Goal: Task Accomplishment & Management: Manage account settings

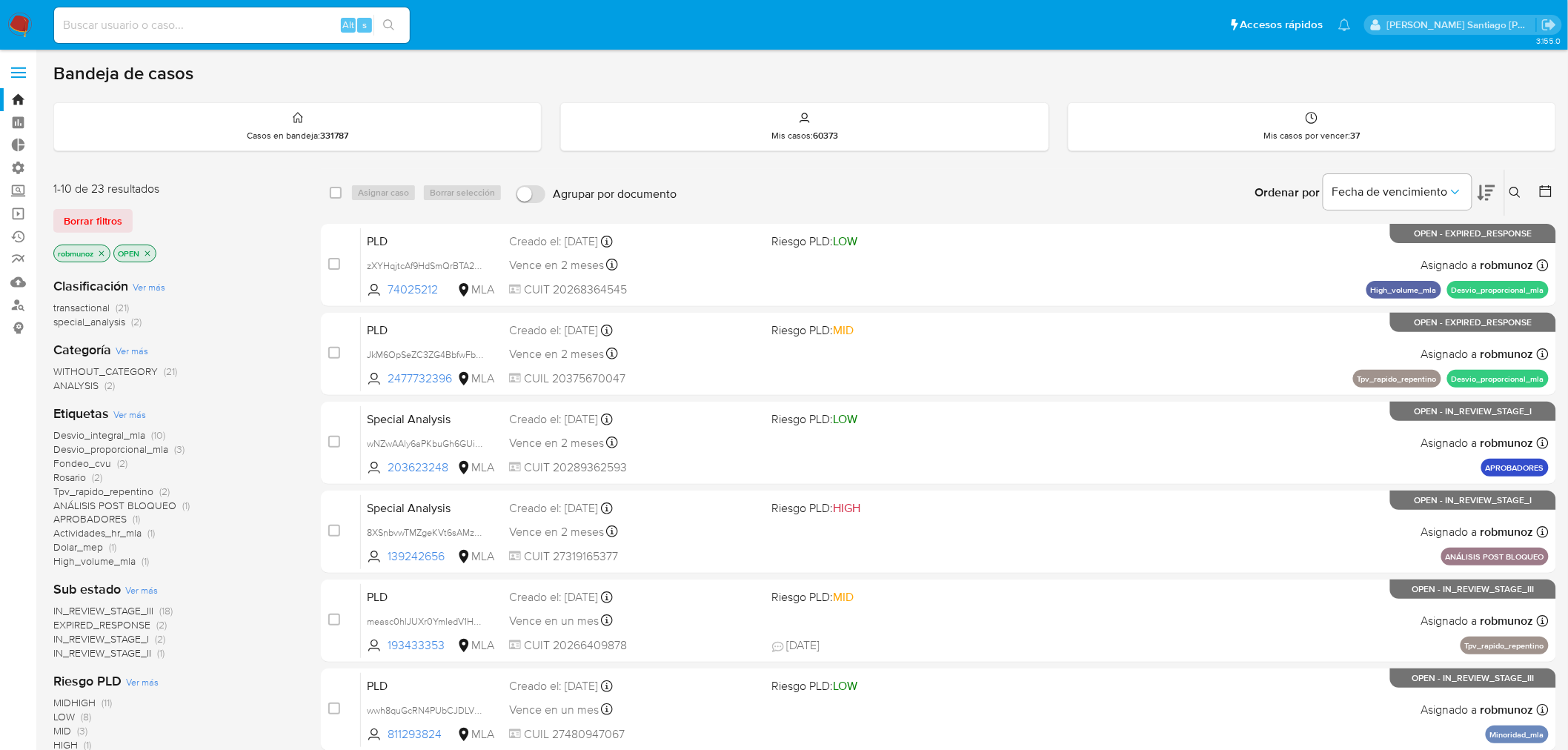
click at [210, 23] on input at bounding box center [232, 25] width 356 height 19
paste input "608514183"
type input "608514183"
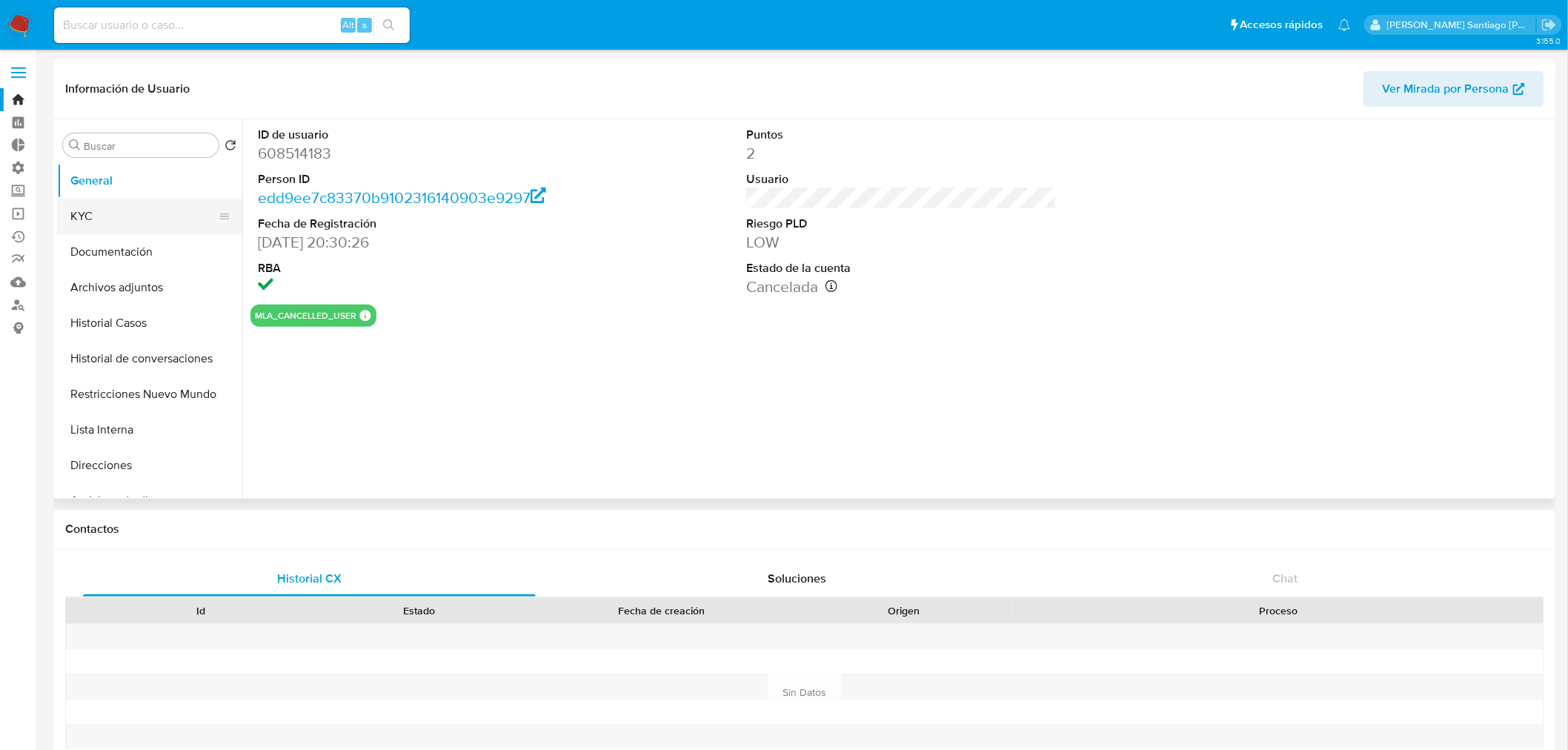
click at [122, 219] on button "KYC" at bounding box center [143, 216] width 174 height 35
select select "10"
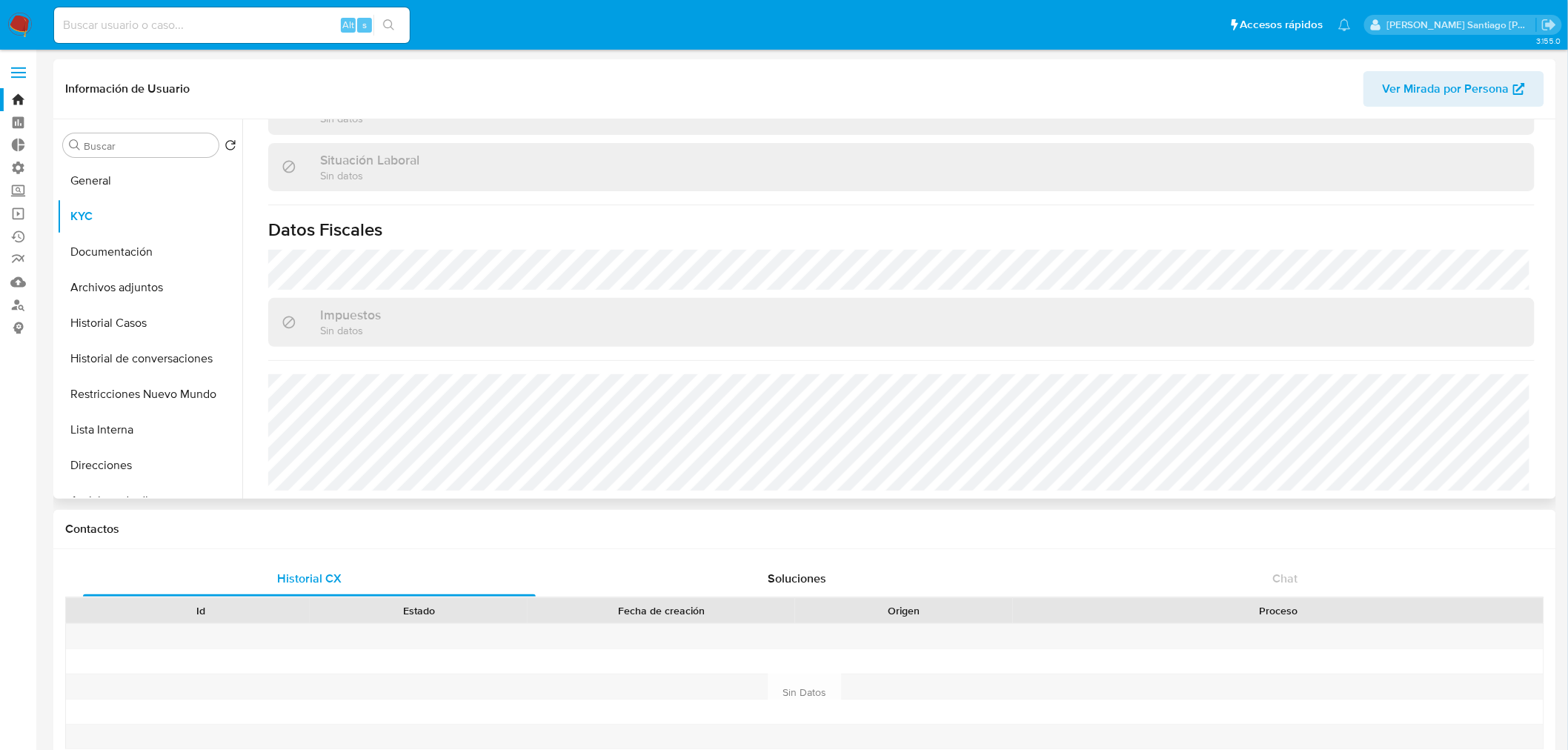
scroll to position [766, 0]
click at [147, 243] on button "Documentación" at bounding box center [143, 252] width 174 height 35
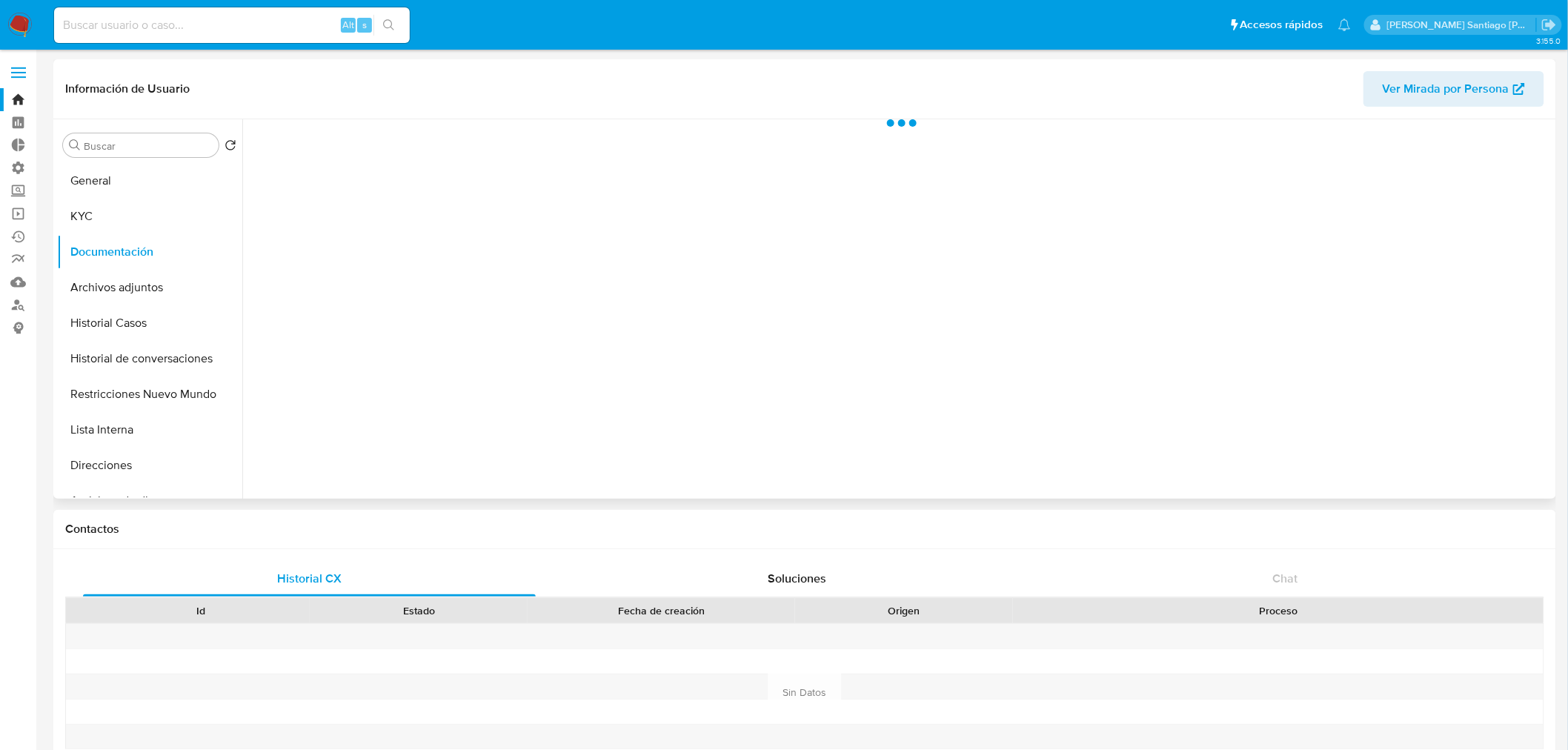
scroll to position [0, 0]
drag, startPoint x: 446, startPoint y: 202, endPoint x: 471, endPoint y: 211, distance: 26.6
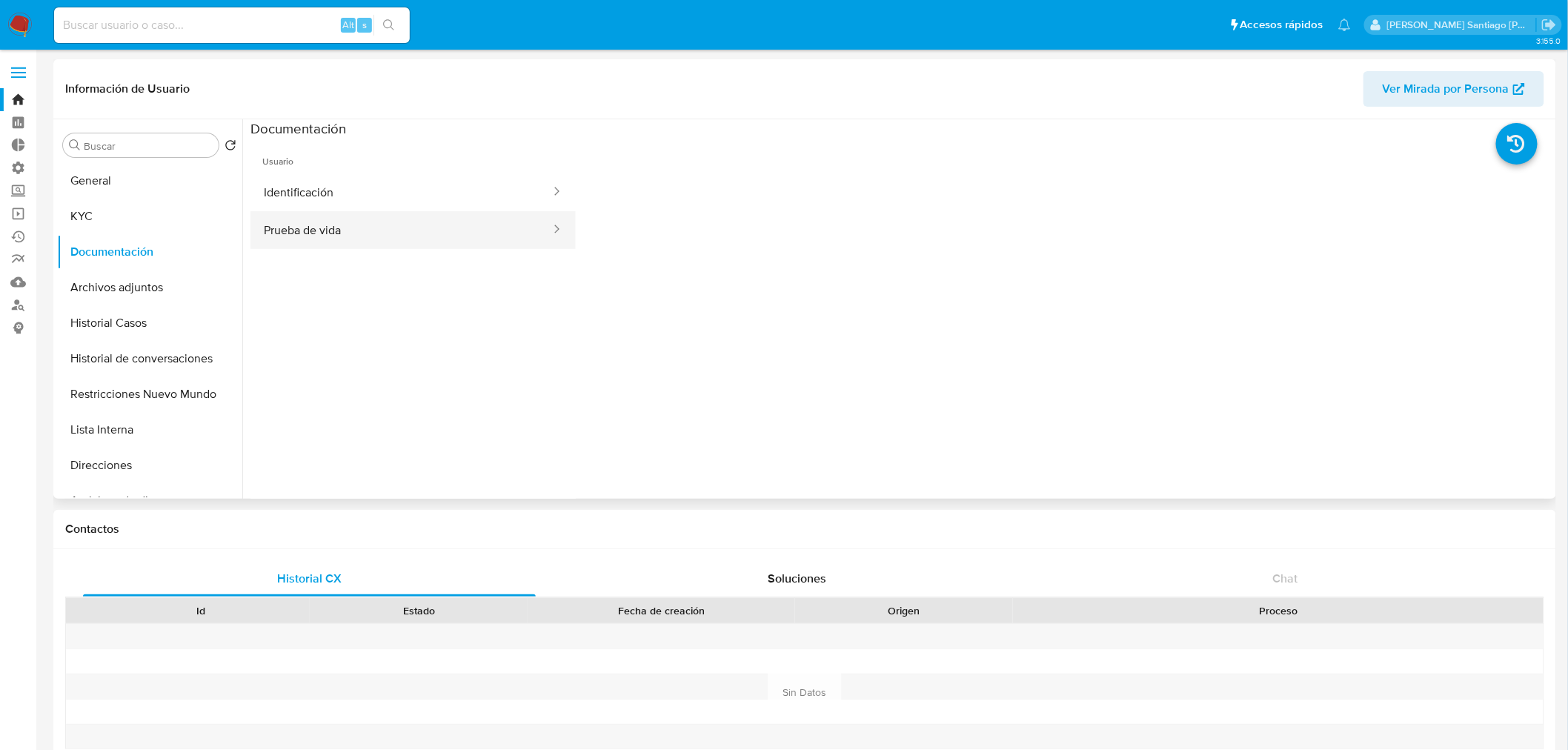
click at [446, 203] on button "Identificación" at bounding box center [400, 192] width 301 height 38
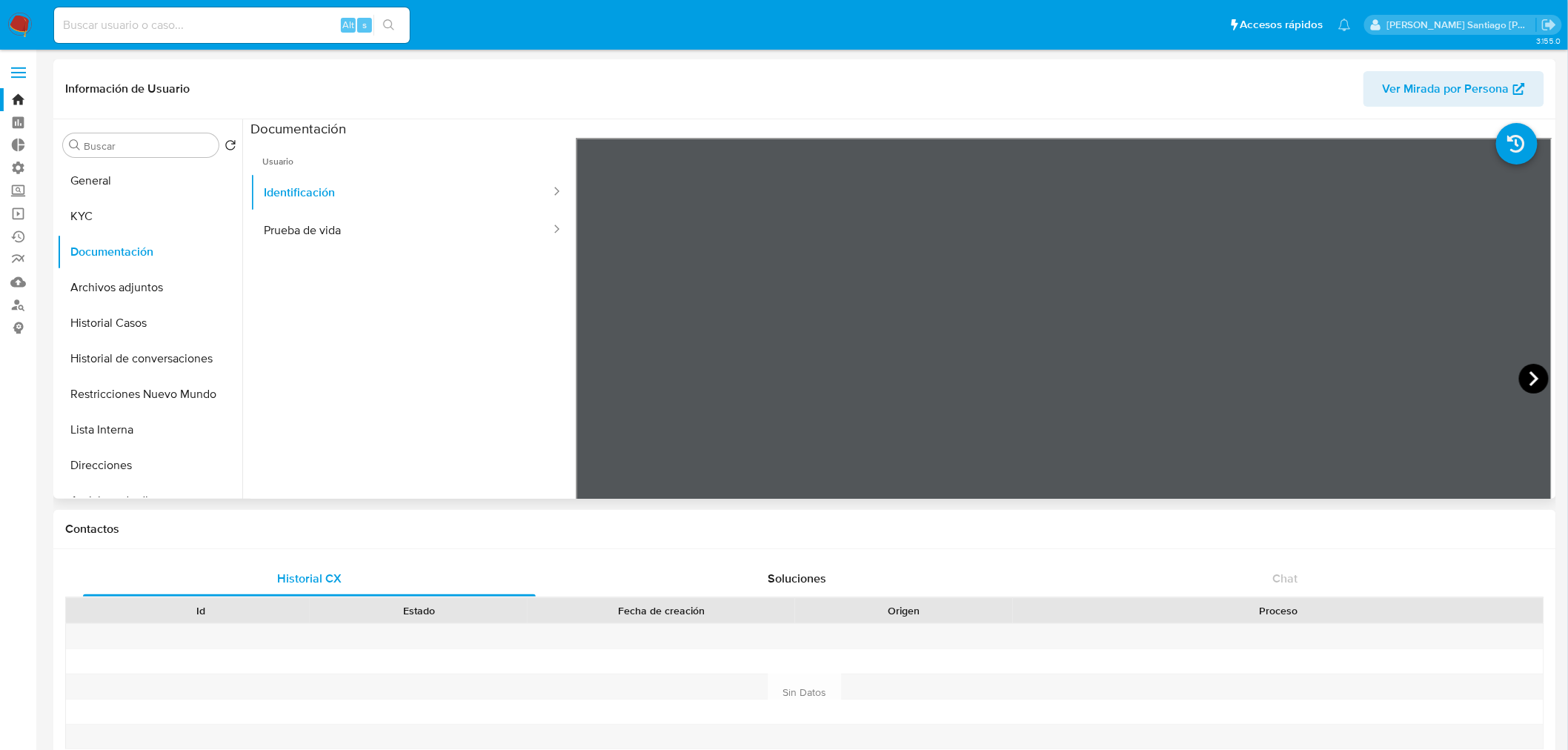
click at [1529, 372] on icon at bounding box center [1533, 378] width 29 height 29
click at [446, 228] on button "Prueba de vida" at bounding box center [400, 230] width 301 height 38
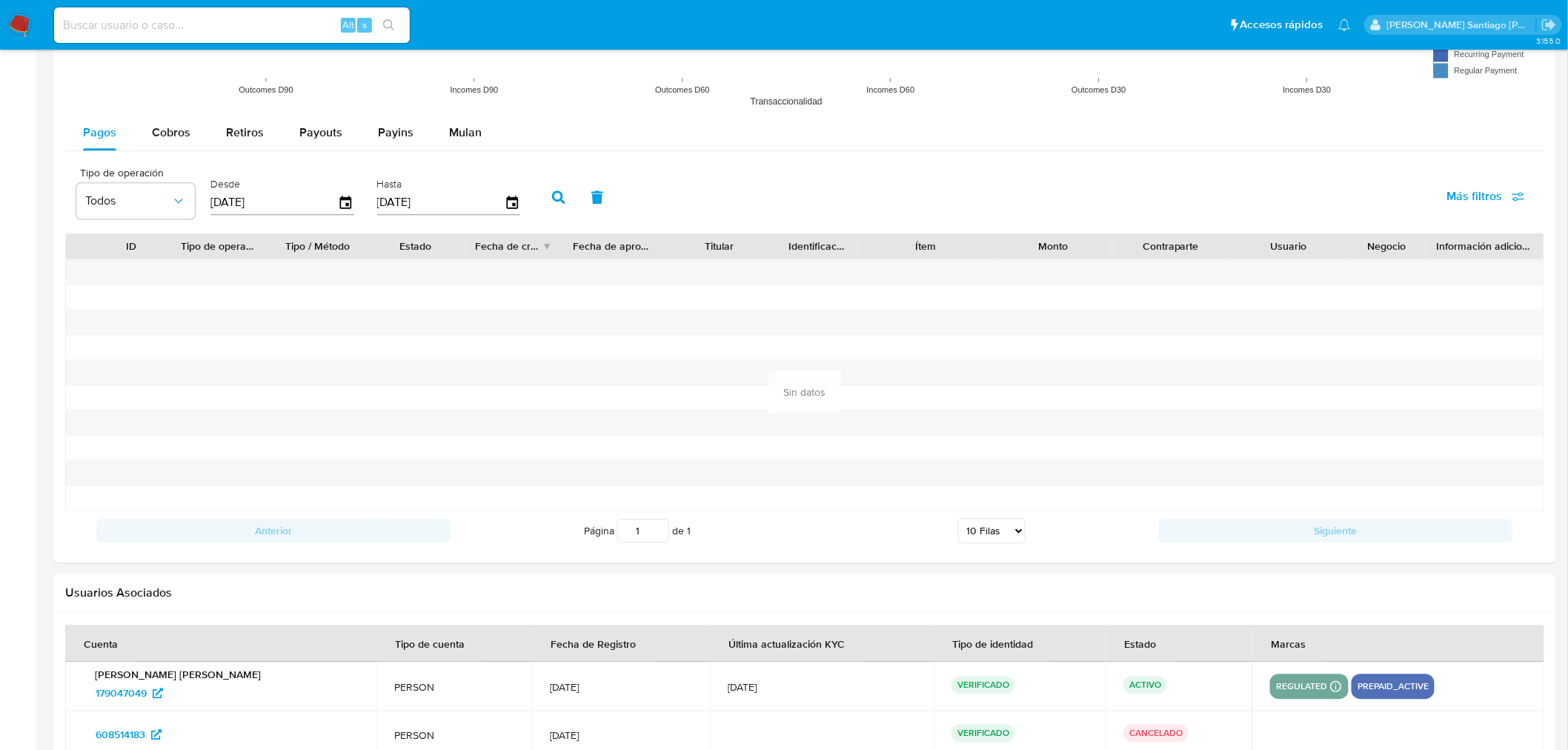
scroll to position [1426, 0]
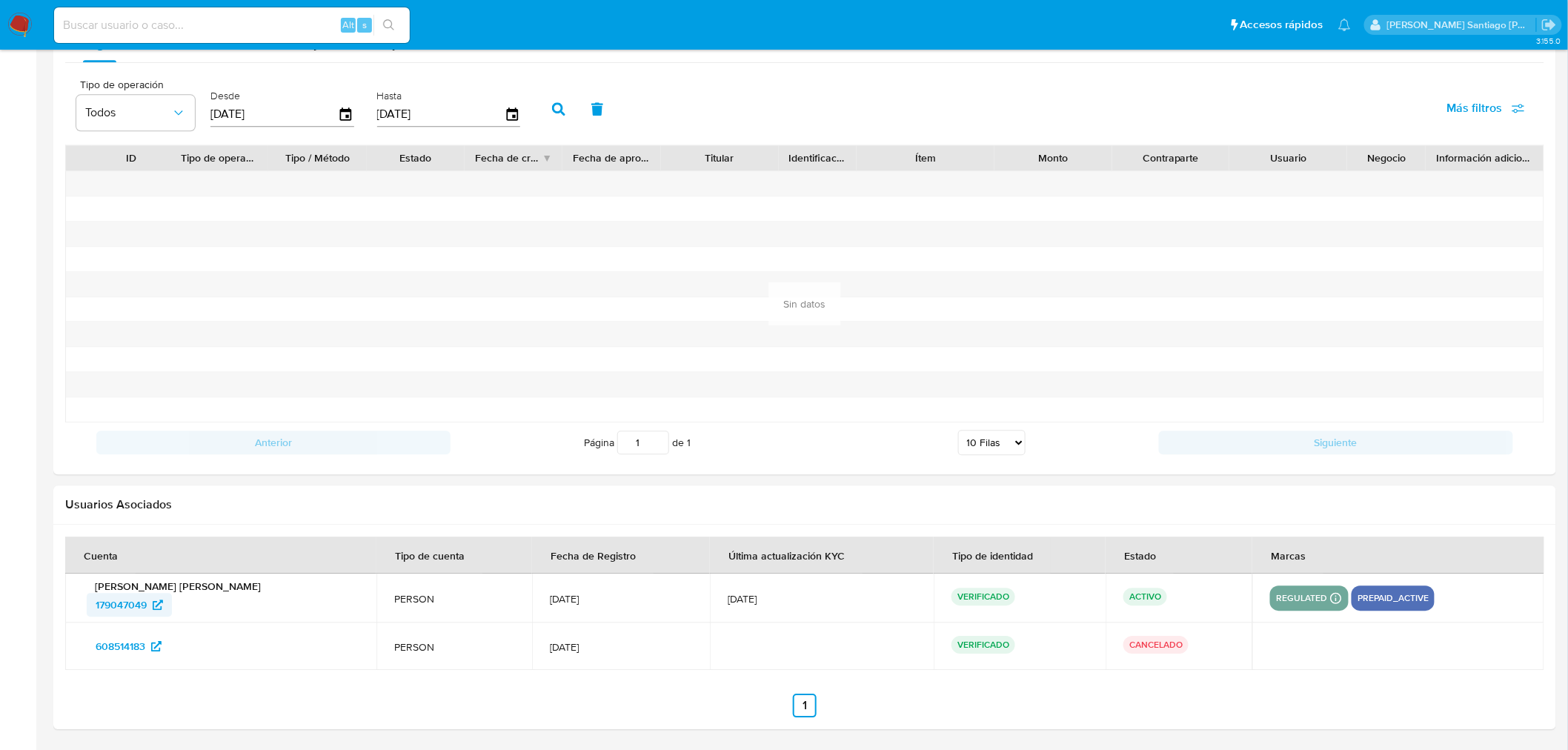
click at [143, 597] on span "179047049" at bounding box center [121, 604] width 51 height 23
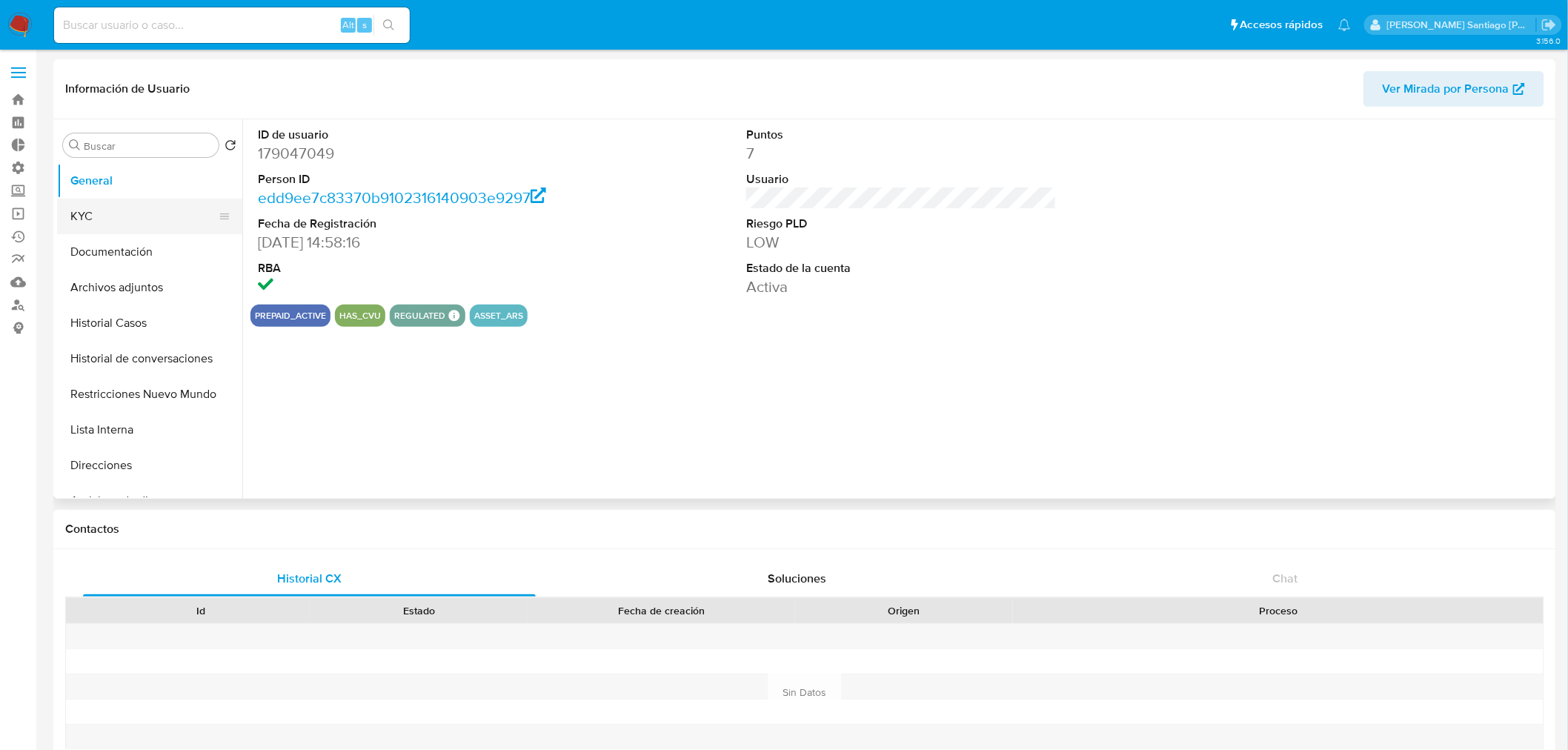
select select "10"
click at [136, 250] on button "Documentación" at bounding box center [143, 252] width 174 height 35
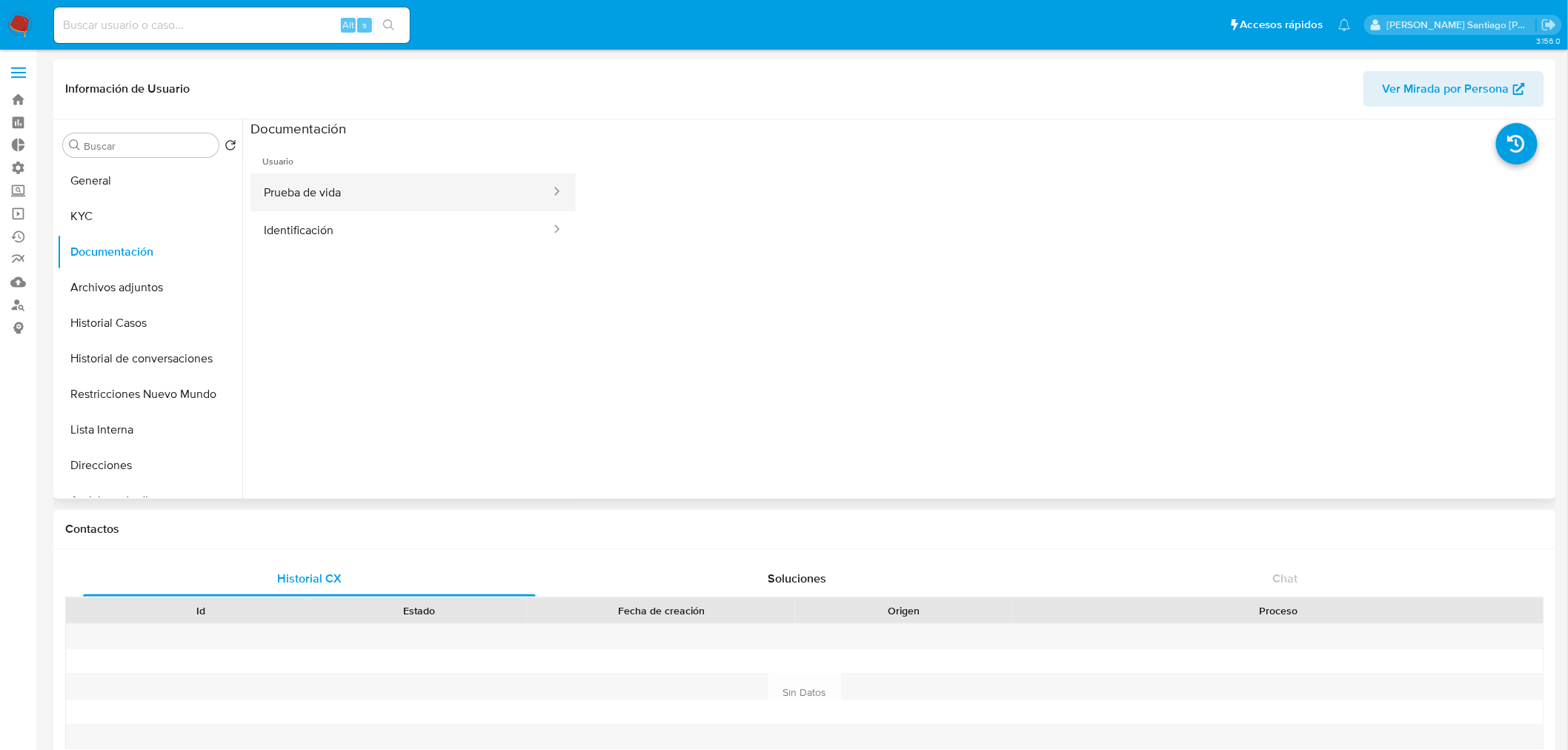
click at [449, 184] on button "Prueba de vida" at bounding box center [400, 192] width 301 height 38
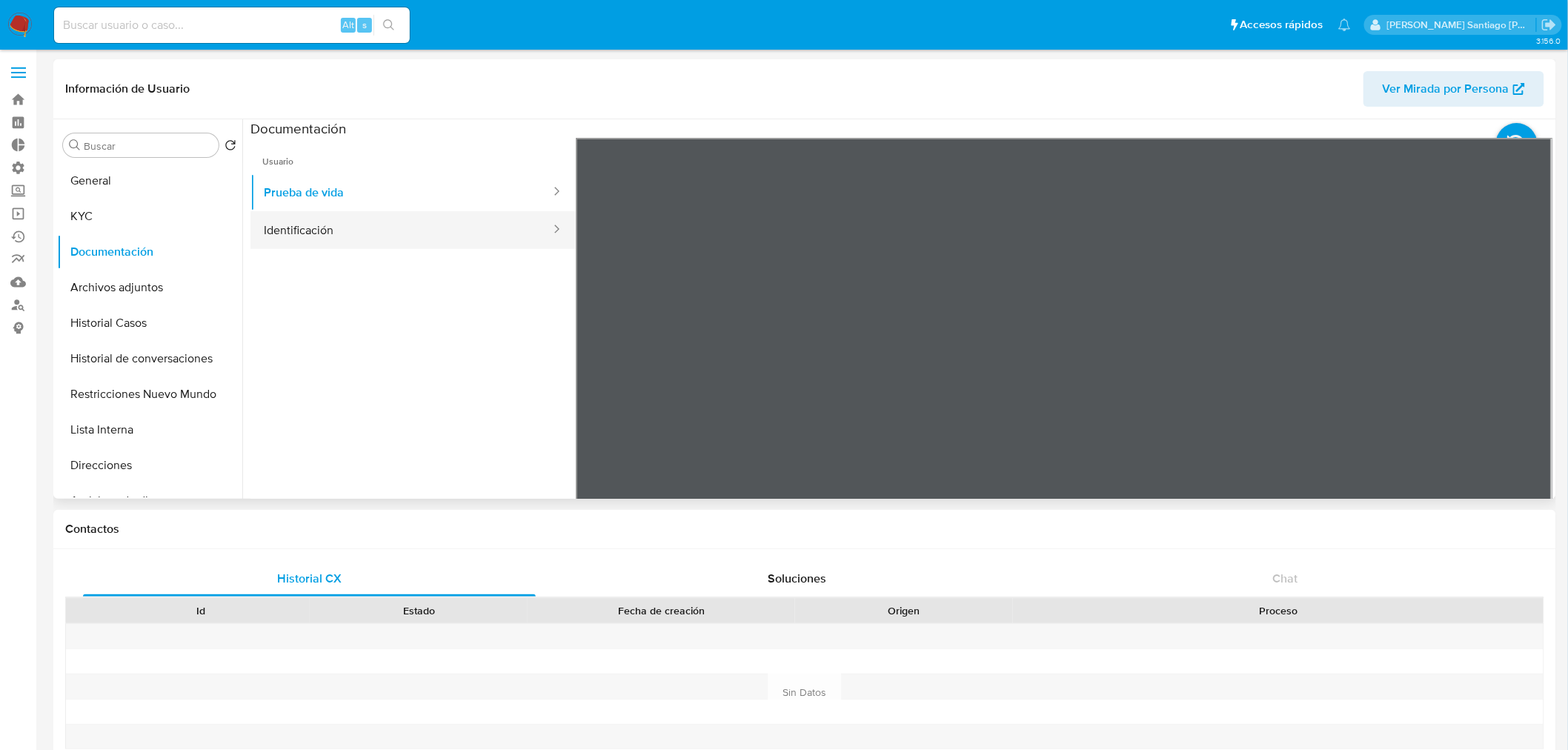
click at [402, 232] on button "Identificación" at bounding box center [400, 230] width 301 height 38
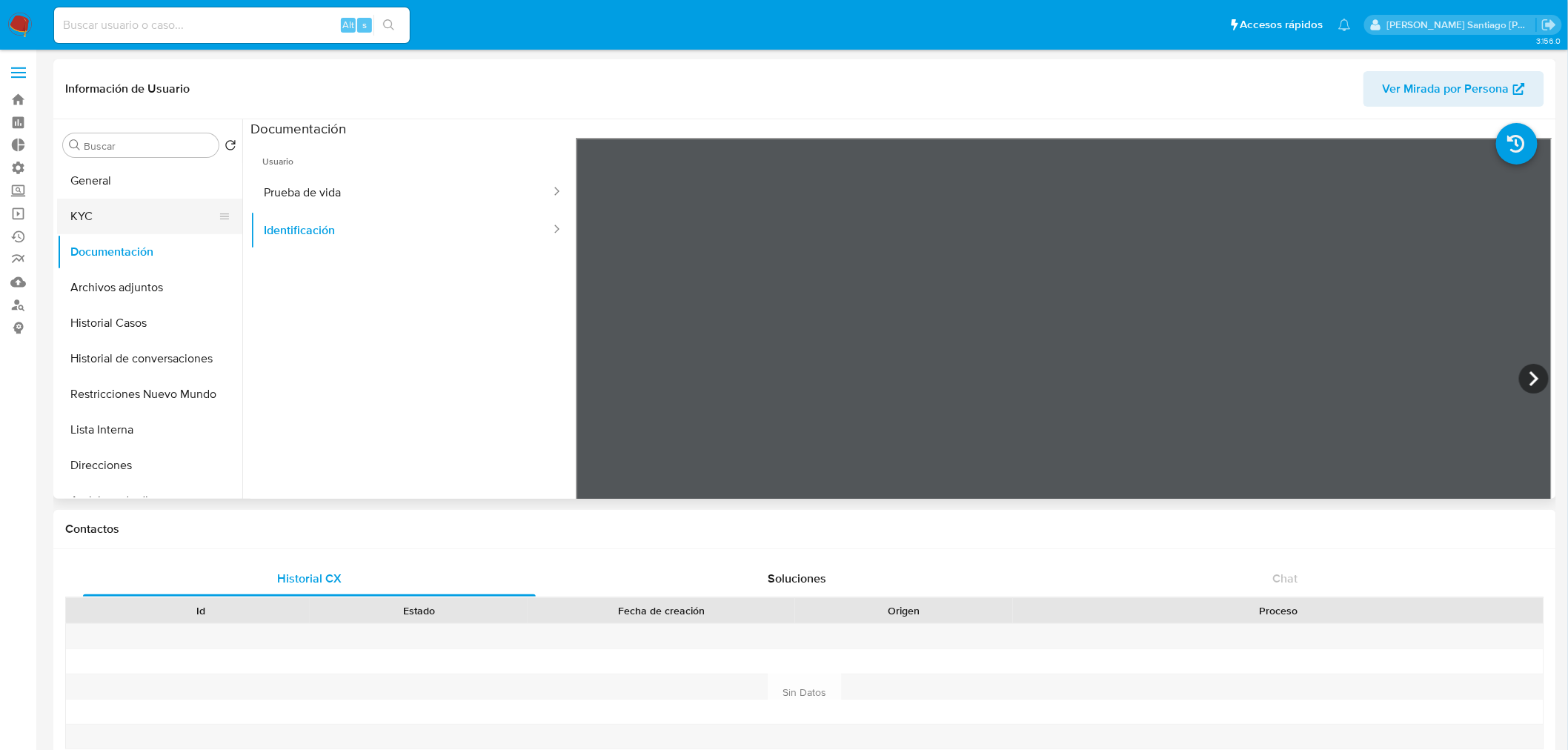
click at [159, 217] on button "KYC" at bounding box center [143, 216] width 174 height 35
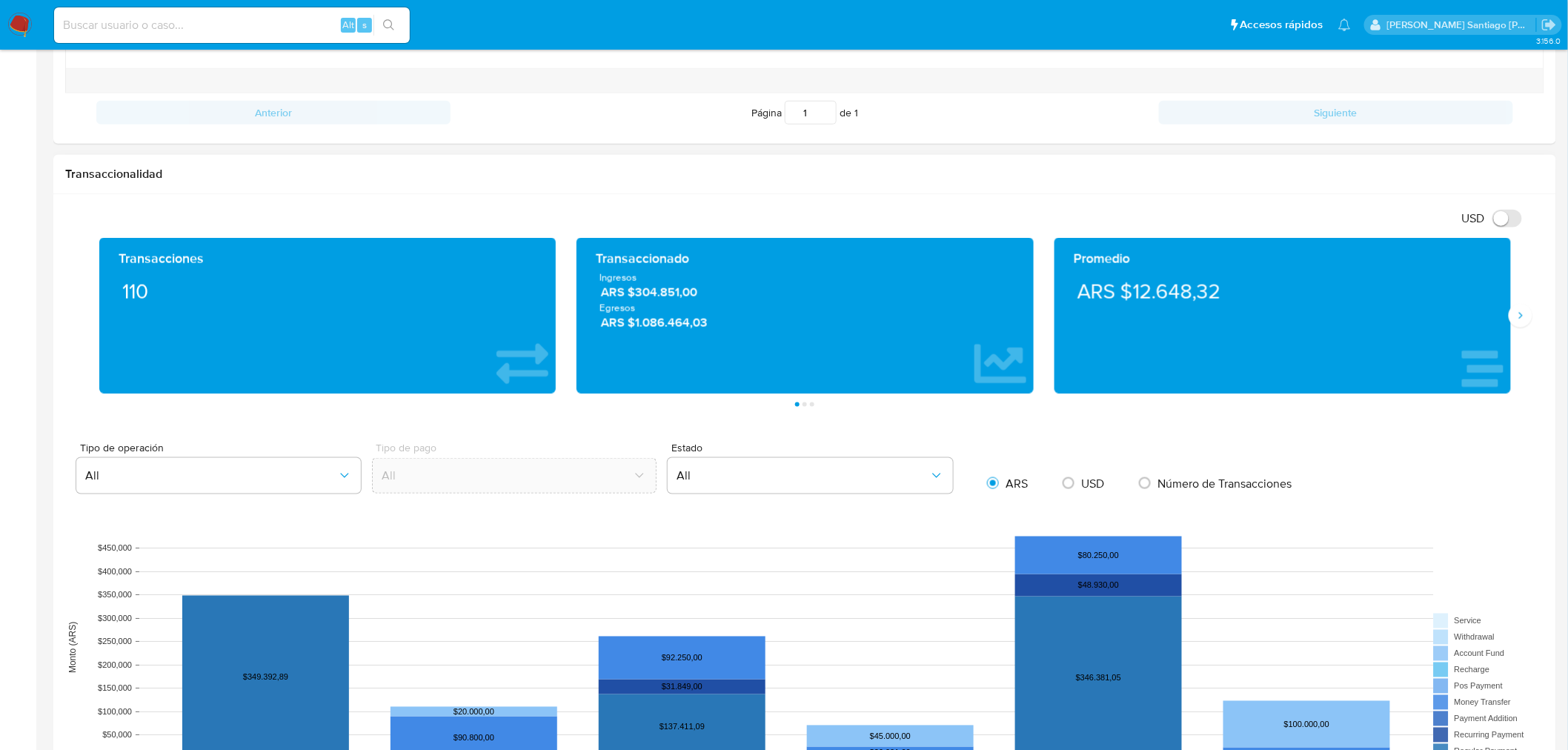
scroll to position [658, 0]
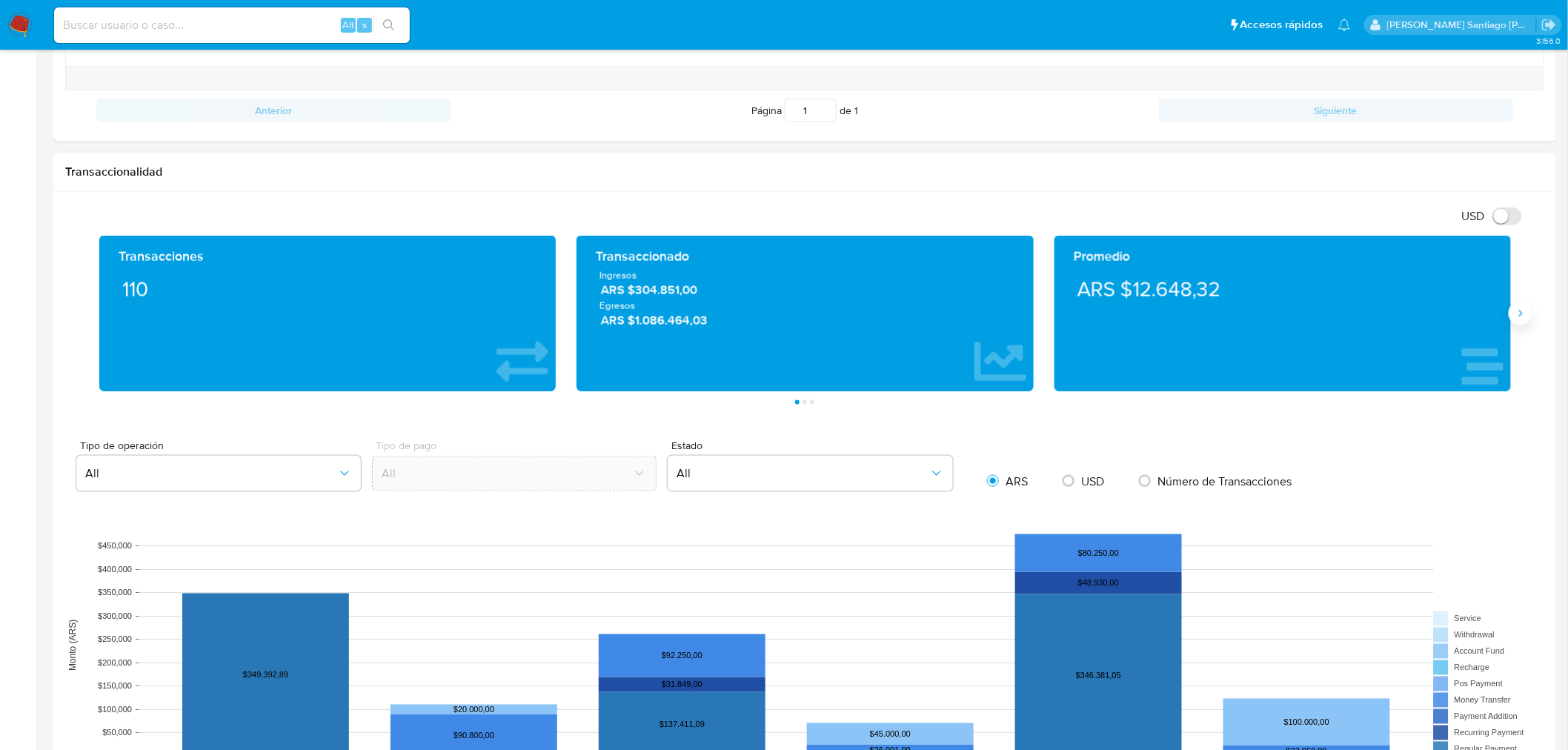
click at [1519, 322] on button "Siguiente" at bounding box center [1520, 313] width 23 height 23
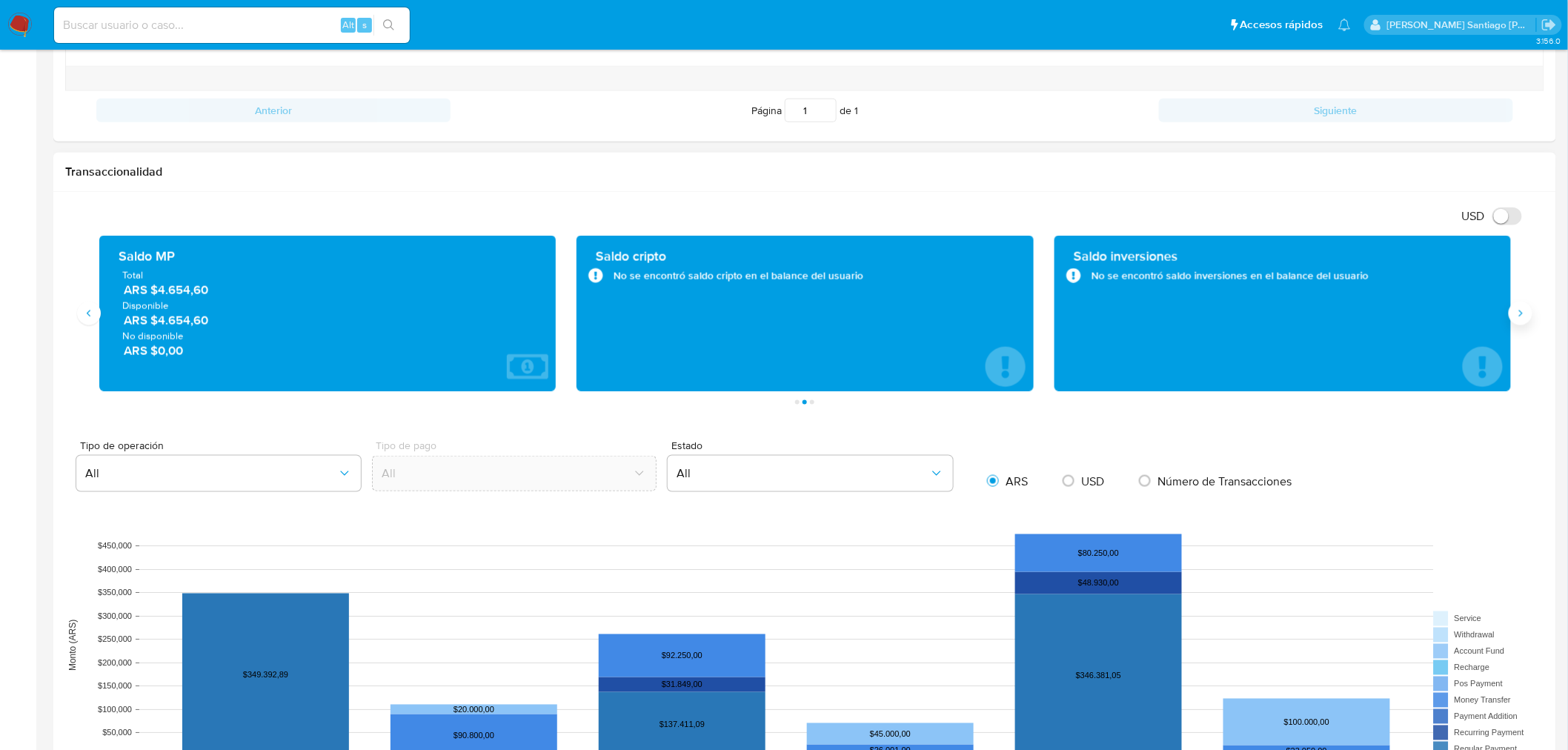
click at [1523, 321] on button "Siguiente" at bounding box center [1520, 313] width 23 height 23
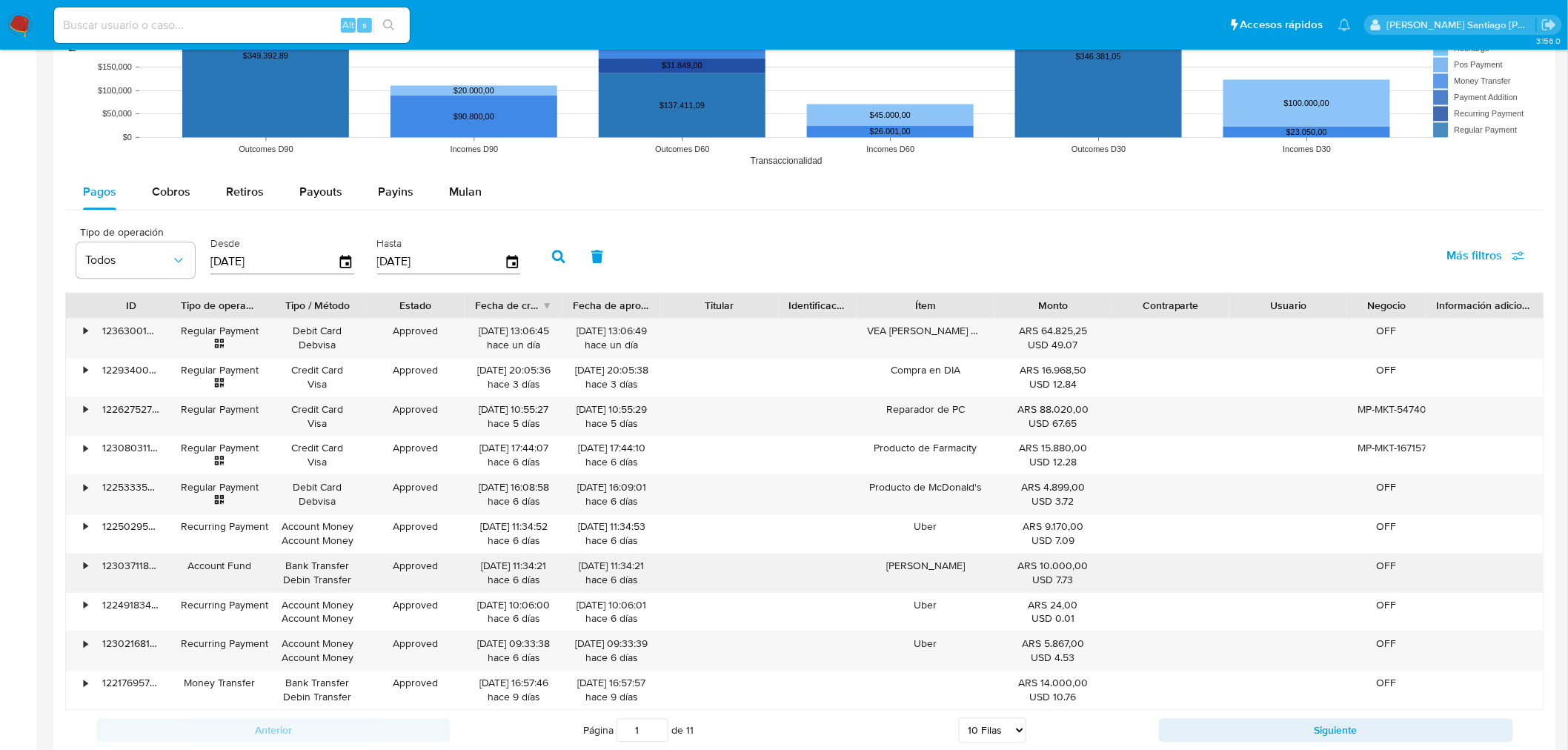
scroll to position [1316, 0]
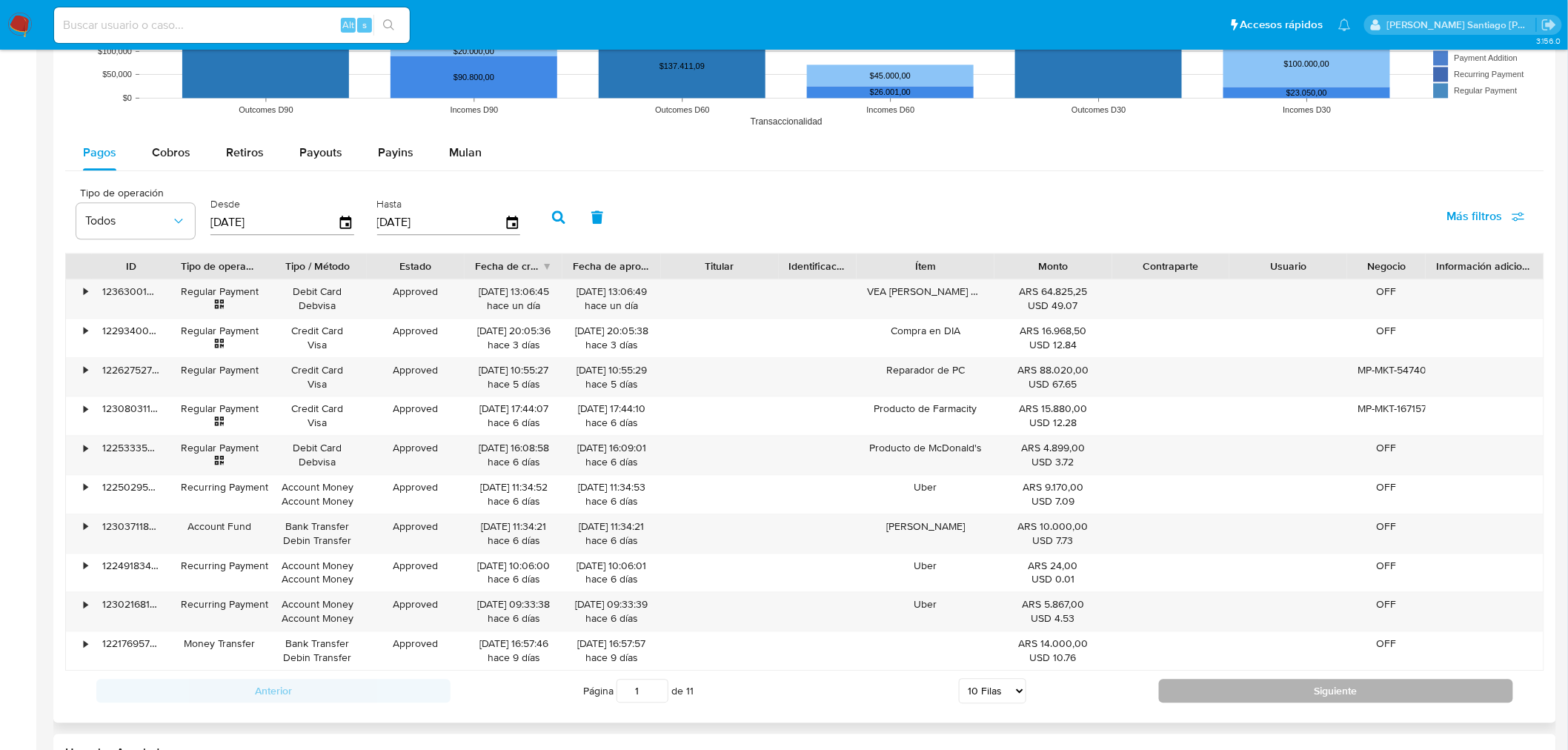
click at [1232, 690] on button "Siguiente" at bounding box center [1336, 690] width 354 height 23
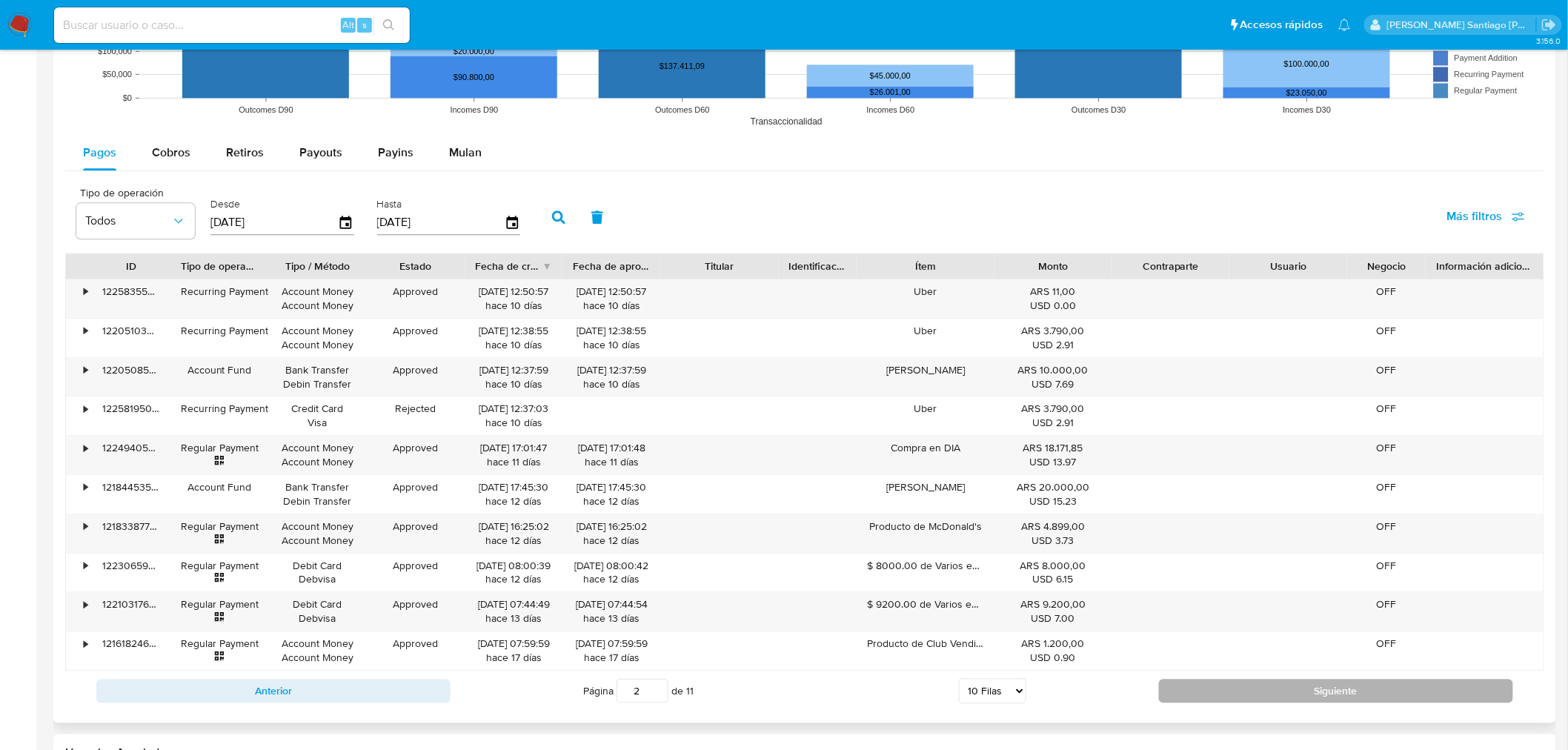
click at [1232, 690] on button "Siguiente" at bounding box center [1336, 690] width 354 height 23
click at [1216, 694] on button "Siguiente" at bounding box center [1336, 690] width 354 height 23
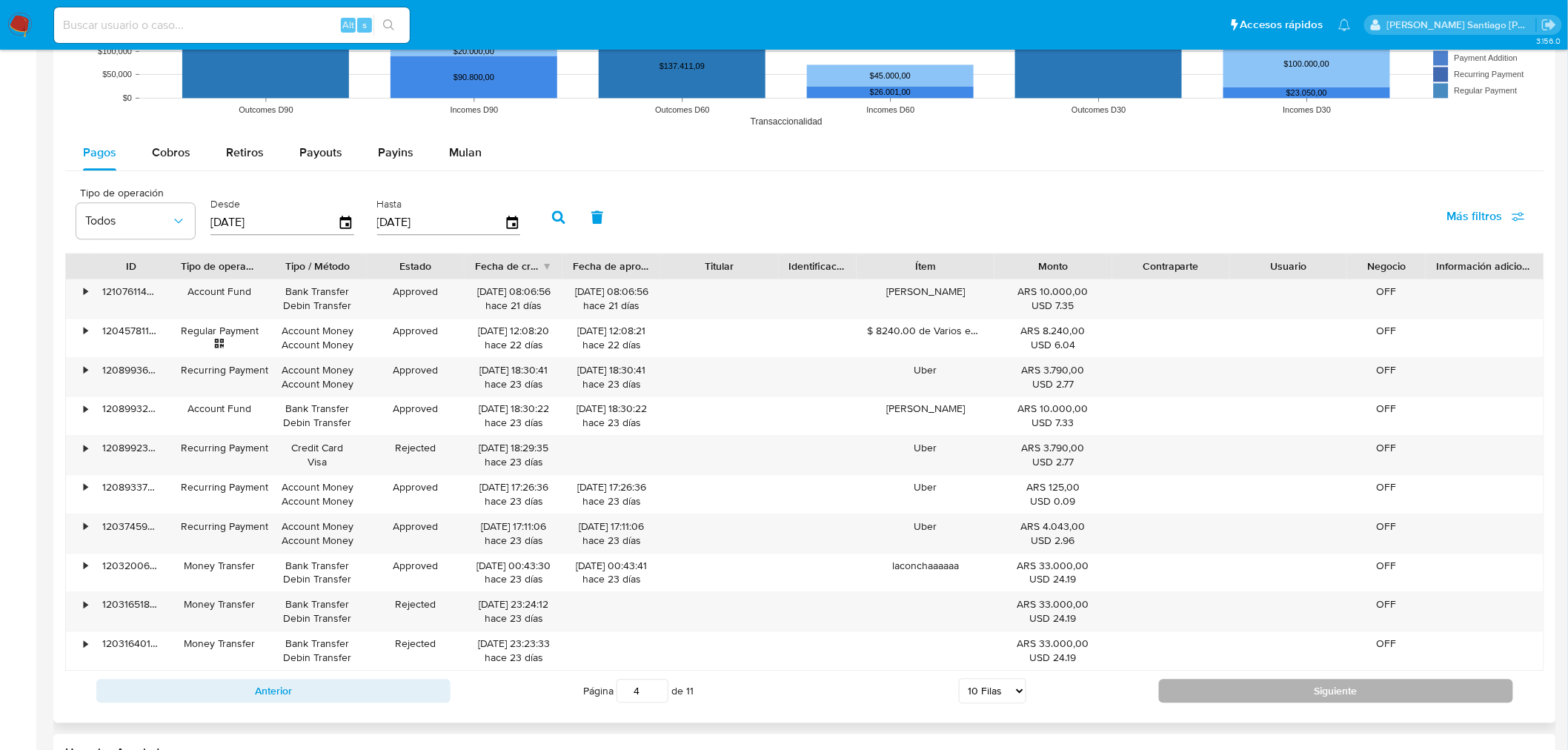
click at [1264, 682] on button "Siguiente" at bounding box center [1336, 690] width 354 height 23
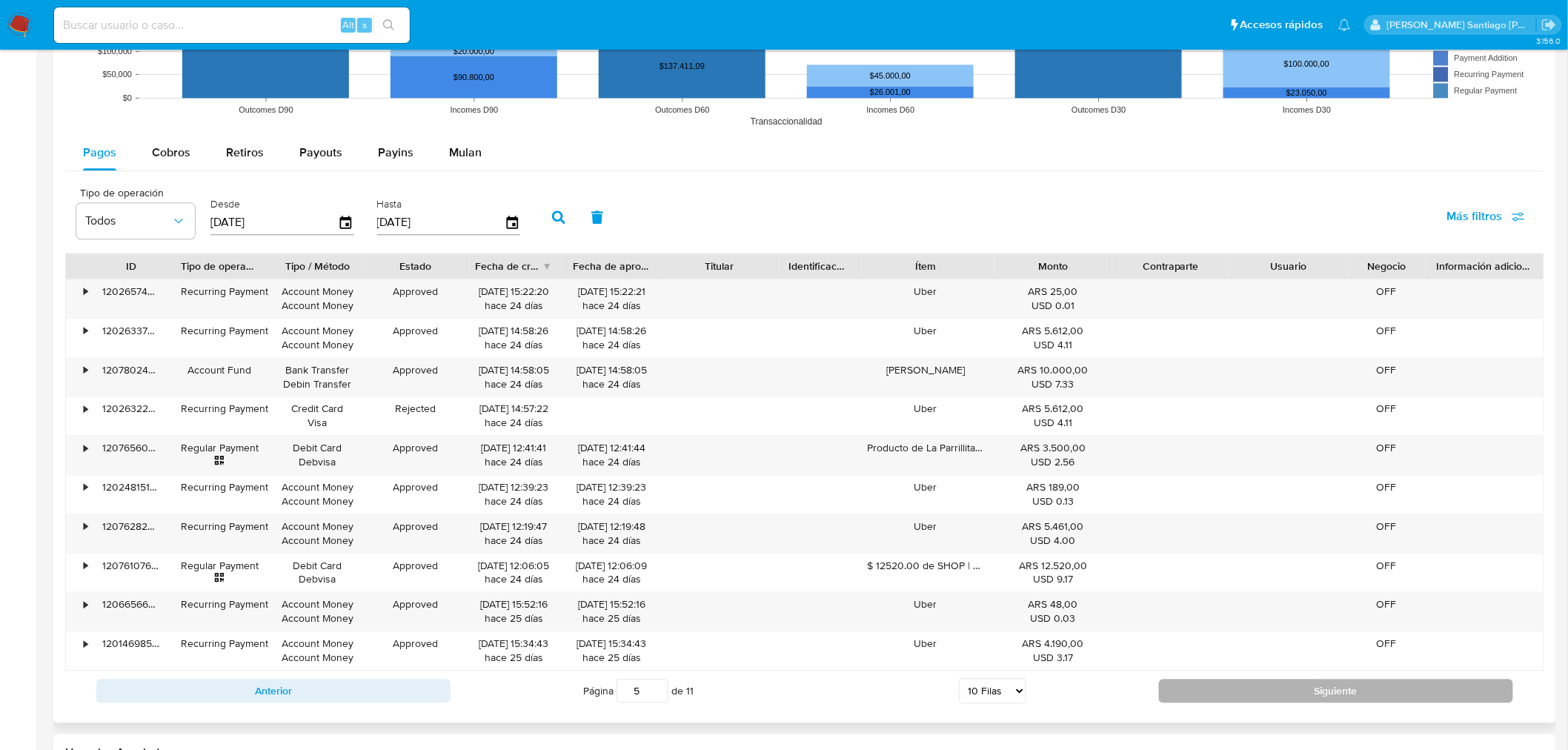
click at [1256, 687] on button "Siguiente" at bounding box center [1336, 690] width 354 height 23
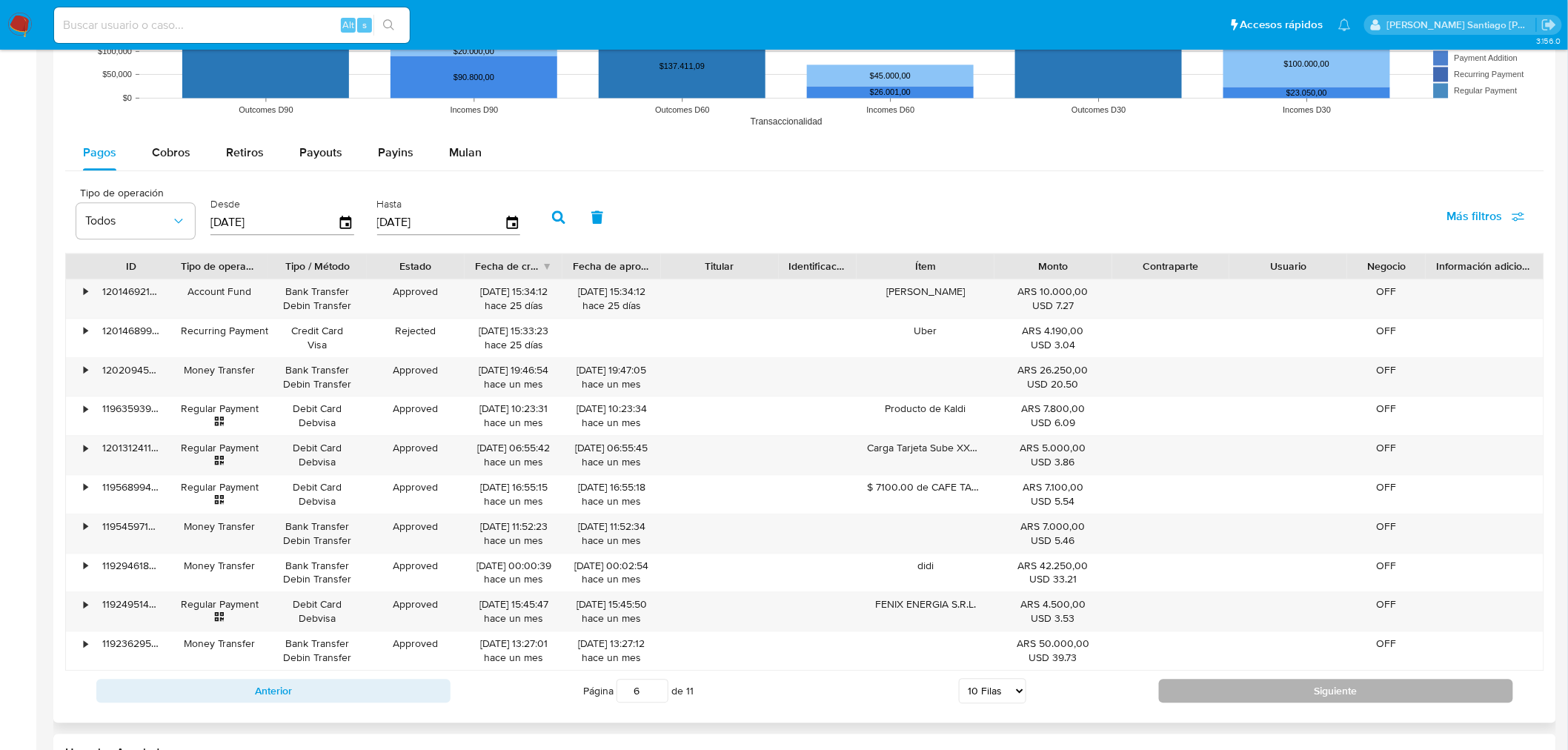
click at [1253, 691] on button "Siguiente" at bounding box center [1336, 690] width 354 height 23
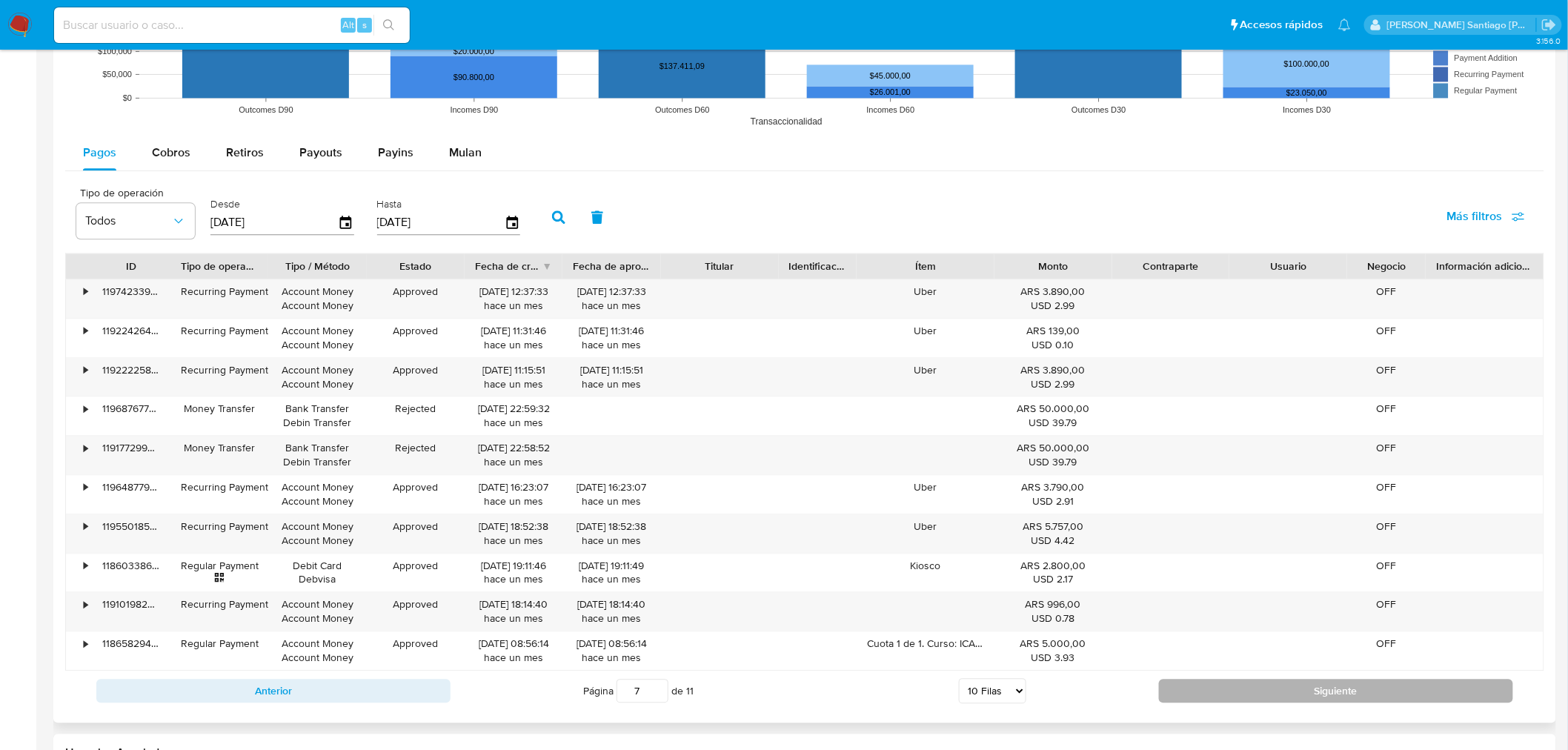
click at [1239, 684] on button "Siguiente" at bounding box center [1336, 690] width 354 height 23
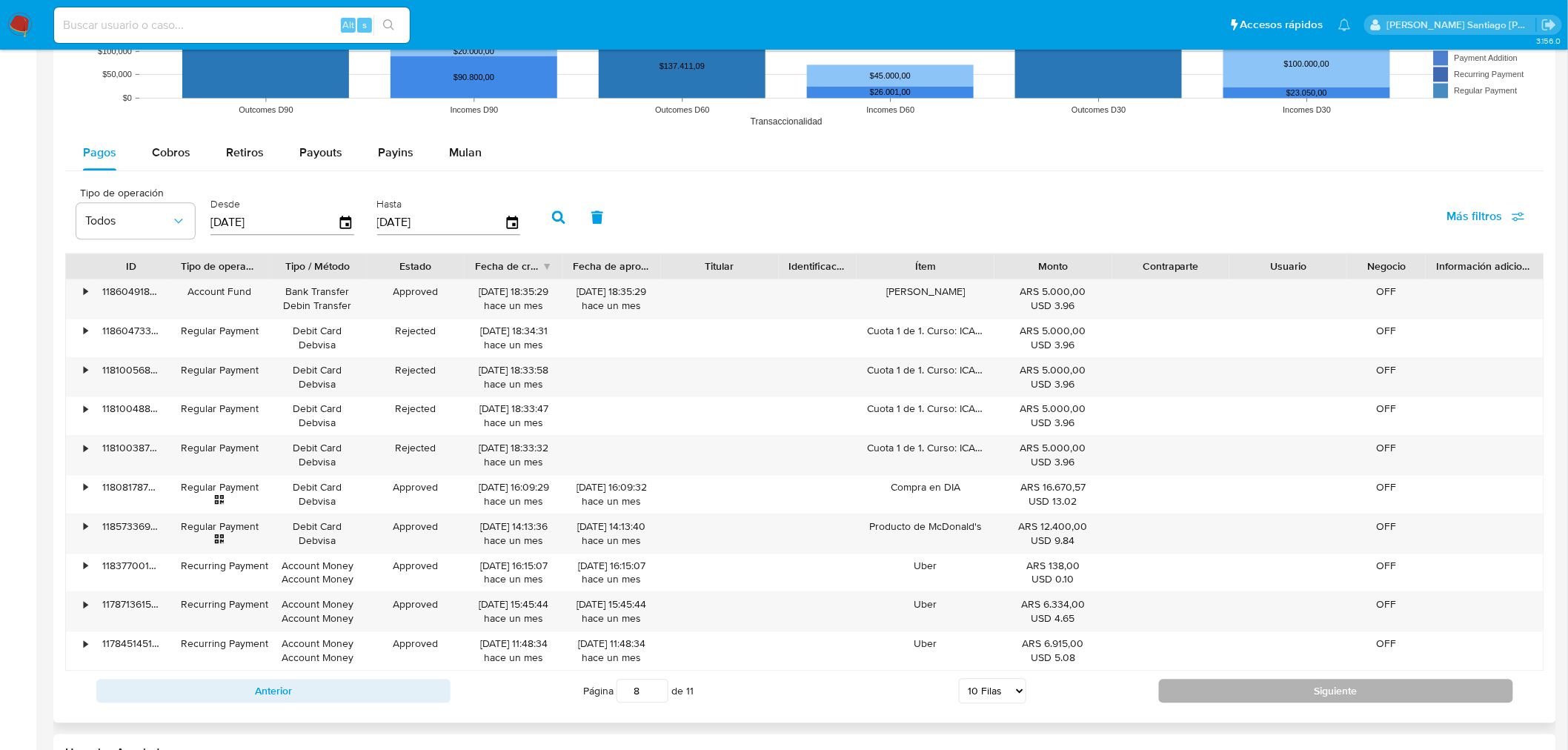
click at [1239, 684] on button "Siguiente" at bounding box center [1336, 690] width 354 height 23
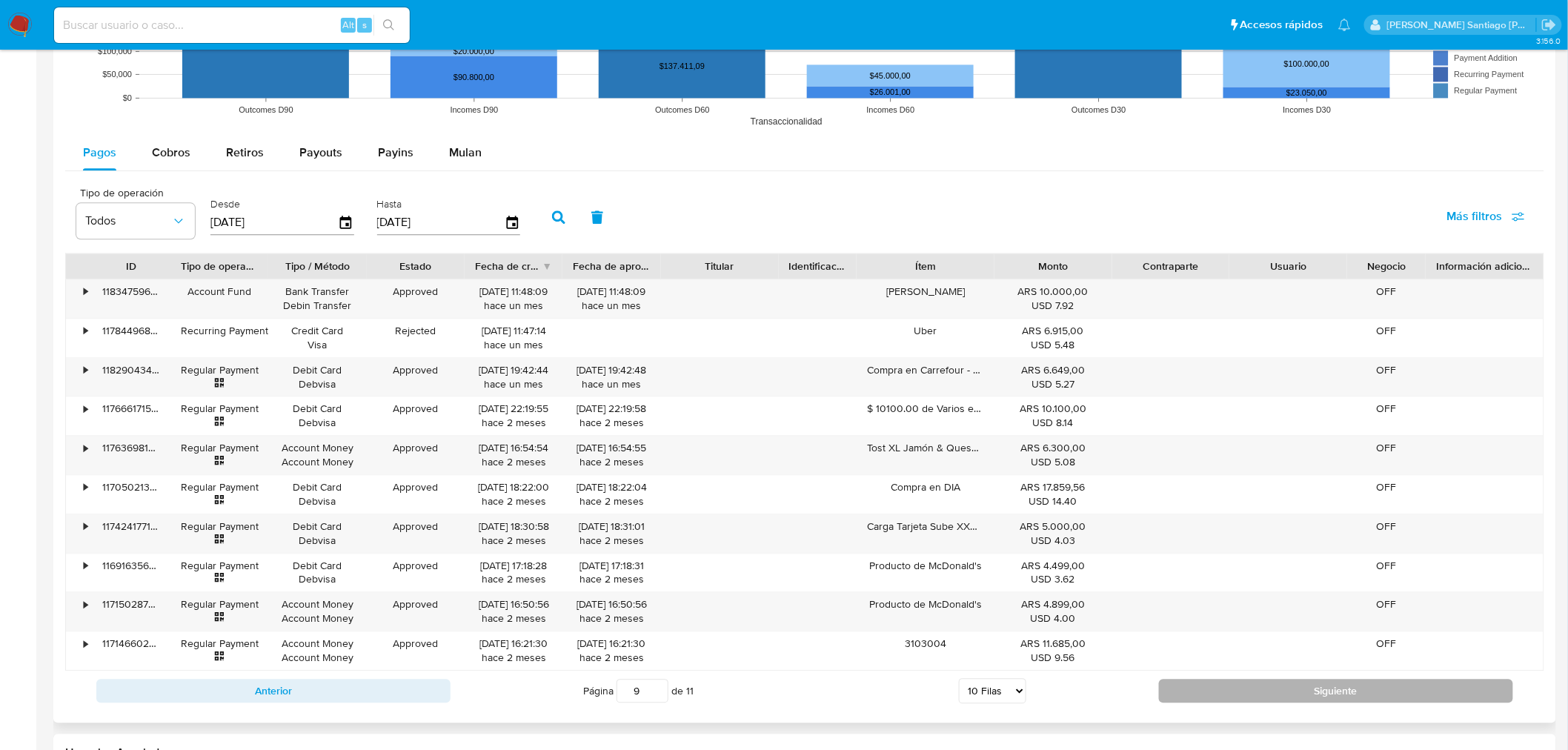
click at [1240, 683] on button "Siguiente" at bounding box center [1336, 690] width 354 height 23
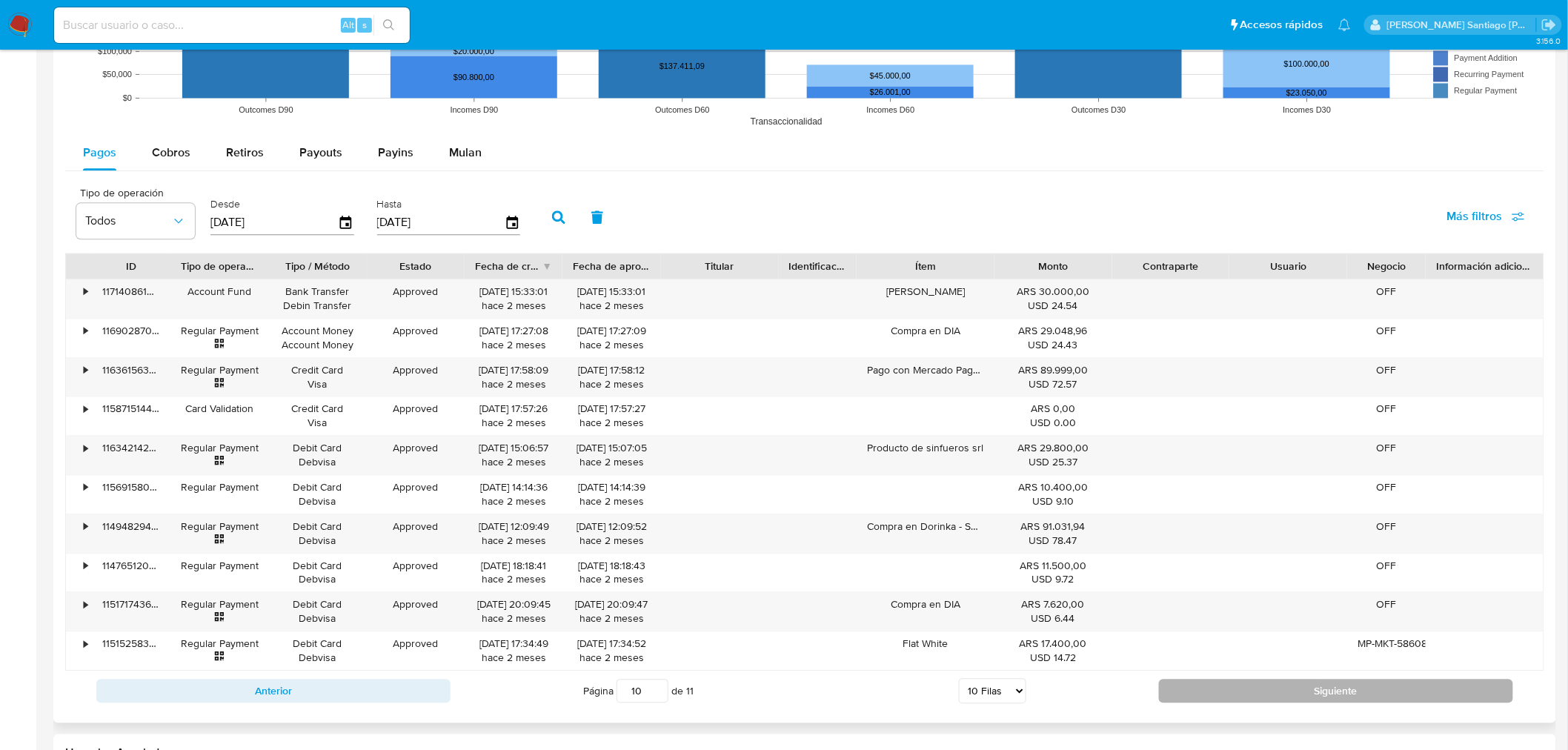
click at [1240, 683] on button "Siguiente" at bounding box center [1336, 690] width 354 height 23
type input "11"
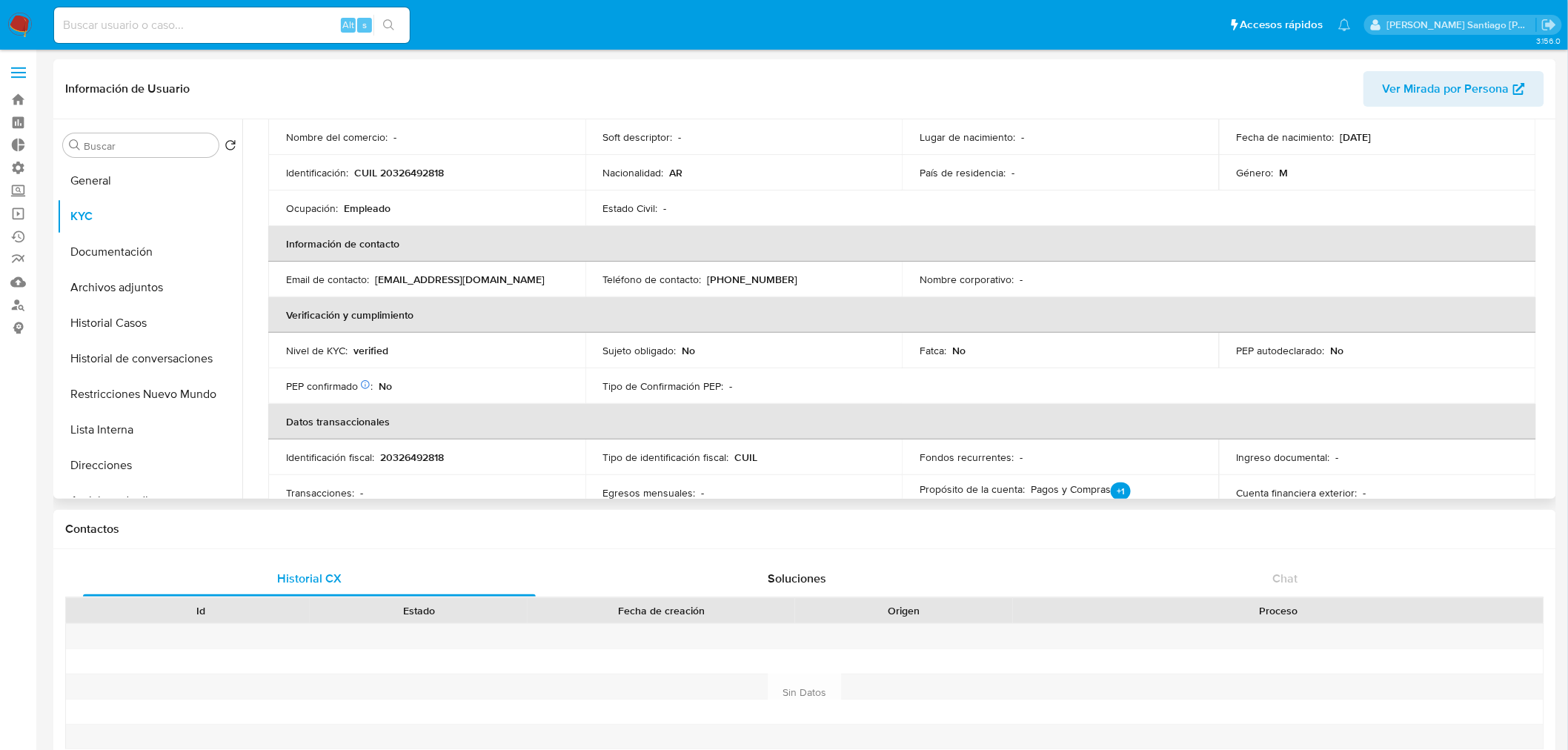
scroll to position [0, 0]
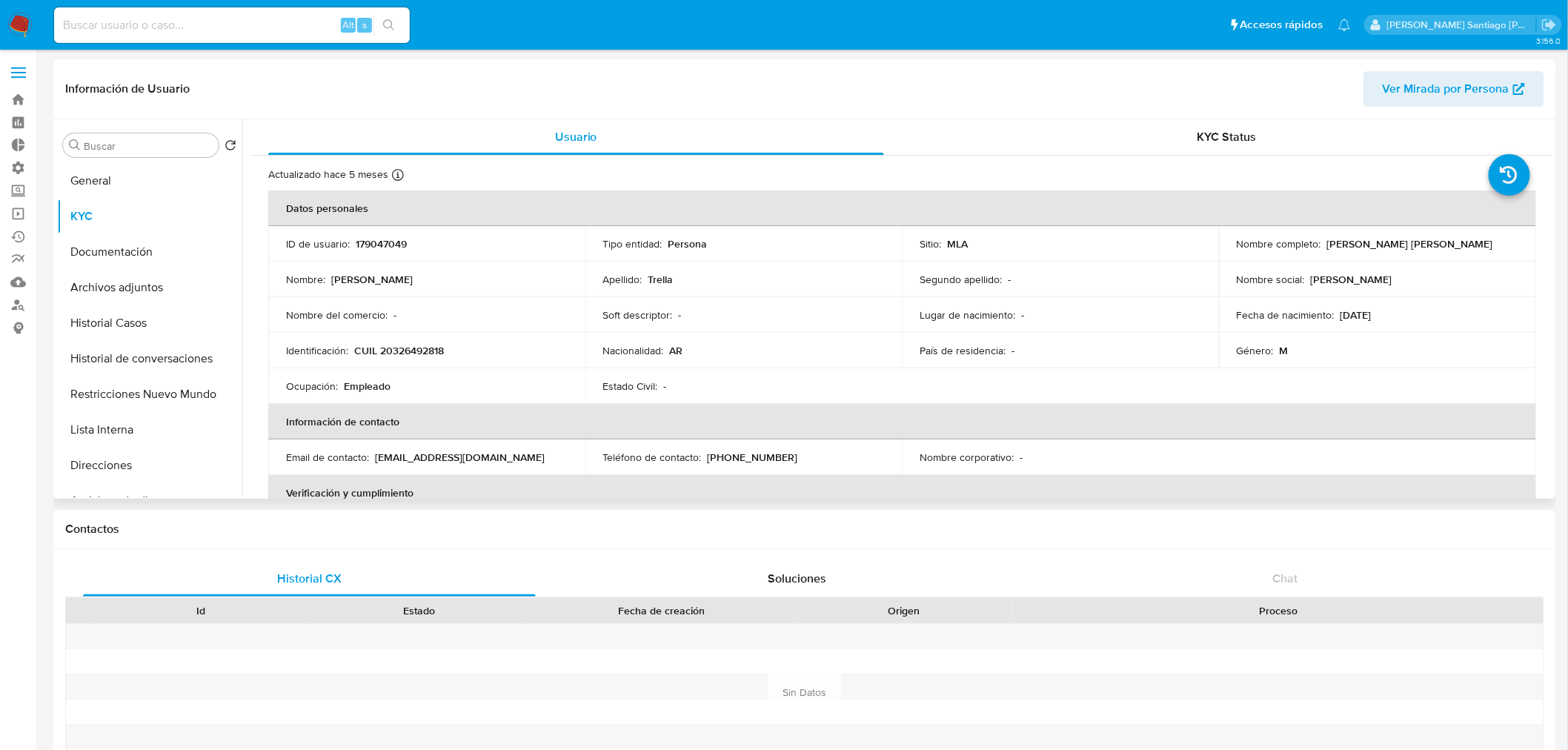
click at [427, 346] on p "CUIL 20326492818" at bounding box center [399, 351] width 90 height 13
click at [263, 22] on input at bounding box center [232, 25] width 356 height 19
paste input "2FGfNOqkITH3CaNmXADpLadE"
type input "2FGfNOqkITH3CaNmXADpLadE"
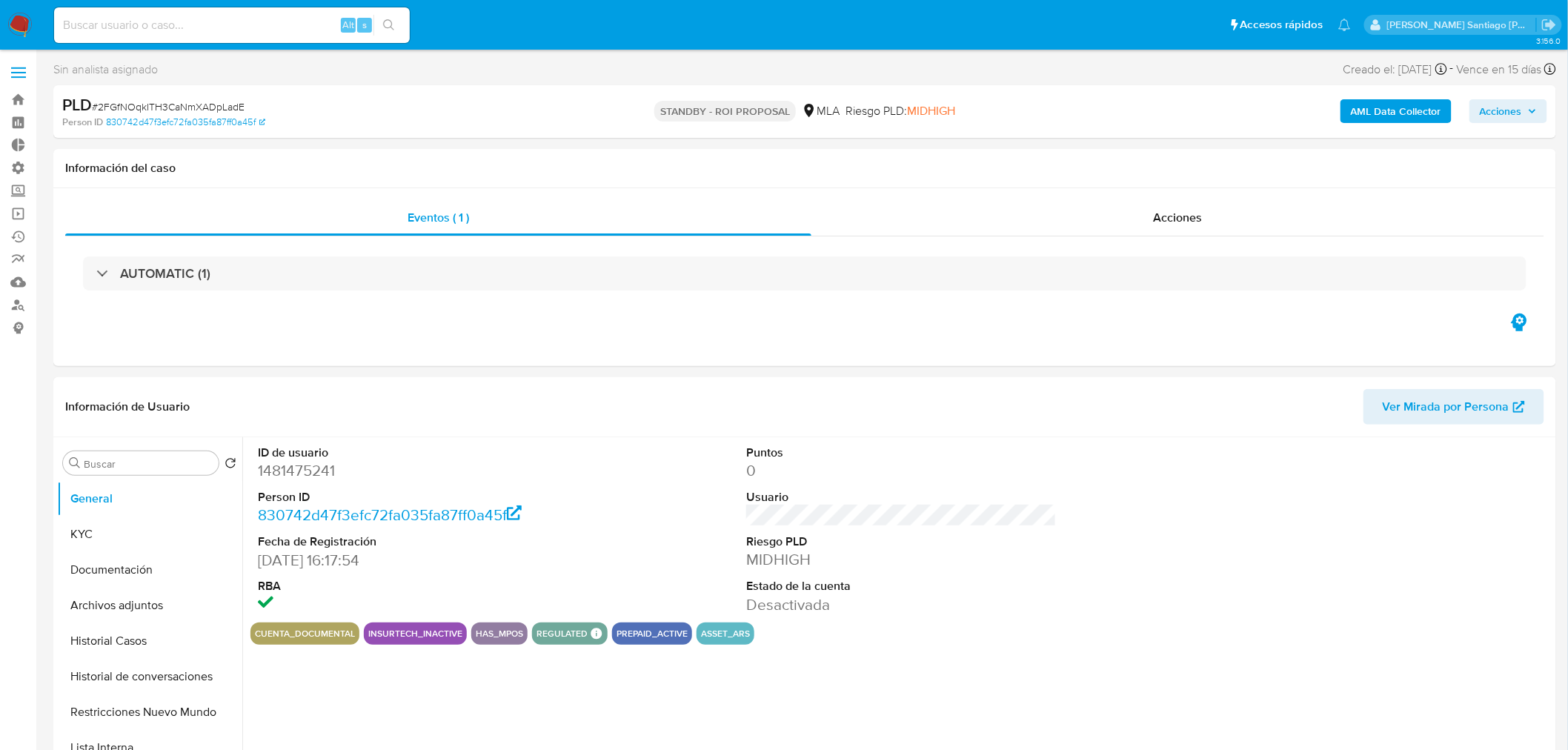
select select "10"
click at [1153, 241] on div "AUTOMATIC (1)" at bounding box center [805, 273] width 1479 height 74
click at [1164, 221] on span "Acciones" at bounding box center [1177, 217] width 49 height 17
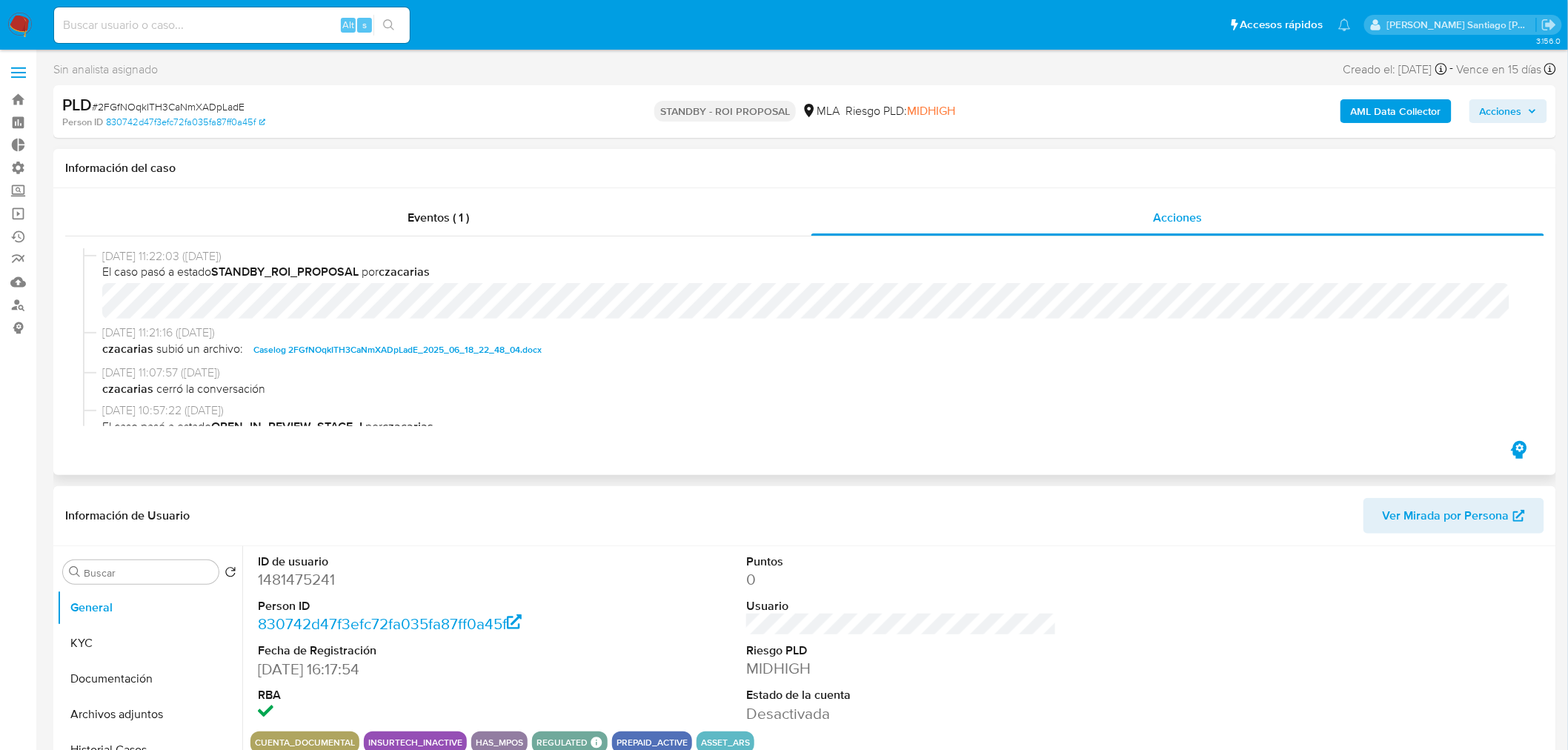
drag, startPoint x: 471, startPoint y: 356, endPoint x: 602, endPoint y: 396, distance: 137.0
click at [469, 354] on span "Caselog 2FGfNOqkITH3CaNmXADpLadE_2025_06_18_22_48_04.docx" at bounding box center [398, 349] width 289 height 18
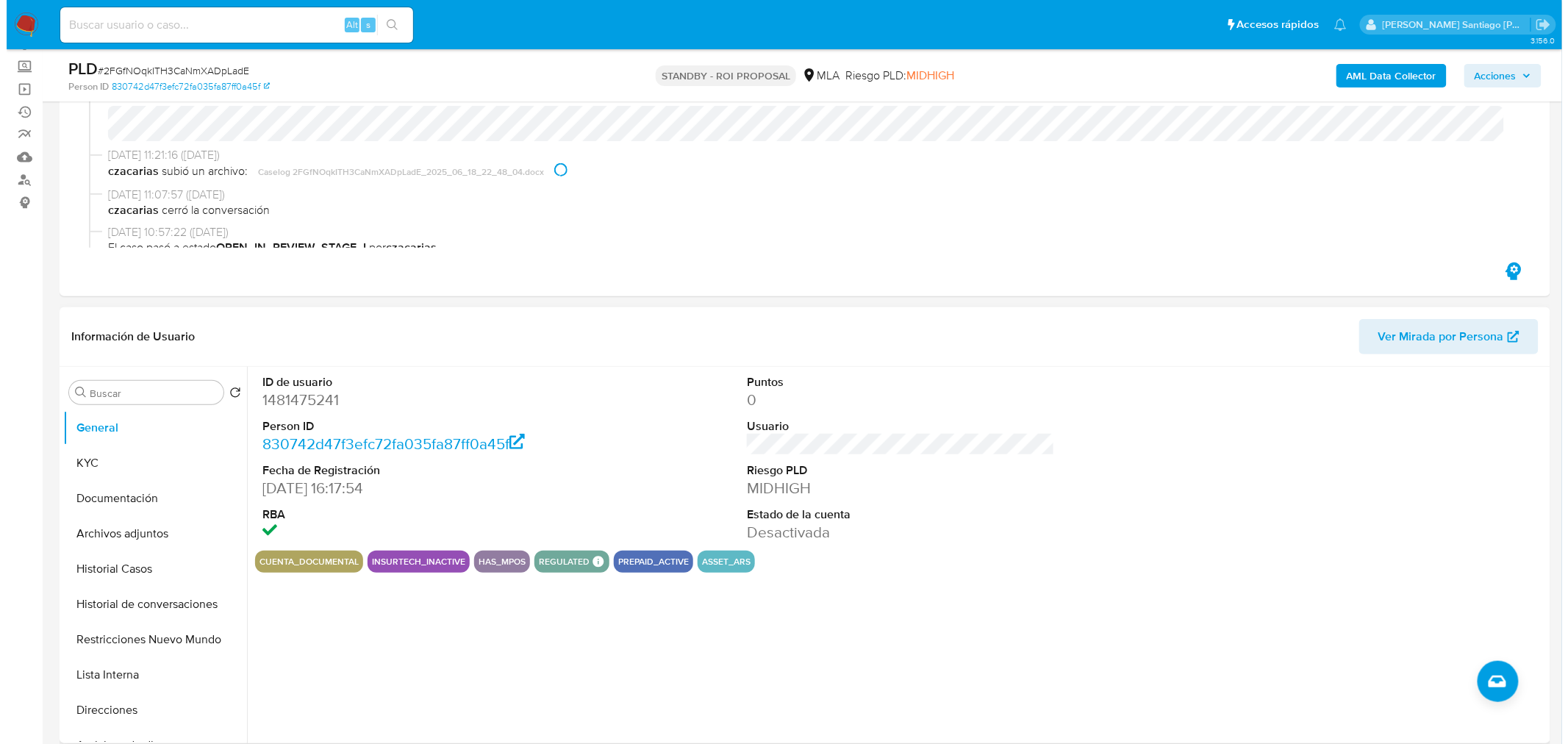
scroll to position [326, 0]
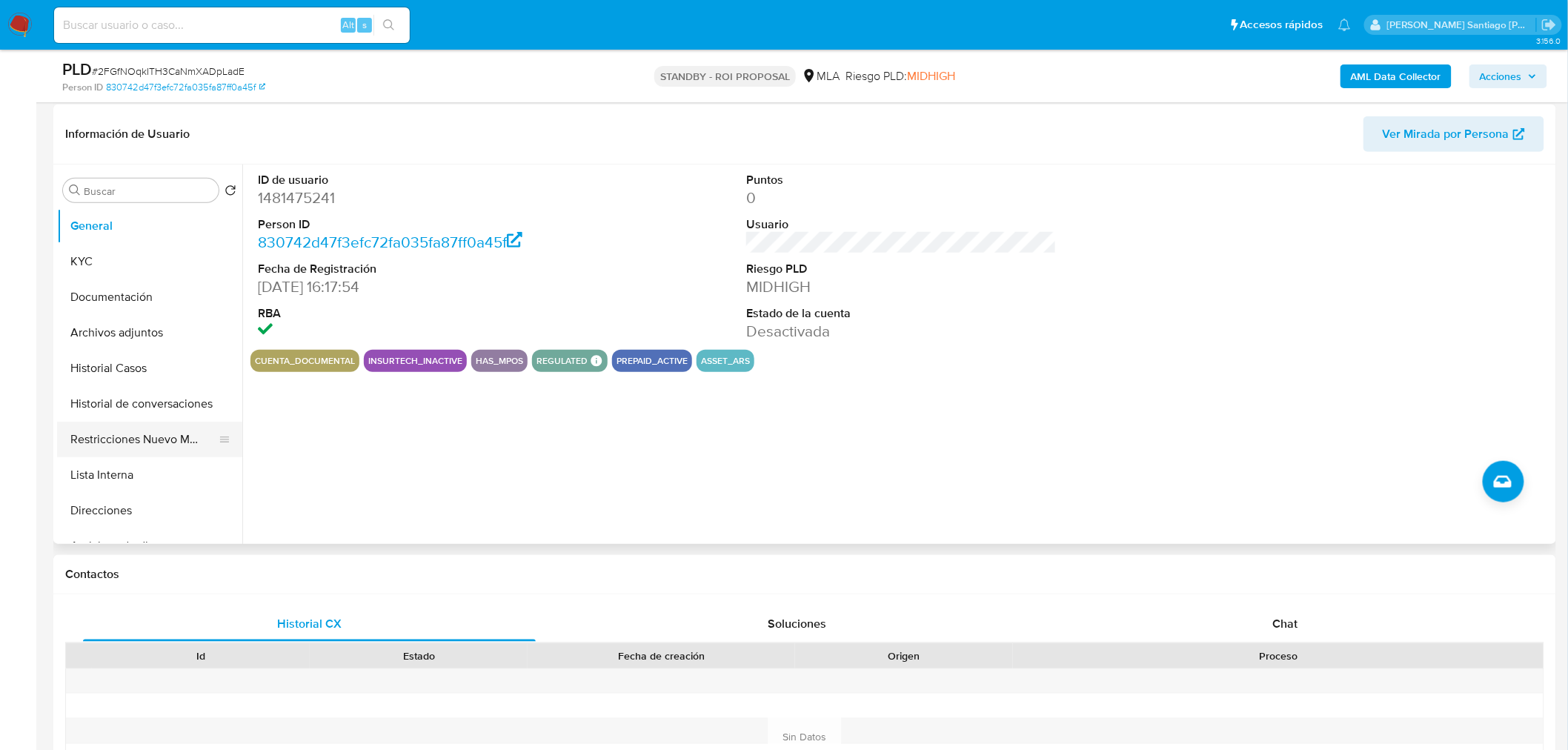
click at [162, 447] on button "Restricciones Nuevo Mundo" at bounding box center [143, 439] width 174 height 35
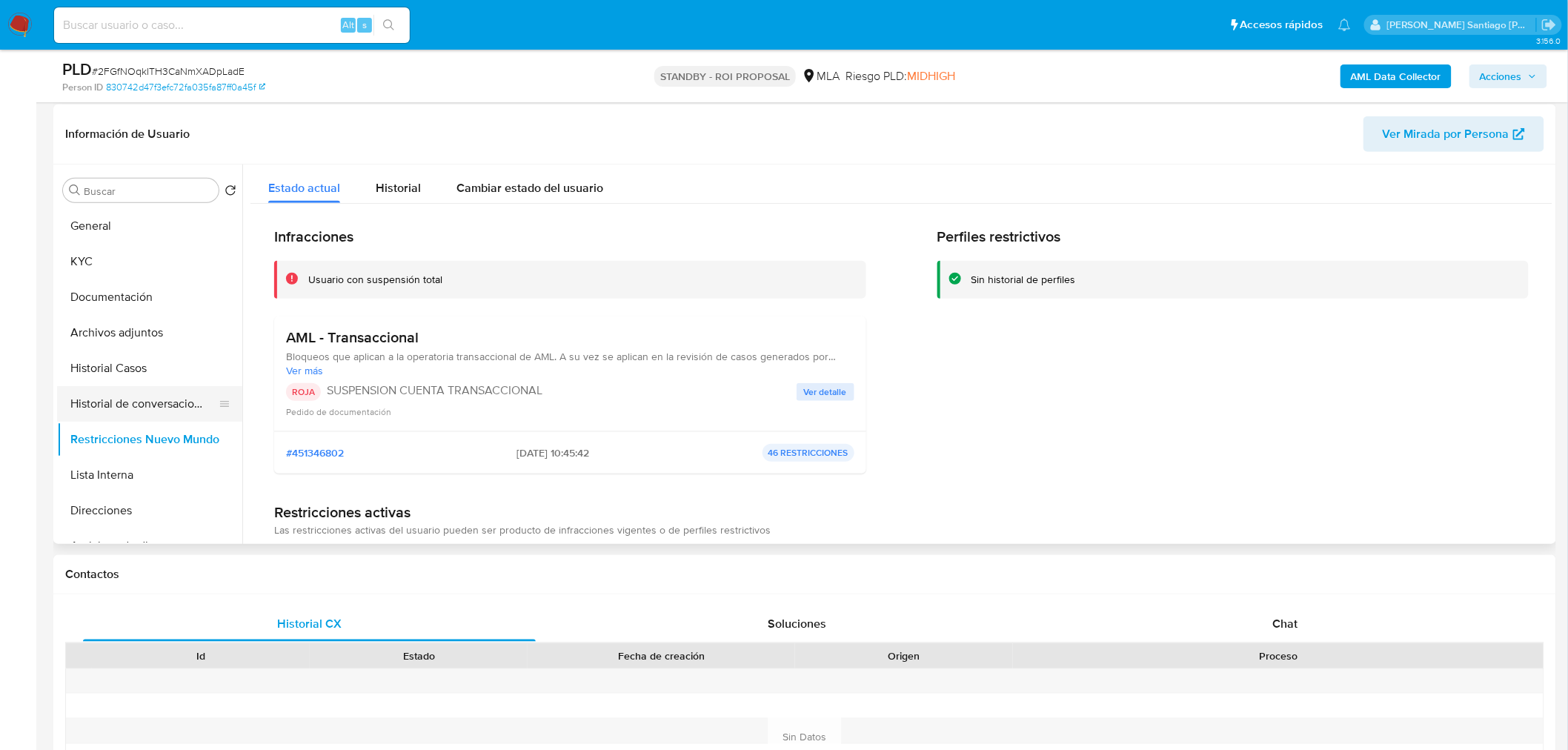
click at [147, 411] on button "Historial de conversaciones" at bounding box center [143, 404] width 174 height 35
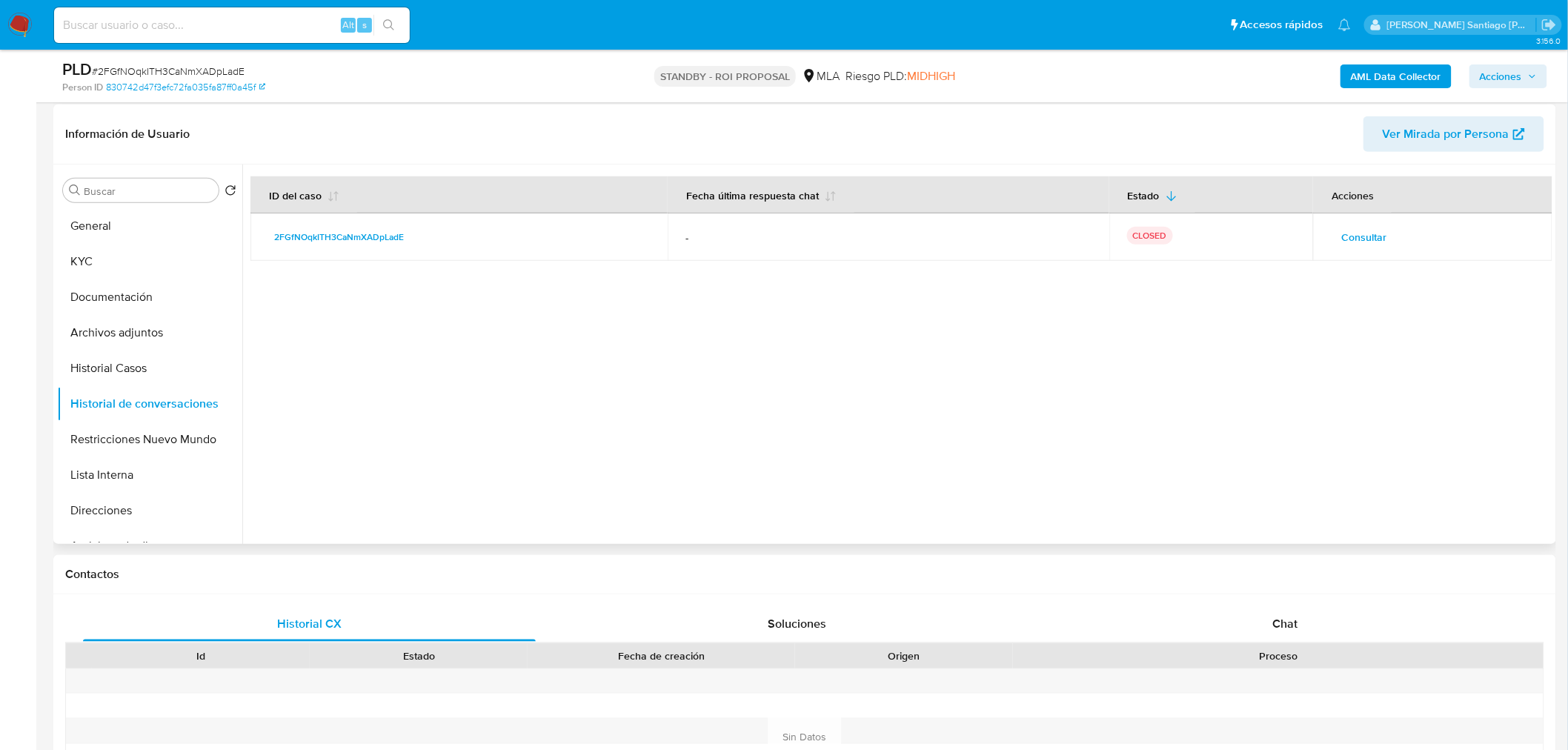
click at [1365, 232] on span "Consultar" at bounding box center [1363, 237] width 45 height 21
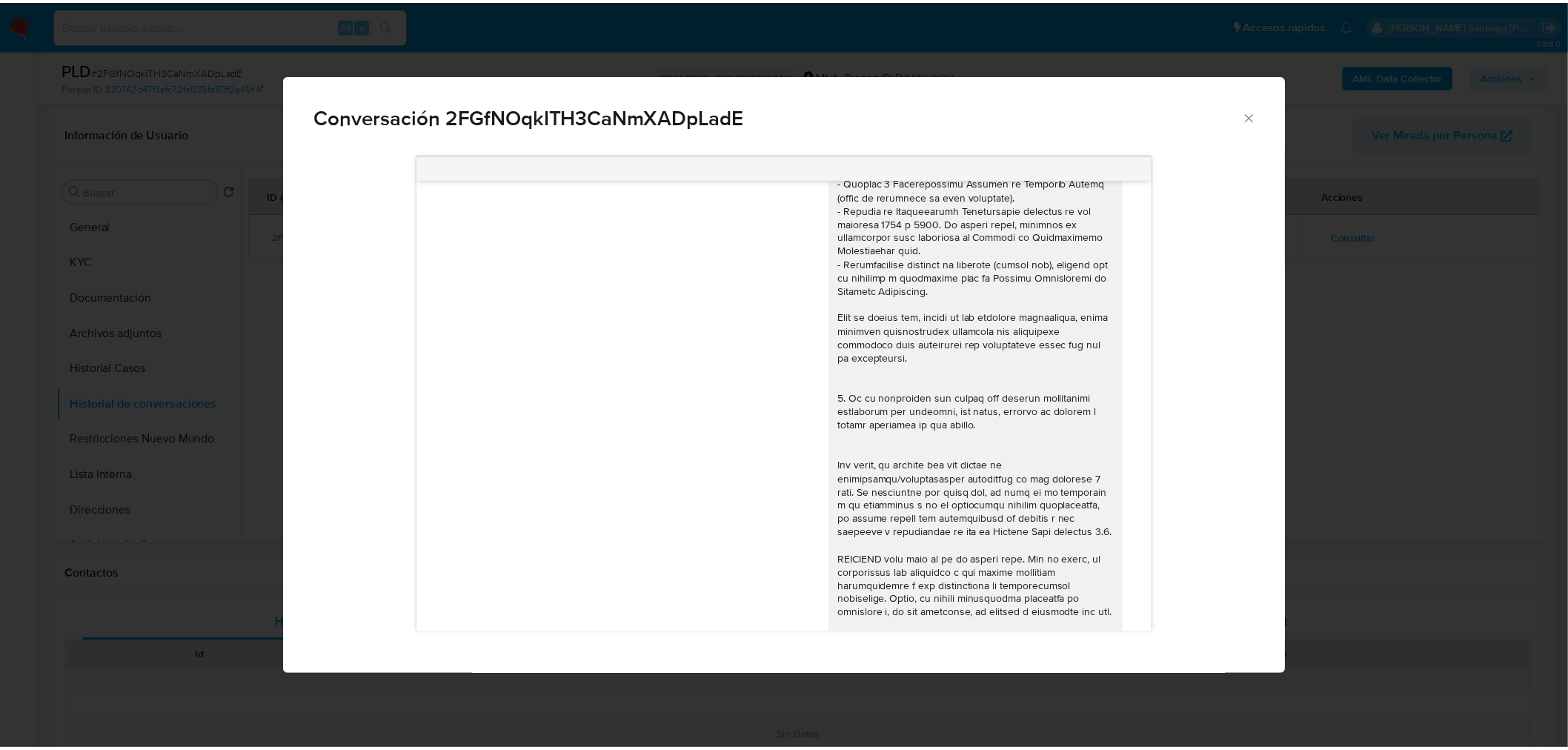
scroll to position [669, 0]
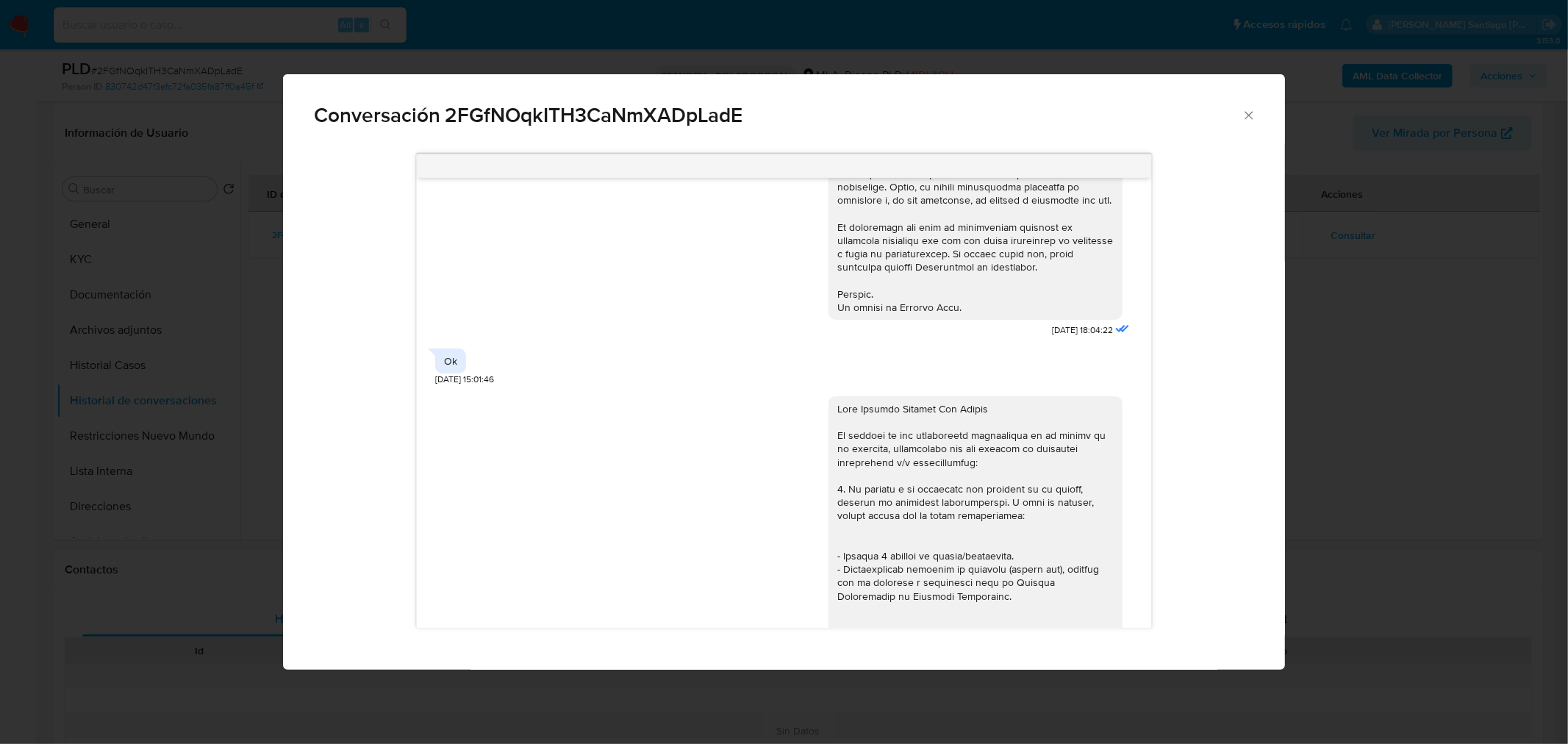
click at [1324, 427] on div "Conversación 2FGfNOqkITH3CaNmXADpLadE 18/06/2025 18:04:22 Ok 21/06/2025 15:01:4…" at bounding box center [784, 372] width 1568 height 744
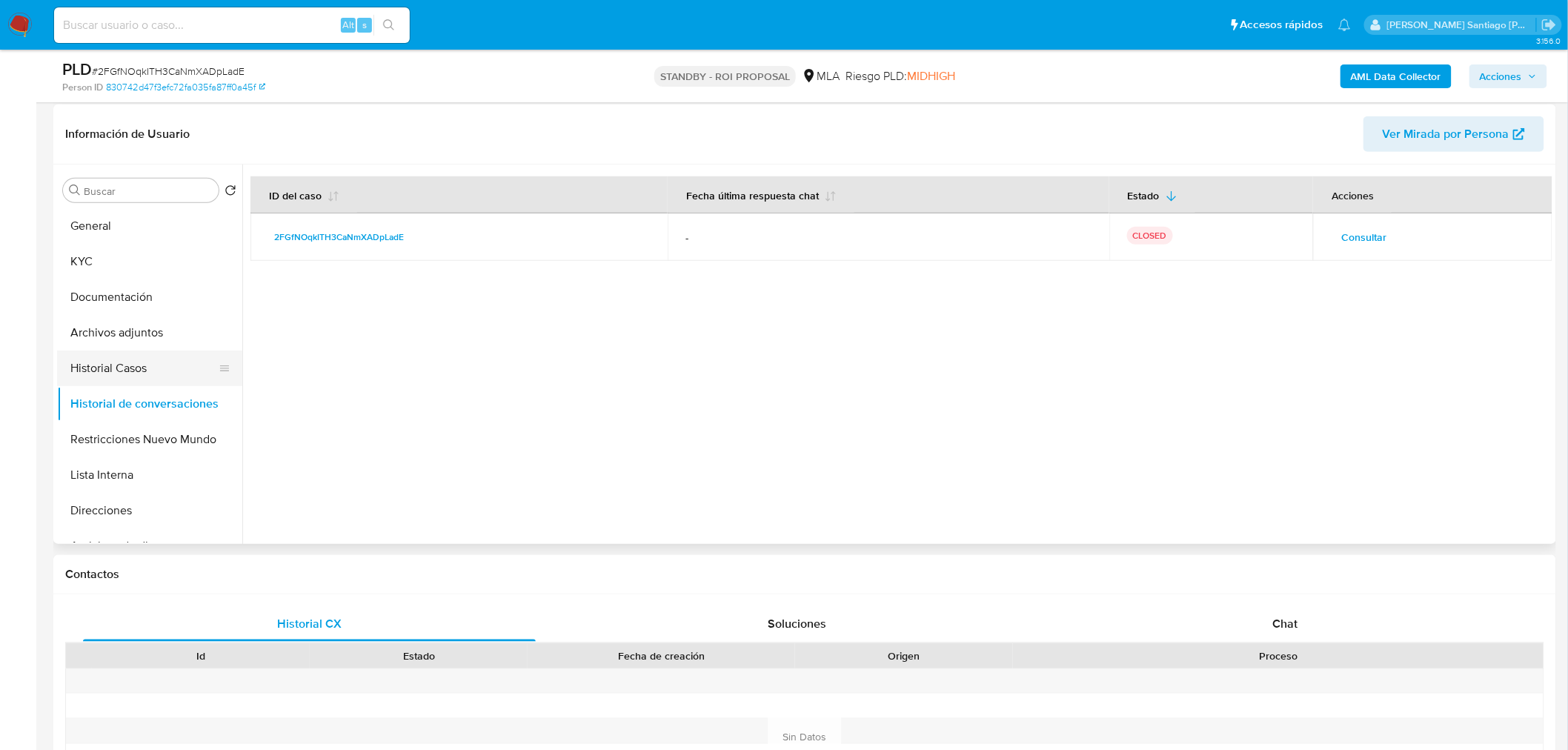
click at [105, 357] on button "Historial Casos" at bounding box center [143, 368] width 174 height 35
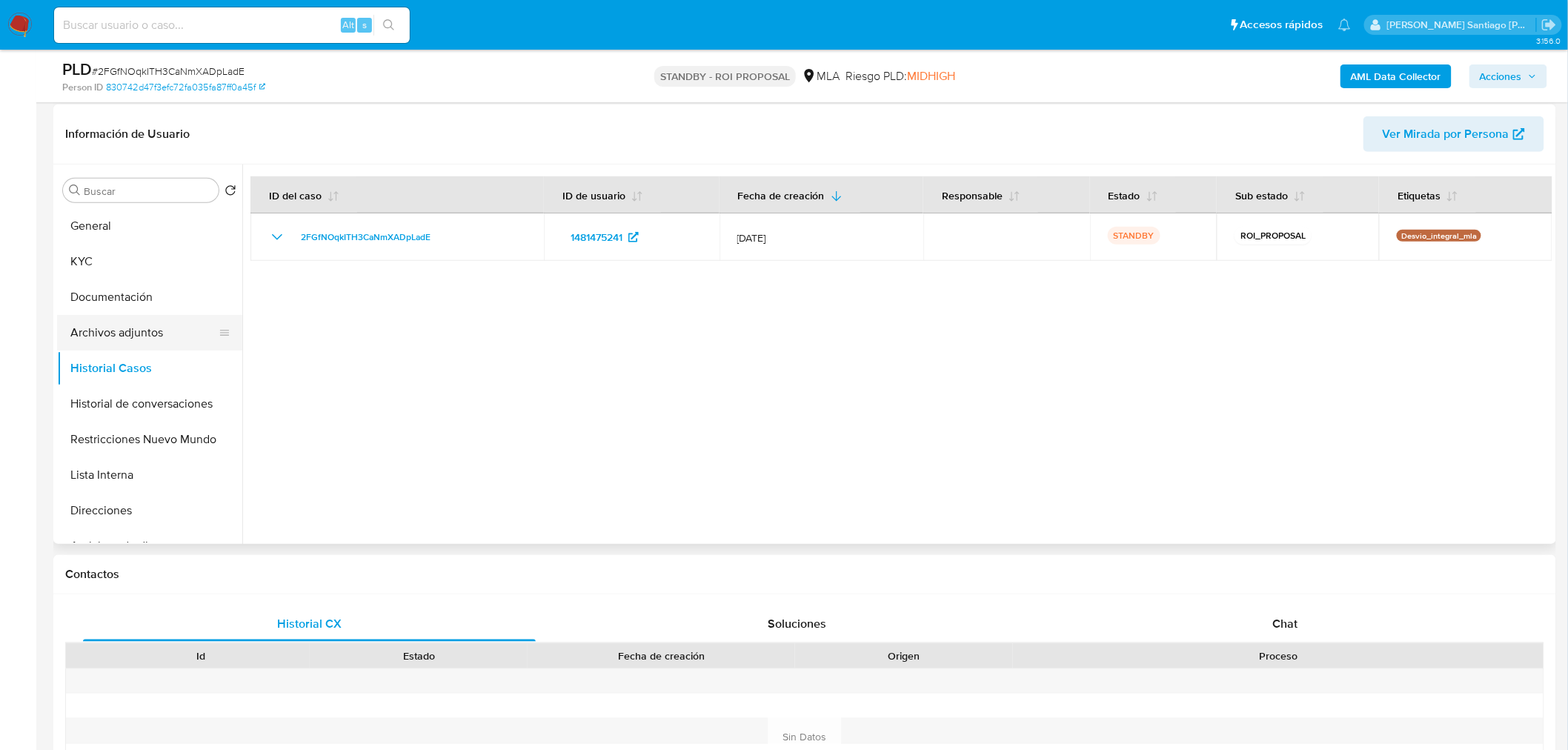
click at [108, 336] on button "Archivos adjuntos" at bounding box center [143, 332] width 174 height 35
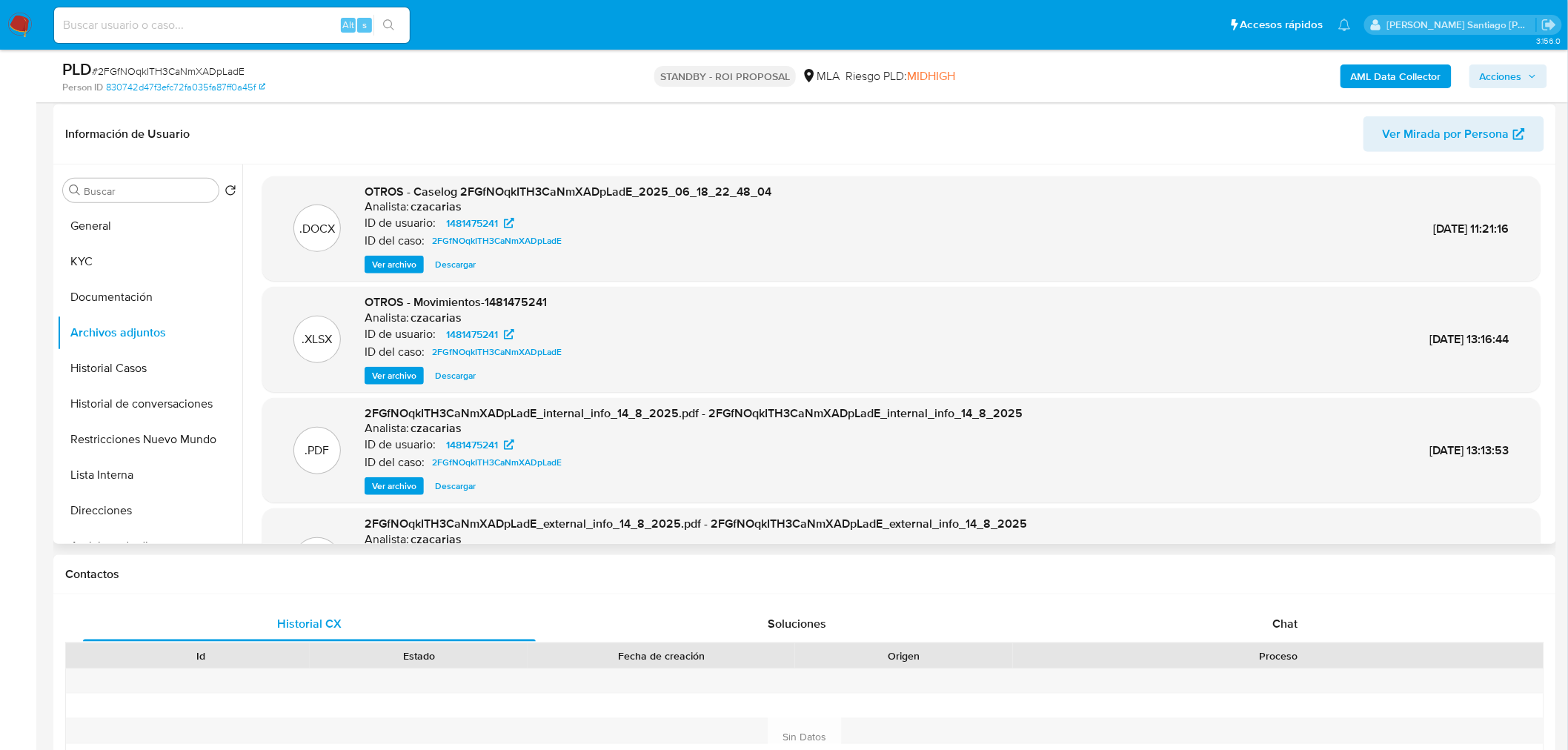
scroll to position [82, 0]
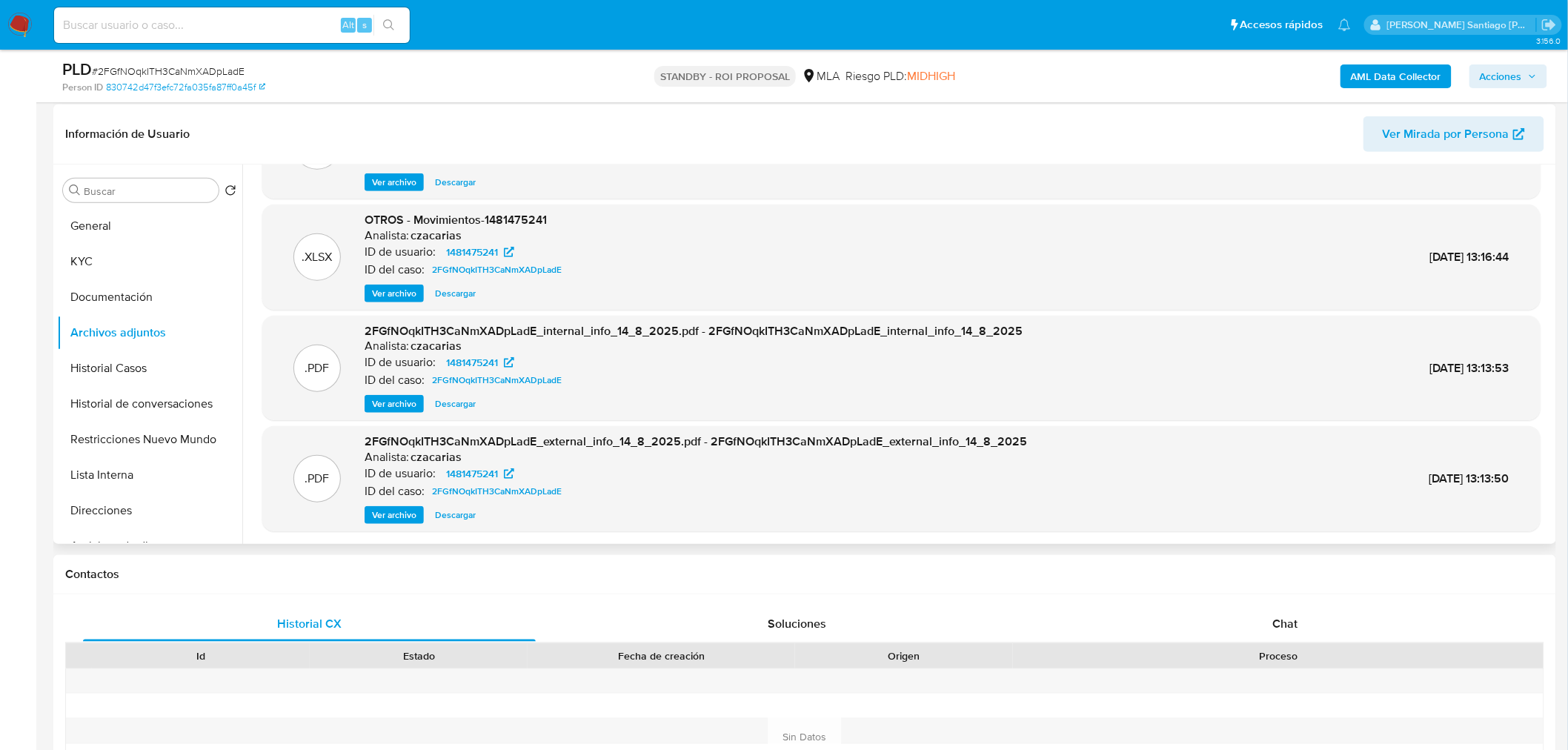
click at [400, 519] on span "Ver archivo" at bounding box center [393, 515] width 44 height 15
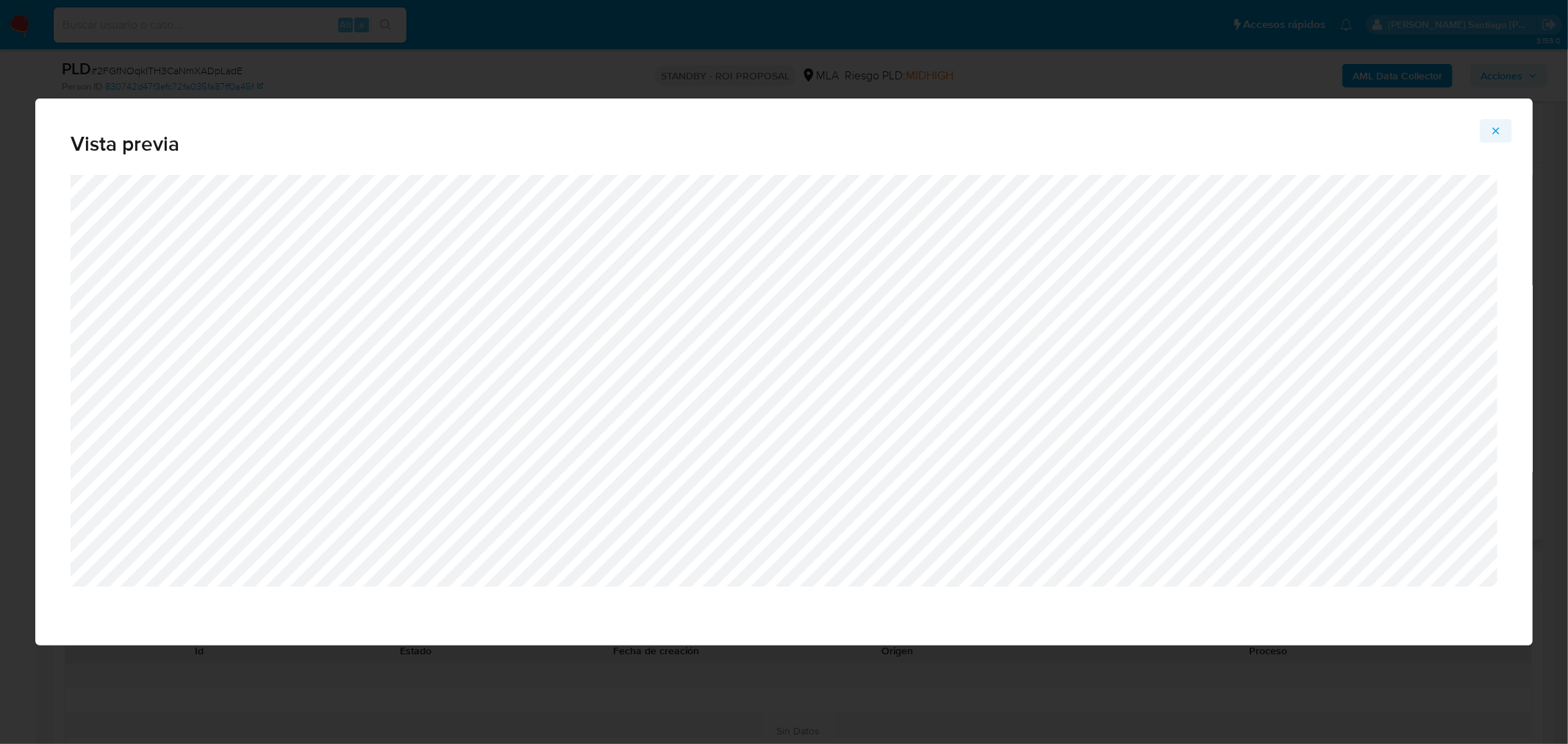
click at [1502, 135] on button "Attachment preview" at bounding box center [1496, 131] width 32 height 23
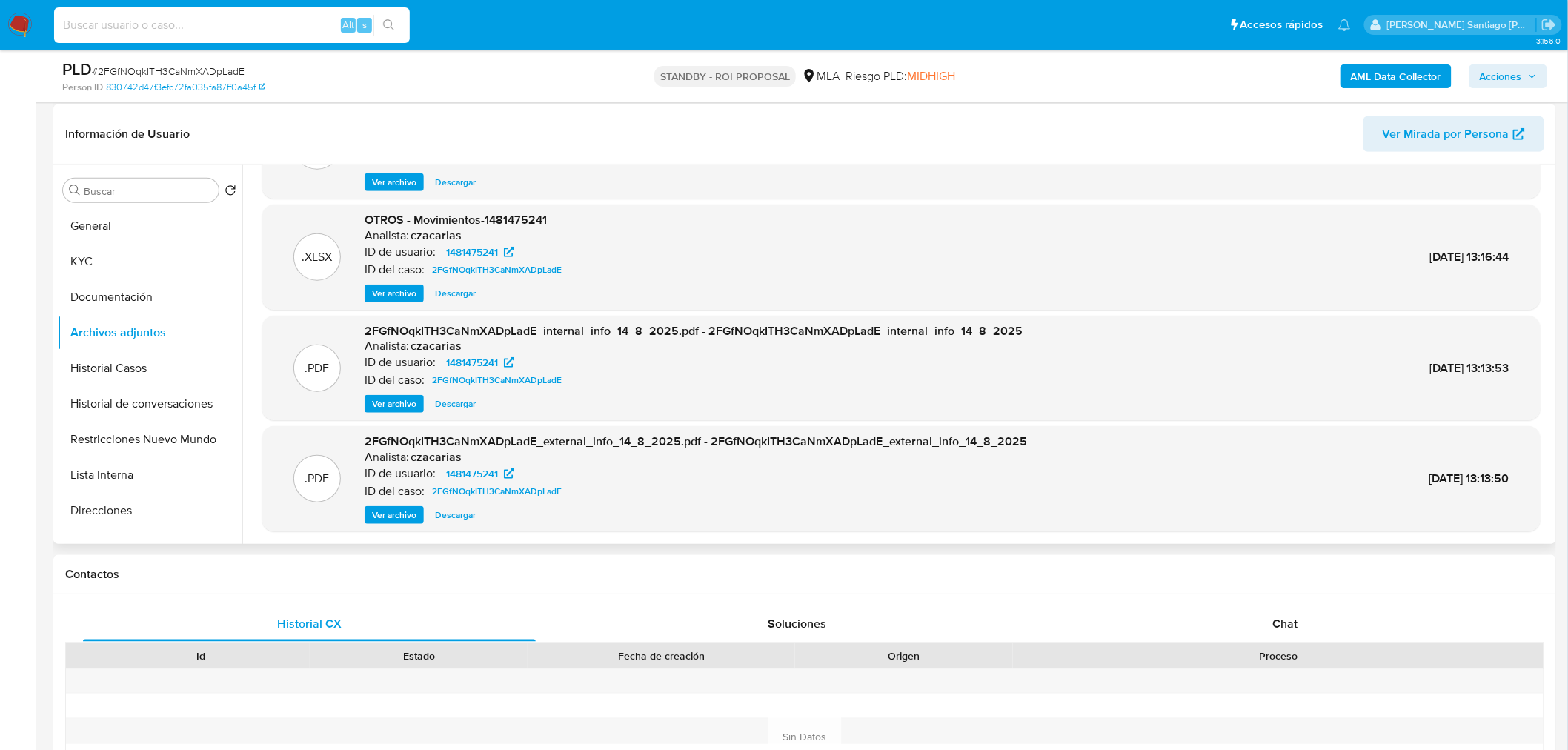
click at [187, 23] on input at bounding box center [232, 25] width 356 height 19
paste input "KHKCtAHRwvn0hyqqFCTifwjG"
type input "KHKCtAHRwvn0hyqqFCTifwjG"
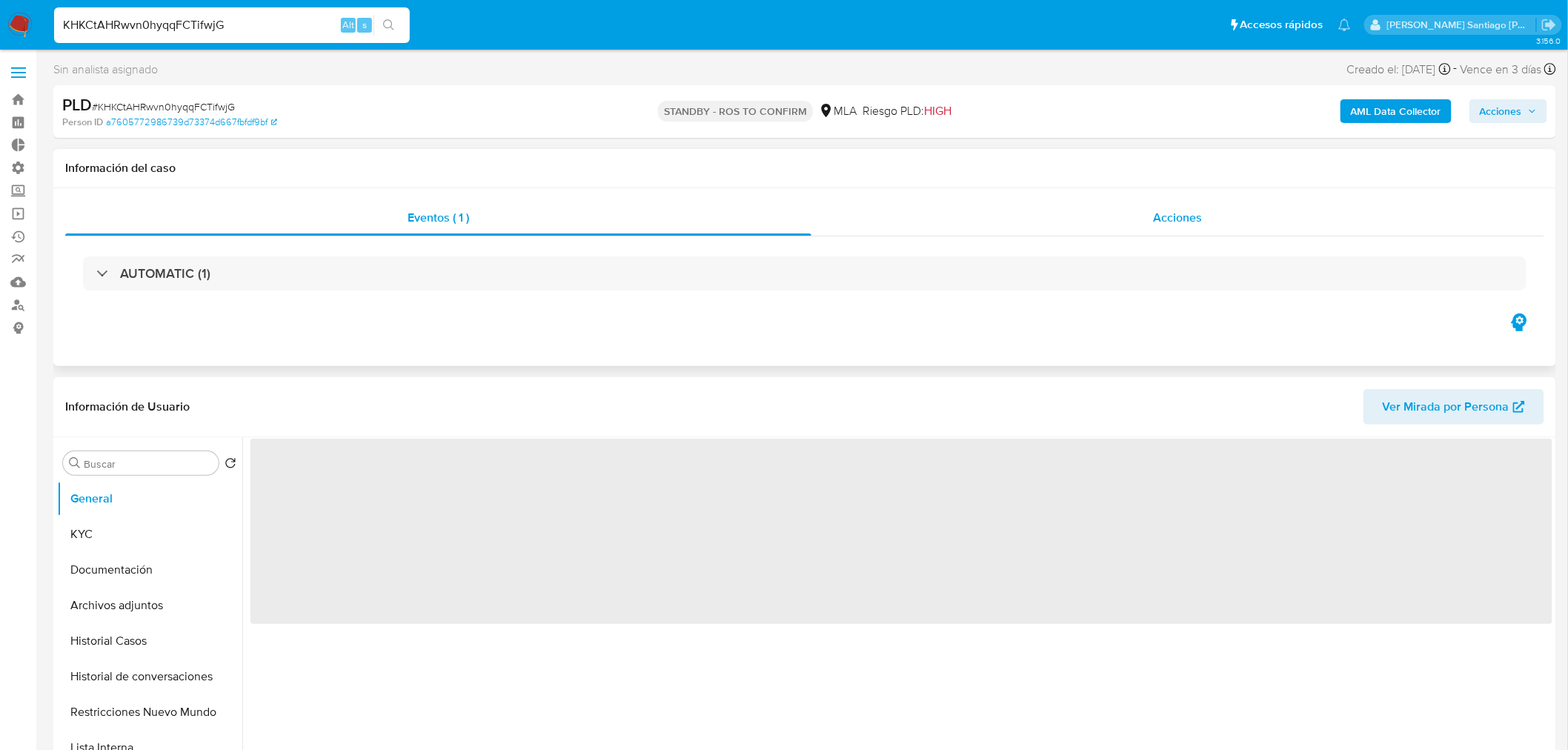
click at [1196, 206] on div "Acciones" at bounding box center [1178, 217] width 733 height 35
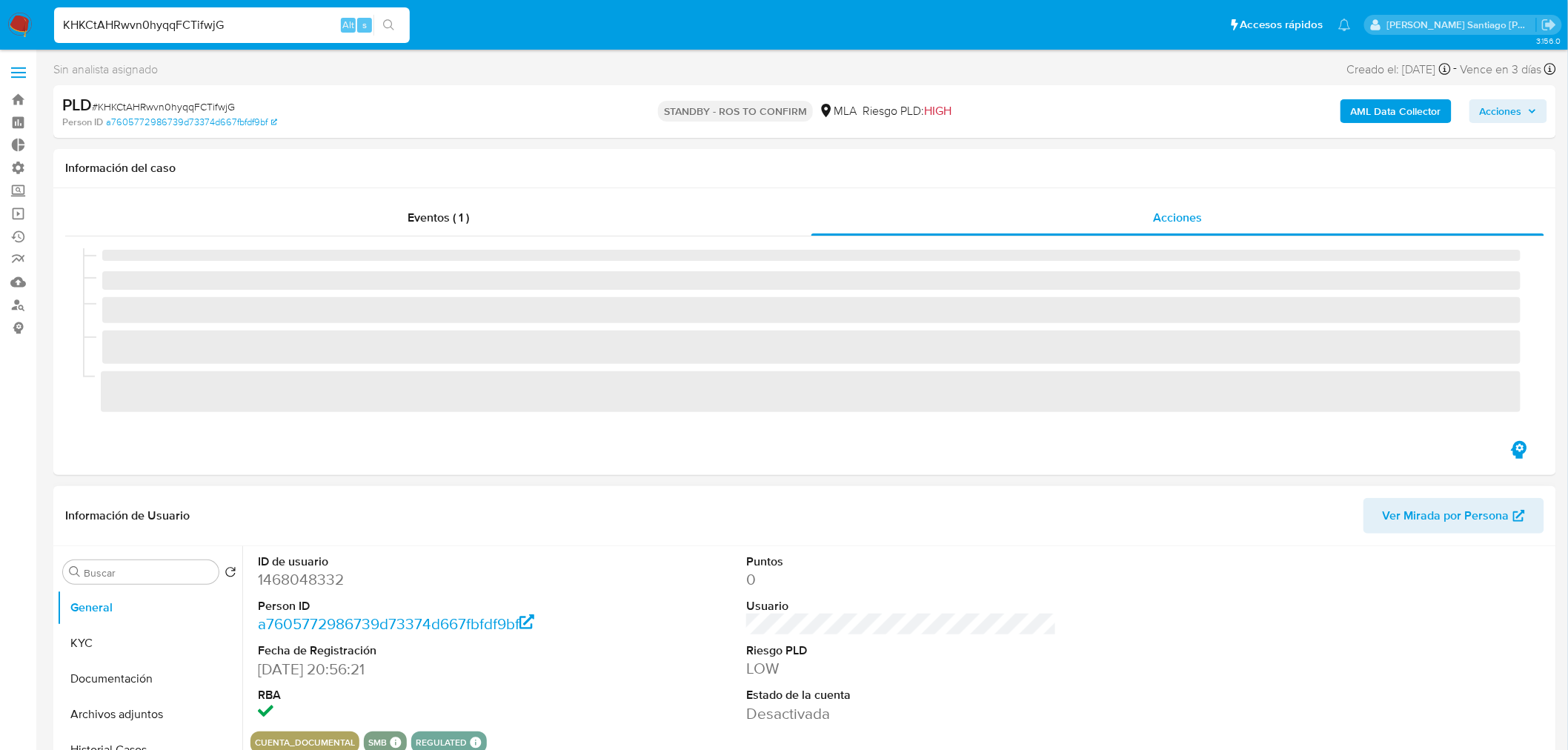
select select "10"
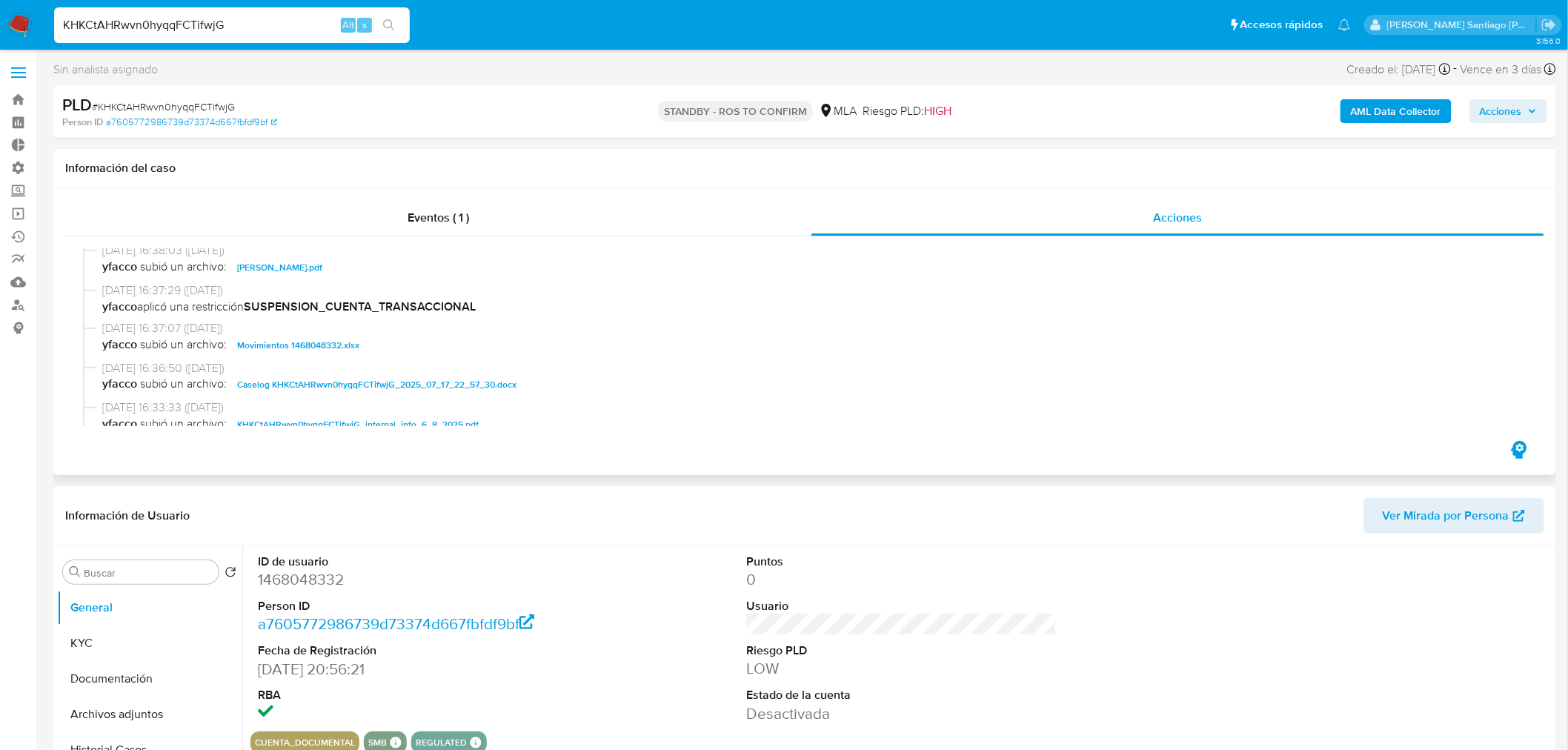
scroll to position [164, 0]
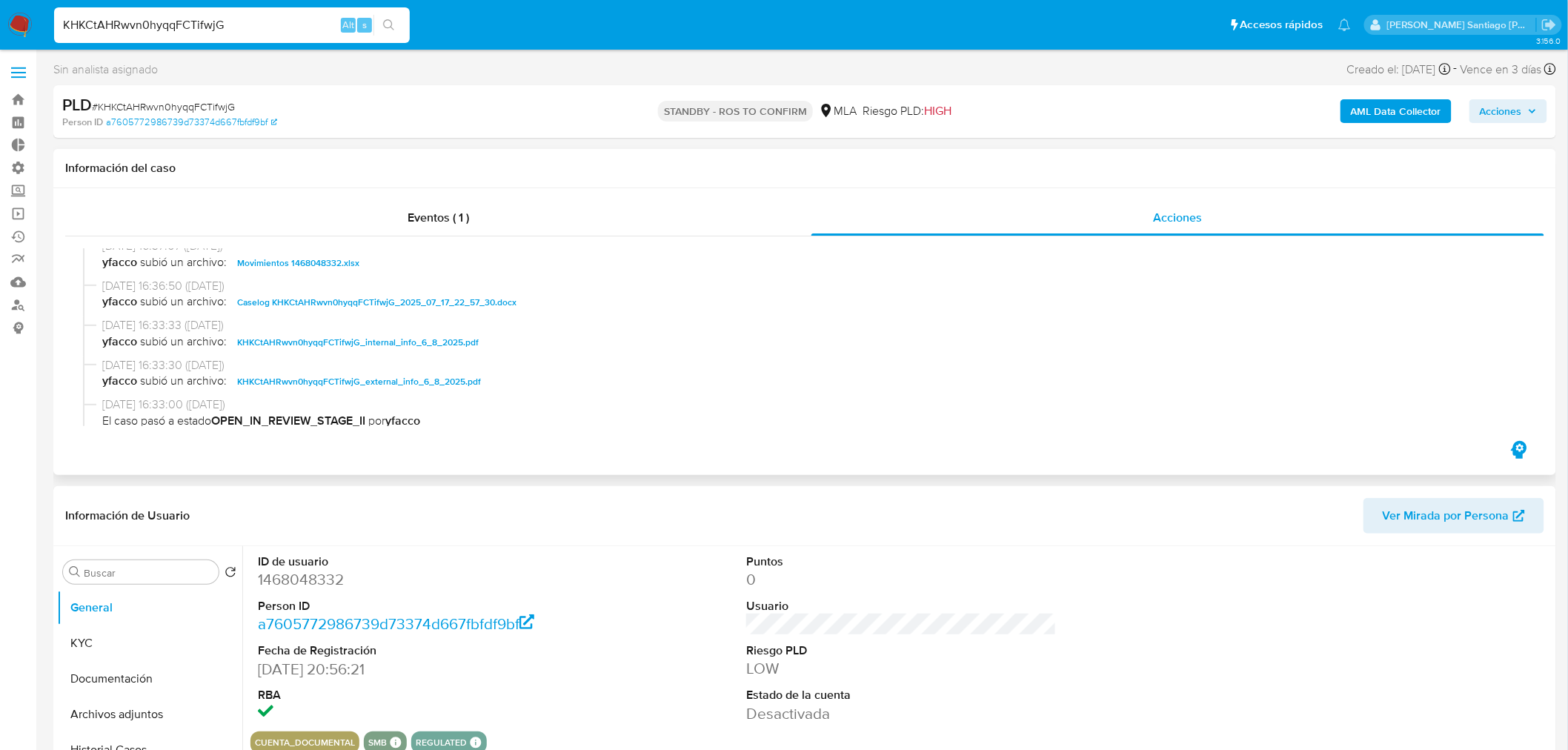
drag, startPoint x: 438, startPoint y: 305, endPoint x: 440, endPoint y: 315, distance: 10.2
click at [438, 305] on span "Caselog KHKCtAHRwvn0hyqqFCTifwjG_2025_07_17_22_57_30.docx" at bounding box center [377, 302] width 279 height 18
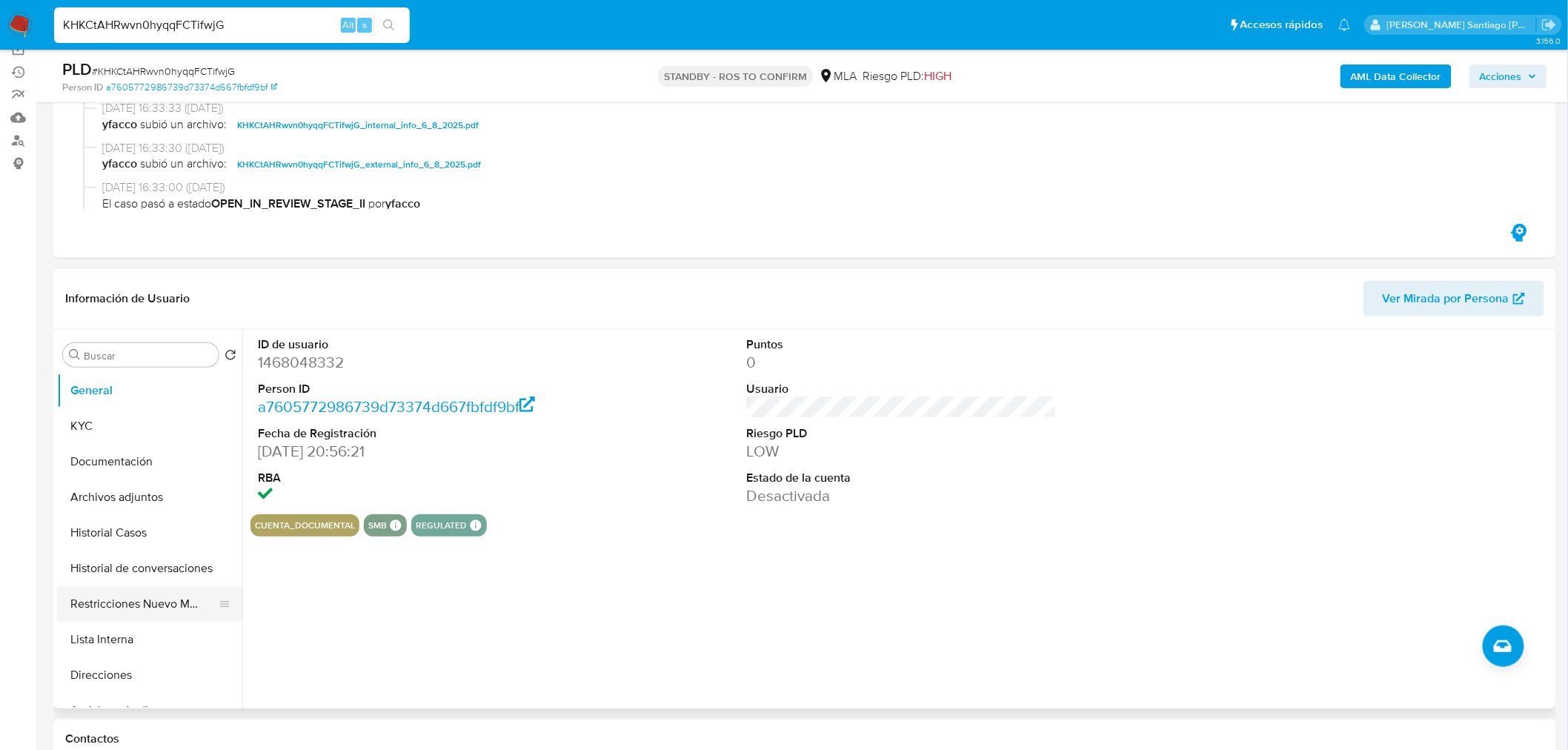
click at [116, 605] on button "Restricciones Nuevo Mundo" at bounding box center [143, 603] width 174 height 35
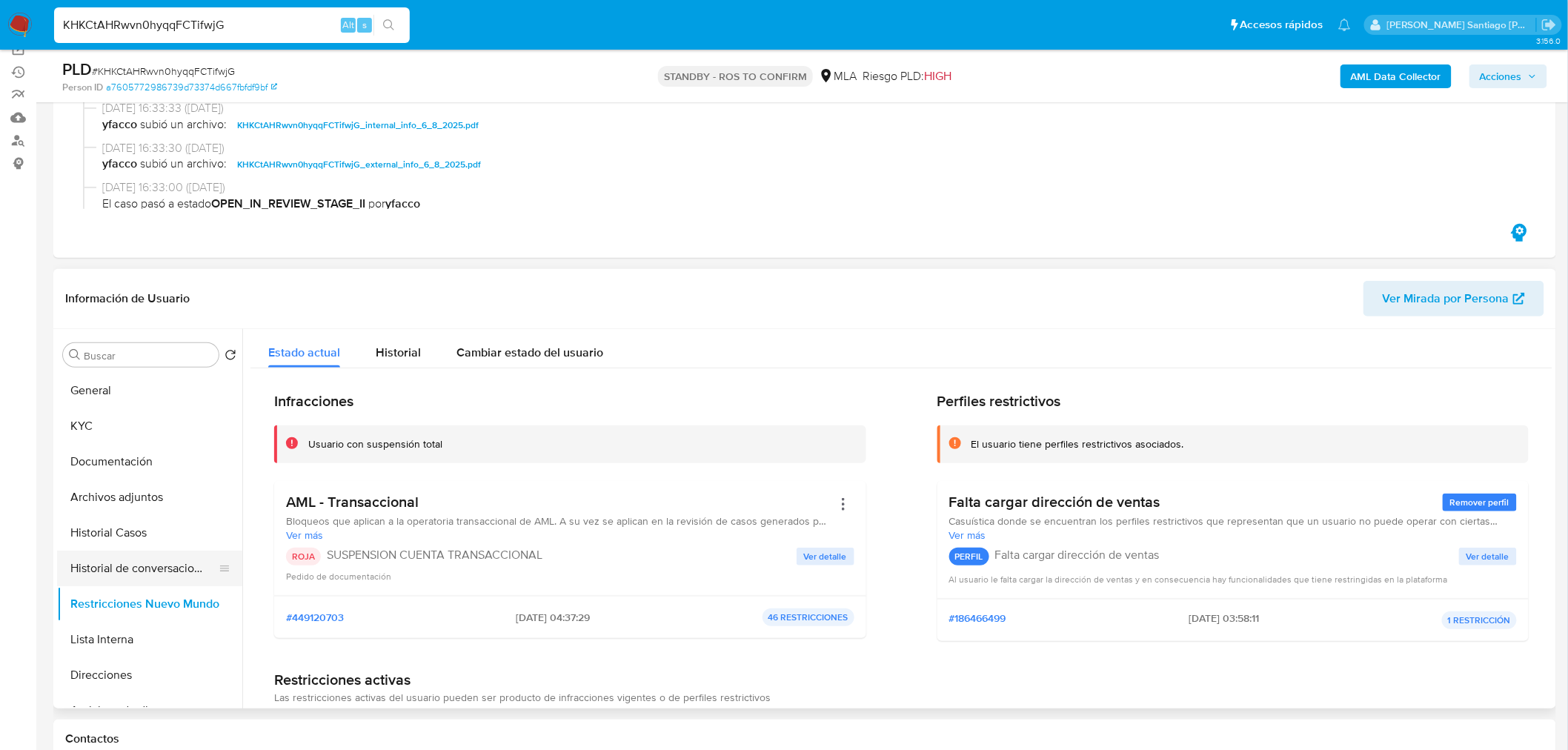
click at [134, 564] on button "Historial de conversaciones" at bounding box center [143, 568] width 174 height 35
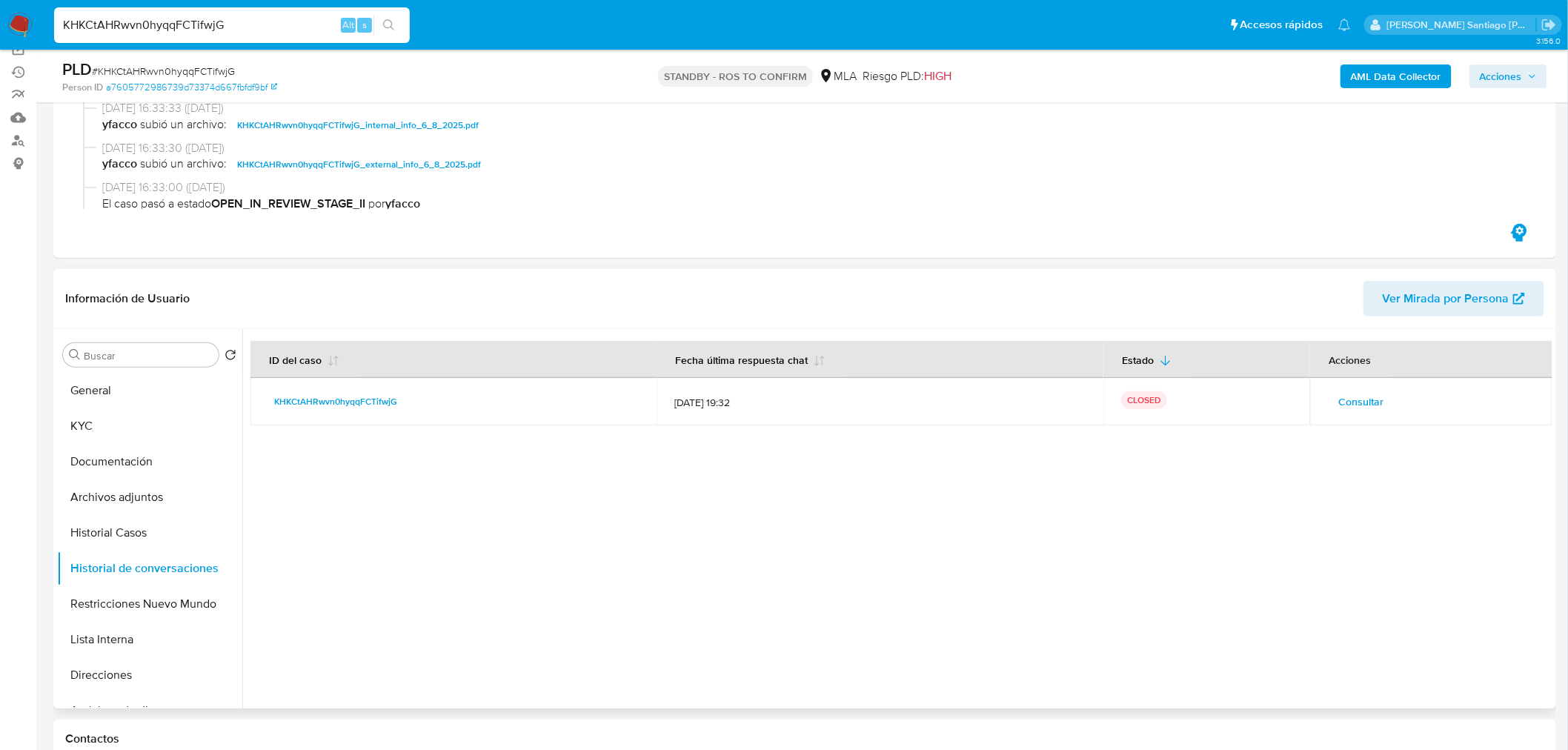
click at [1364, 391] on span "Consultar" at bounding box center [1361, 401] width 45 height 21
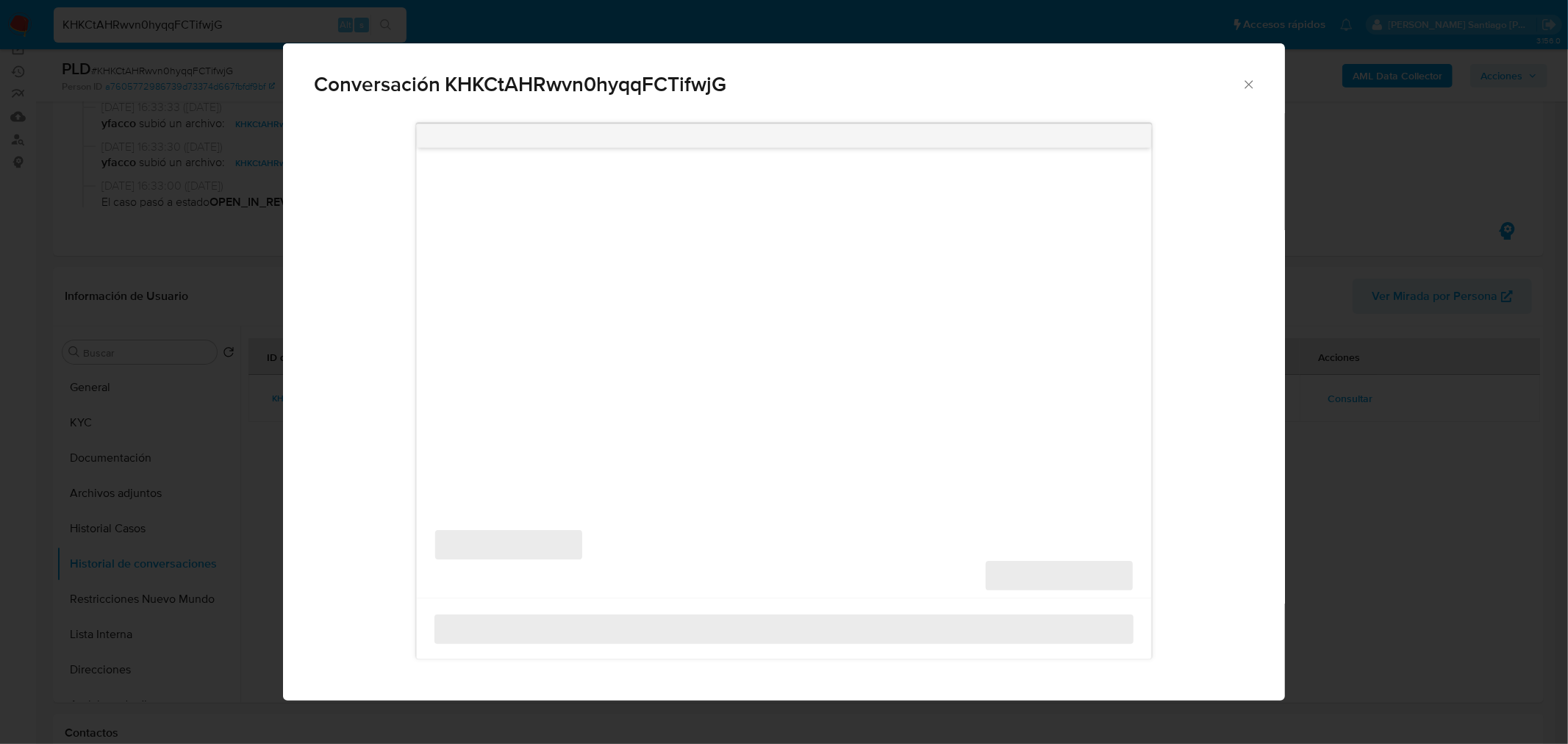
click at [901, 464] on div "‌ ‌" at bounding box center [784, 372] width 734 height 449
click at [1319, 563] on div "Conversación KHKCtAHRwvn0hyqqFCTifwjG ‌ ‌ ‌ ‌" at bounding box center [784, 372] width 1568 height 744
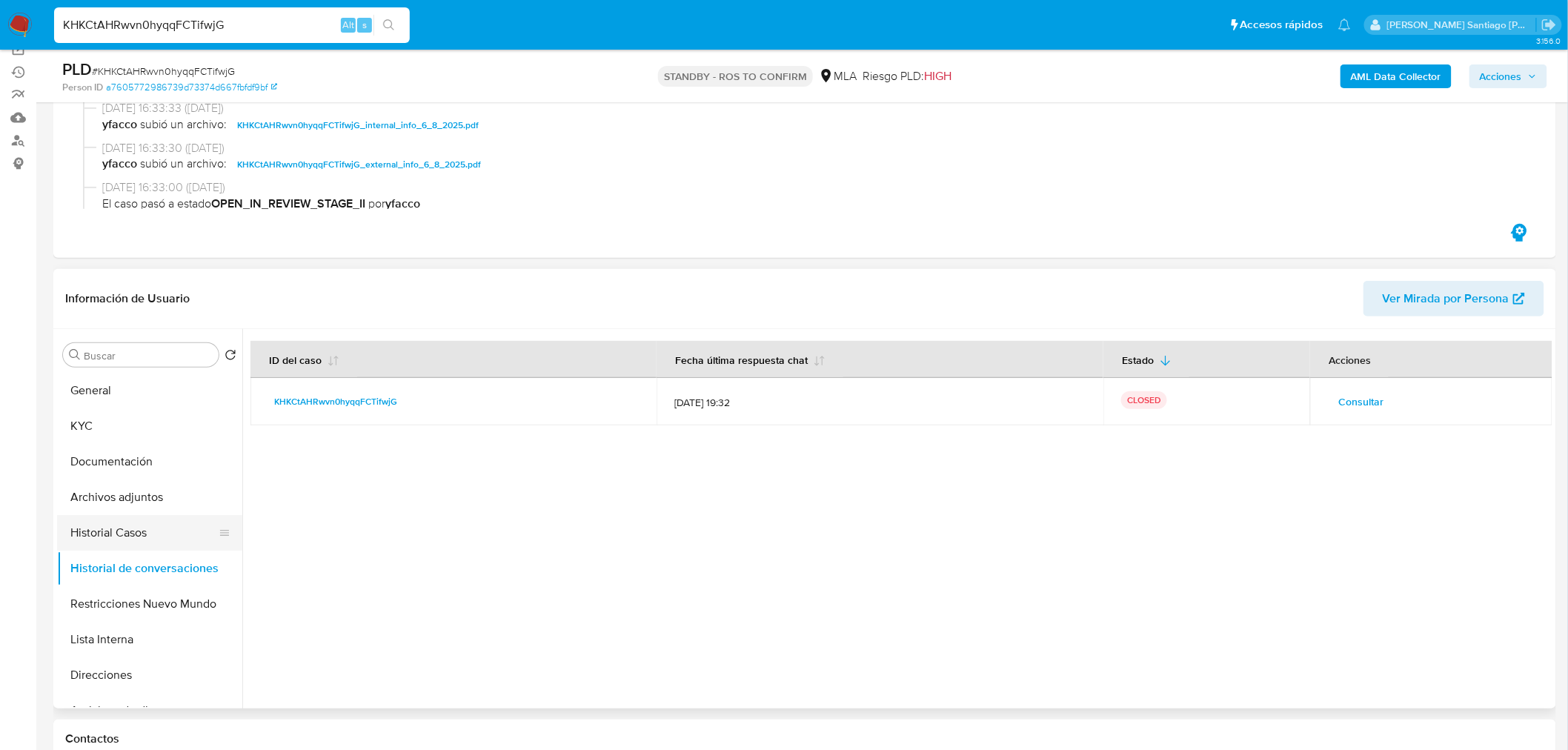
drag, startPoint x: 197, startPoint y: 561, endPoint x: 126, endPoint y: 539, distance: 74.3
click at [187, 556] on button "Historial de conversaciones" at bounding box center [149, 568] width 185 height 35
click at [126, 538] on button "Historial Casos" at bounding box center [143, 533] width 174 height 35
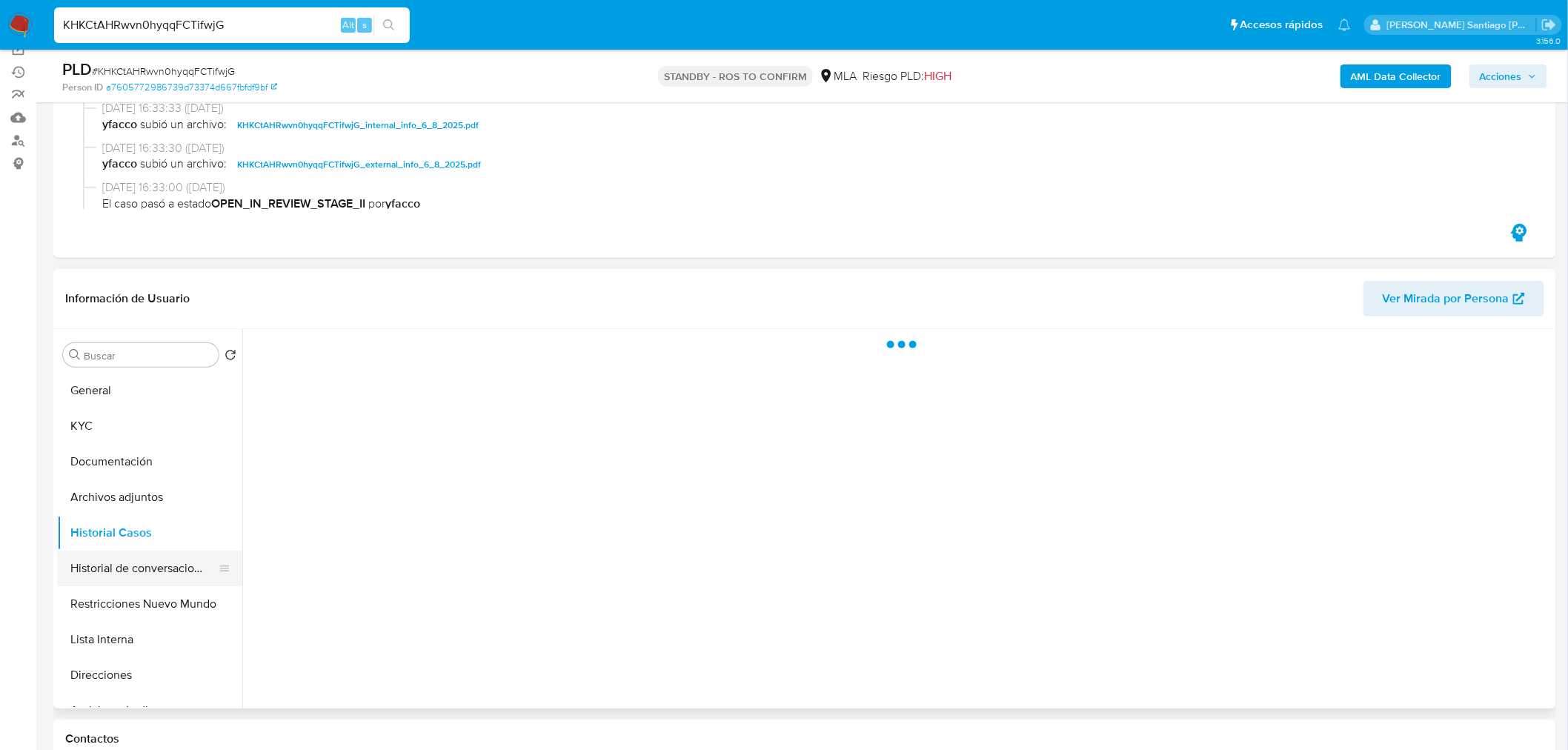
click at [143, 560] on button "Historial de conversaciones" at bounding box center [143, 568] width 174 height 35
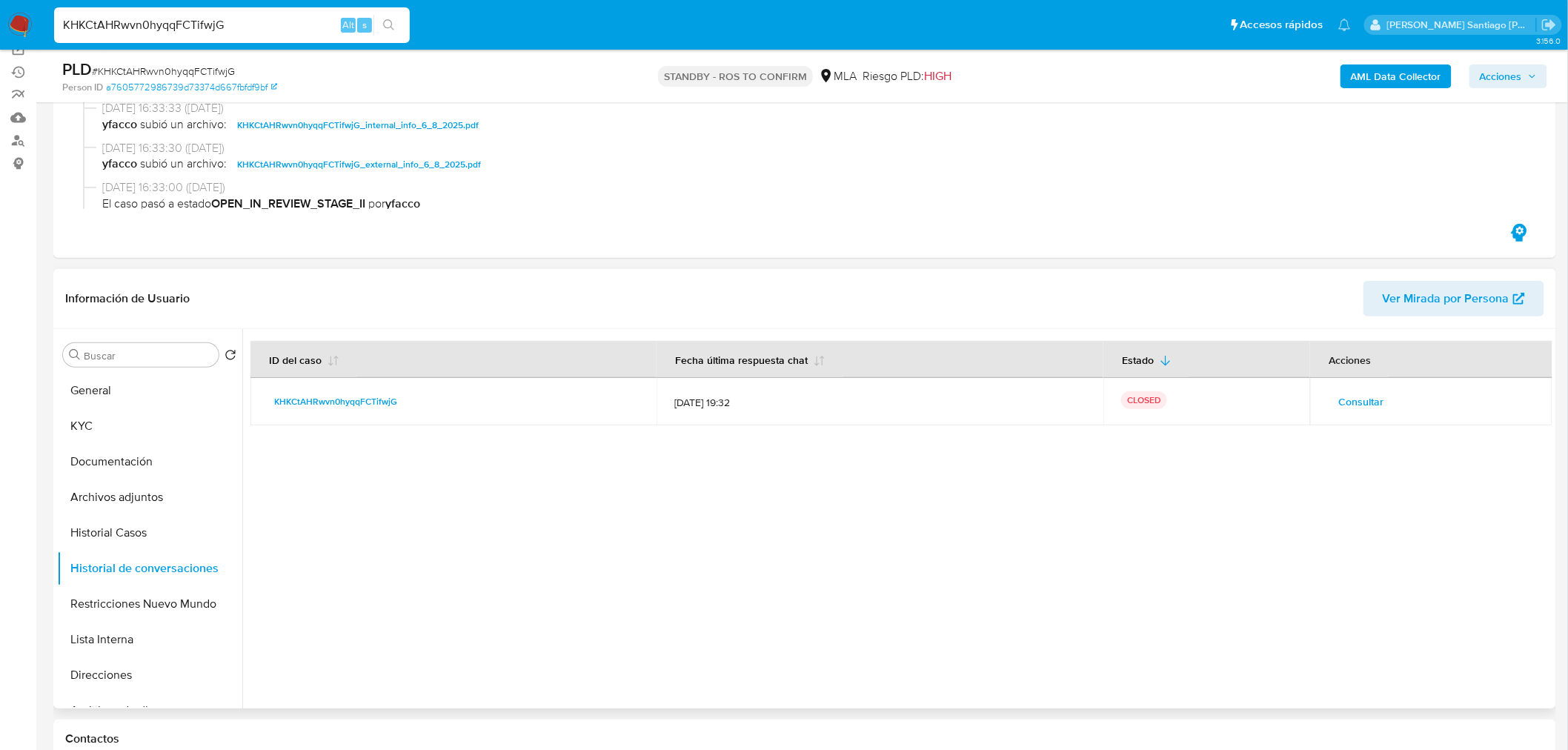
click at [1384, 405] on button "Consultar" at bounding box center [1360, 401] width 66 height 23
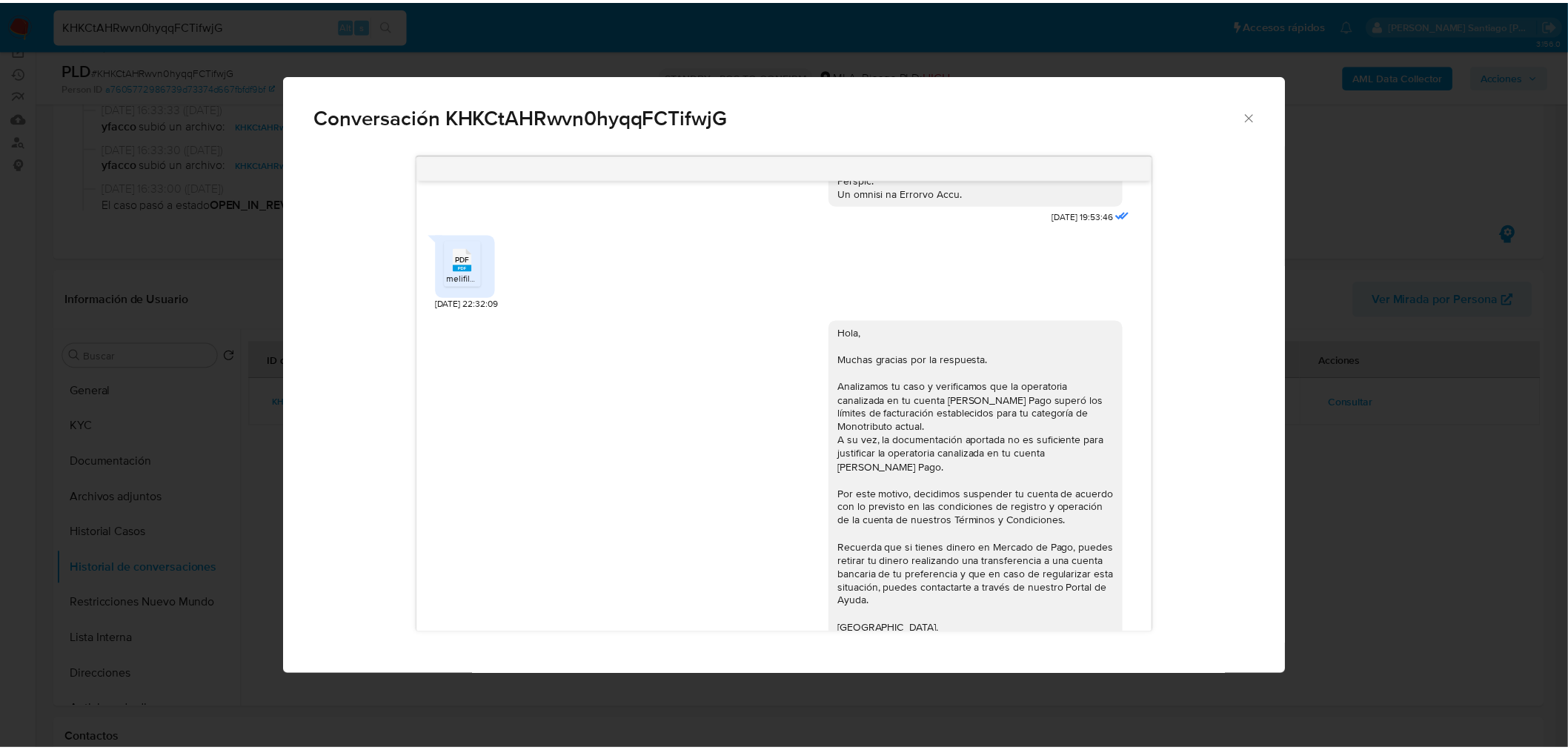
scroll to position [697, 0]
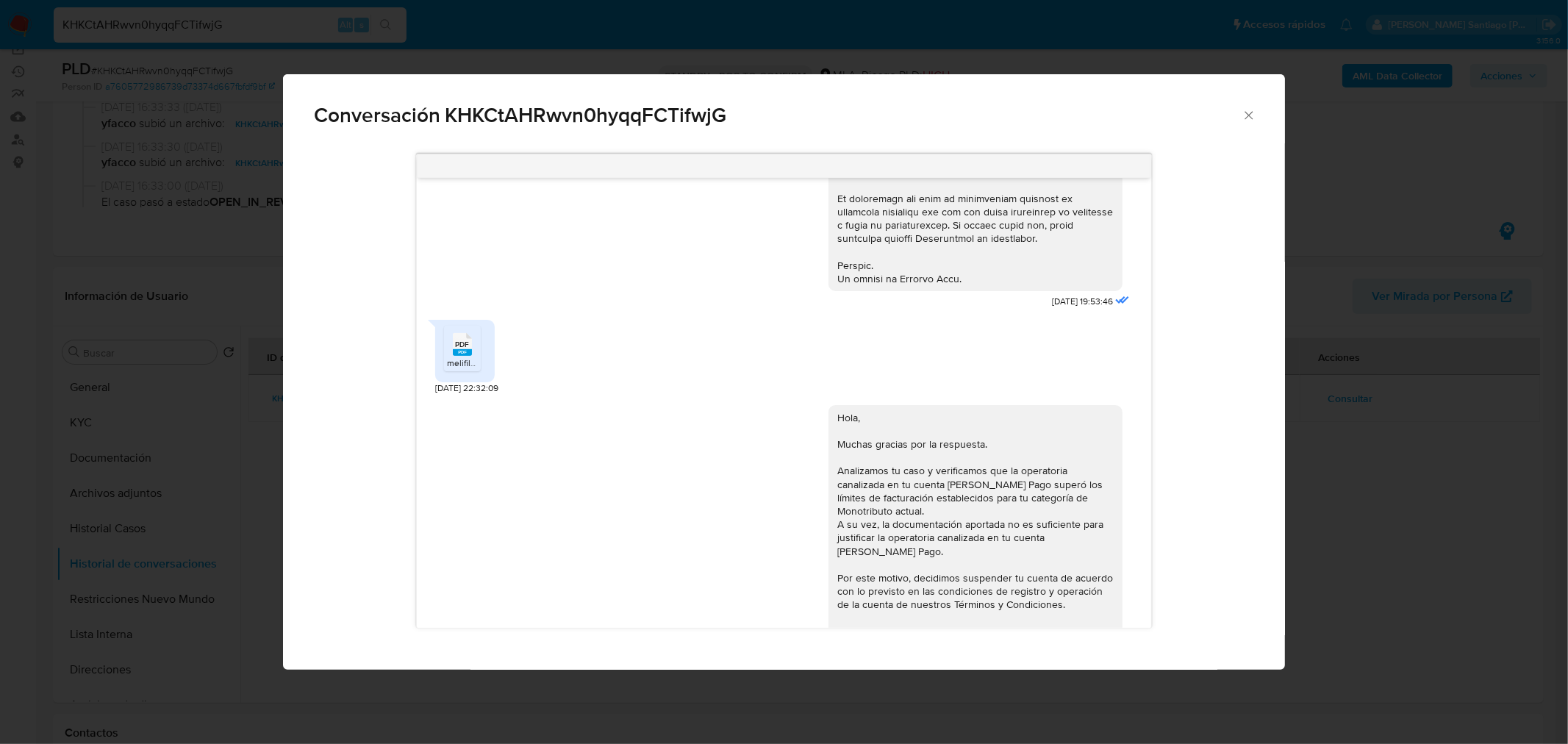
click at [1468, 550] on div "Conversación KHKCtAHRwvn0hyqqFCTifwjG 17/07/2025 19:53:46 PDF PDF melifile15146…" at bounding box center [784, 372] width 1568 height 744
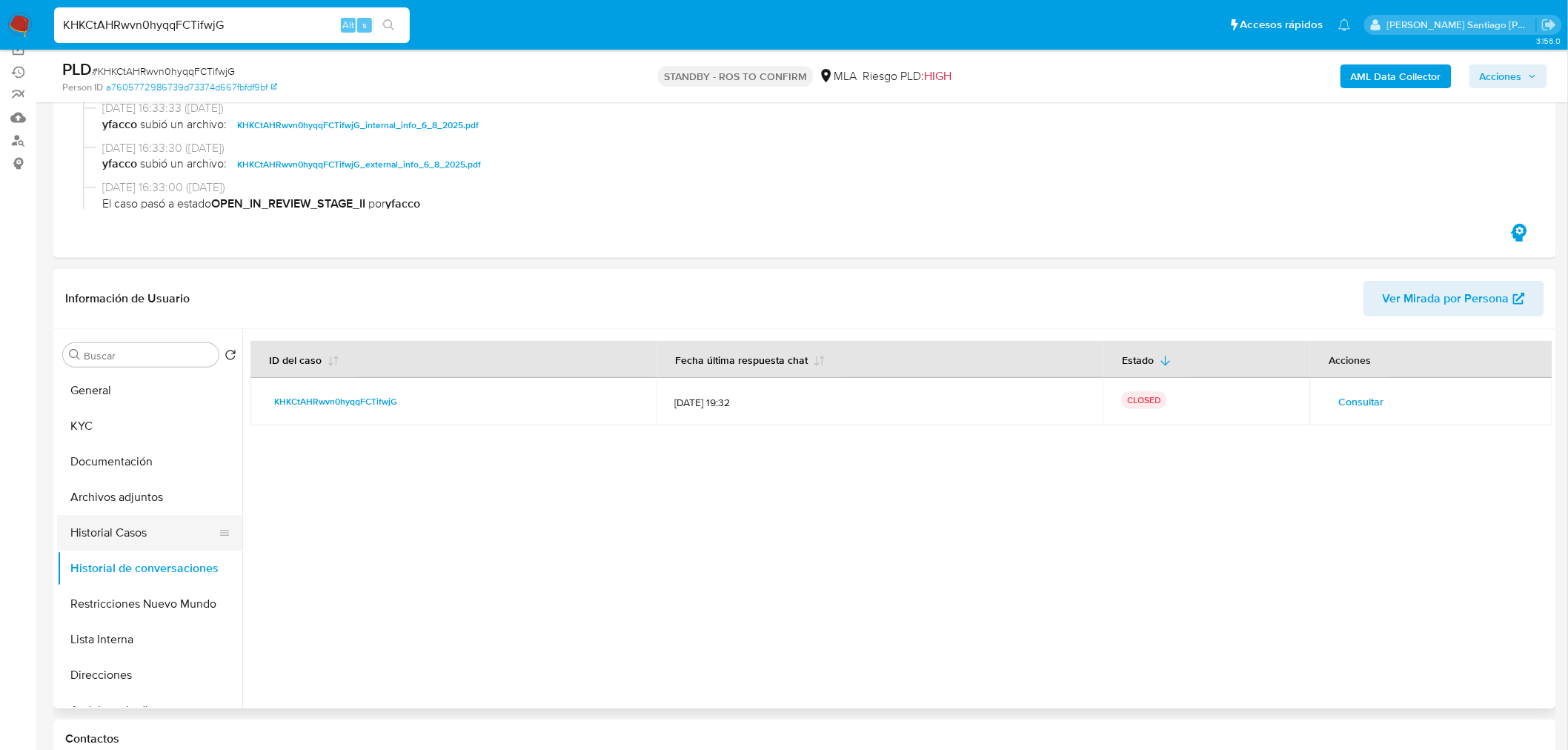
click at [132, 542] on button "Historial Casos" at bounding box center [143, 533] width 174 height 35
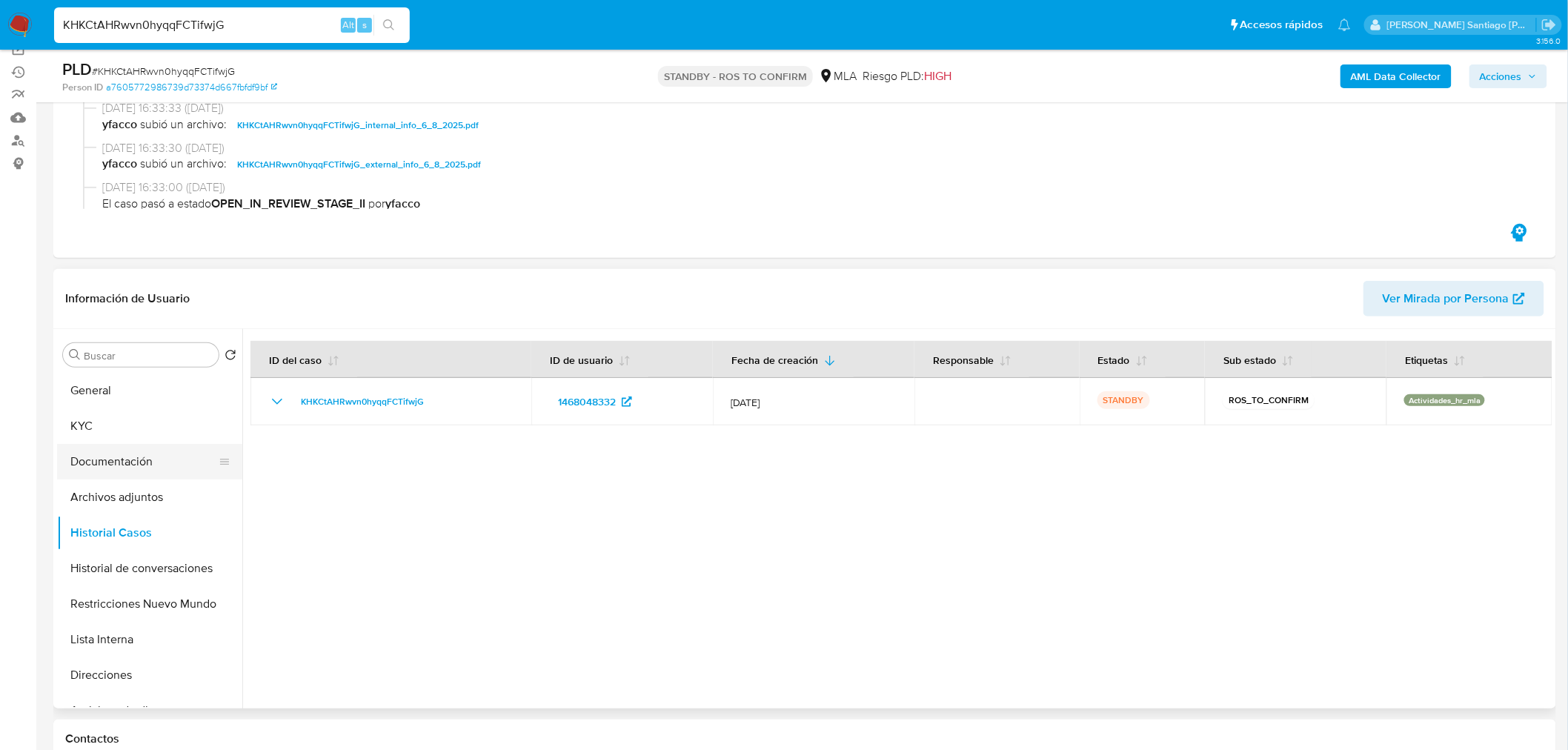
click at [87, 470] on button "Documentación" at bounding box center [143, 461] width 174 height 35
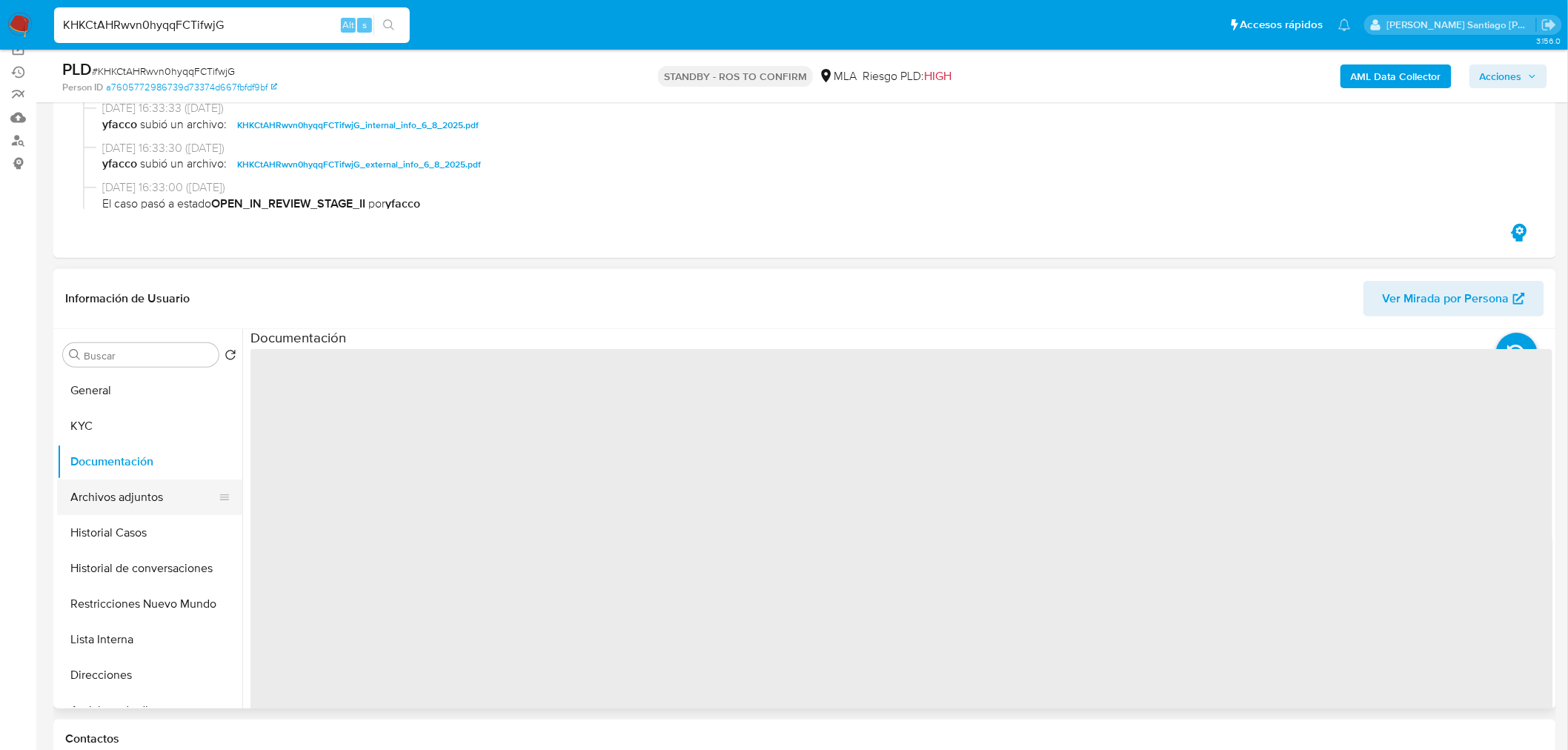
drag, startPoint x: 101, startPoint y: 483, endPoint x: 110, endPoint y: 491, distance: 12.0
click at [101, 484] on button "Archivos adjuntos" at bounding box center [143, 497] width 174 height 35
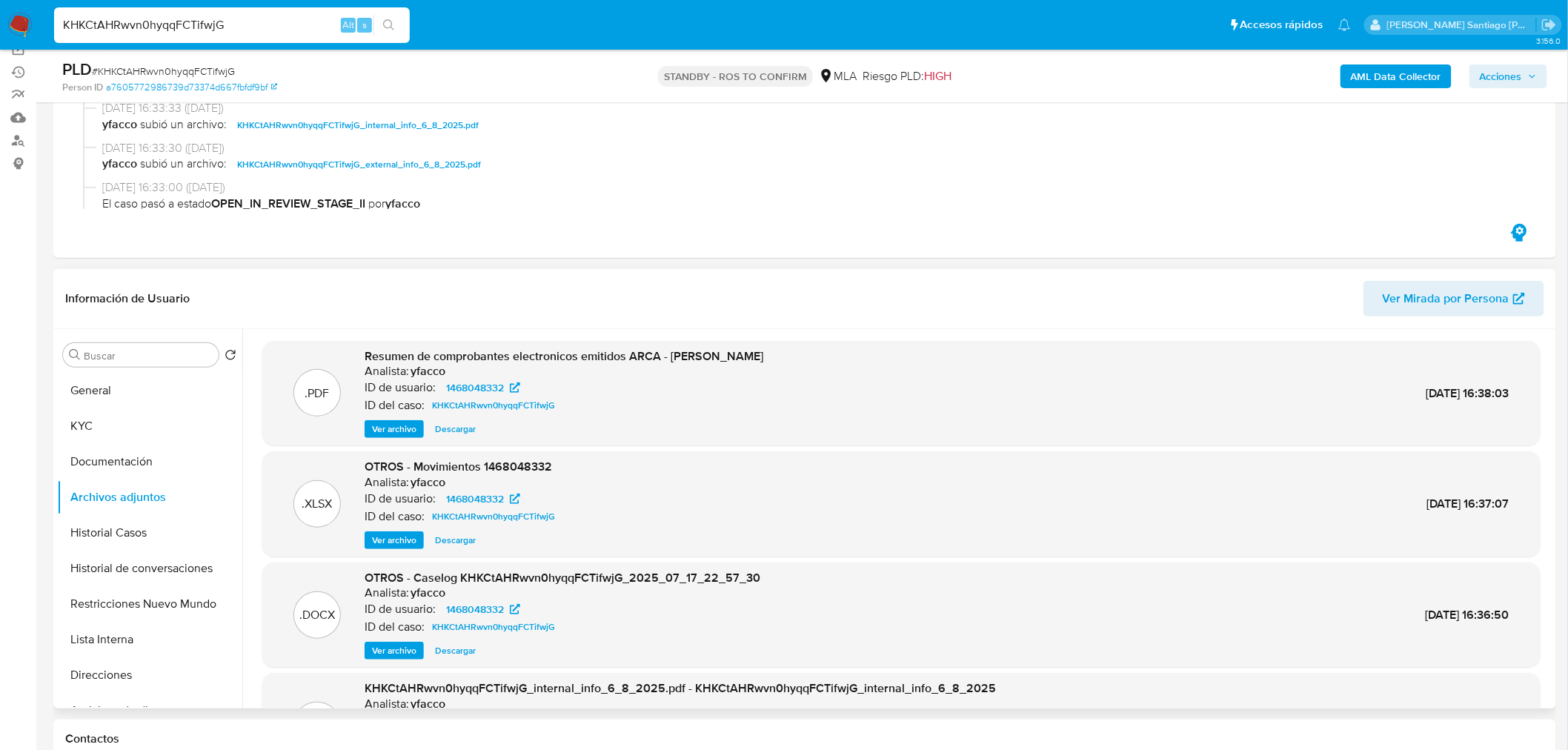
click at [406, 428] on span "Ver archivo" at bounding box center [393, 429] width 44 height 15
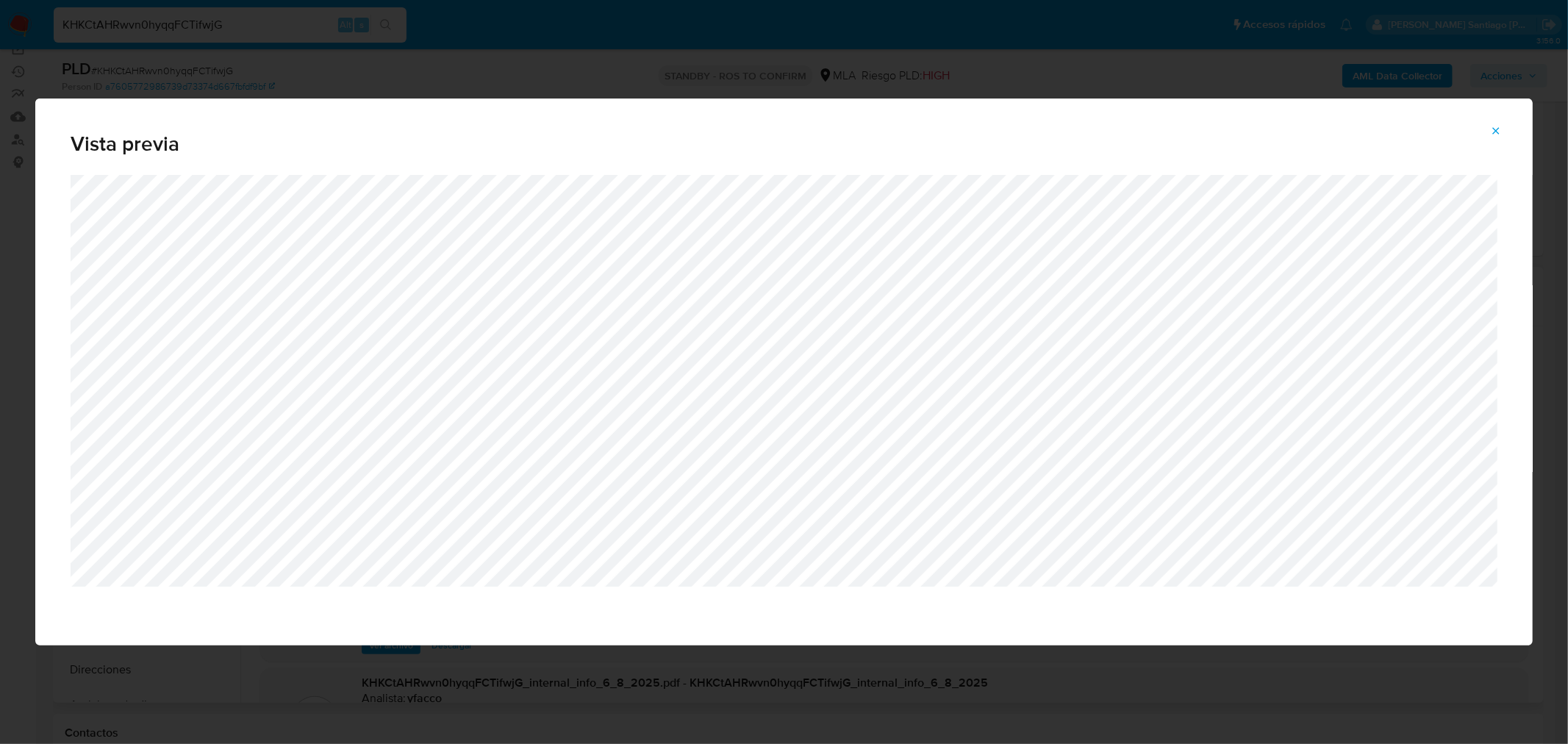
click at [1330, 672] on div "Vista previa" at bounding box center [784, 372] width 1568 height 744
click at [1498, 130] on icon "Attachment preview" at bounding box center [1496, 131] width 12 height 12
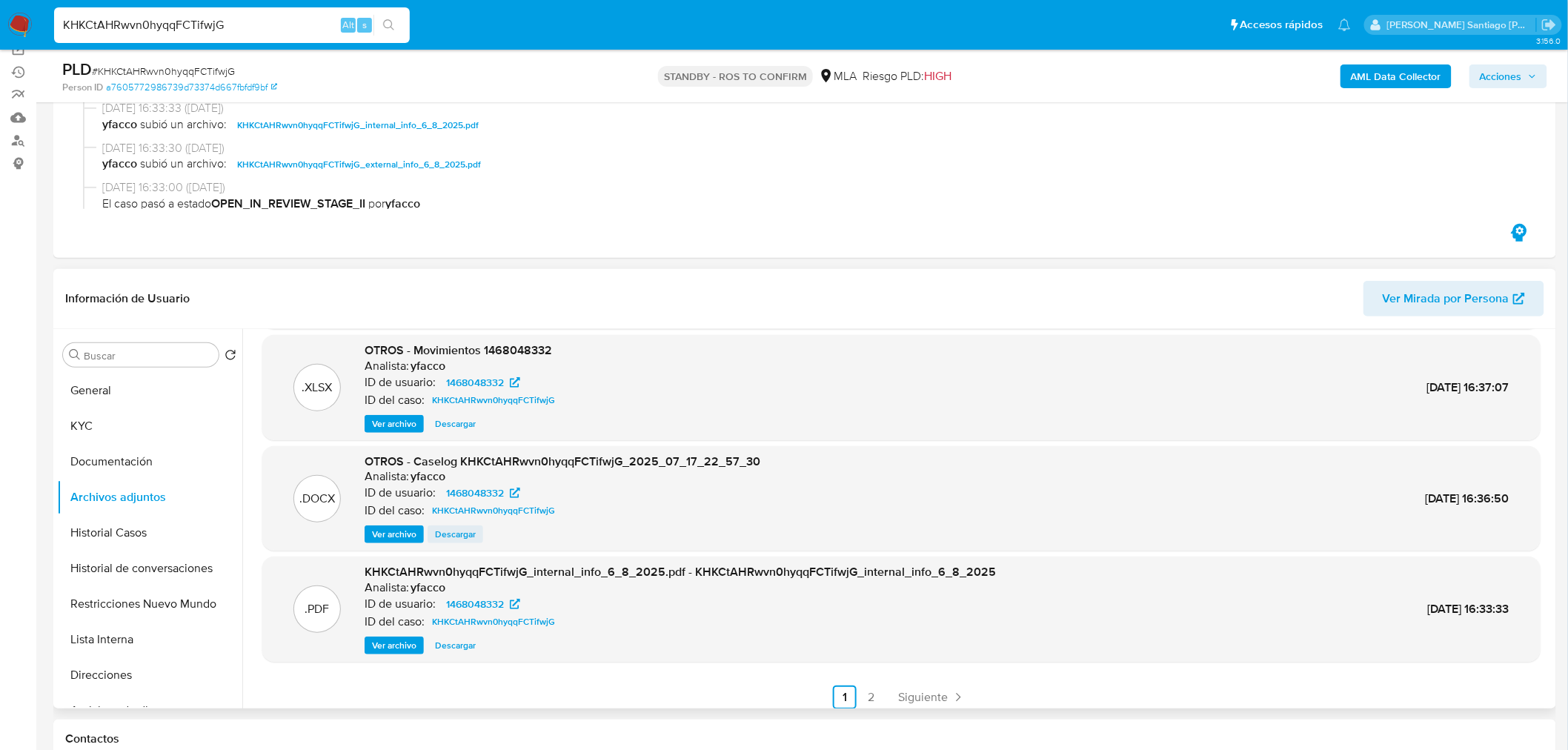
scroll to position [123, 0]
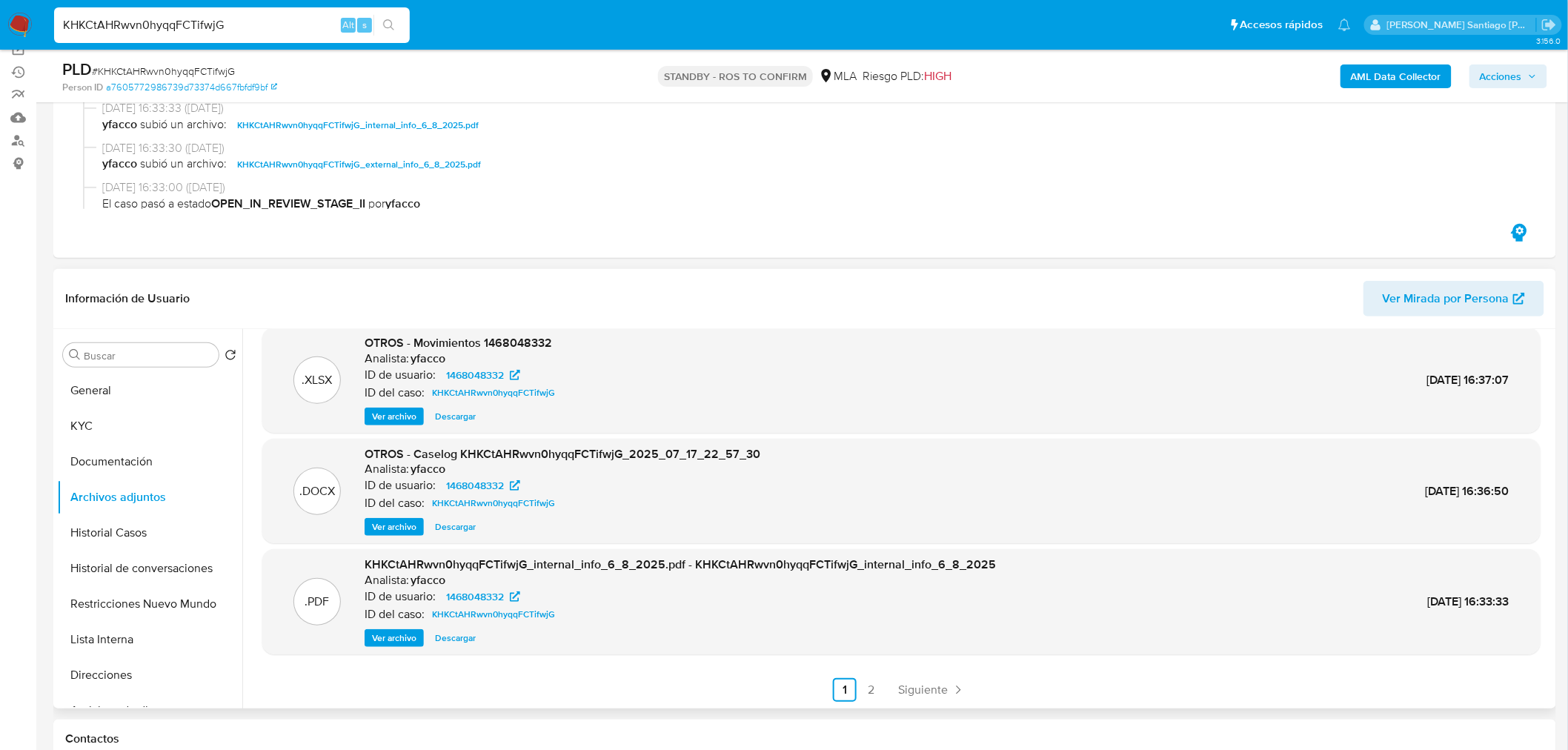
click at [468, 528] on span "Descargar" at bounding box center [455, 527] width 41 height 15
click at [247, 16] on input "KHKCtAHRwvn0hyqqFCTifwjG" at bounding box center [232, 25] width 356 height 19
paste input "vs6UAfDHVPXRXiRtspZyDHDa"
type input "vs6UAfDHVPXRXiRtspZyDHDa"
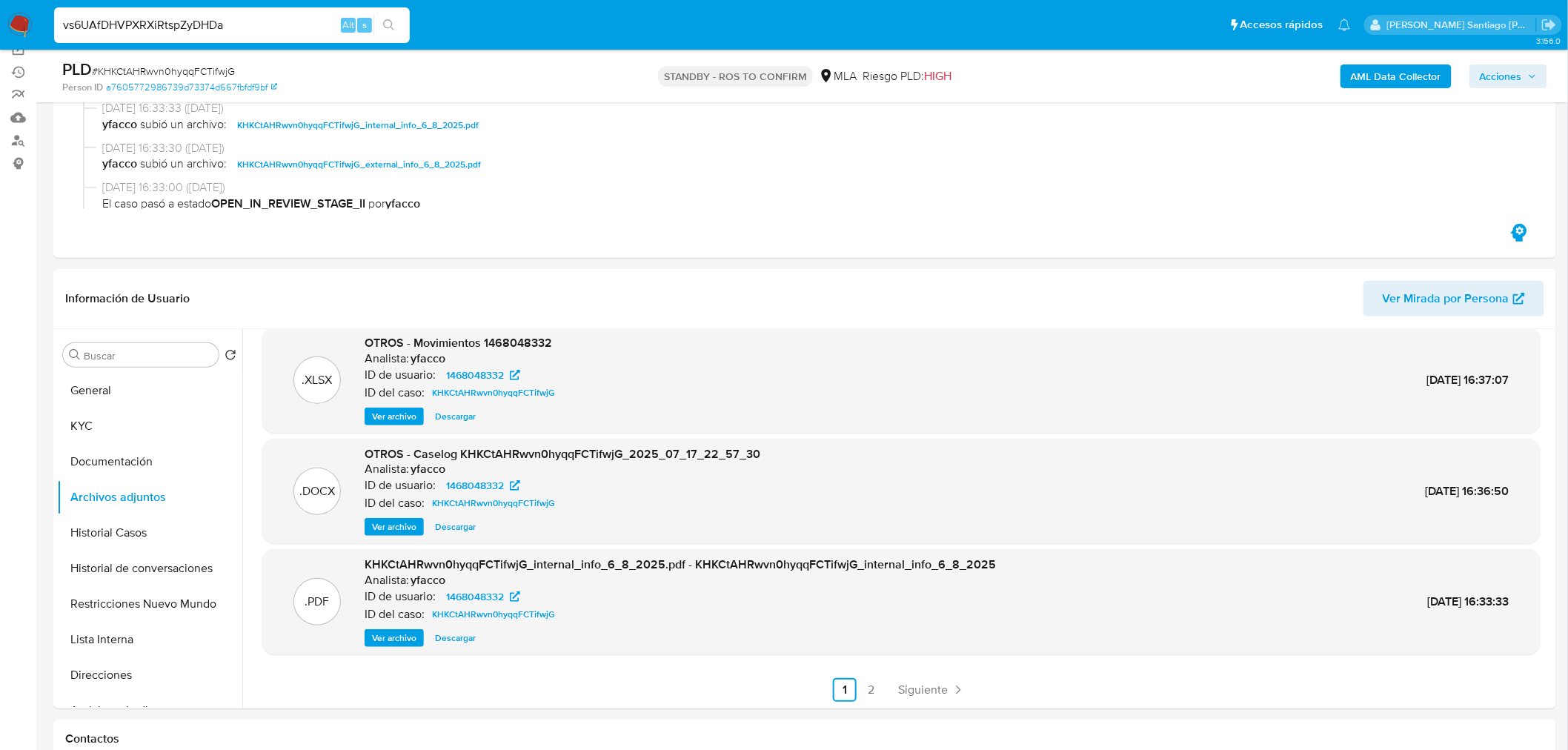
click at [389, 21] on icon "search-icon" at bounding box center [389, 25] width 12 height 12
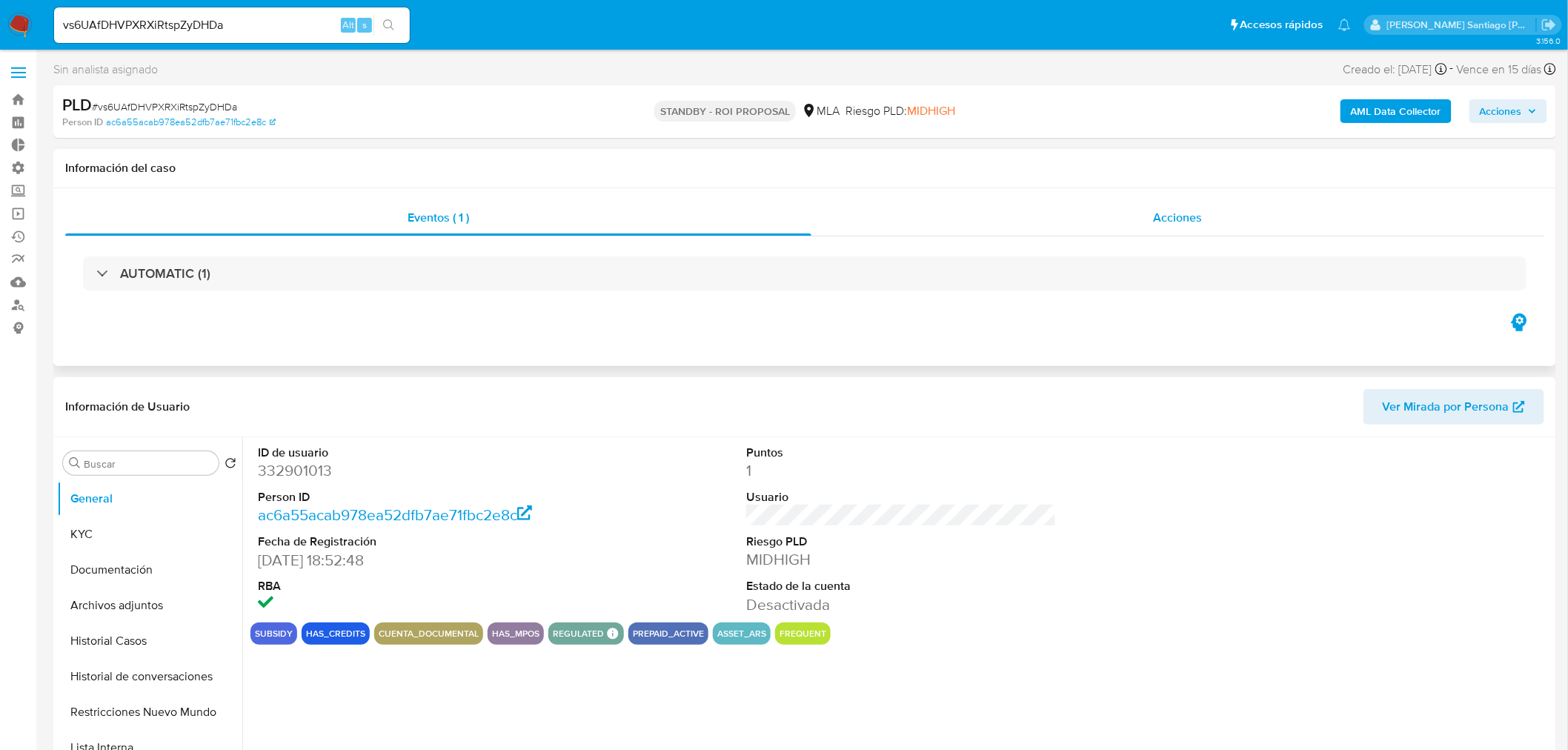
select select "10"
click at [1202, 225] on div "Acciones" at bounding box center [1178, 217] width 733 height 35
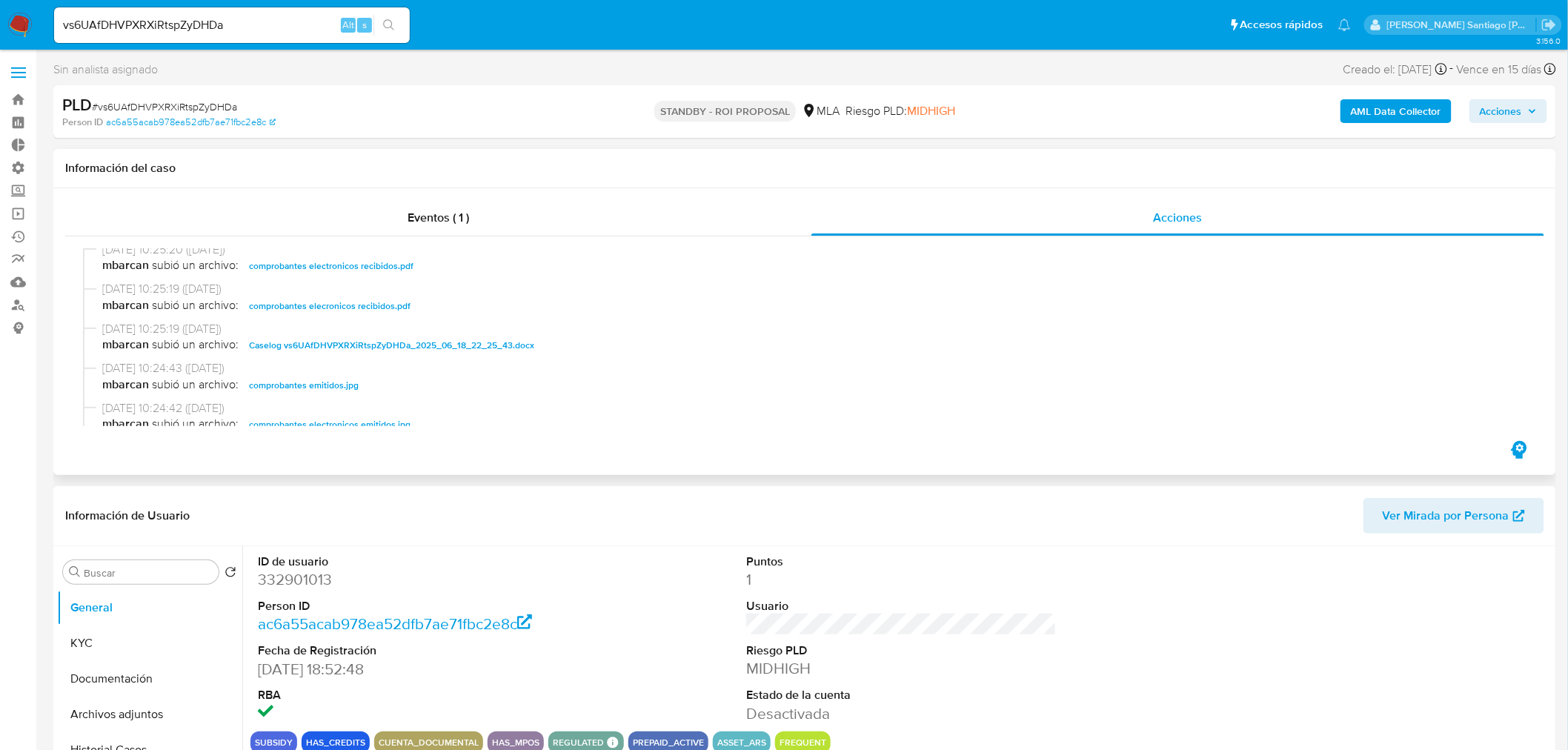
scroll to position [164, 0]
drag, startPoint x: 522, startPoint y: 351, endPoint x: 1136, endPoint y: 538, distance: 641.8
click at [521, 350] on span "Caselog vs6UAfDHVPXRXiRtspZyDHDa_2025_06_18_22_25_43.docx" at bounding box center [392, 343] width 285 height 18
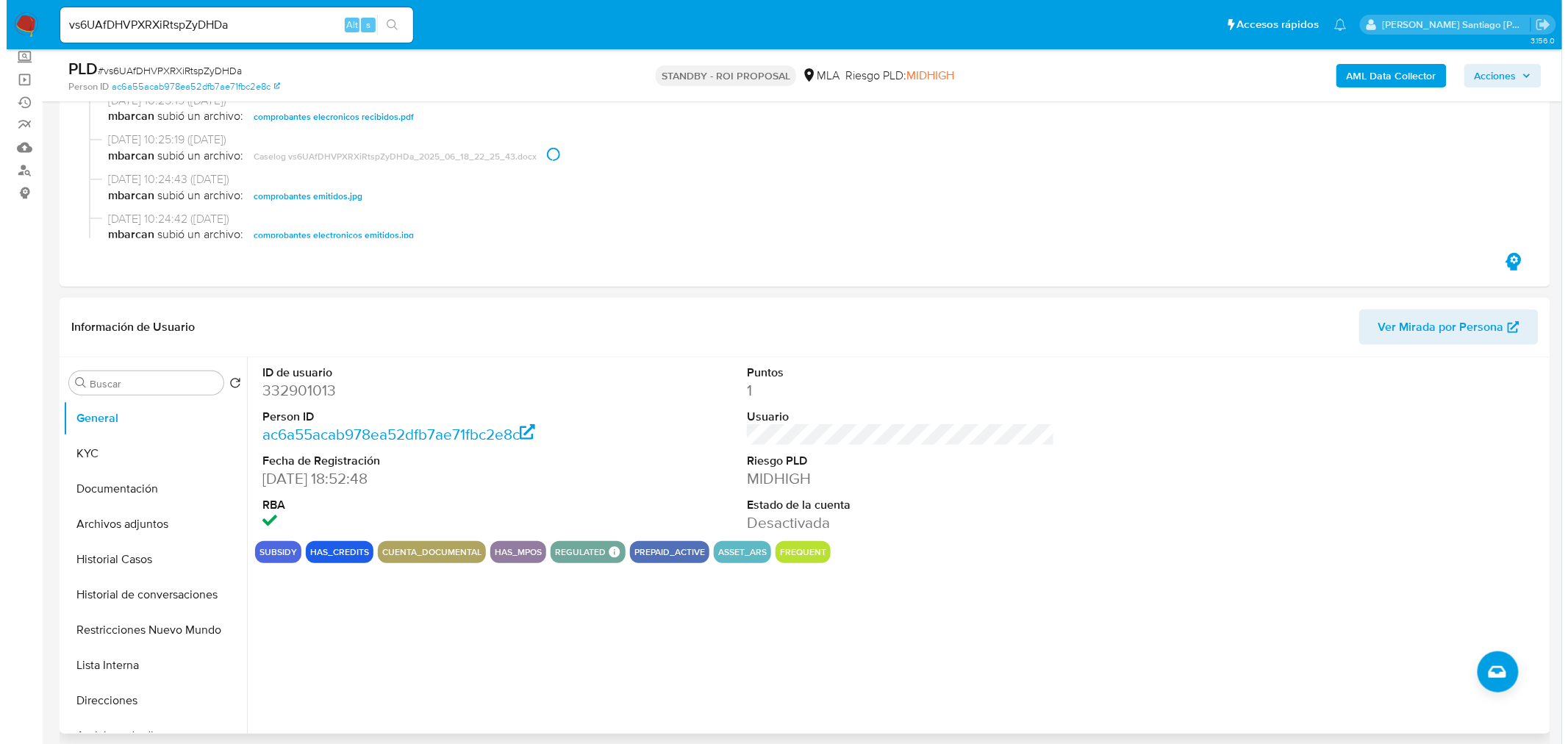
scroll to position [245, 0]
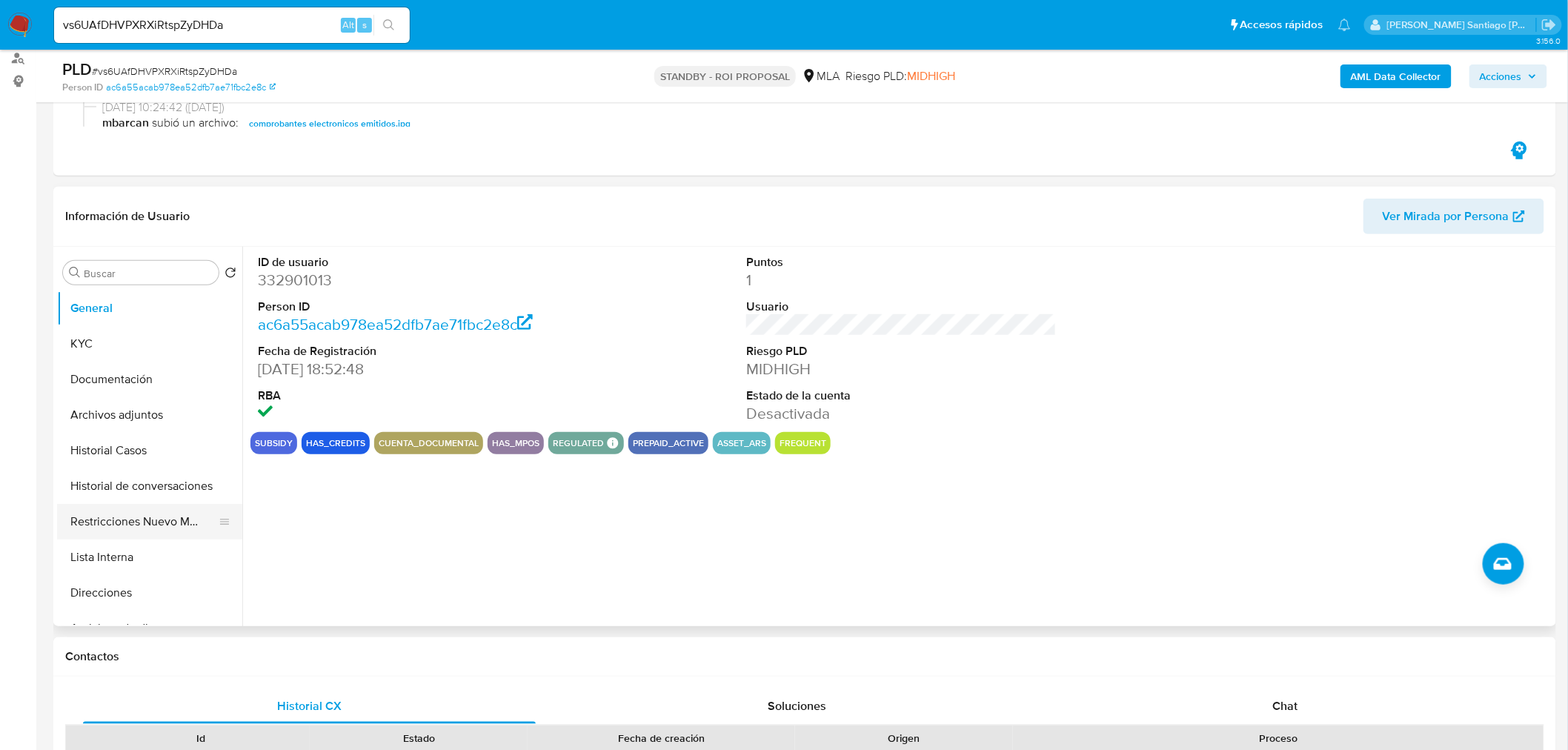
click at [135, 530] on button "Restricciones Nuevo Mundo" at bounding box center [143, 521] width 174 height 35
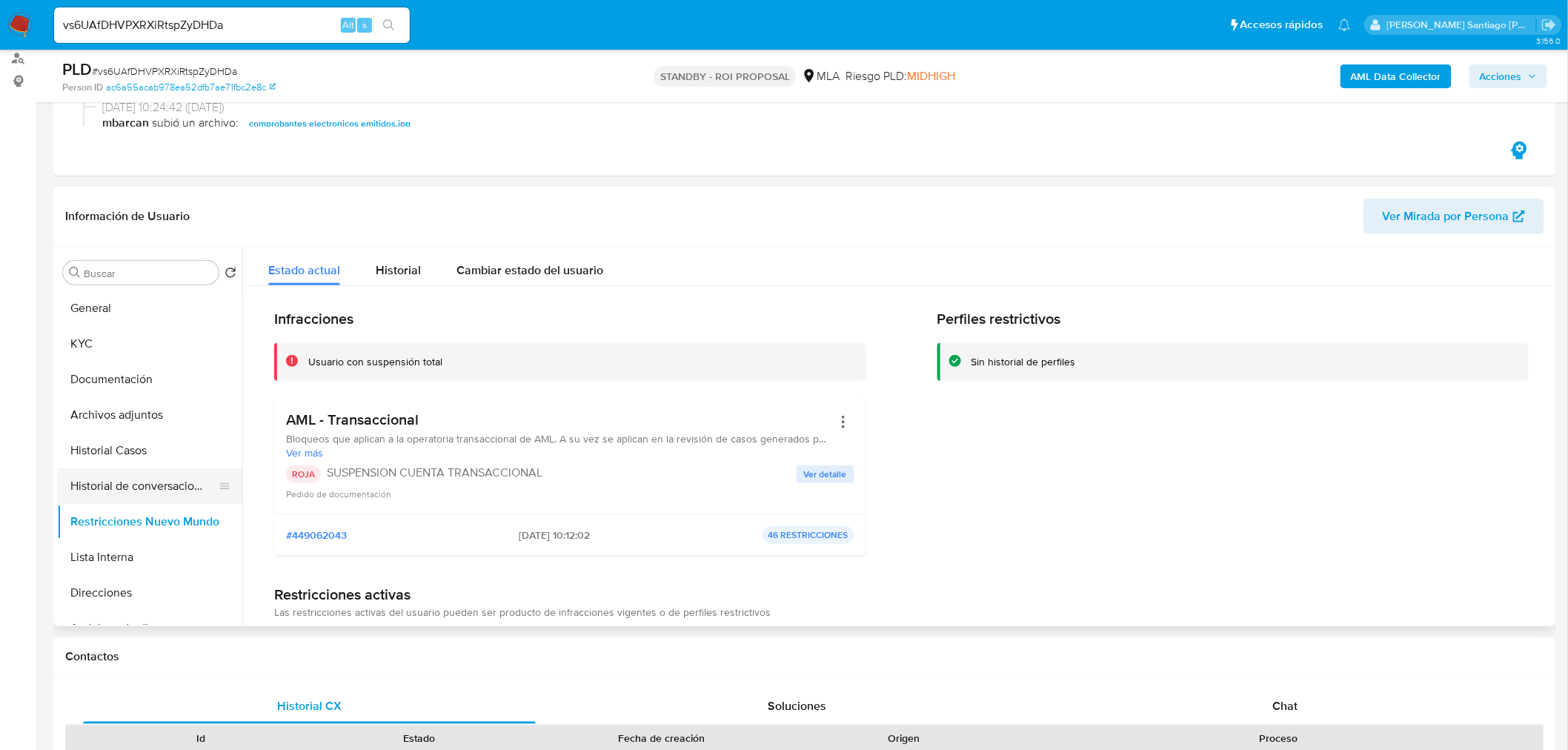
click at [134, 491] on button "Historial de conversaciones" at bounding box center [143, 486] width 174 height 35
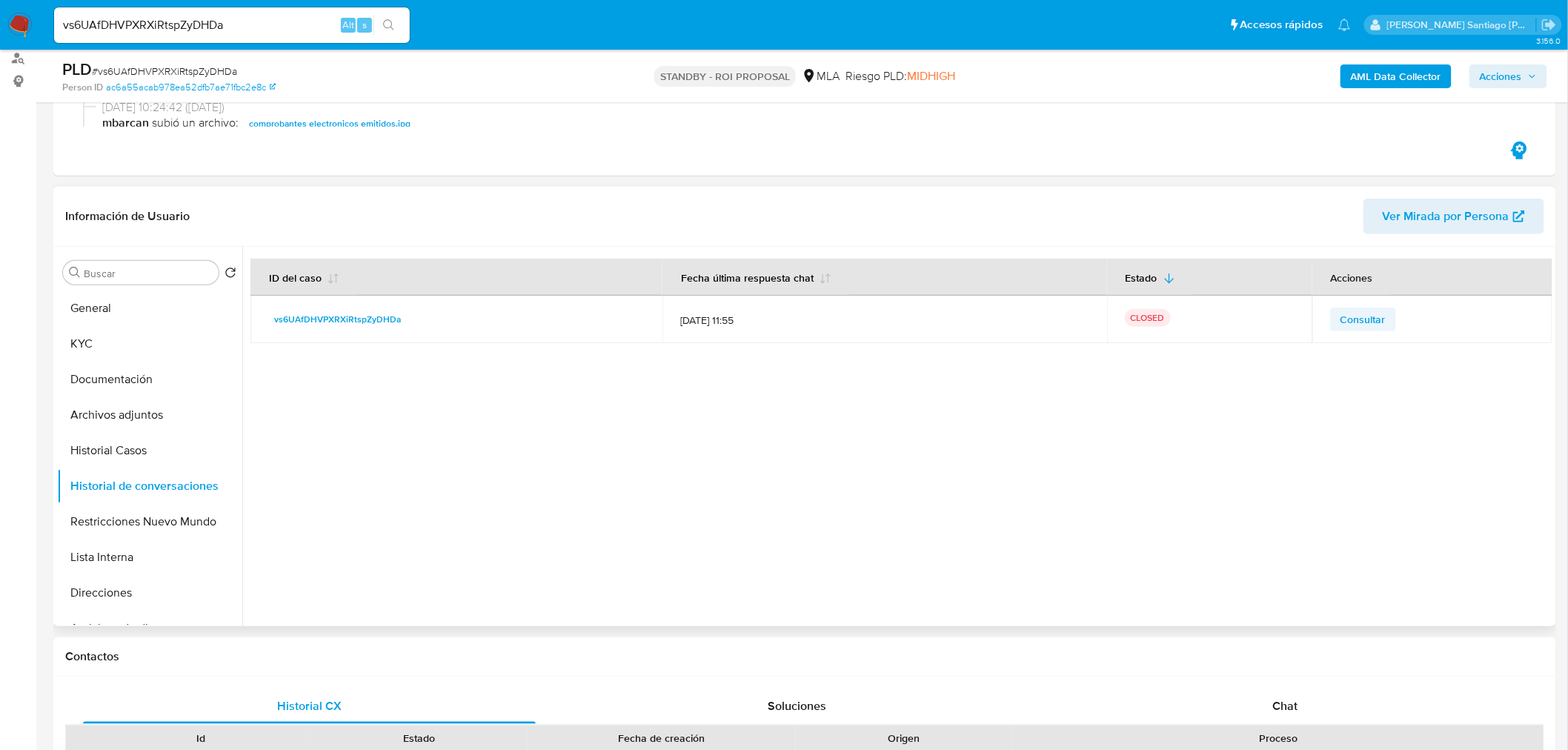
click at [1352, 306] on td "Consultar" at bounding box center [1432, 319] width 240 height 48
click at [1356, 327] on span "Consultar" at bounding box center [1362, 319] width 45 height 21
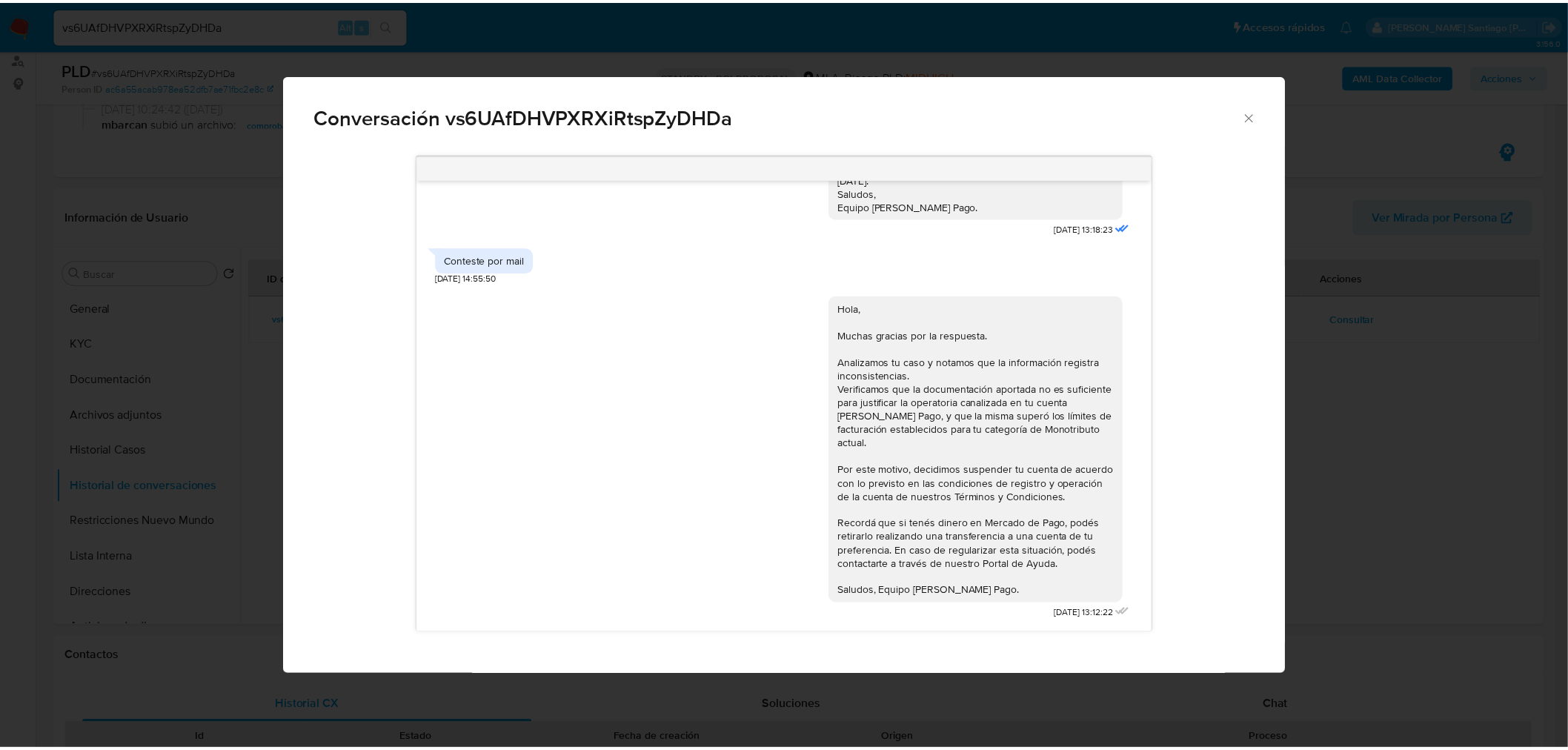
scroll to position [1224, 0]
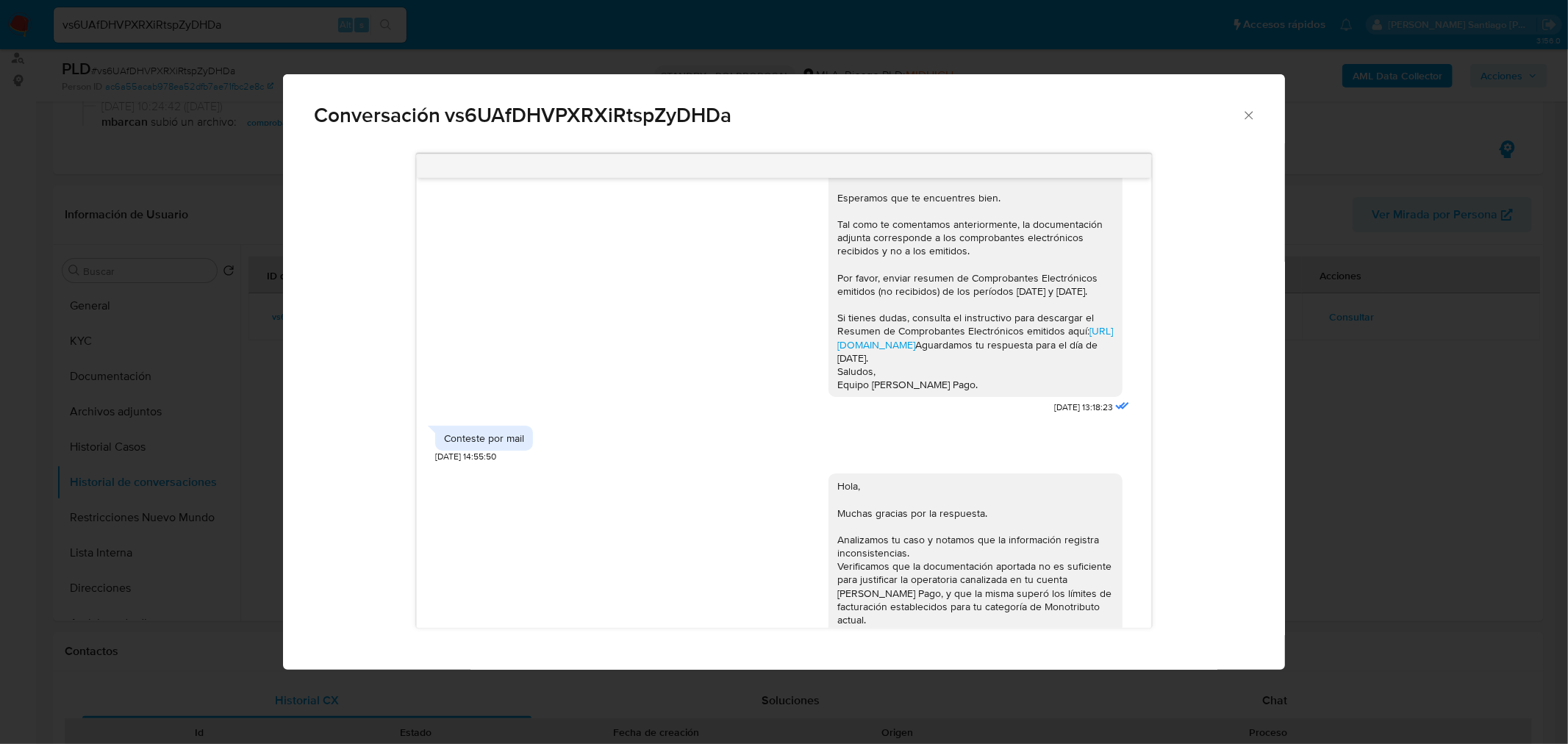
click at [1507, 430] on div "Conversación vs6UAfDHVPXRXiRtspZyDHDa PDF PDF ezeeee.pdf 31/07/2025 21:39:27 Co…" at bounding box center [784, 372] width 1568 height 744
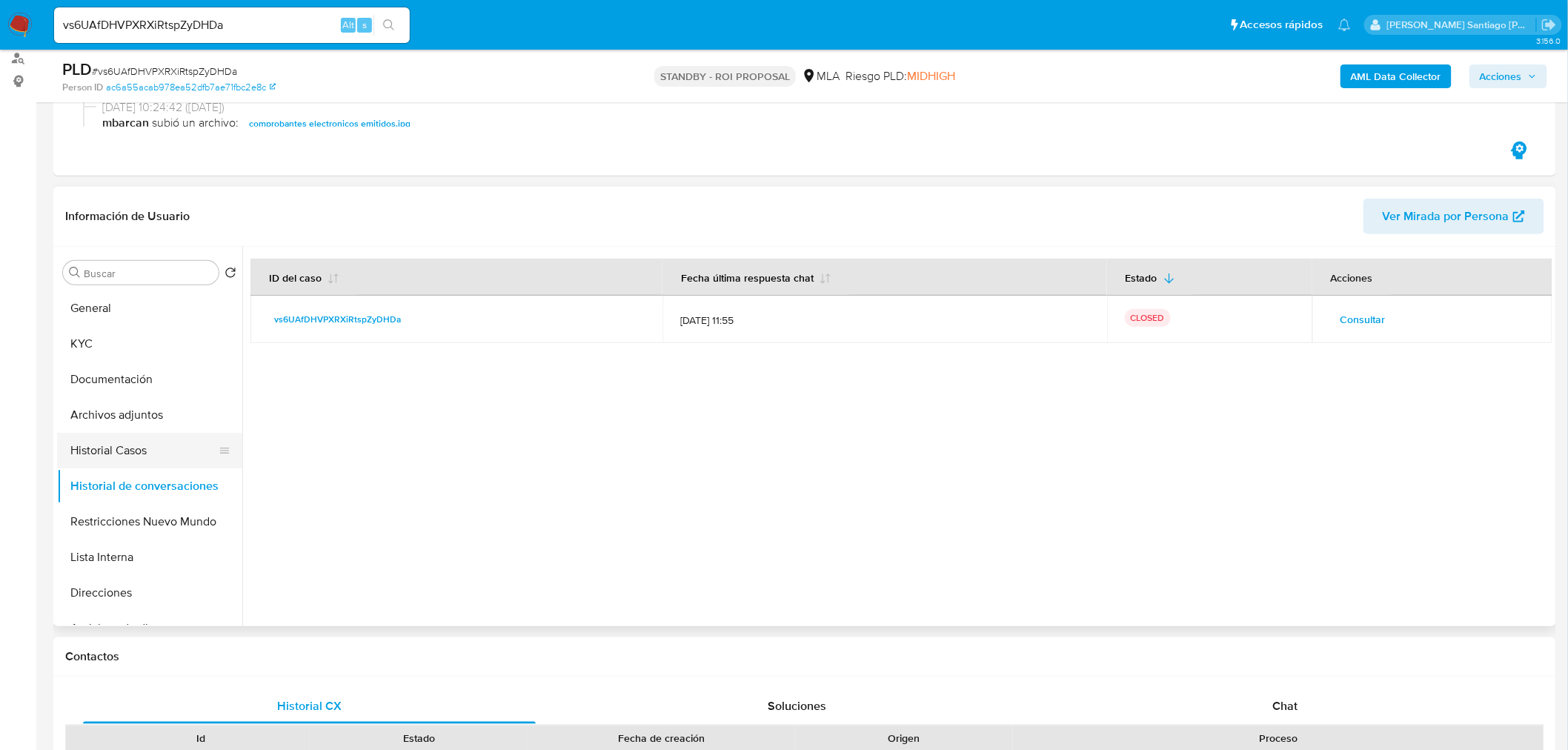
click at [114, 461] on button "Historial Casos" at bounding box center [143, 451] width 174 height 35
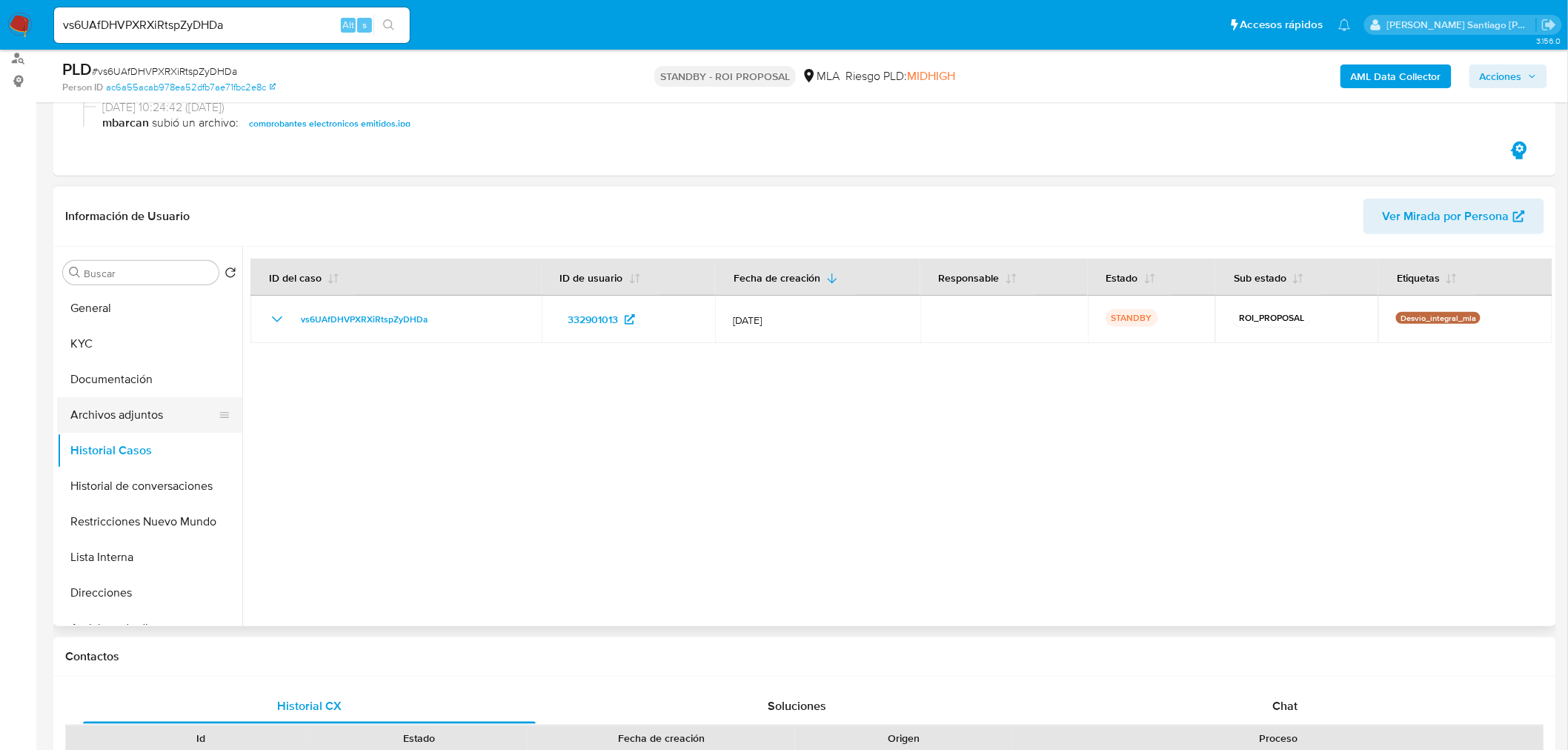
click at [77, 414] on button "Archivos adjuntos" at bounding box center [143, 414] width 174 height 35
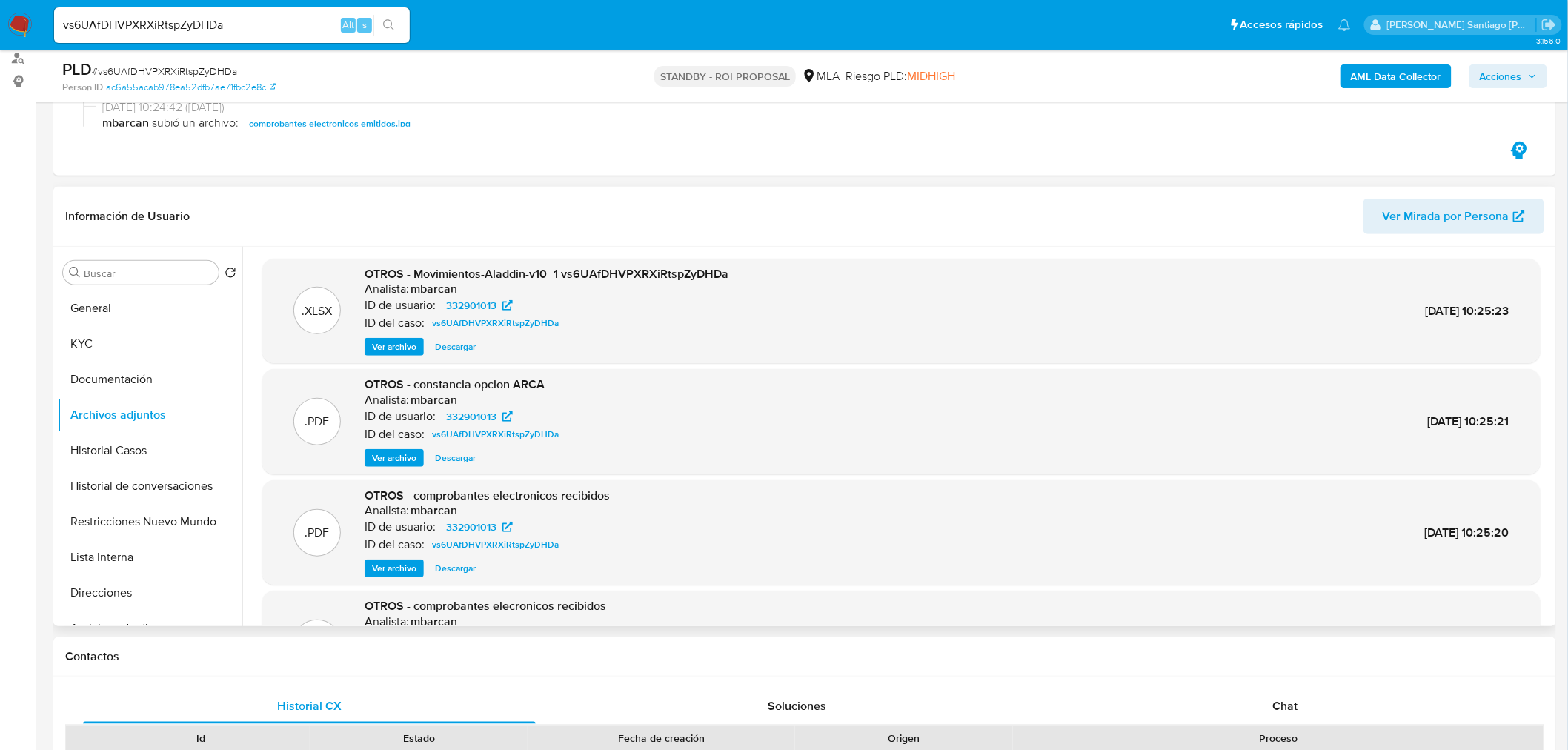
click at [388, 459] on span "Ver archivo" at bounding box center [393, 458] width 44 height 15
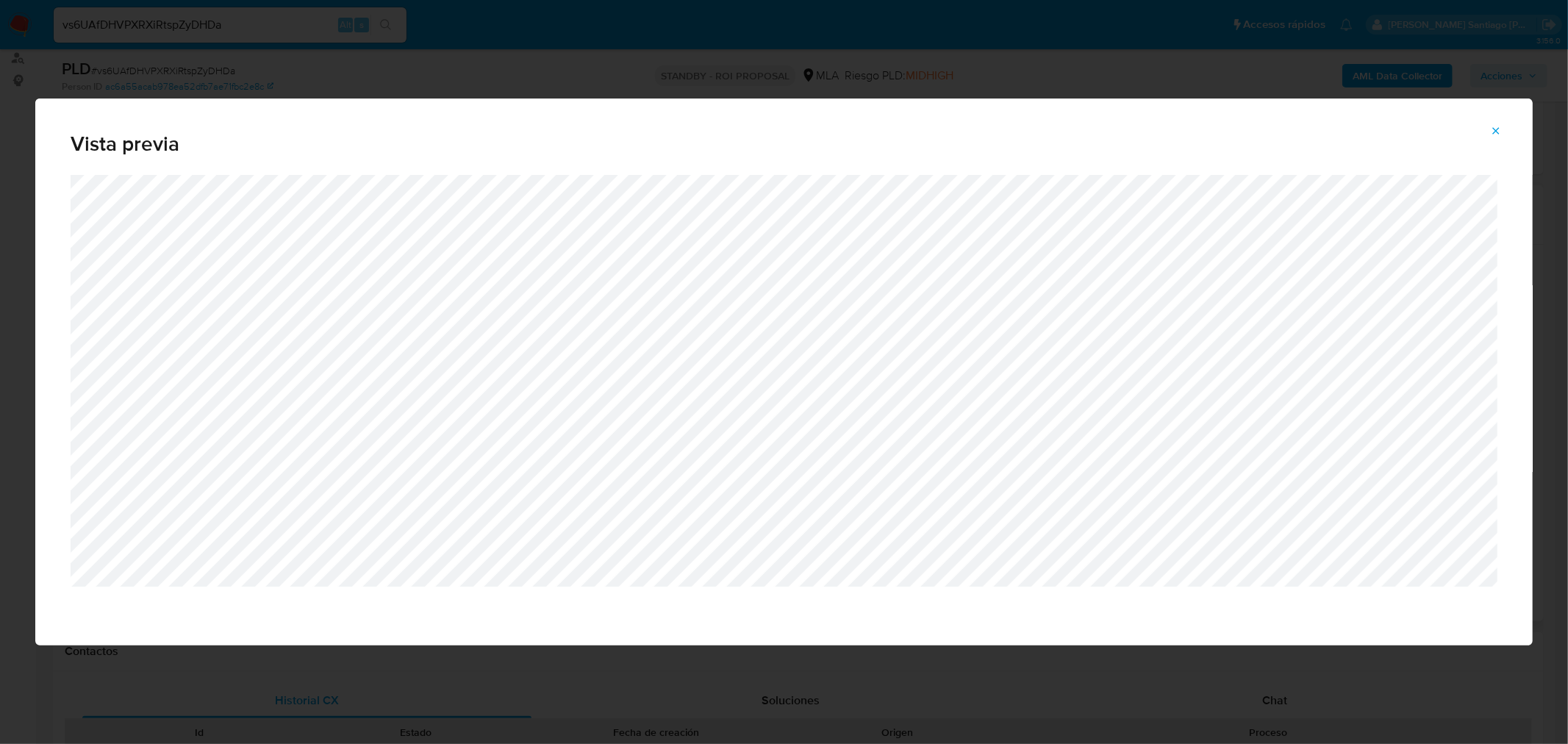
click at [1500, 134] on icon "Attachment preview" at bounding box center [1496, 131] width 12 height 12
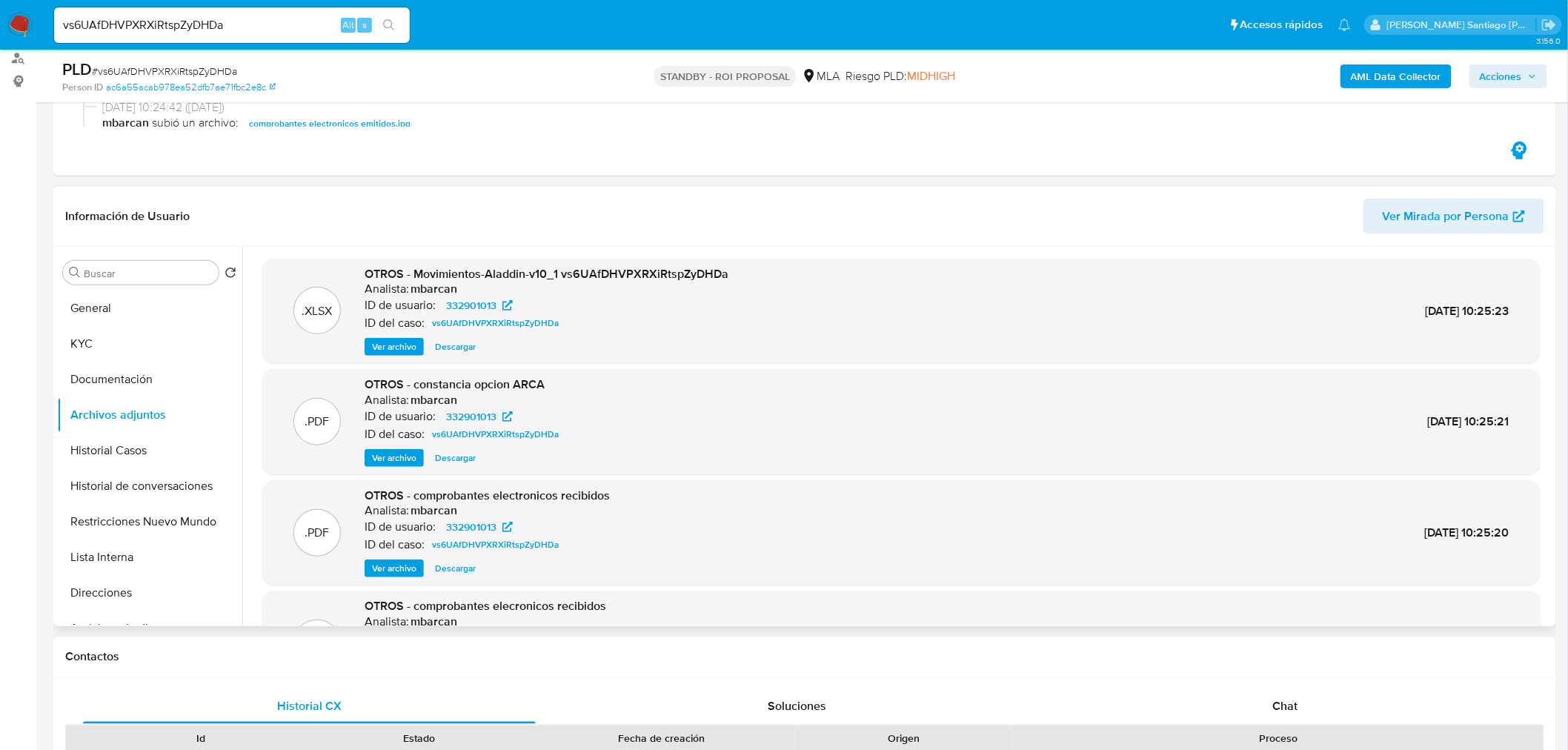
click at [269, 29] on input "vs6UAfDHVPXRXiRtspZyDHDa" at bounding box center [232, 25] width 356 height 19
click at [269, 25] on input "vs6UAfDHVPXRXiRtspZyDHDa" at bounding box center [232, 25] width 356 height 19
paste input "vs6UAfDHVPXRXiRtspZyDHDa"
click at [175, 22] on input "vs6UAfDHVPXRXiRtspZyDHDa" at bounding box center [232, 25] width 356 height 19
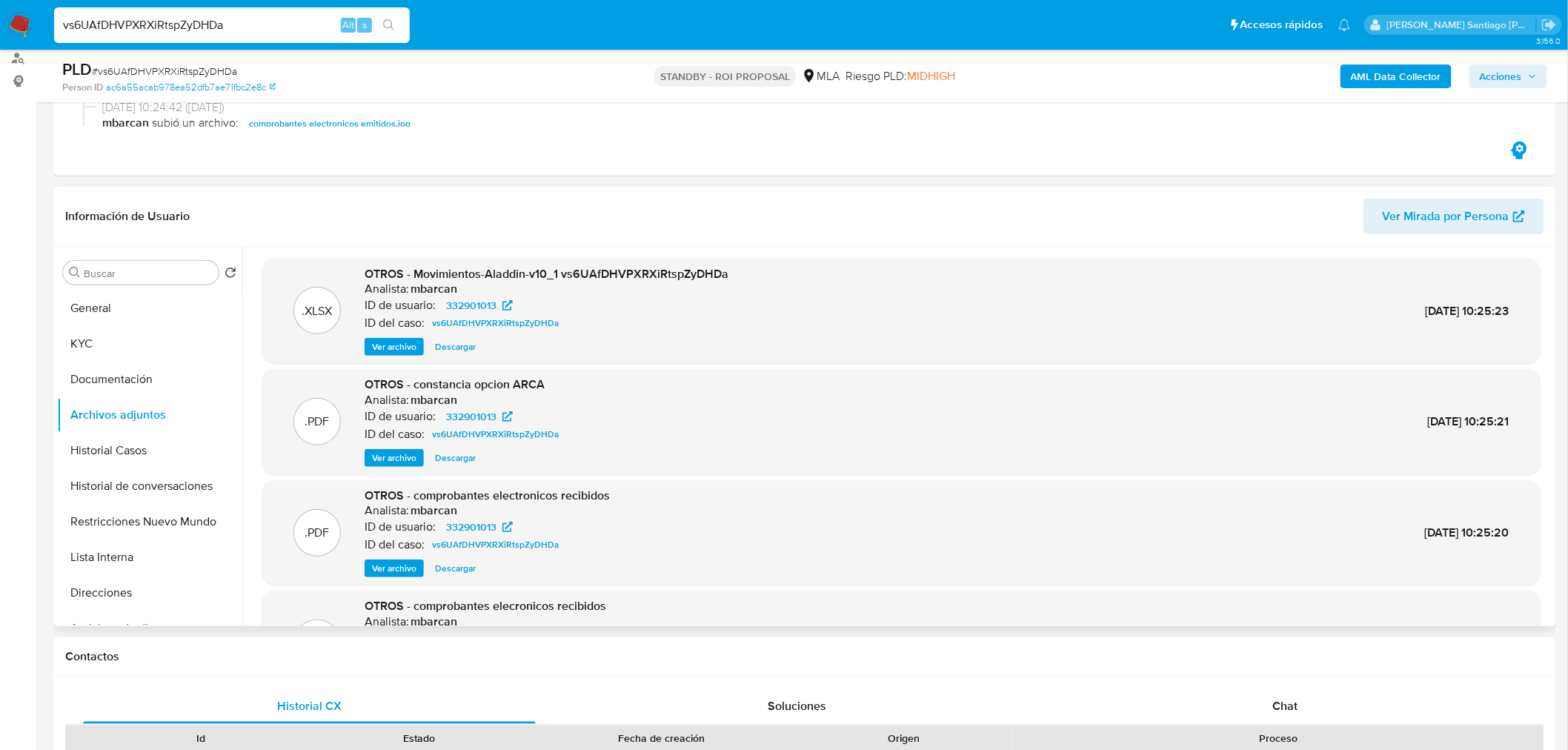
click at [175, 23] on input "vs6UAfDHVPXRXiRtspZyDHDa" at bounding box center [232, 25] width 356 height 19
click at [263, 19] on input "vs6UAfDHVPXRXiRtspZyDHDa" at bounding box center [232, 25] width 356 height 19
paste input "DUlUxg4smzDtKjHDmIs2pBJX"
type input "DUlUxg4smzDtKjHDmIs2pBJX"
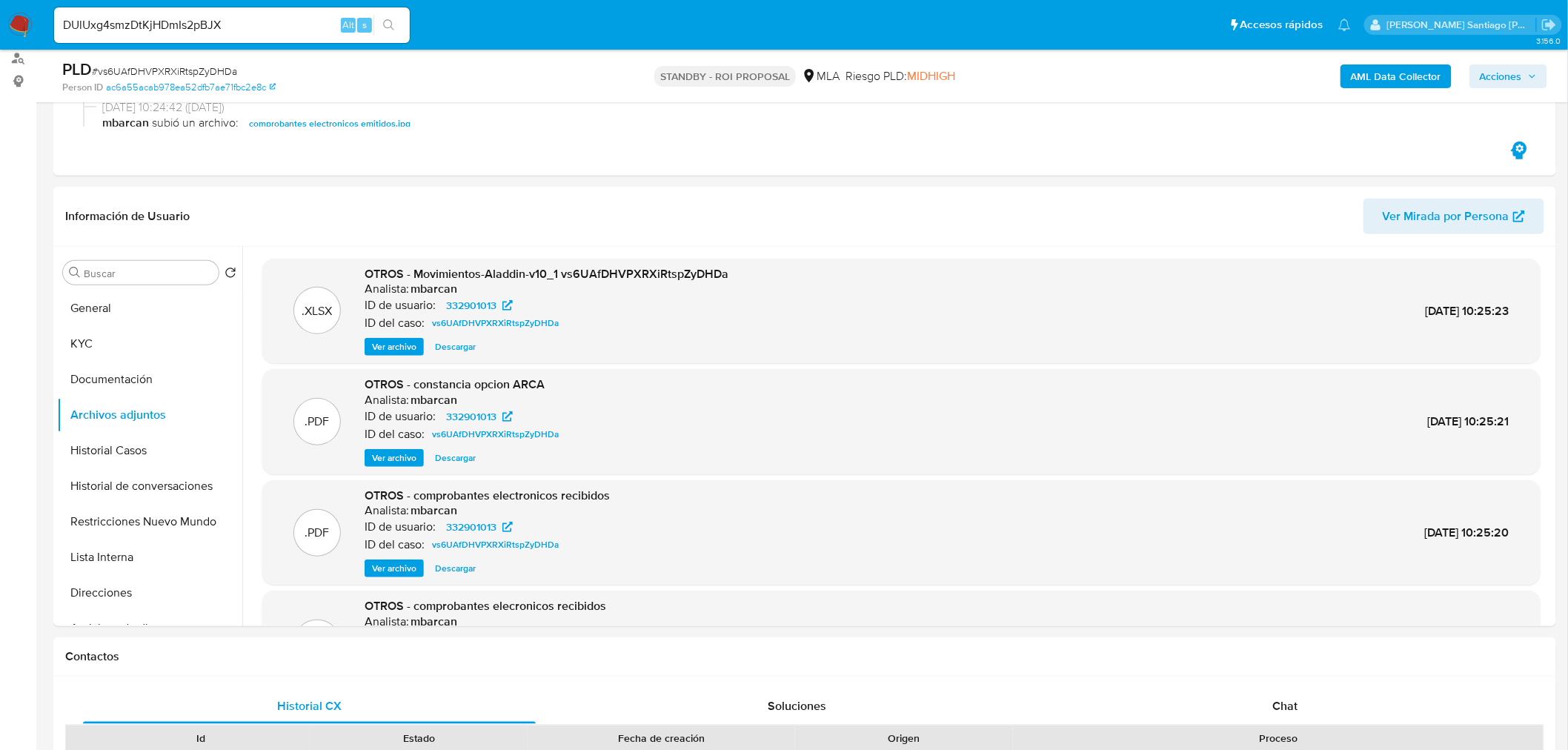
click at [386, 26] on icon "search-icon" at bounding box center [389, 25] width 12 height 12
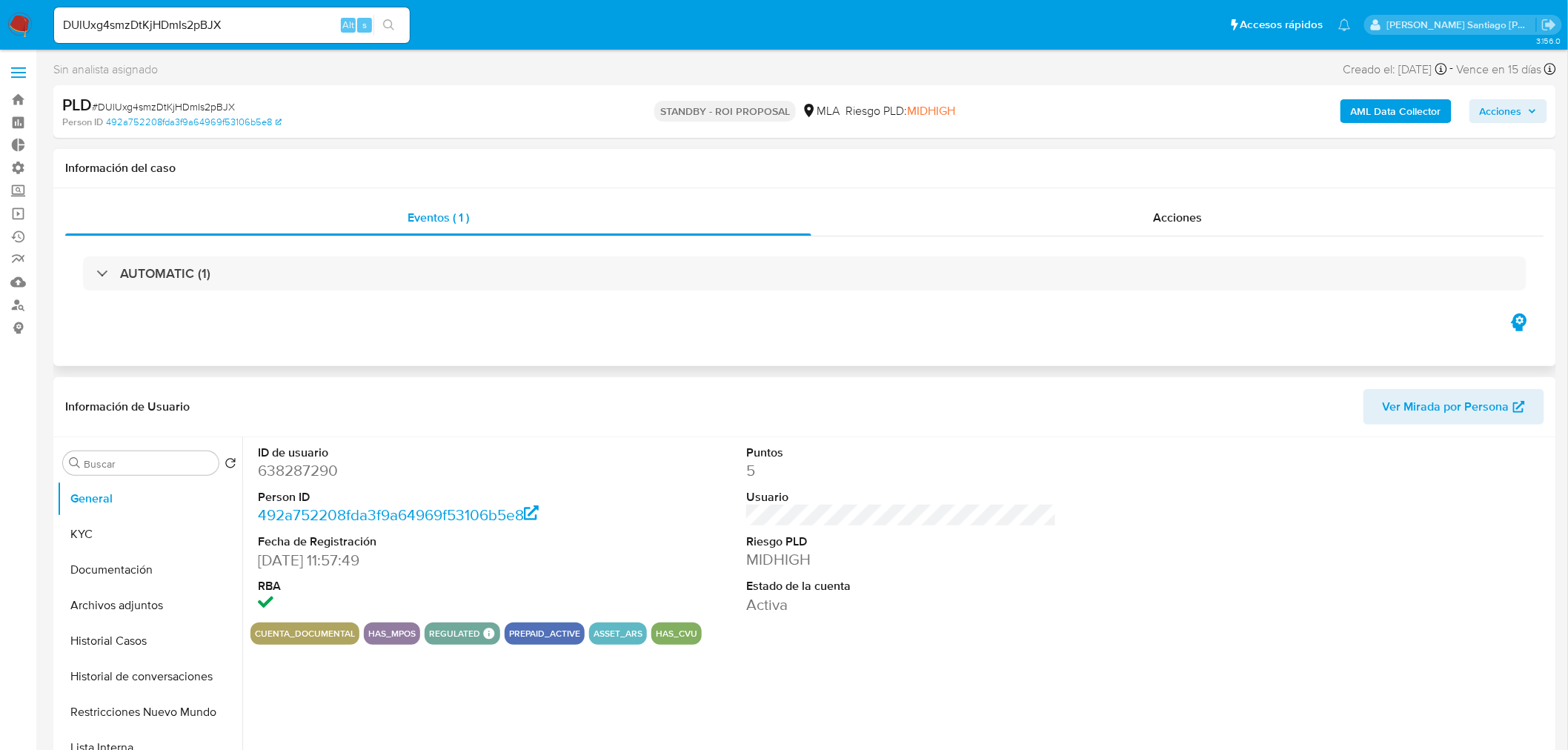
drag, startPoint x: 1220, startPoint y: 246, endPoint x: 1213, endPoint y: 236, distance: 12.2
click at [1216, 241] on div "AUTOMATIC (1)" at bounding box center [805, 273] width 1479 height 74
click at [1210, 223] on div "Acciones" at bounding box center [1178, 217] width 733 height 35
select select "10"
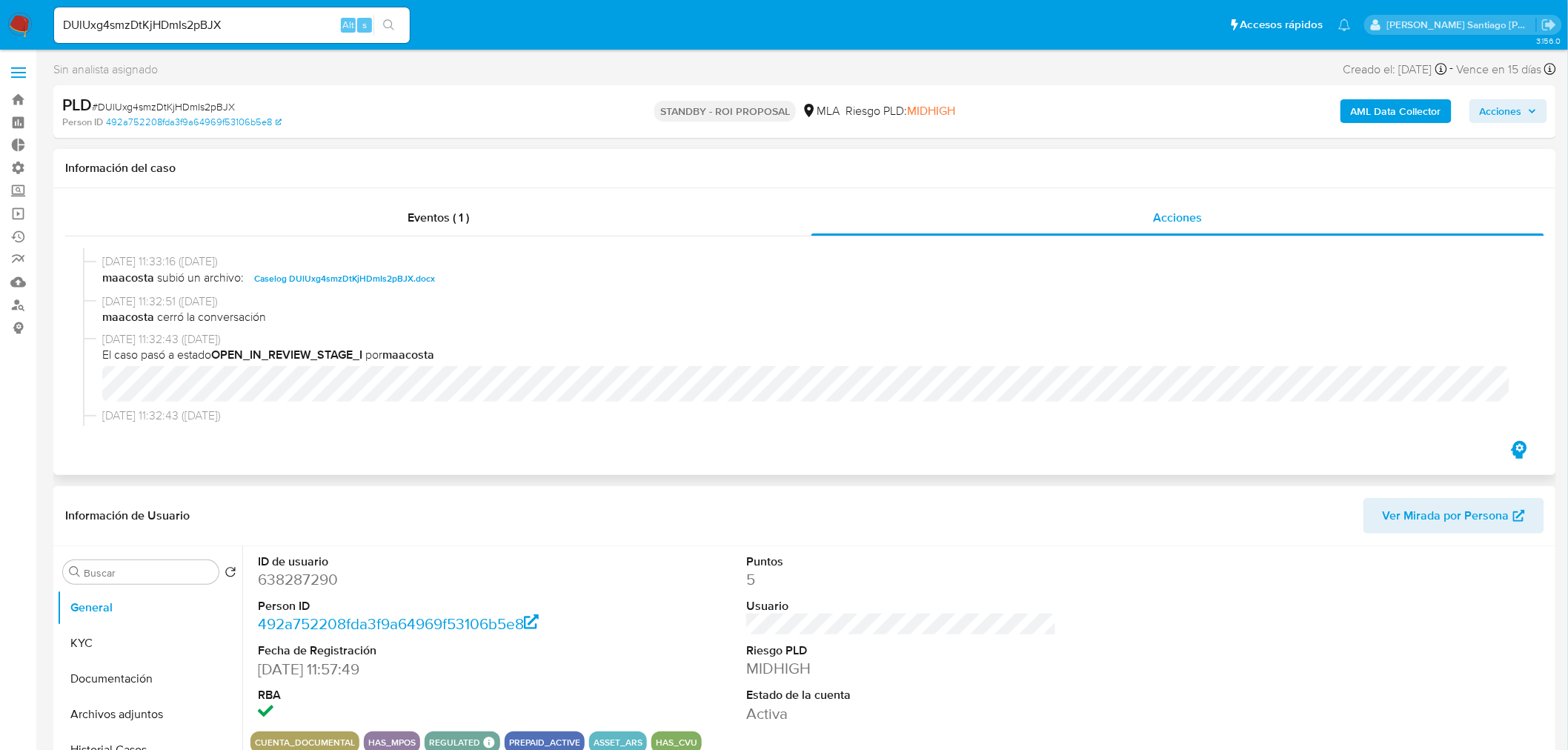
scroll to position [82, 0]
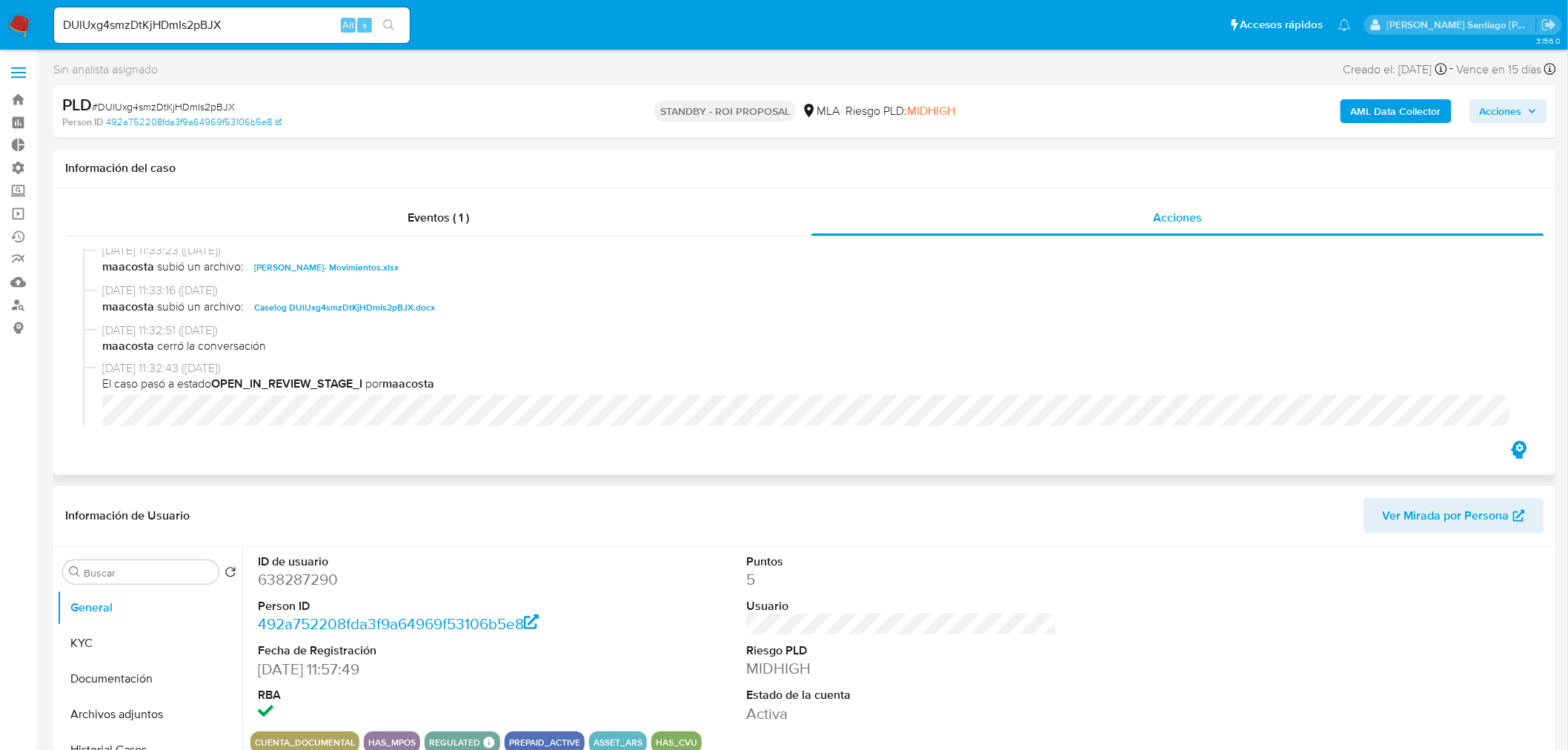
click at [383, 309] on span "Caselog DUlUxg4smzDtKjHDmIs2pBJX.docx" at bounding box center [344, 307] width 180 height 18
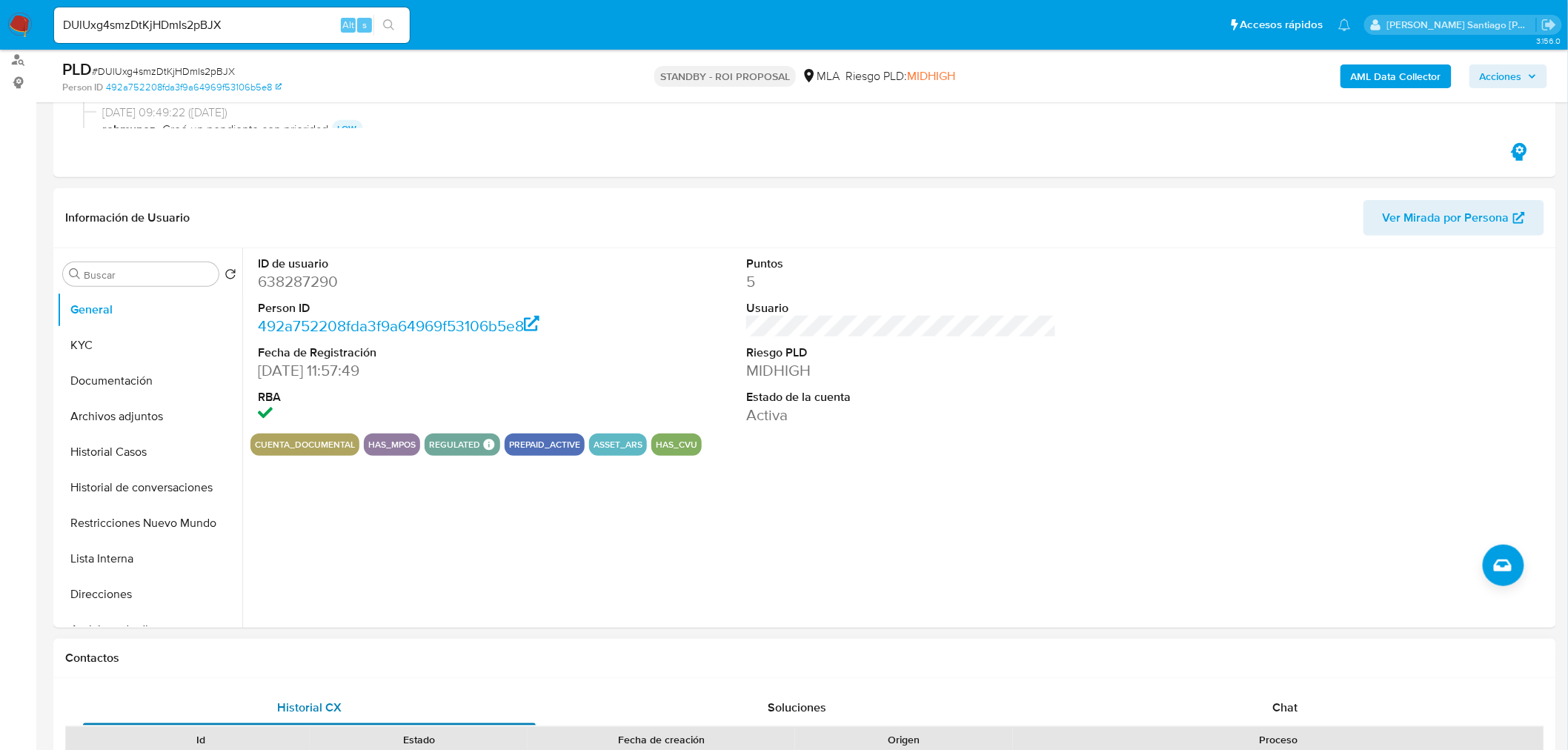
scroll to position [247, 0]
click at [148, 521] on button "Restricciones Nuevo Mundo" at bounding box center [143, 521] width 174 height 35
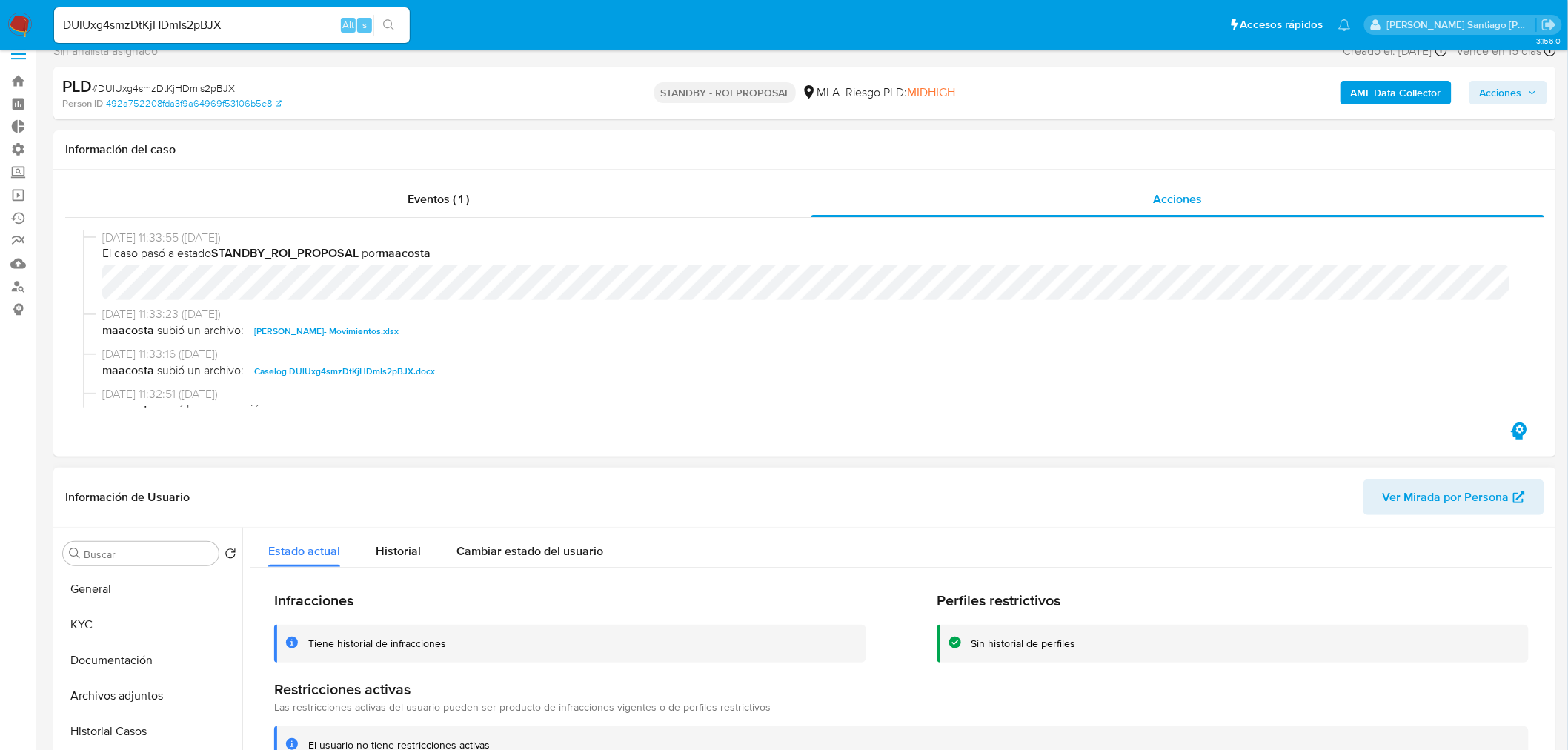
scroll to position [164, 0]
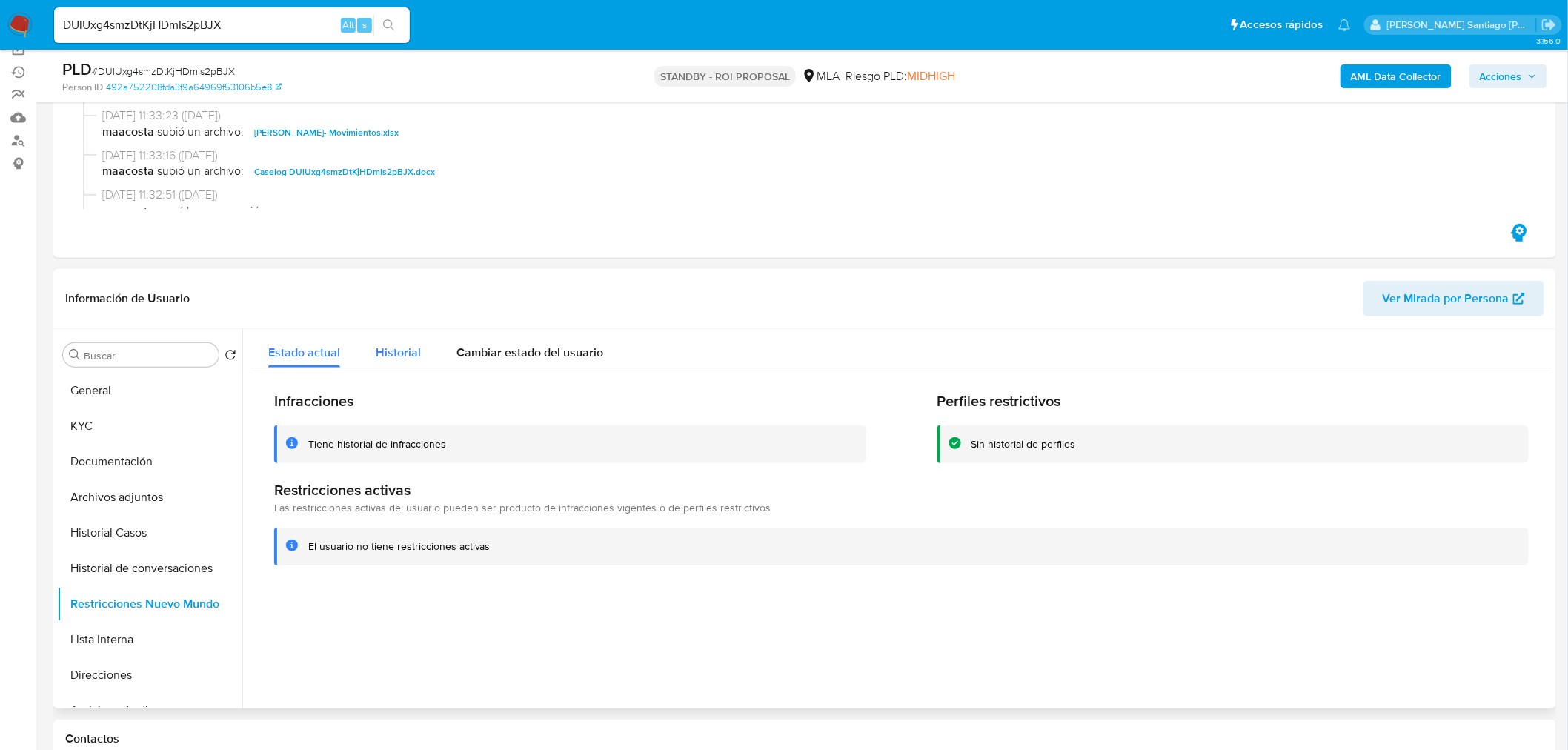
click at [394, 360] on div "Historial" at bounding box center [399, 348] width 45 height 39
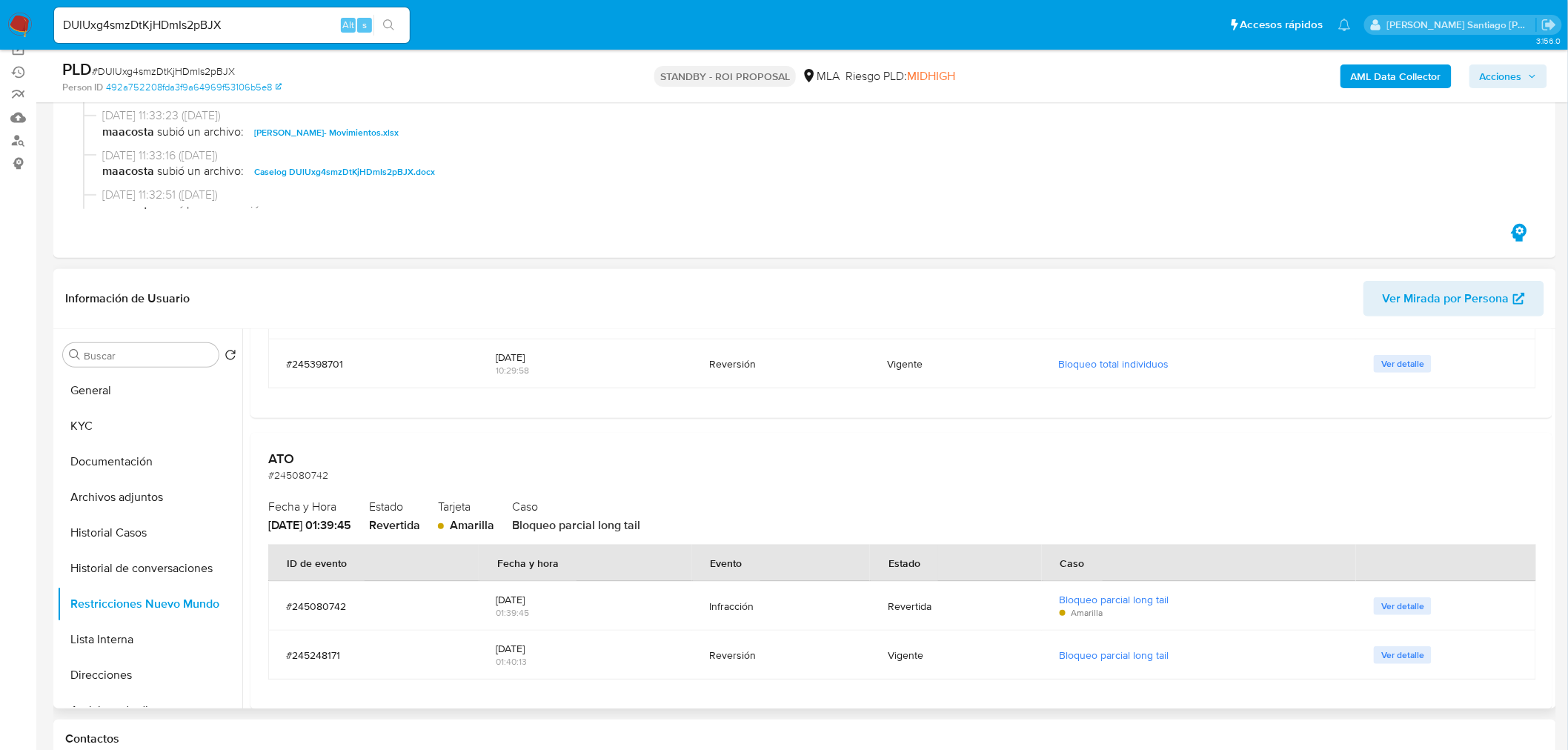
scroll to position [1174, 0]
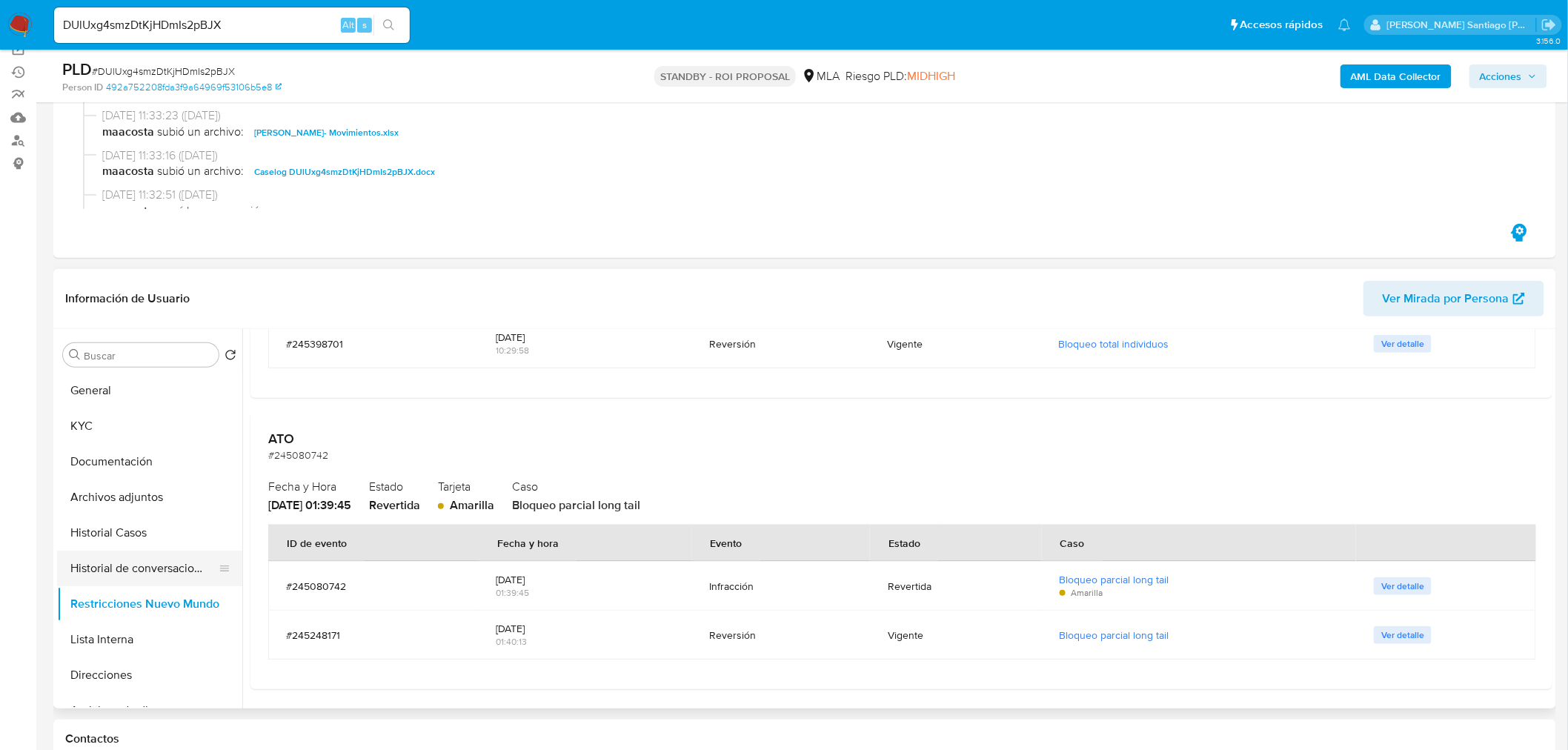
click at [146, 567] on button "Historial de conversaciones" at bounding box center [143, 568] width 174 height 35
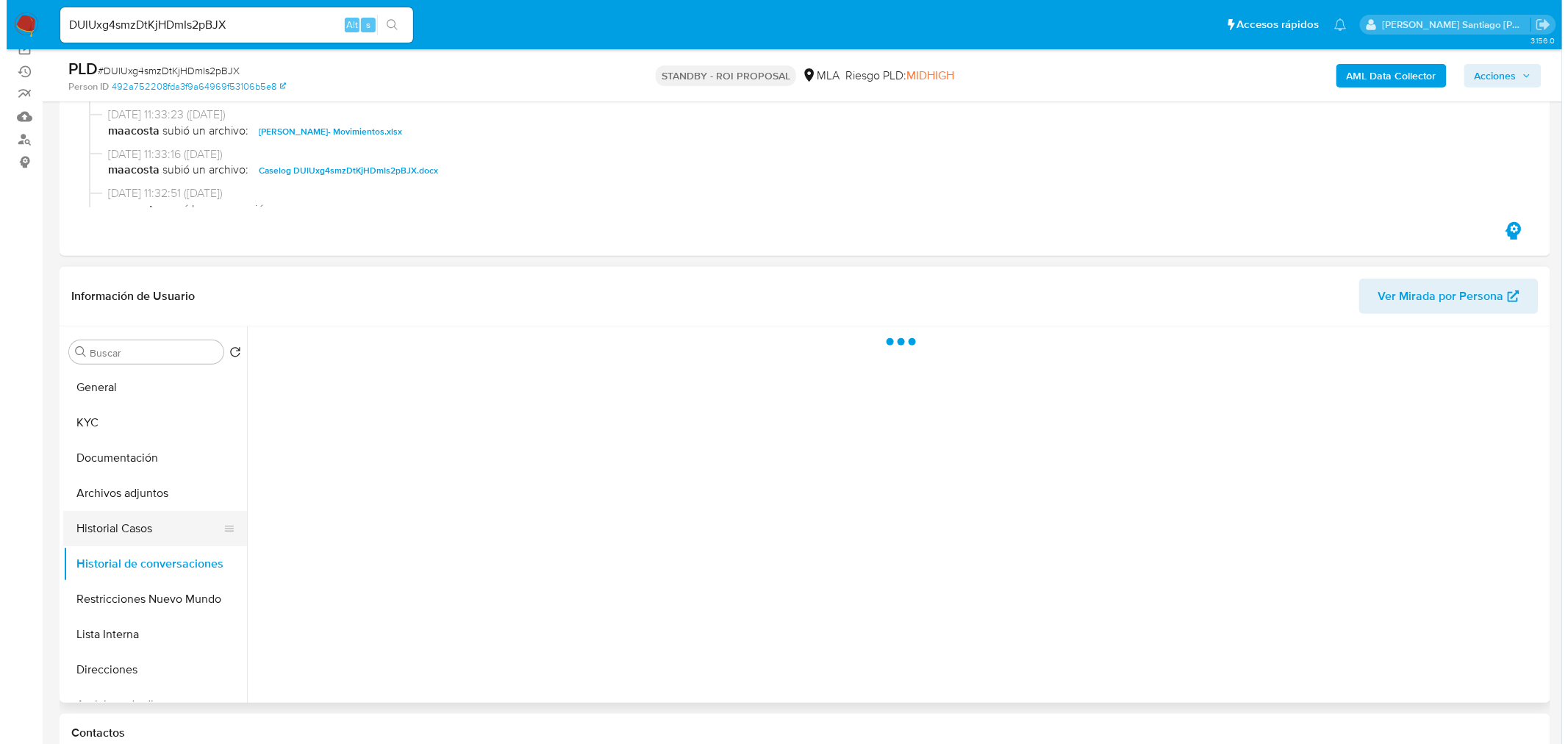
scroll to position [0, 0]
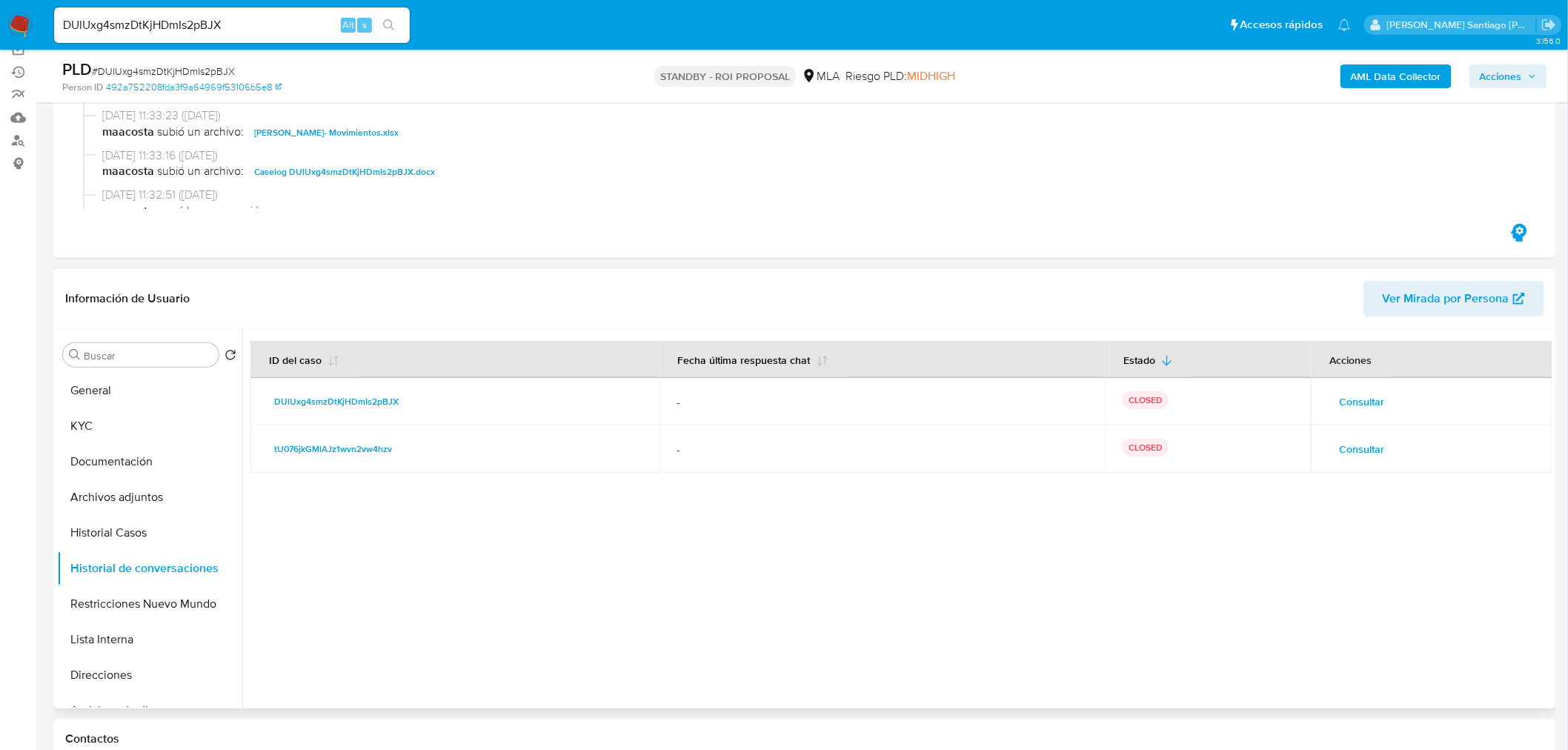
click at [1340, 443] on span "Consultar" at bounding box center [1362, 449] width 45 height 21
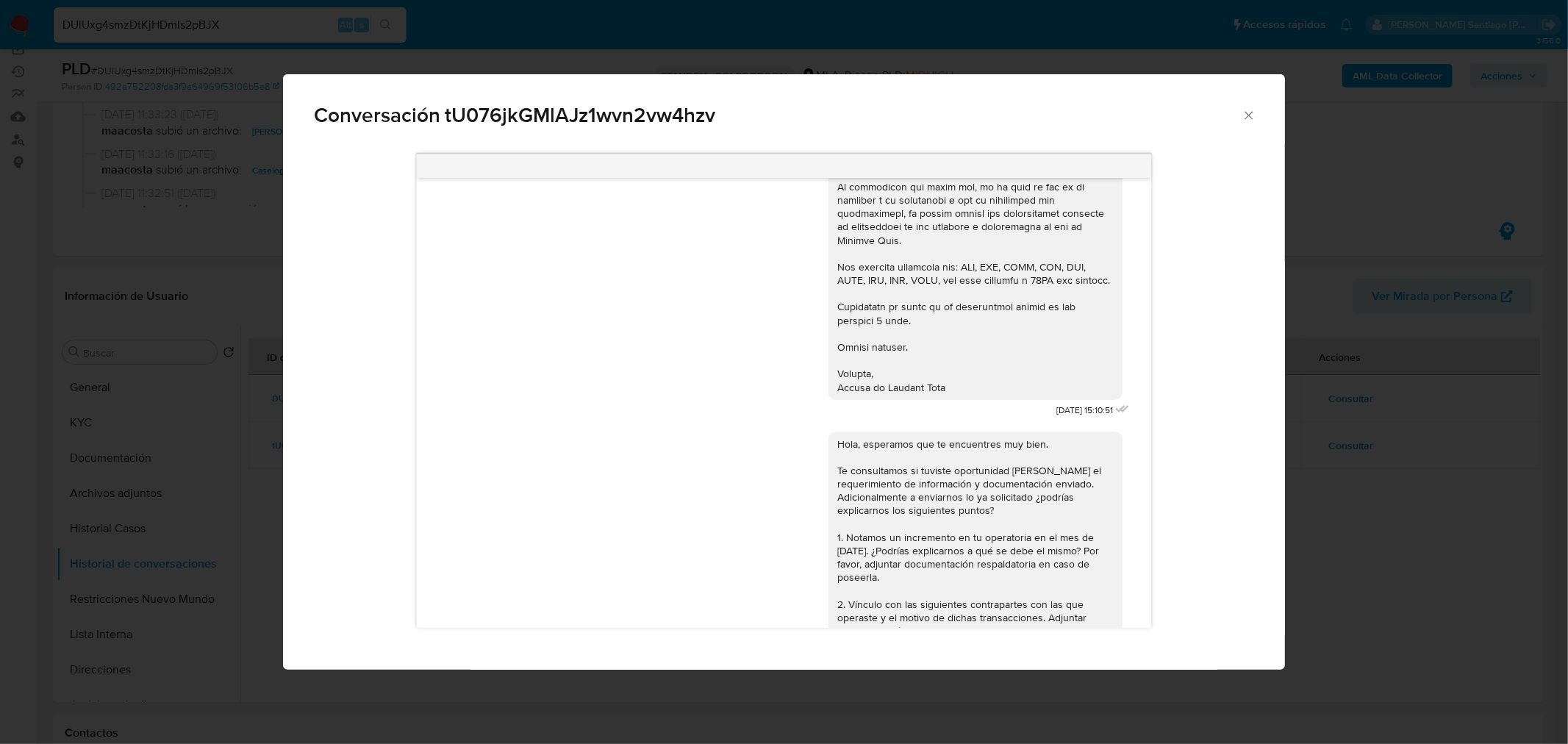
scroll to position [166, 0]
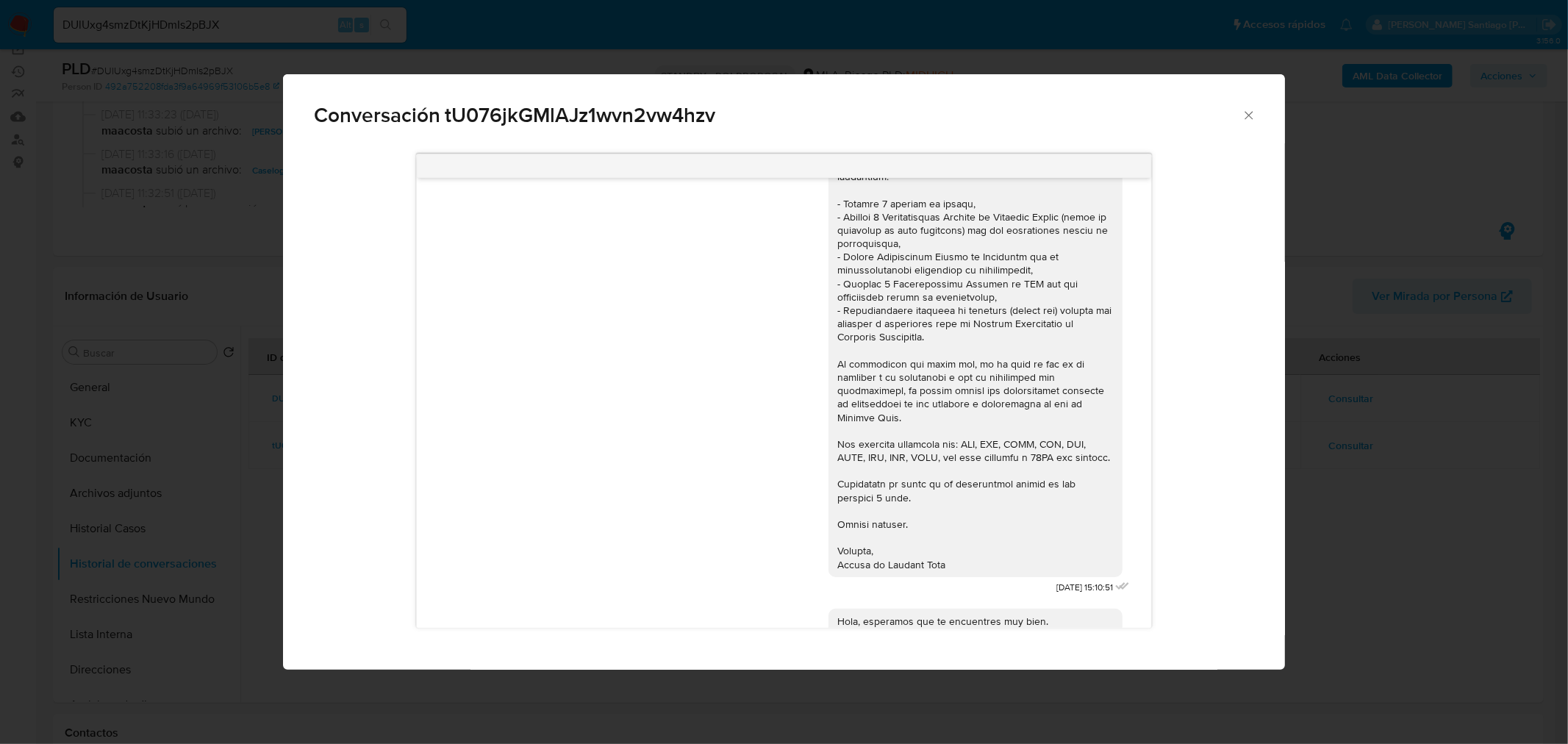
click at [1327, 528] on div "Conversación tU076jkGMlAJz1wvn2vw4hzv 04/03/2024 15:10:51 Hola, esperamos que t…" at bounding box center [784, 372] width 1568 height 744
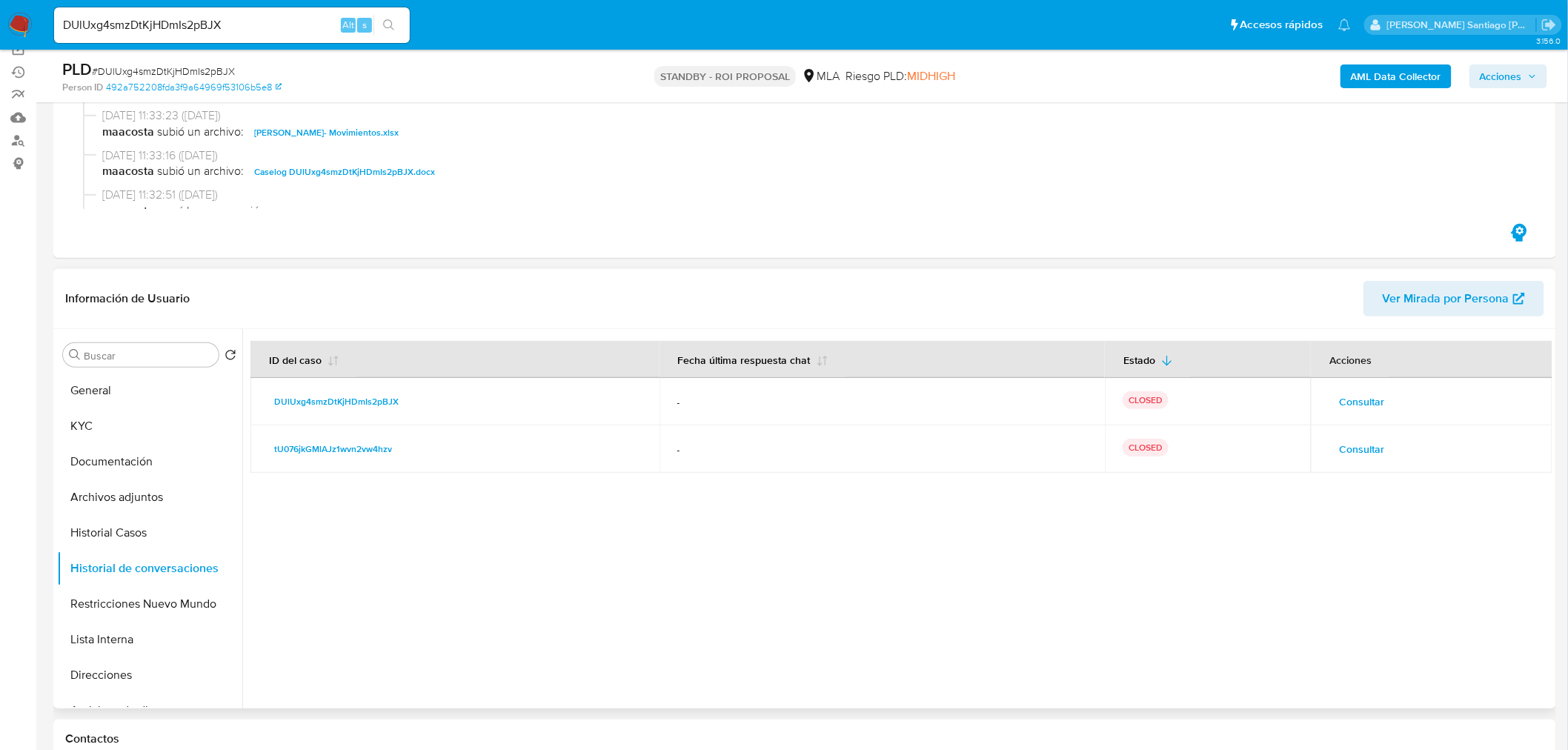
click at [1354, 440] on span "Consultar" at bounding box center [1362, 449] width 45 height 21
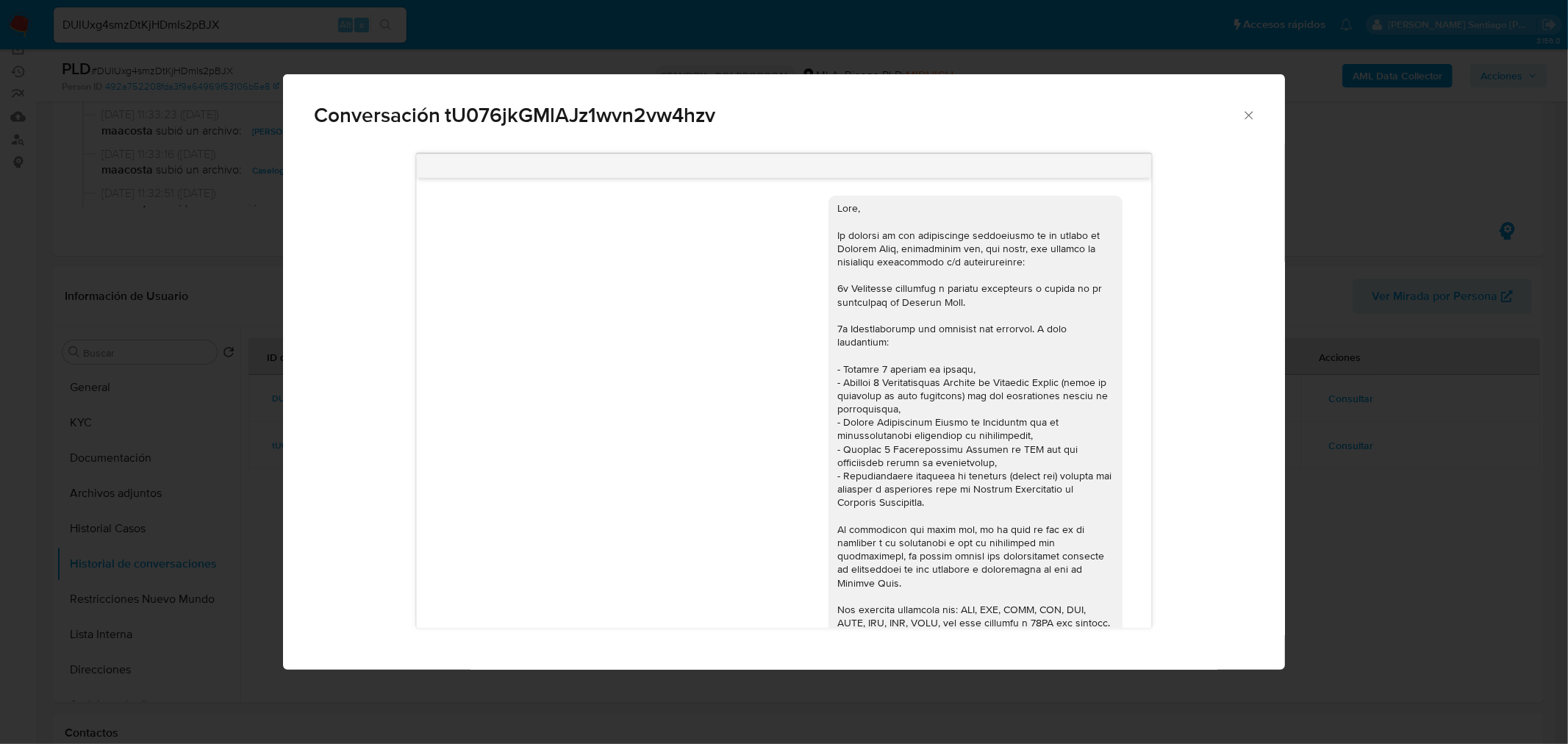
scroll to position [493, 0]
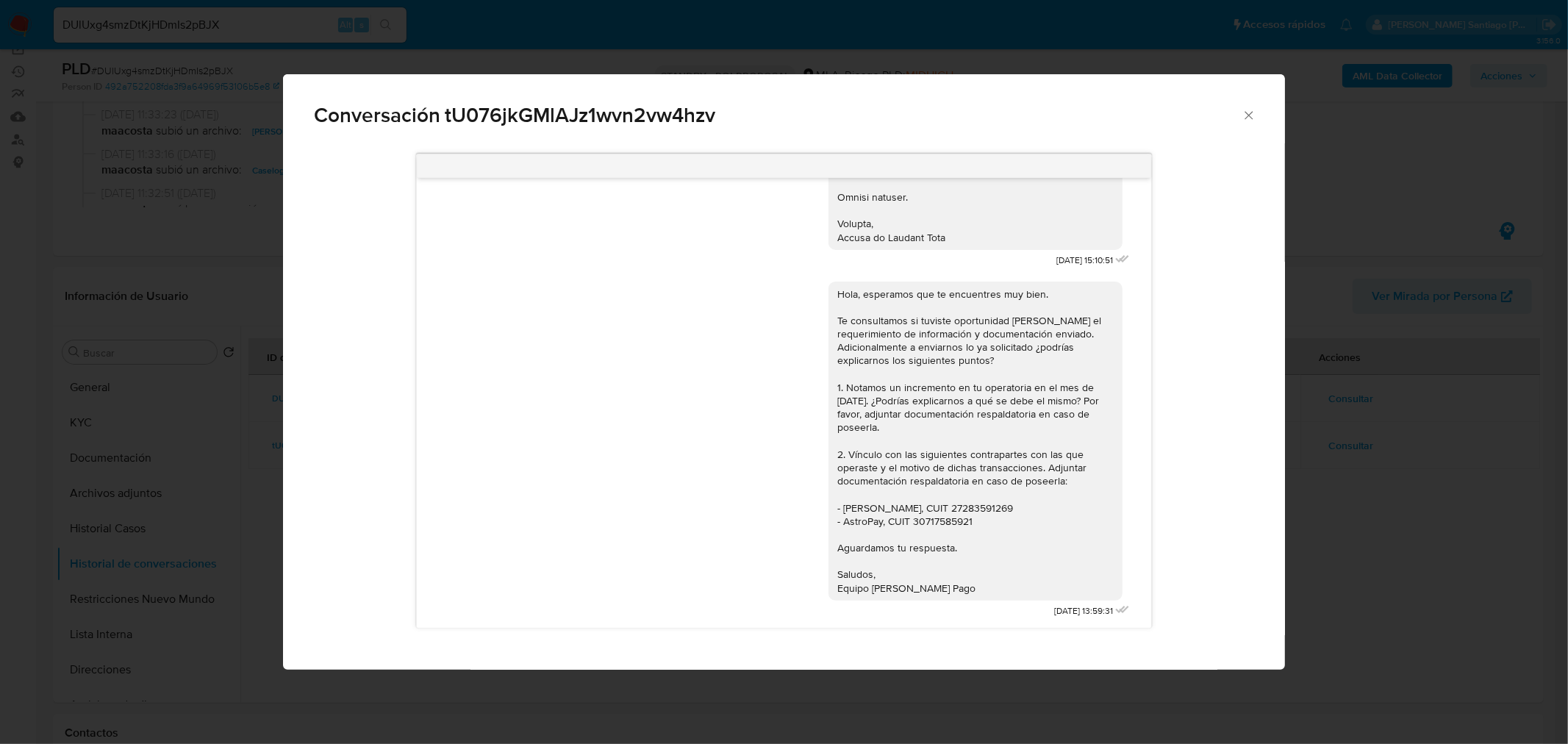
click at [1409, 469] on div "Conversación tU076jkGMlAJz1wvn2vw4hzv 04/03/2024 15:10:51 Hola, esperamos que t…" at bounding box center [784, 372] width 1568 height 744
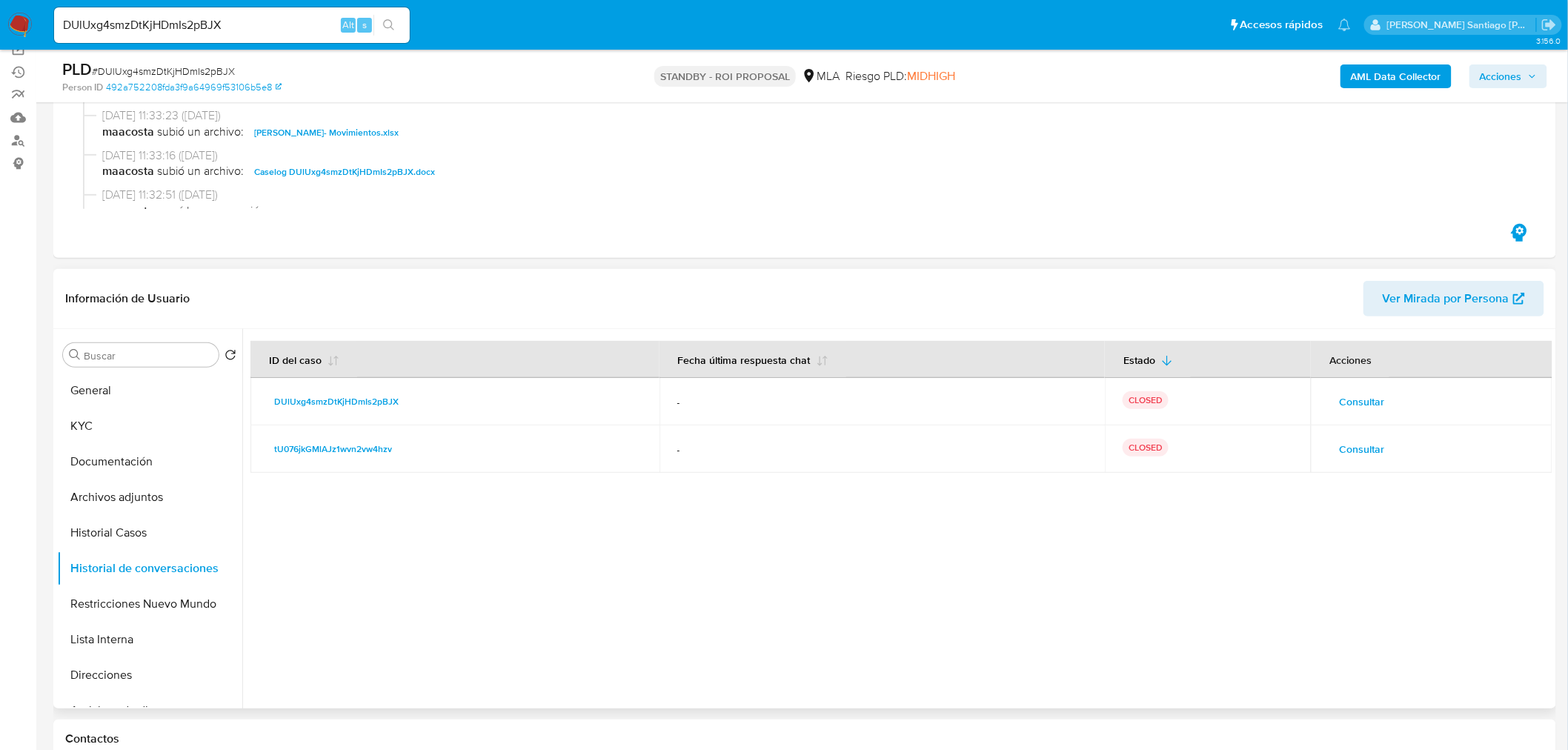
click at [1362, 411] on span "Consultar" at bounding box center [1362, 401] width 45 height 21
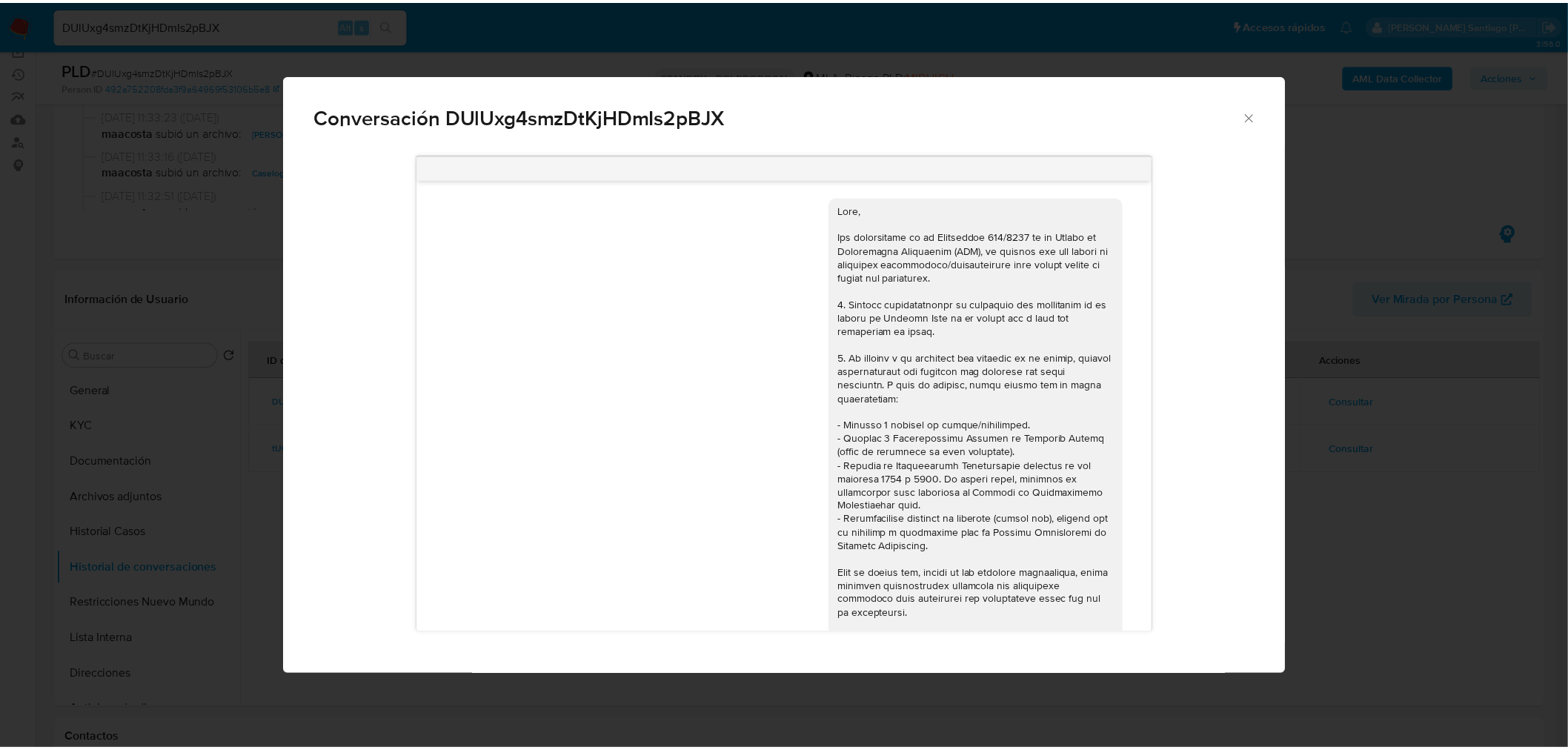
scroll to position [712, 0]
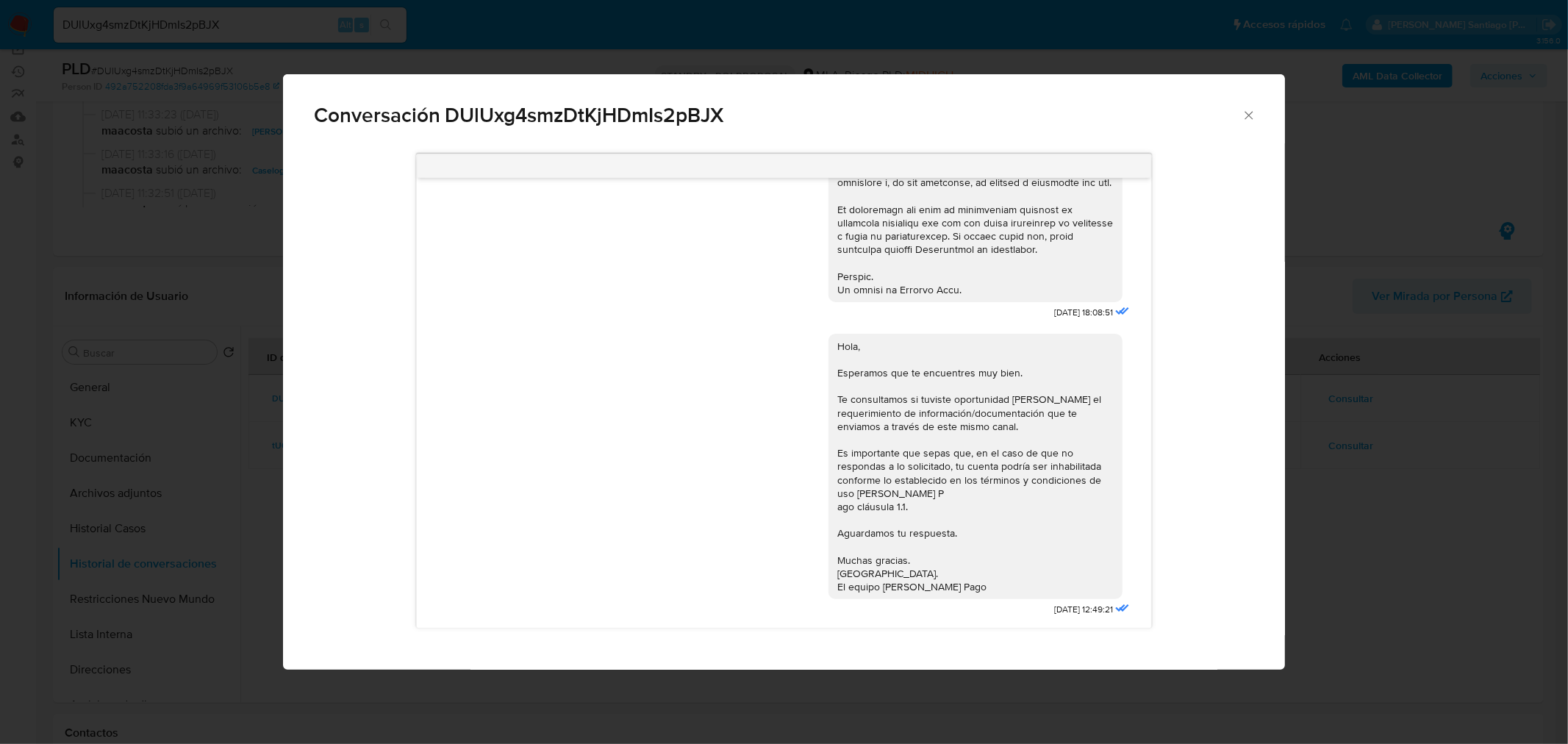
click at [1387, 543] on div "Conversación DUlUxg4smzDtKjHDmIs2pBJX 18/06/2025 18:08:51 Hola, Esperamos que t…" at bounding box center [784, 372] width 1568 height 744
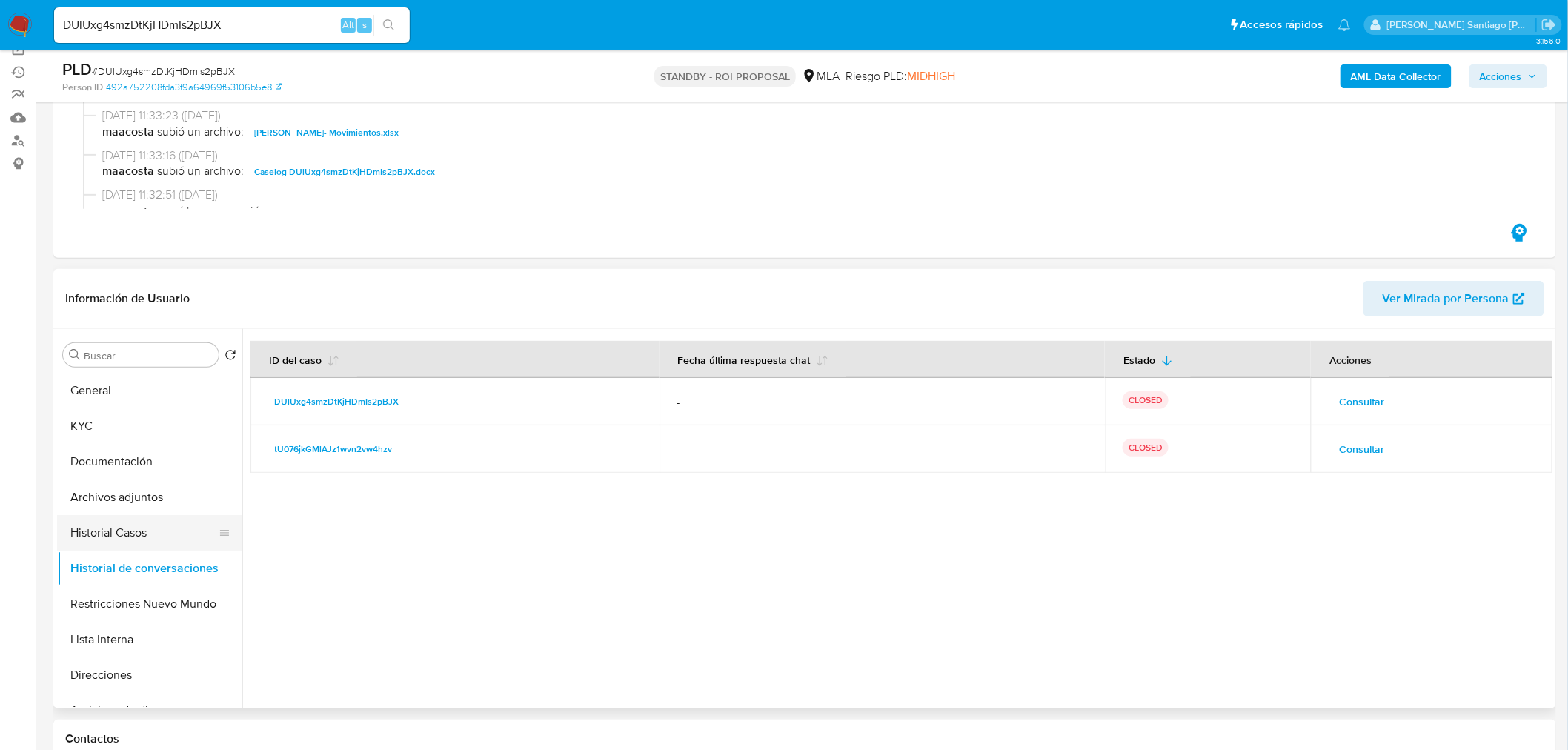
click at [112, 532] on button "Historial Casos" at bounding box center [143, 533] width 174 height 35
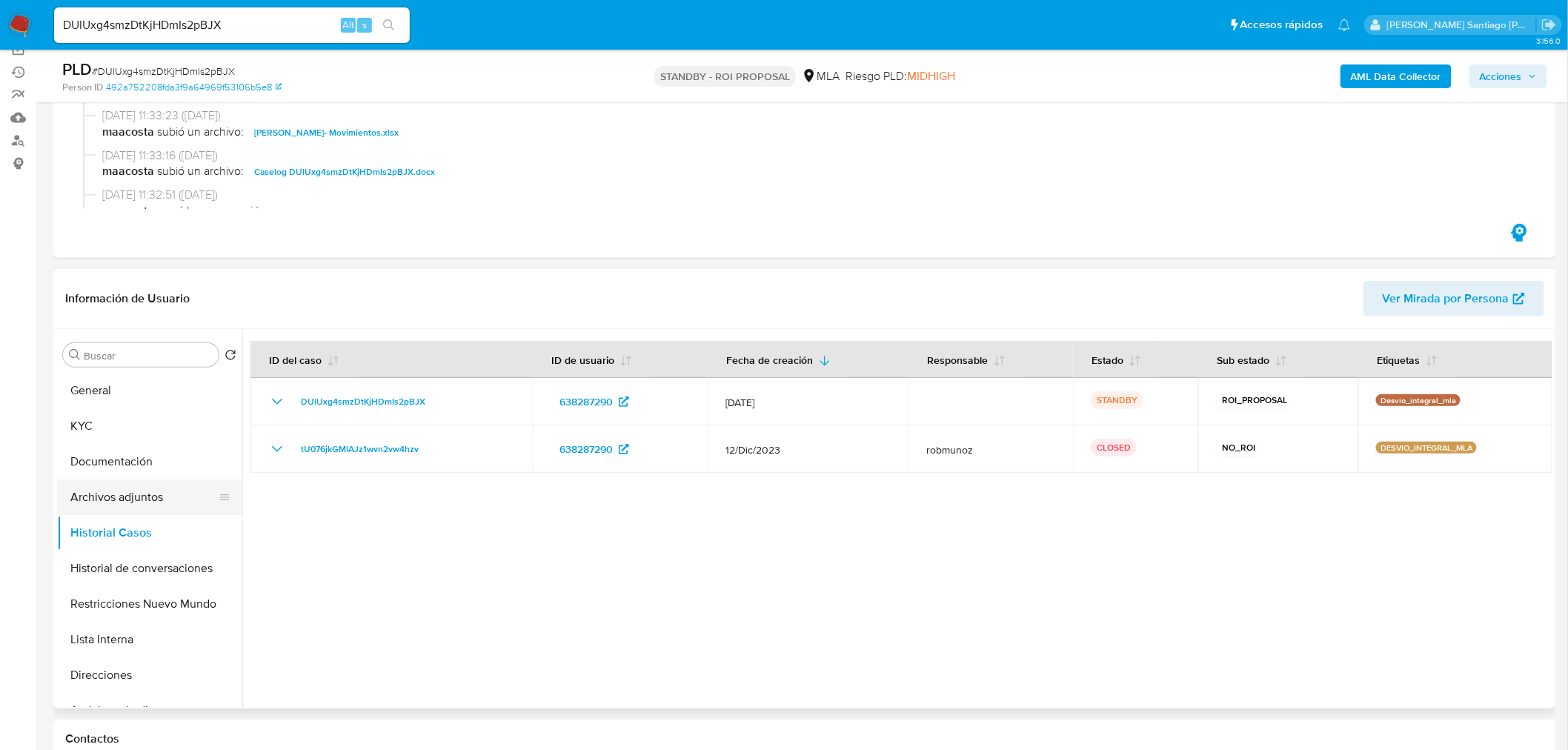
click at [143, 489] on button "Archivos adjuntos" at bounding box center [143, 497] width 174 height 35
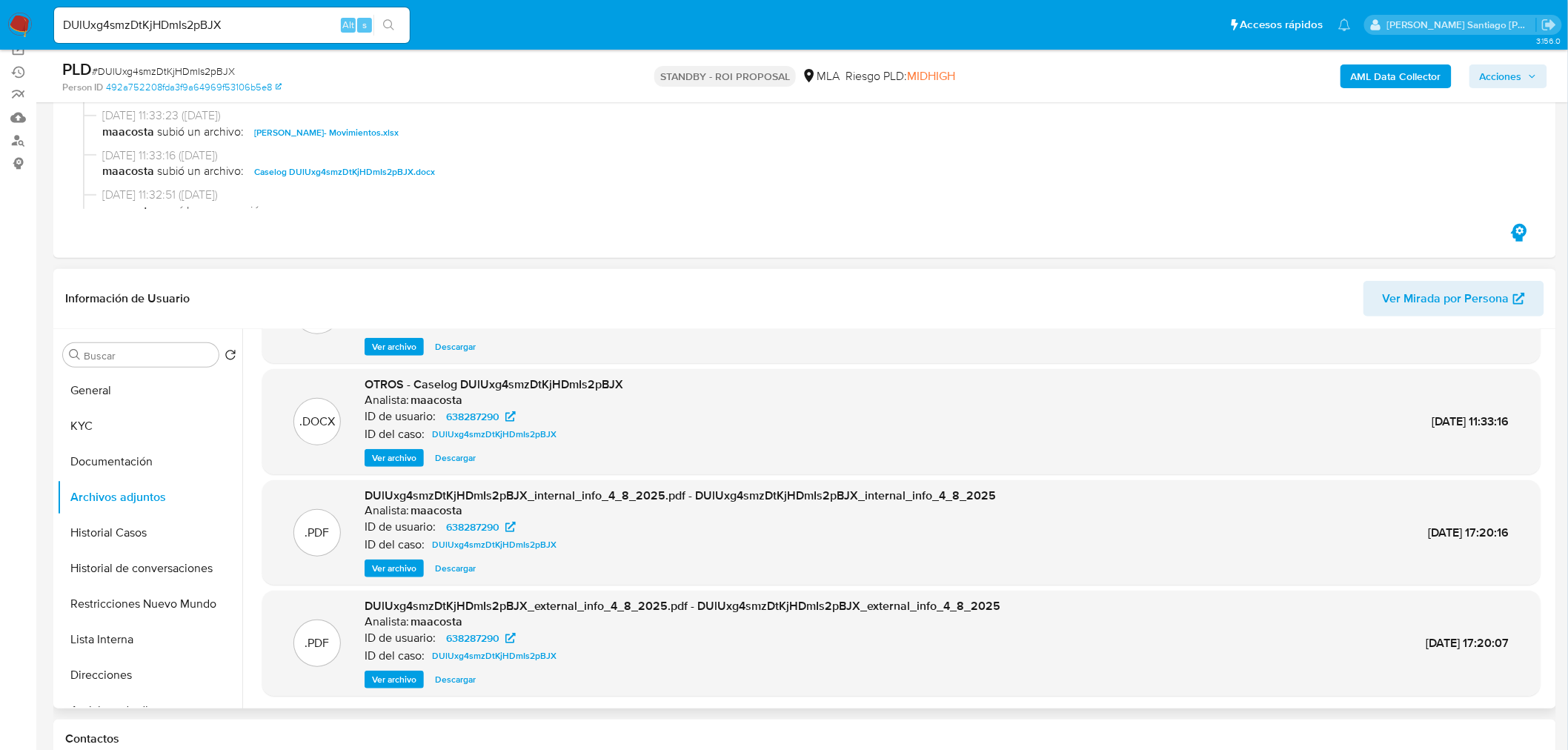
scroll to position [123, 0]
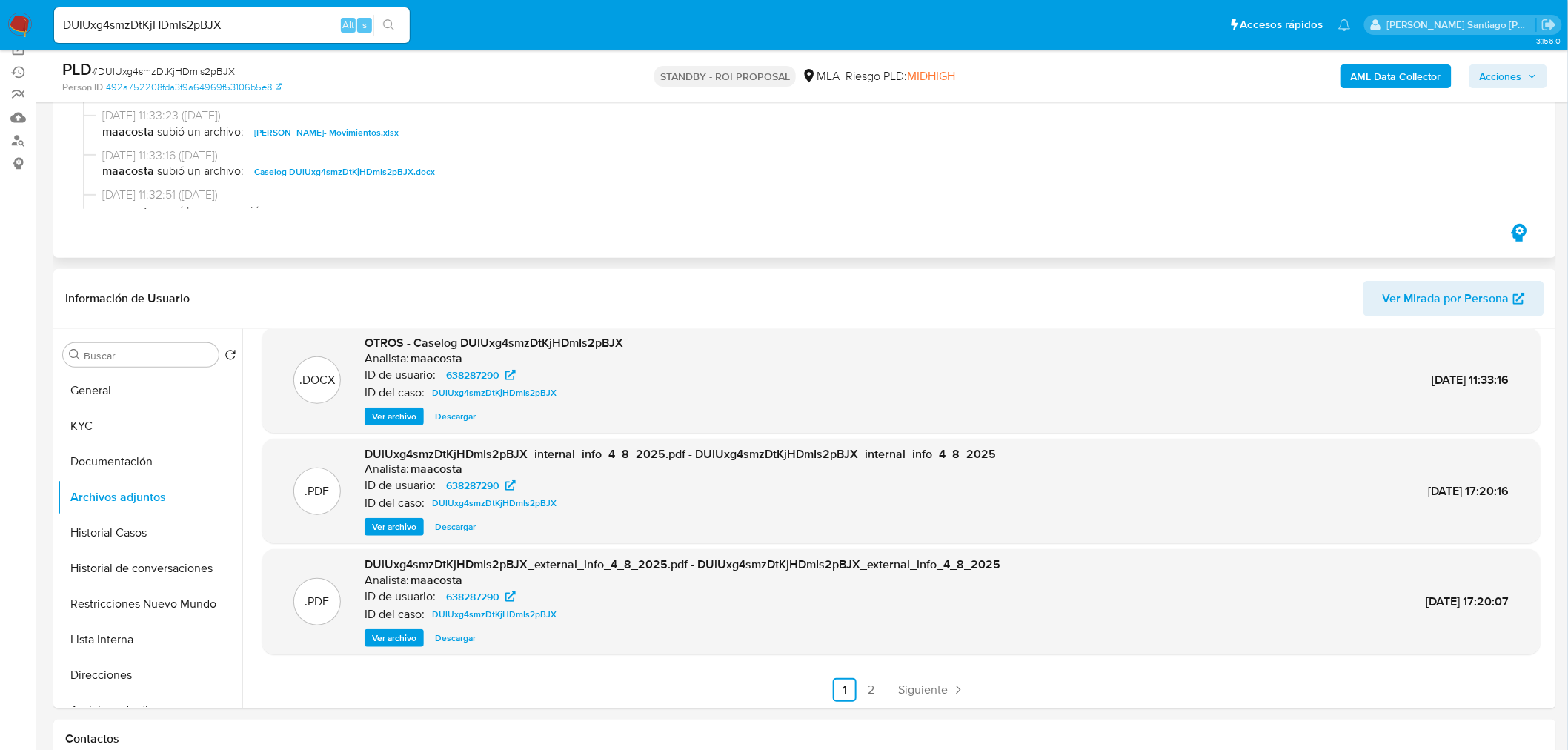
click at [440, 130] on span "maacosta subió un archivo: Patricio Julian Perez- Movimientos.xlsx" at bounding box center [811, 132] width 1418 height 18
click at [195, 68] on span "# DUlUxg4smzDtKjHDmIs2pBJX" at bounding box center [163, 71] width 143 height 15
copy span "DUlUxg4smzDtKjHDmIs2pBJX"
click at [16, 23] on img at bounding box center [20, 25] width 25 height 25
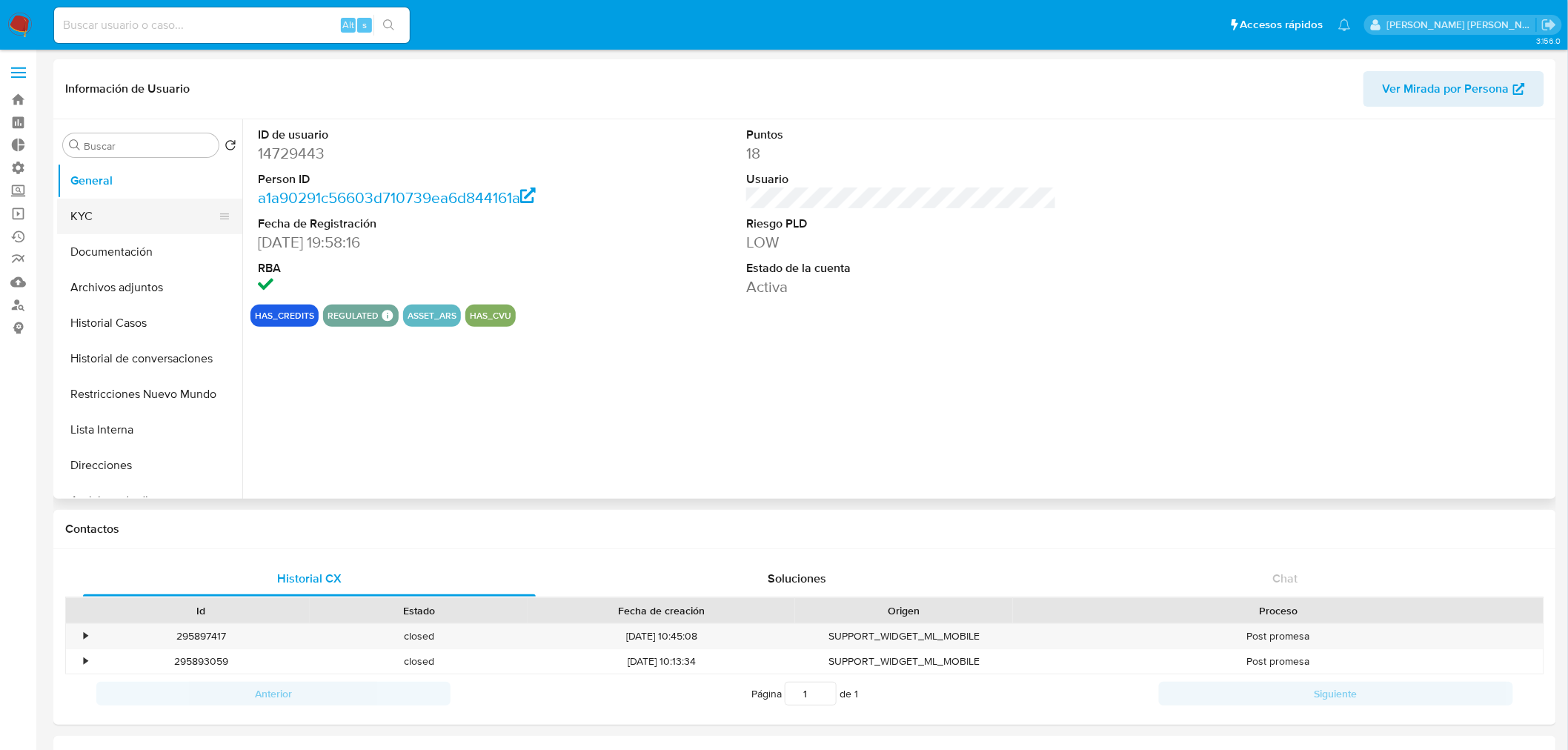
click at [91, 217] on button "KYC" at bounding box center [143, 216] width 174 height 35
select select "10"
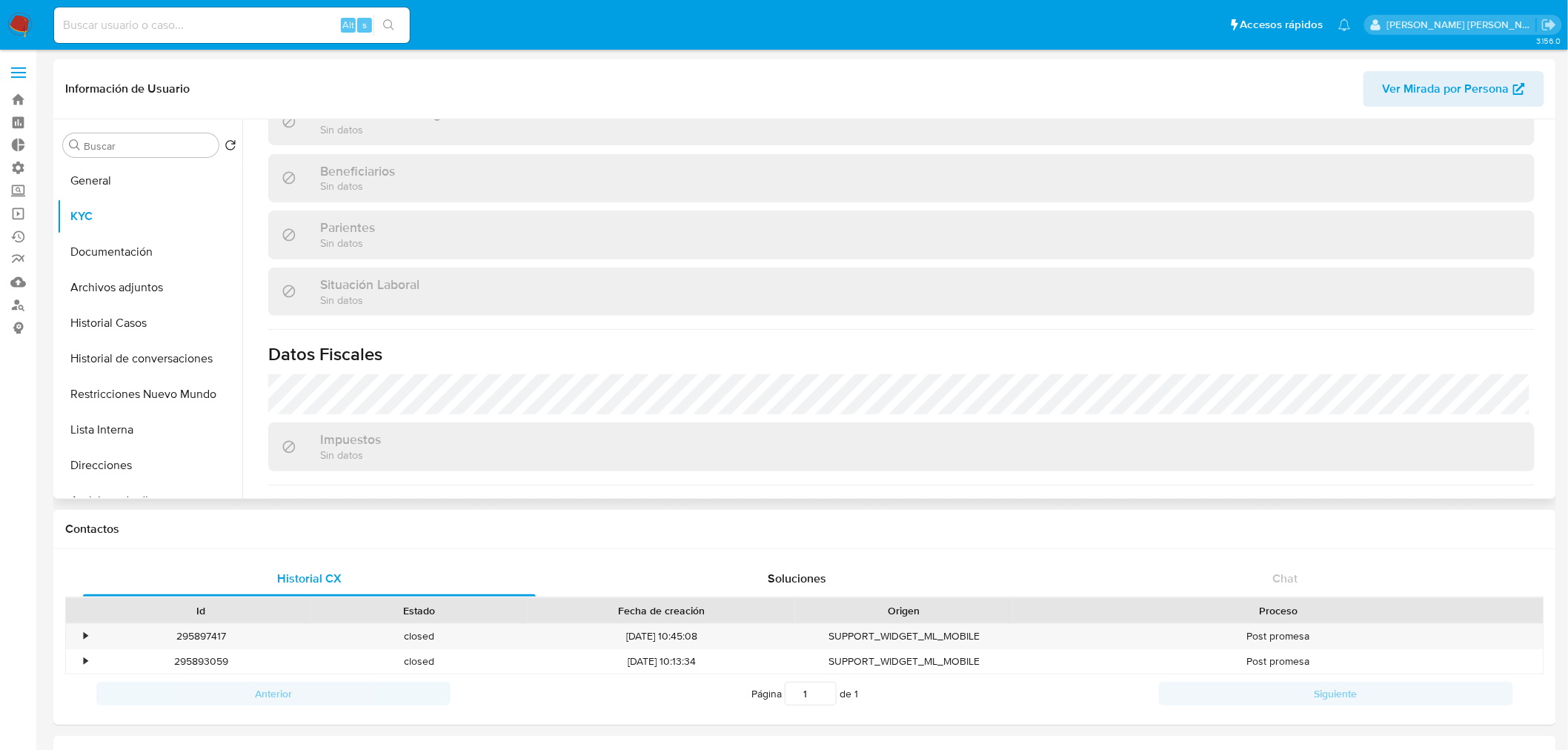
scroll to position [766, 0]
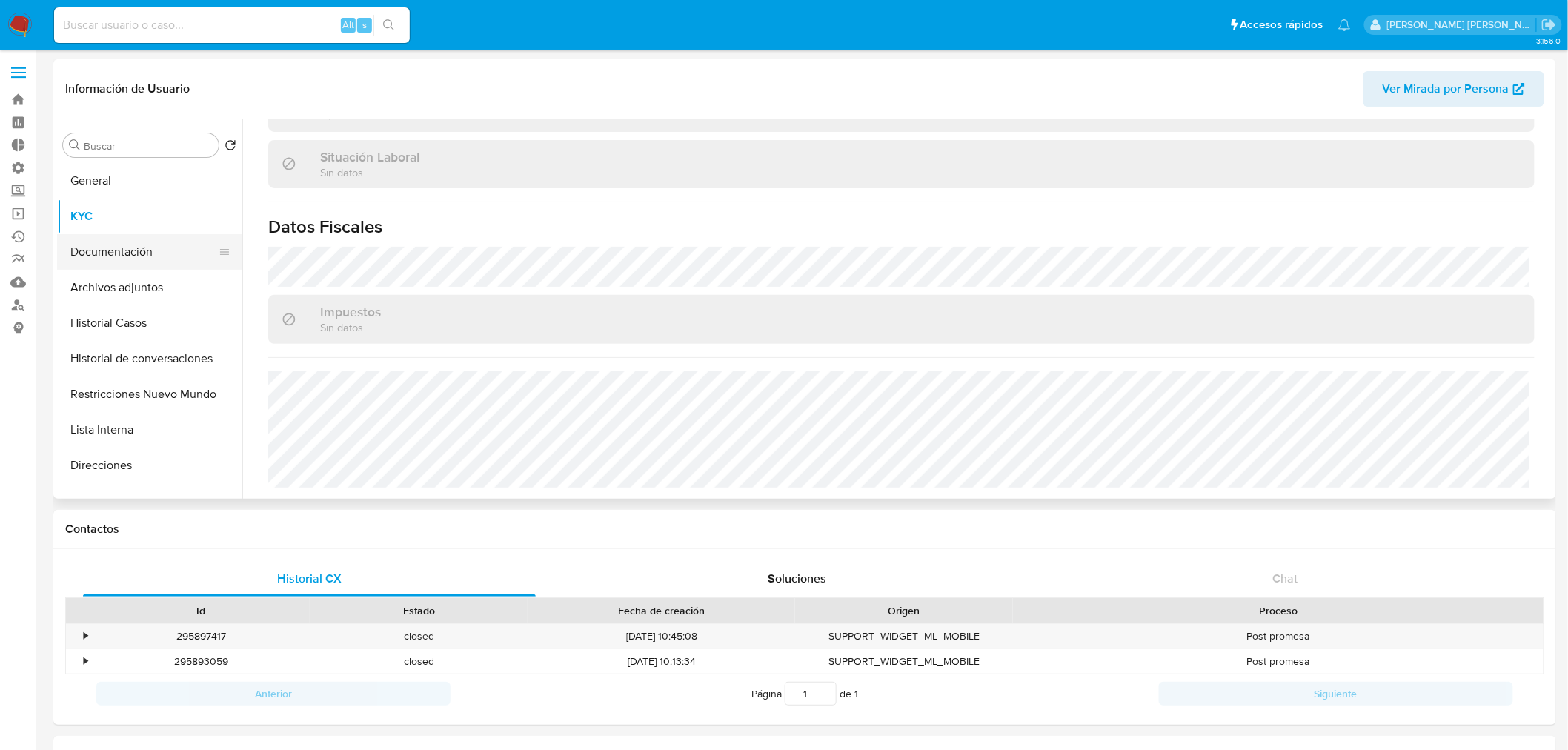
click at [130, 262] on button "Documentación" at bounding box center [143, 252] width 174 height 35
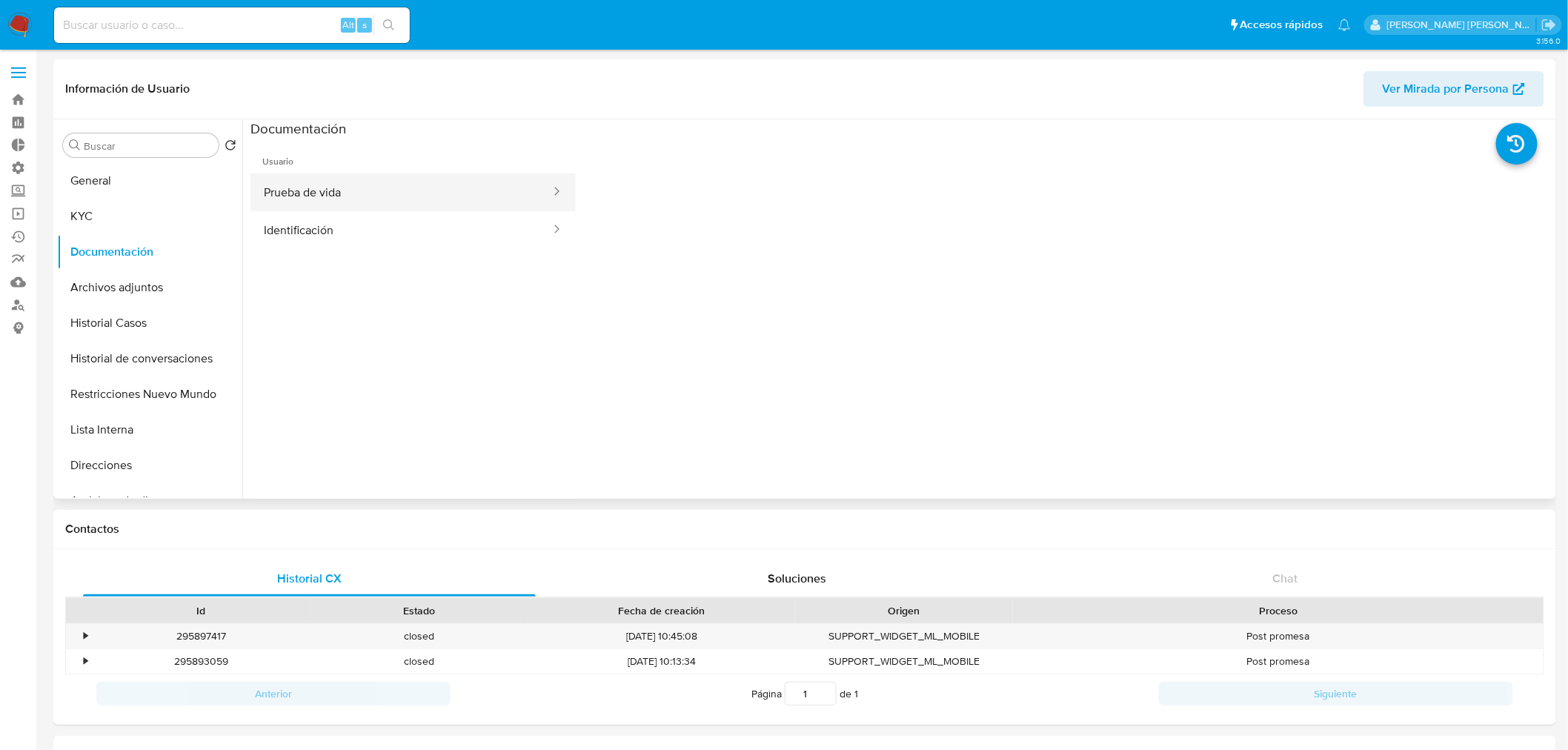
click at [383, 197] on button "Prueba de vida" at bounding box center [400, 192] width 301 height 38
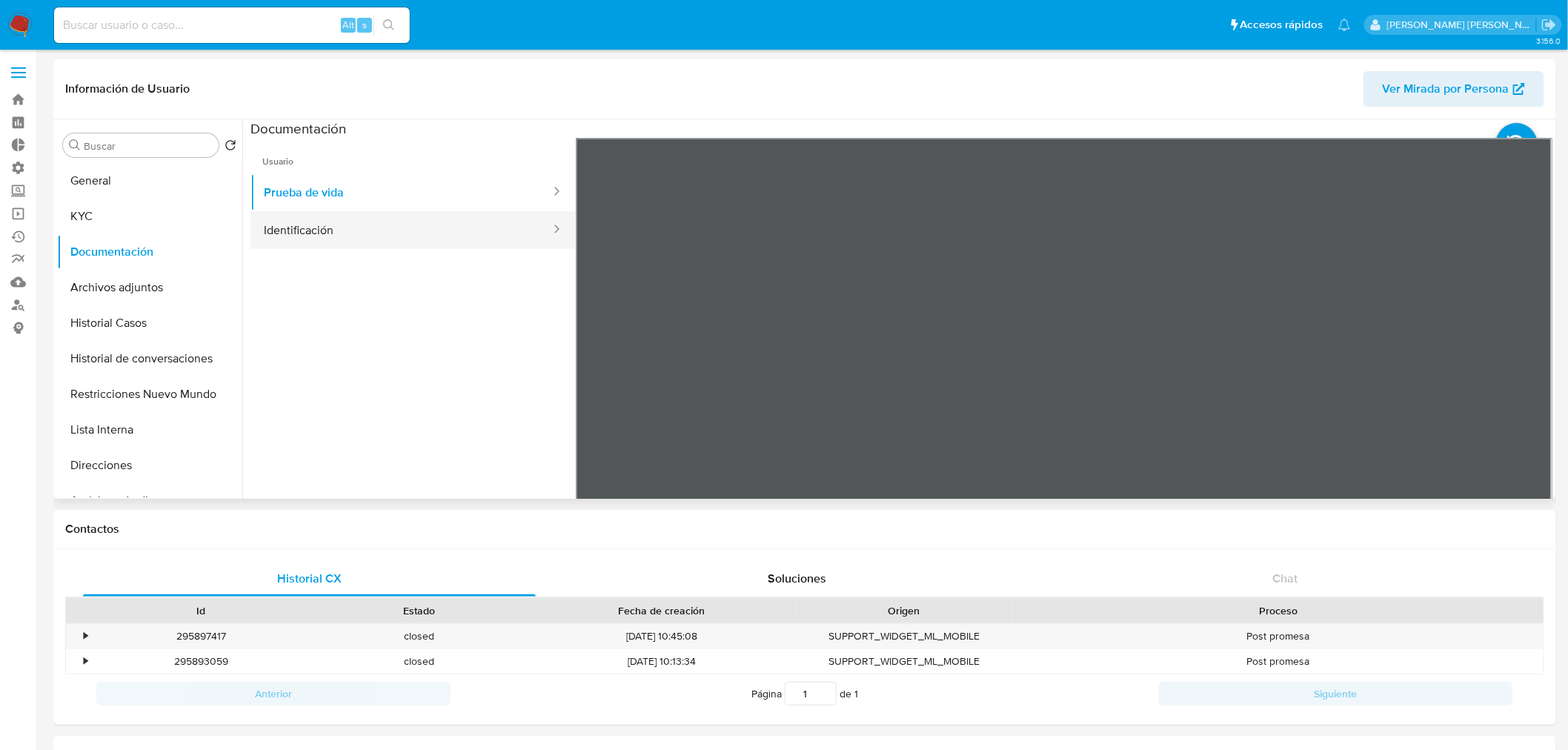
drag, startPoint x: 334, startPoint y: 208, endPoint x: 339, endPoint y: 218, distance: 11.2
click at [335, 210] on button "Prueba de vida" at bounding box center [400, 192] width 301 height 38
click at [348, 230] on button "Identificación" at bounding box center [400, 230] width 301 height 38
click at [1528, 372] on icon at bounding box center [1533, 378] width 29 height 29
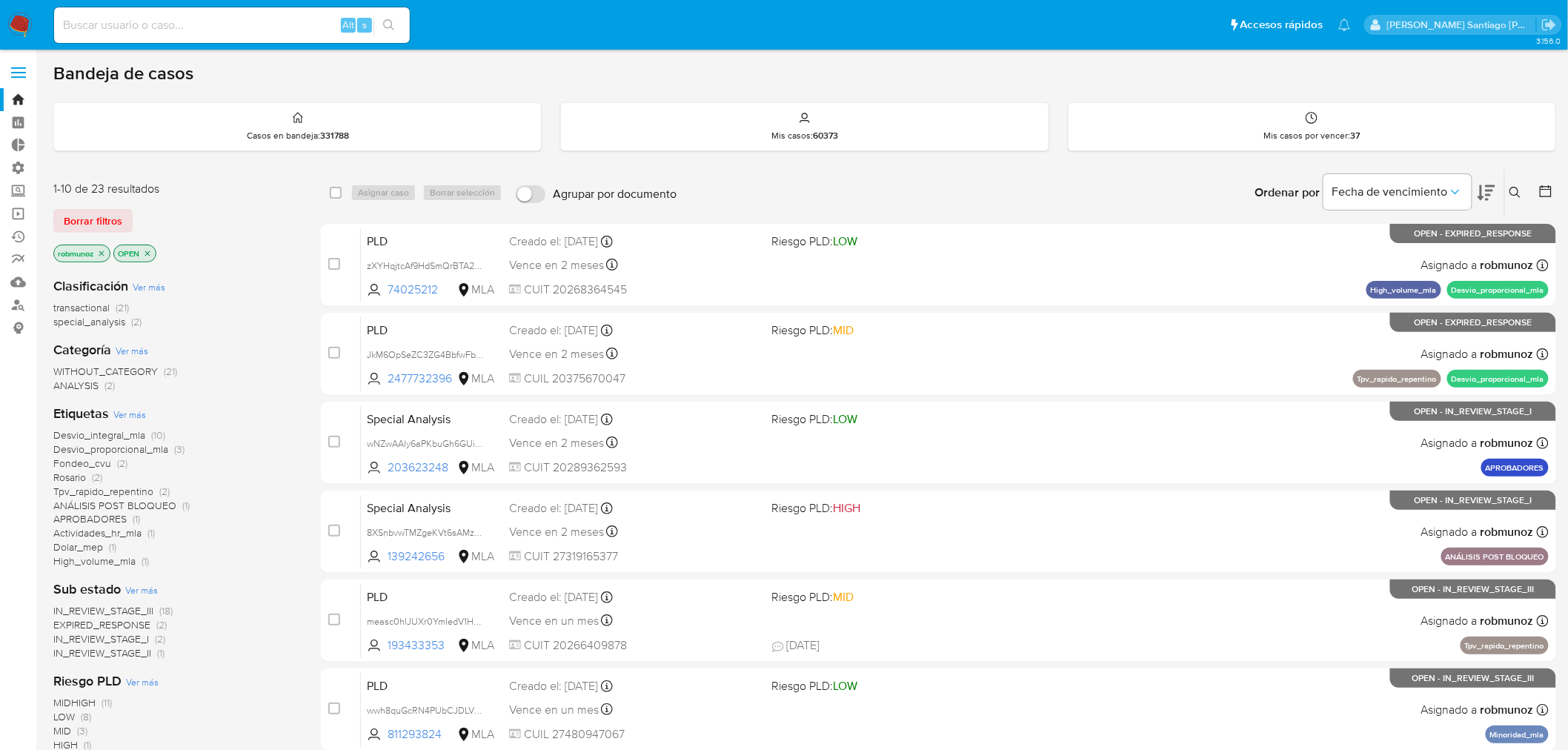
click at [1511, 199] on button at bounding box center [1516, 192] width 24 height 18
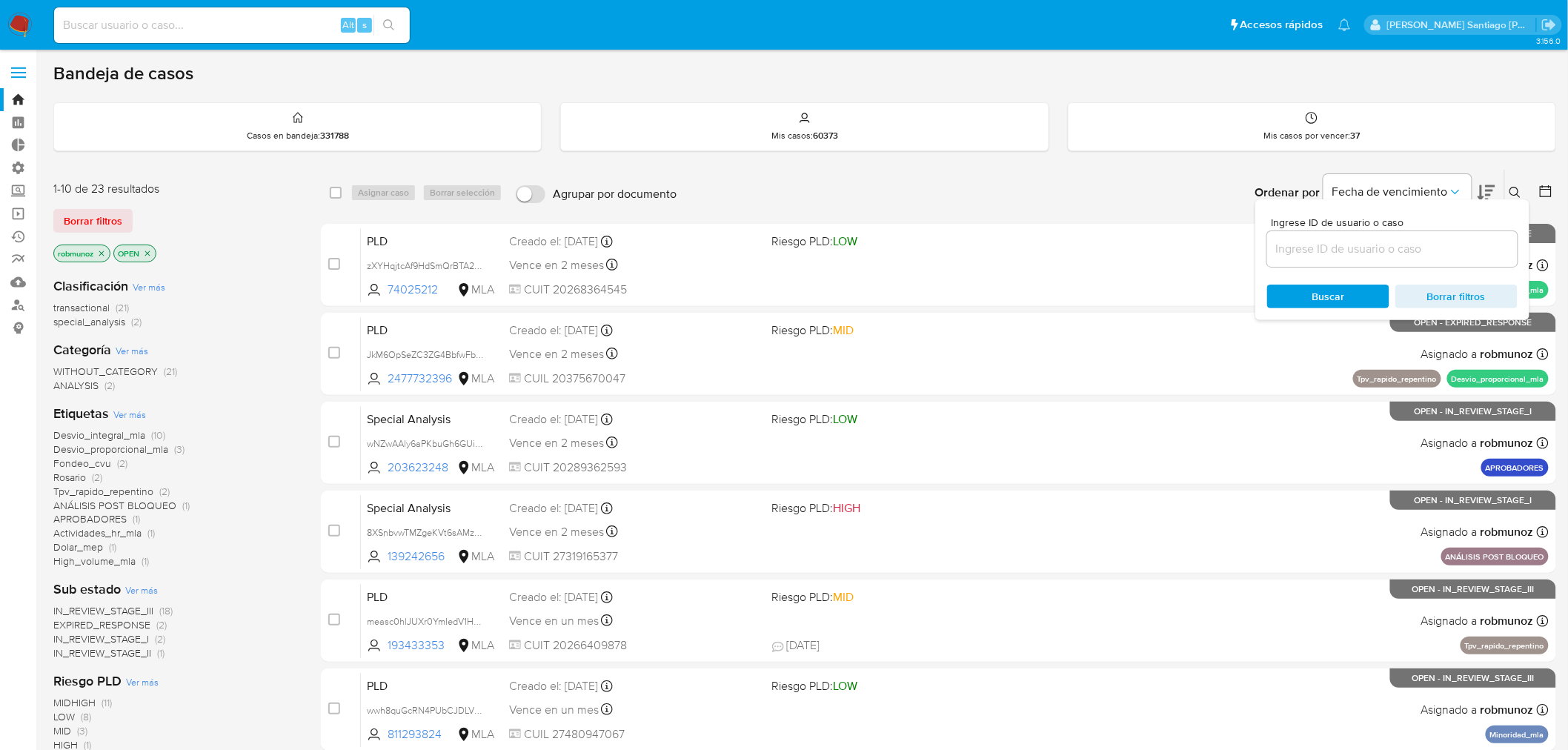
click at [1465, 250] on input at bounding box center [1392, 248] width 250 height 19
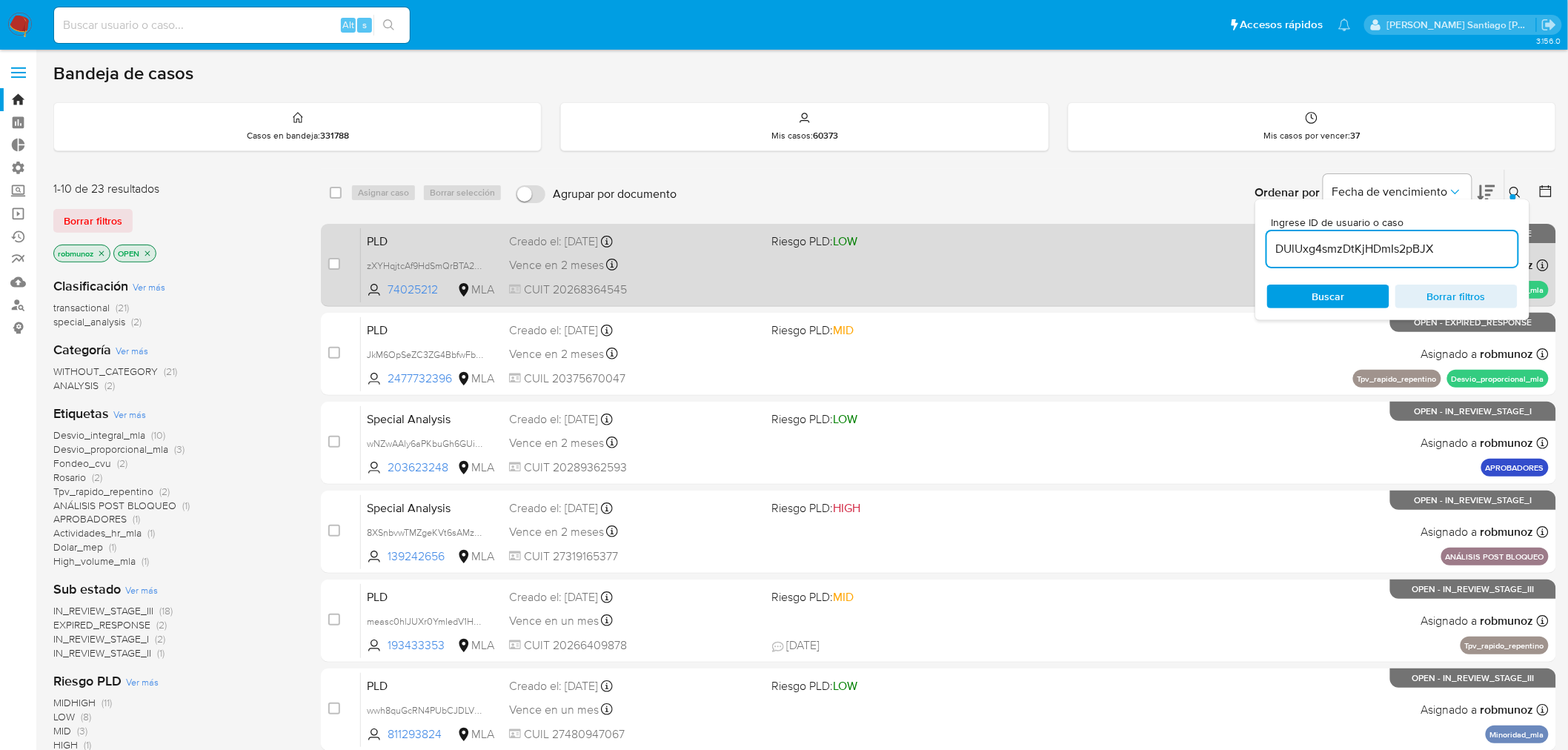
type input "DUlUxg4smzDtKjHDmIs2pBJX"
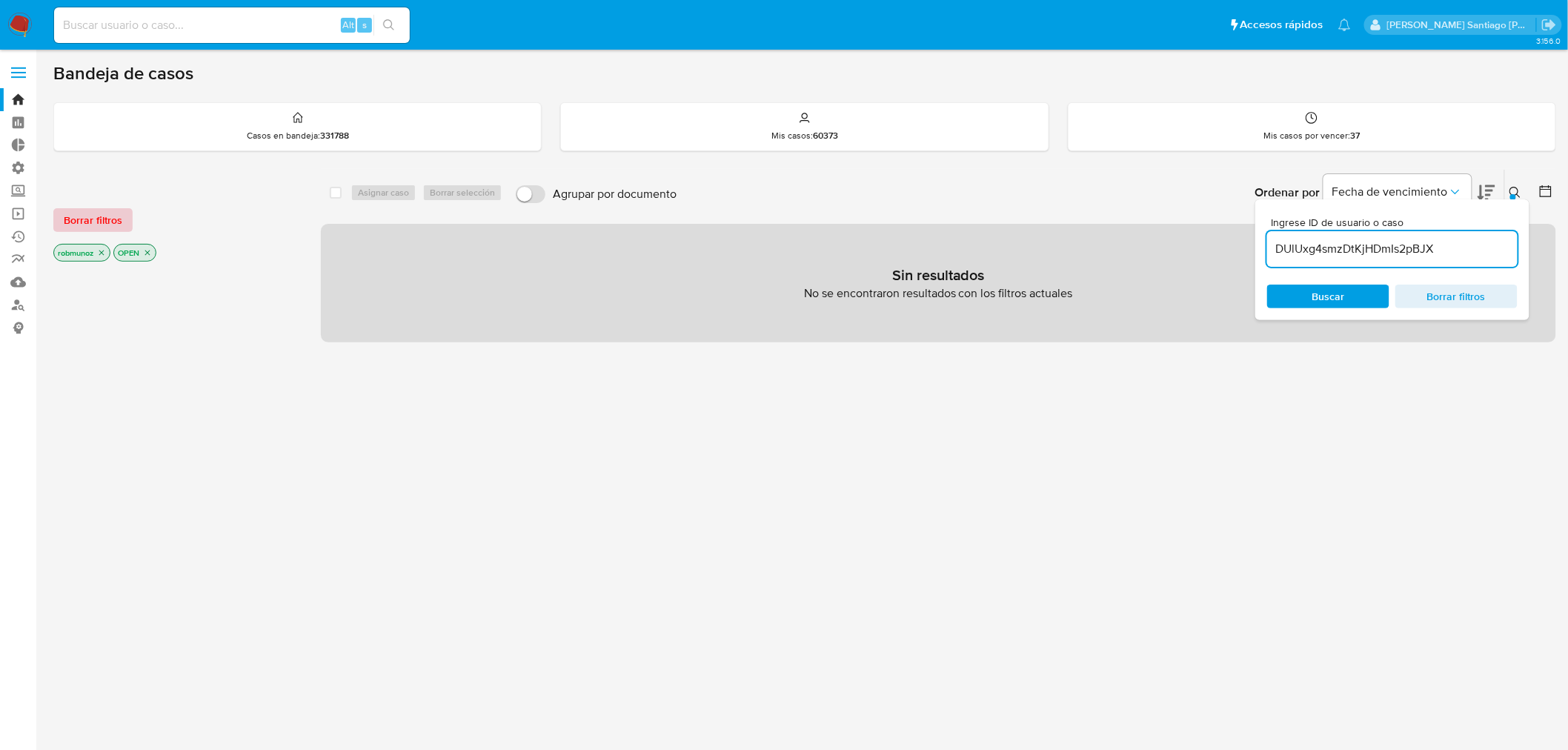
click at [85, 219] on span "Borrar filtros" at bounding box center [93, 220] width 59 height 21
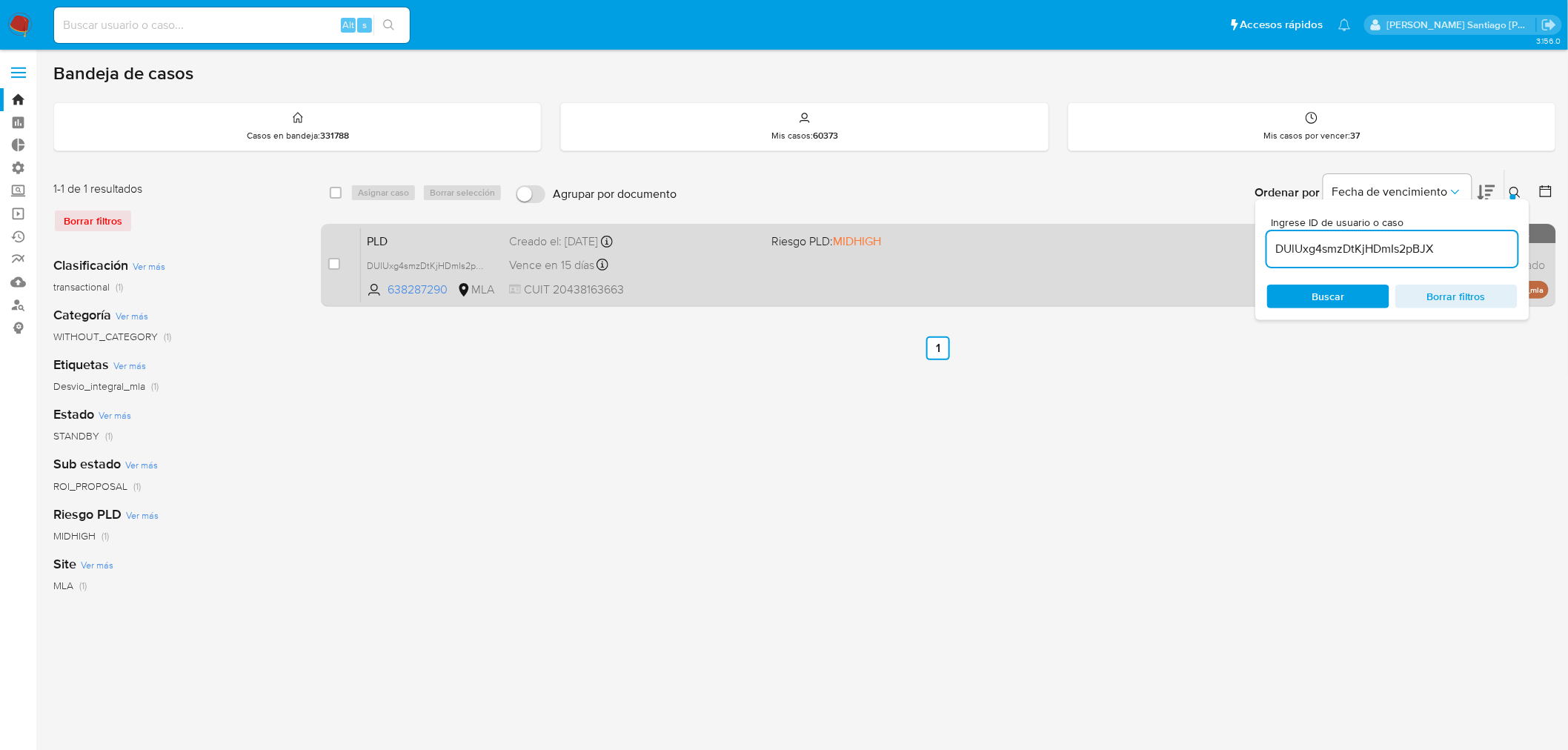
drag, startPoint x: 334, startPoint y: 257, endPoint x: 357, endPoint y: 235, distance: 31.8
click at [333, 258] on input "checkbox" at bounding box center [334, 263] width 12 height 12
checkbox input "true"
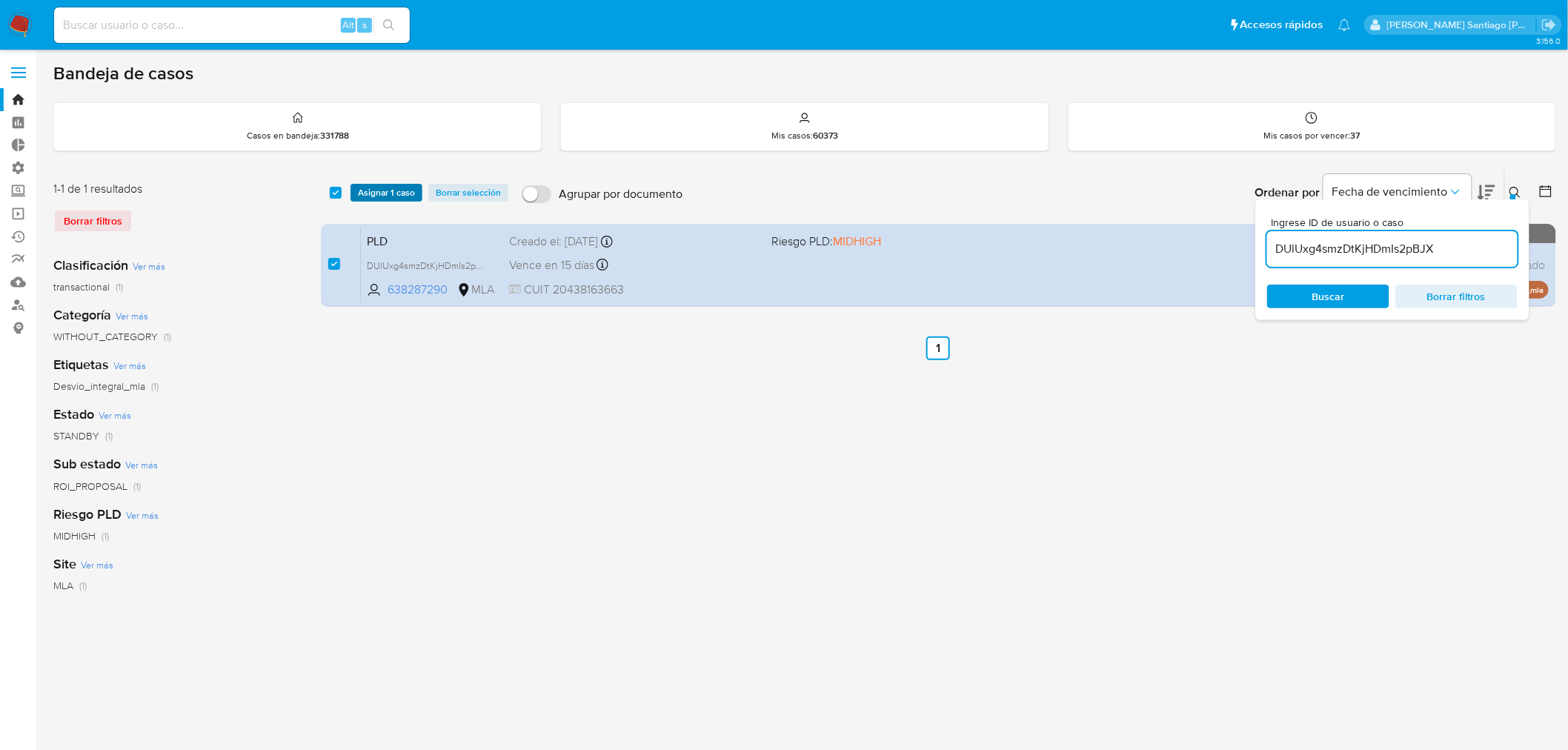
click at [372, 193] on span "Asignar 1 caso" at bounding box center [387, 193] width 57 height 15
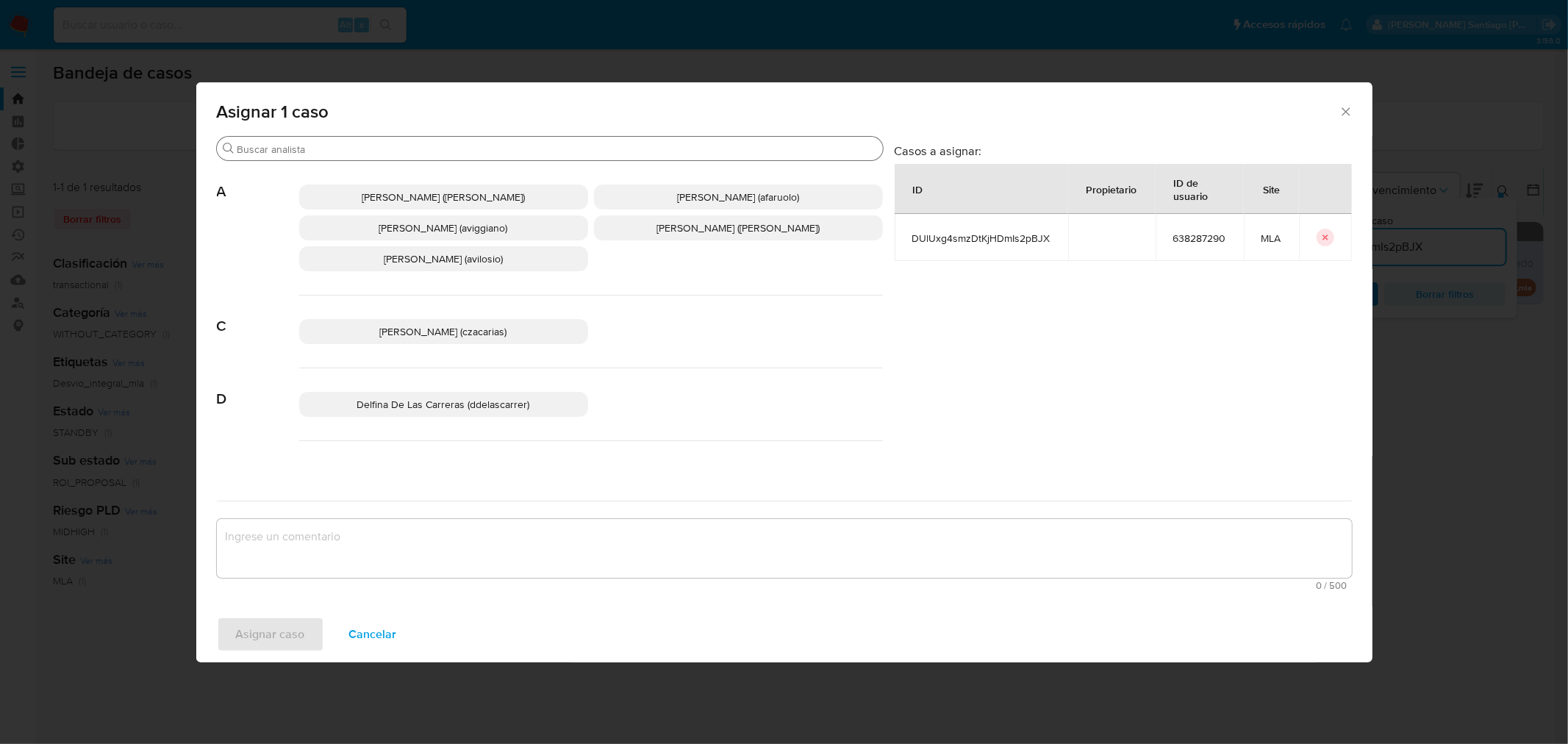
click at [319, 151] on input "Buscar" at bounding box center [557, 149] width 639 height 13
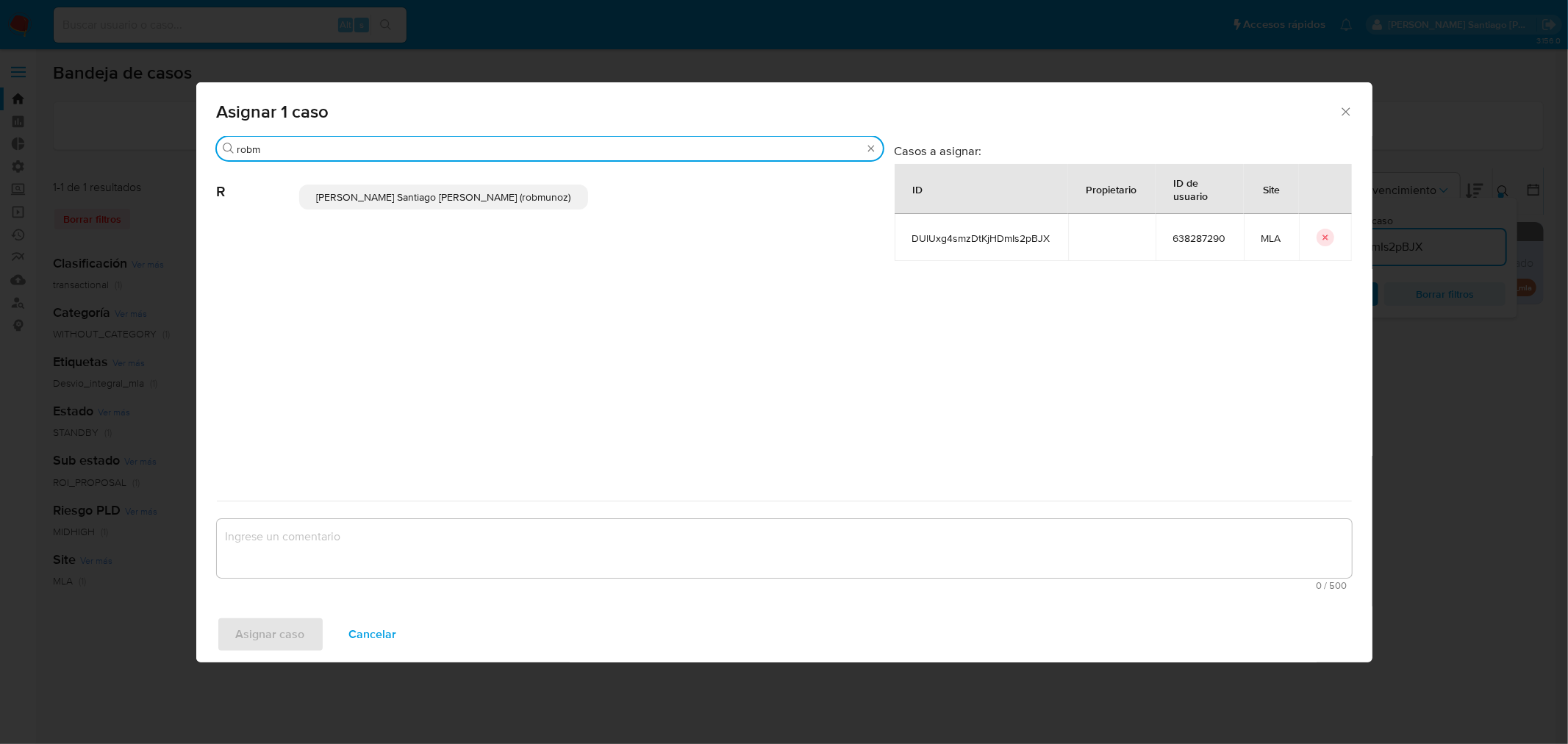
type input "robm"
click at [364, 190] on span "Roberto Santiago Munoz (robmunoz)" at bounding box center [444, 197] width 255 height 15
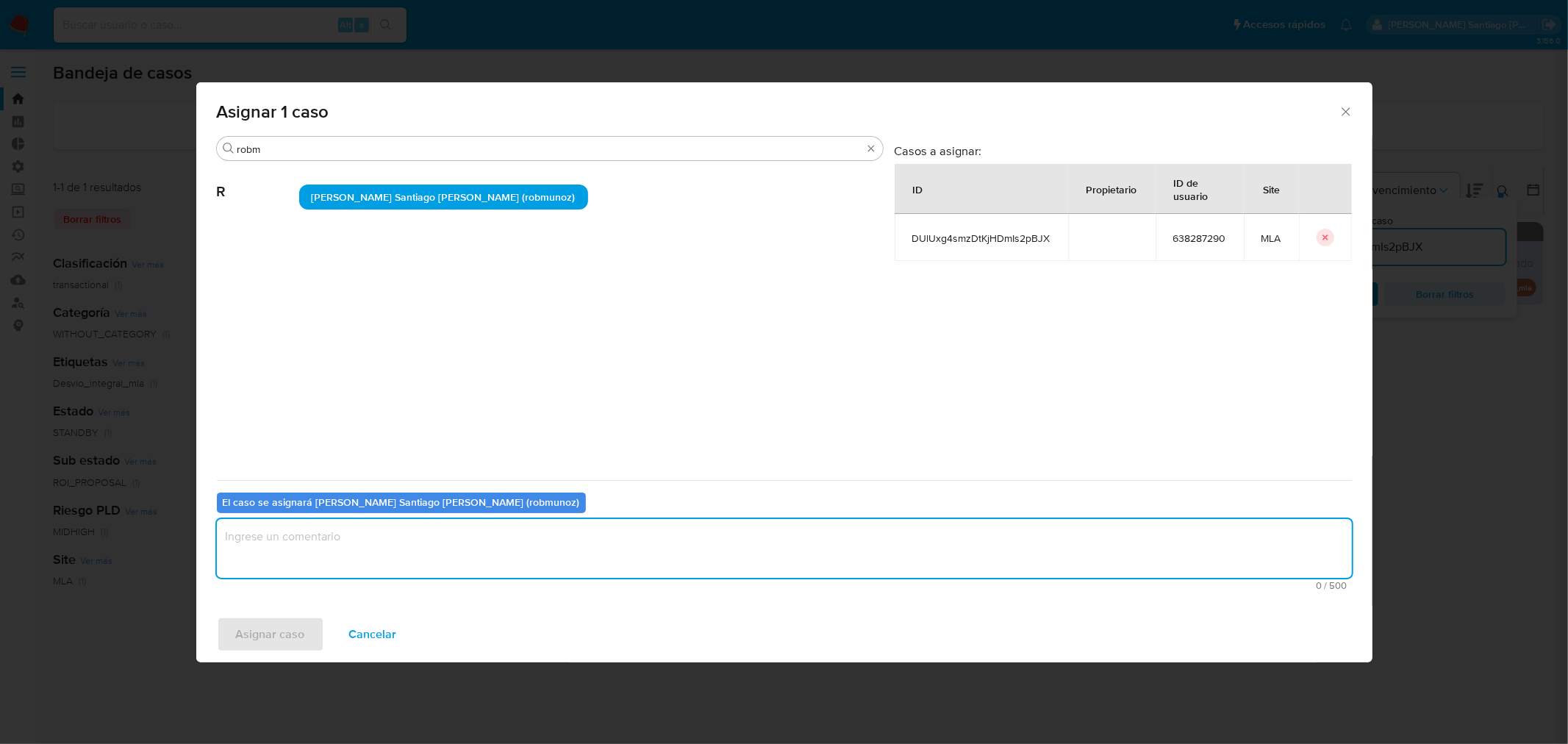
click at [343, 542] on textarea "assign-modal" at bounding box center [784, 548] width 1134 height 59
click at [253, 639] on span "Asignar caso" at bounding box center [270, 634] width 69 height 32
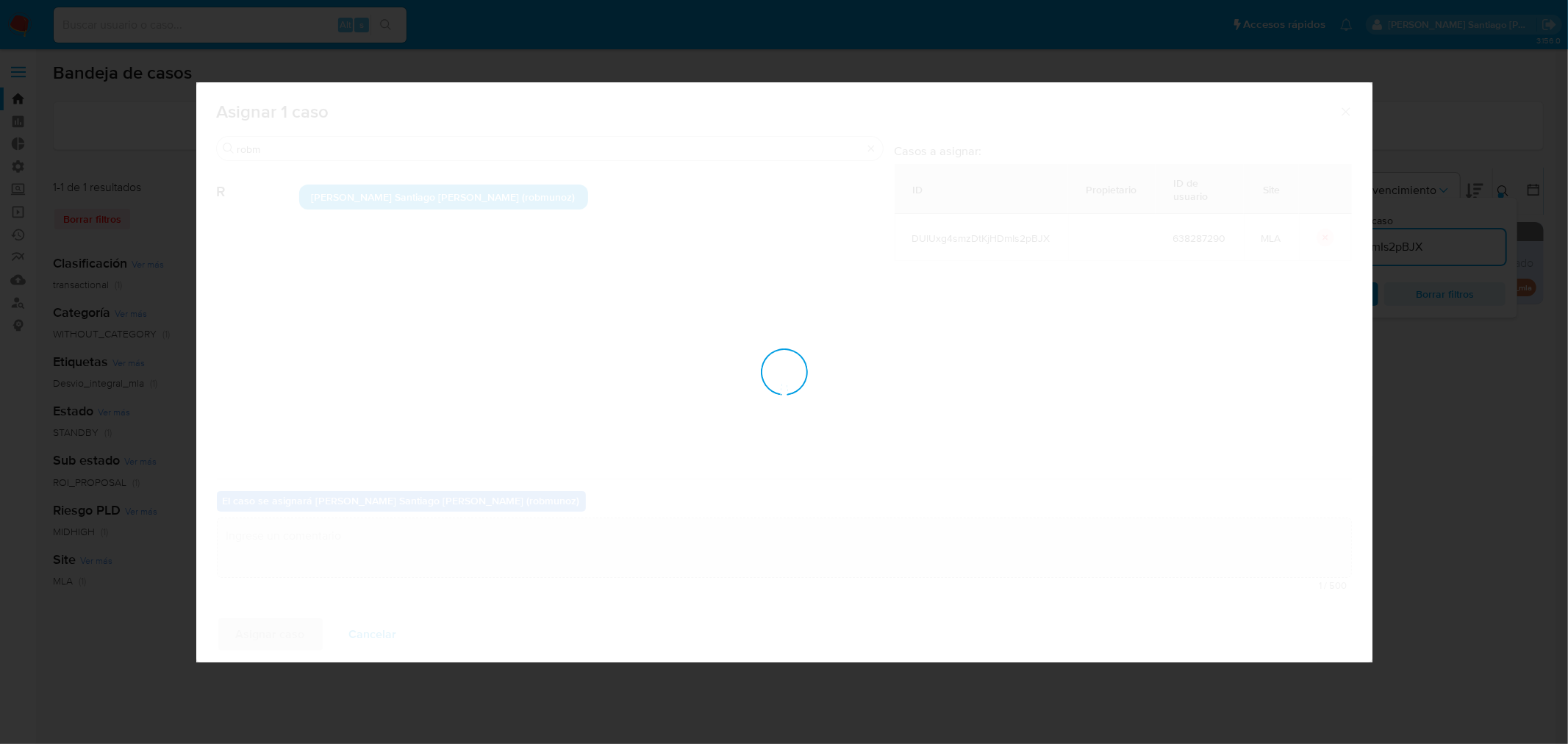
checkbox input "false"
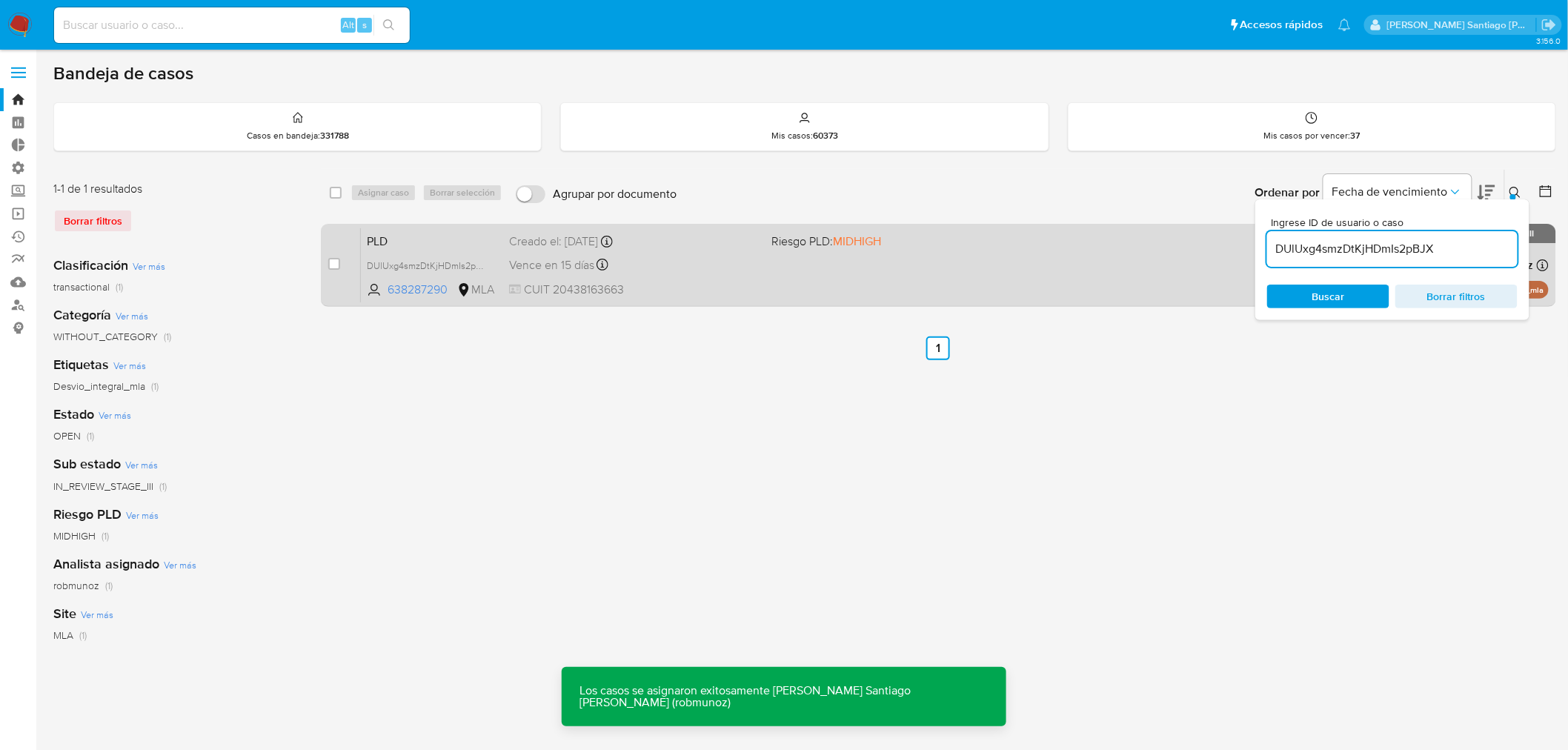
click at [794, 284] on div "PLD DUlUxg4smzDtKjHDmIs2pBJX 638287290 MLA Riesgo PLD: MIDHIGH Creado el: 12/06…" at bounding box center [955, 264] width 1188 height 75
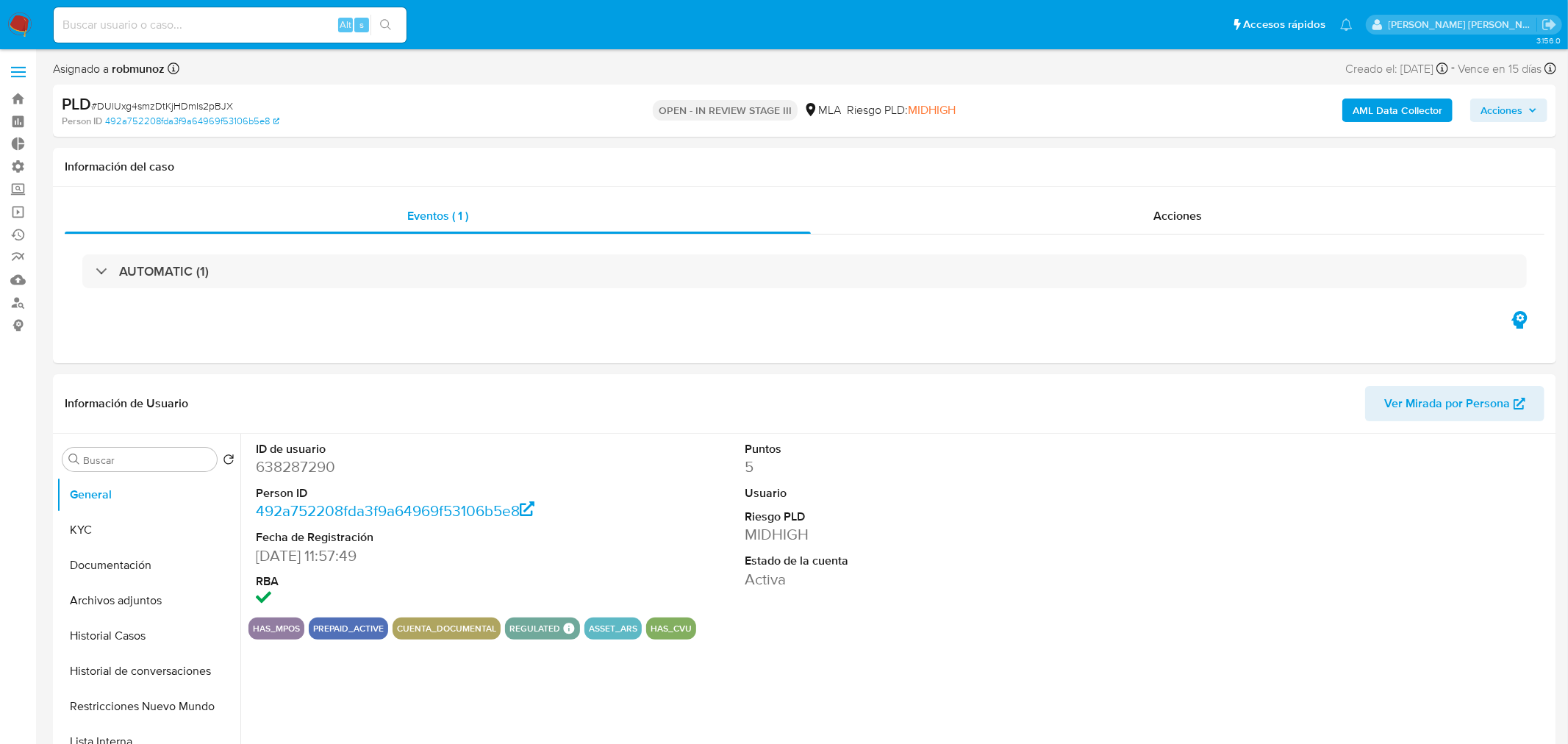
select select "10"
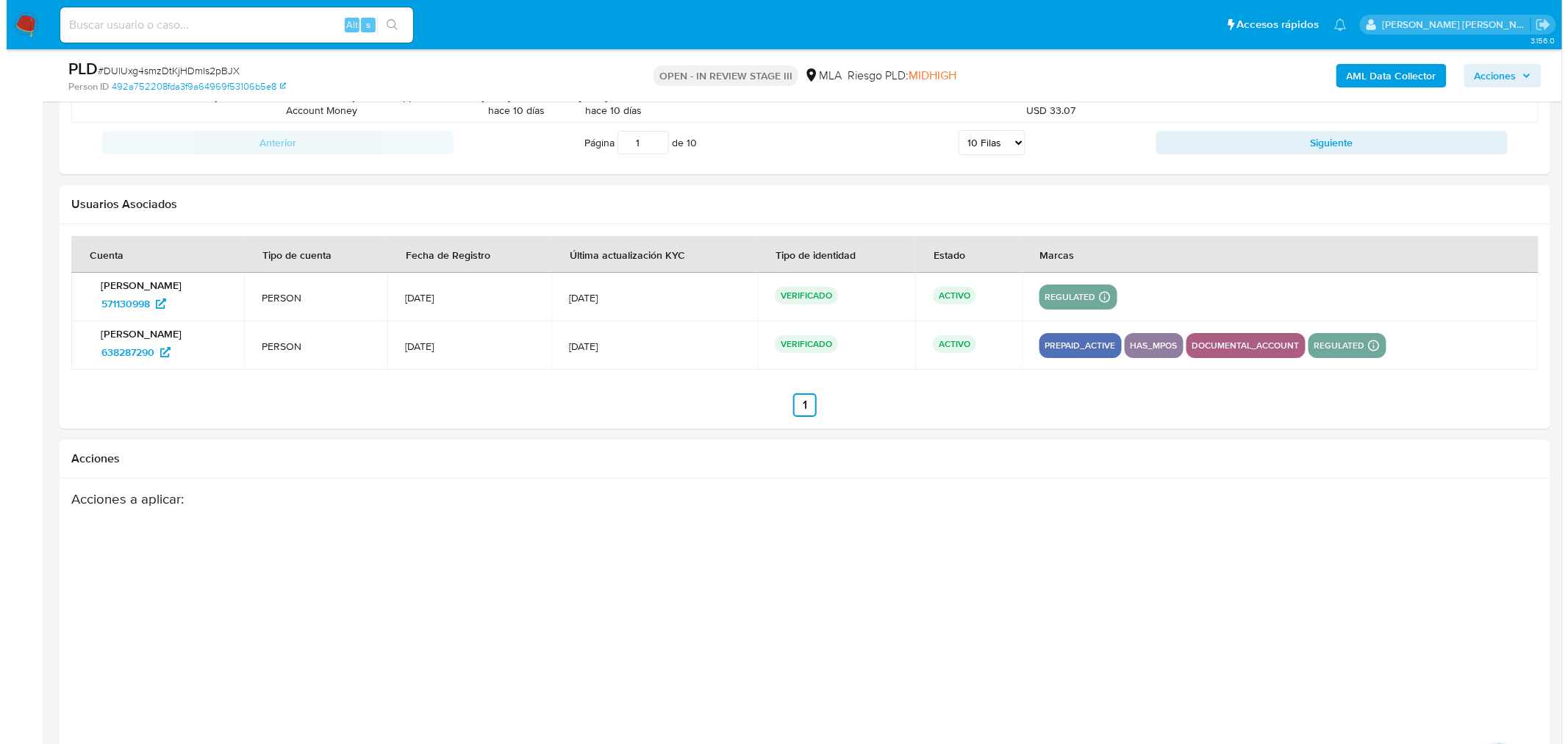
scroll to position [2193, 0]
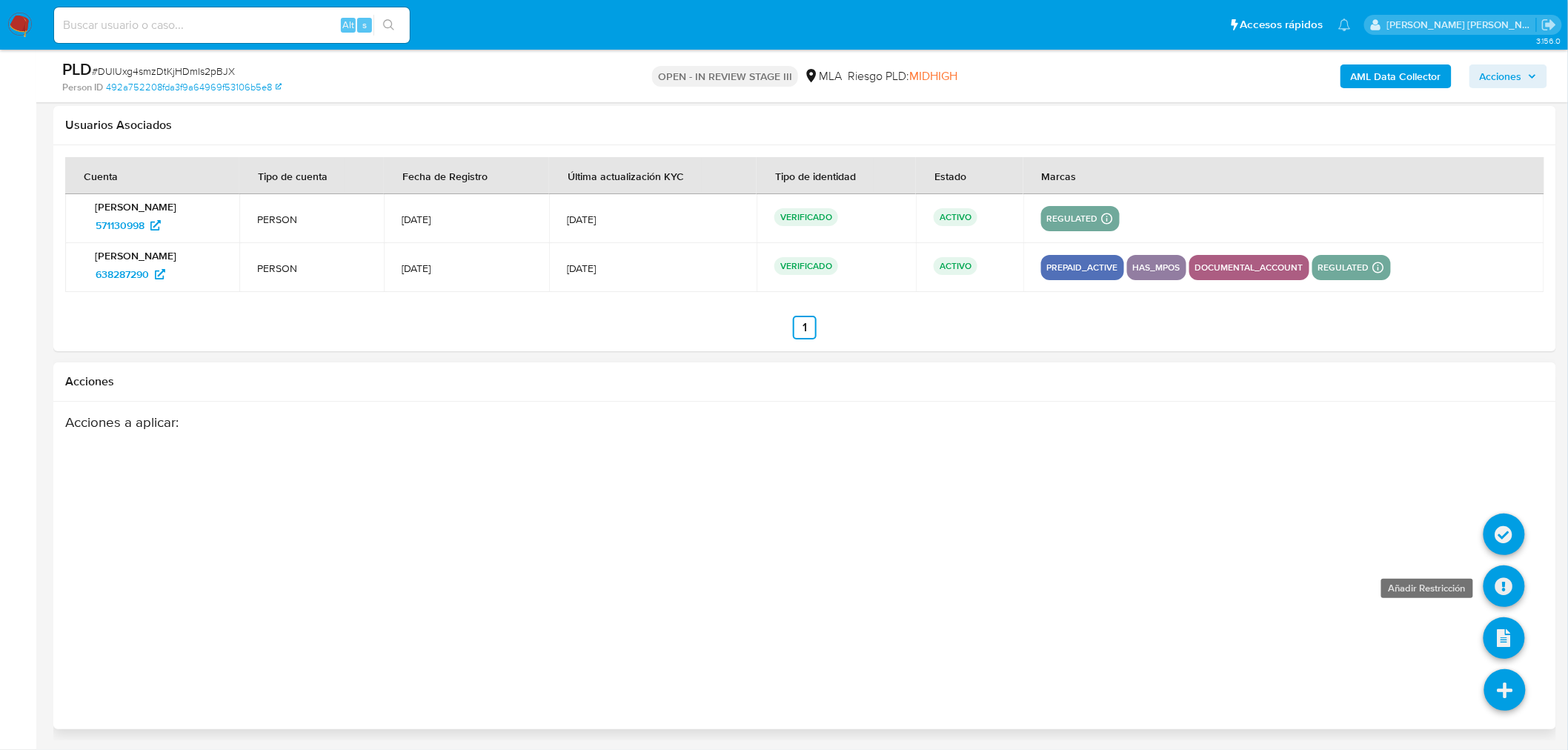
click at [1498, 578] on icon at bounding box center [1503, 586] width 41 height 41
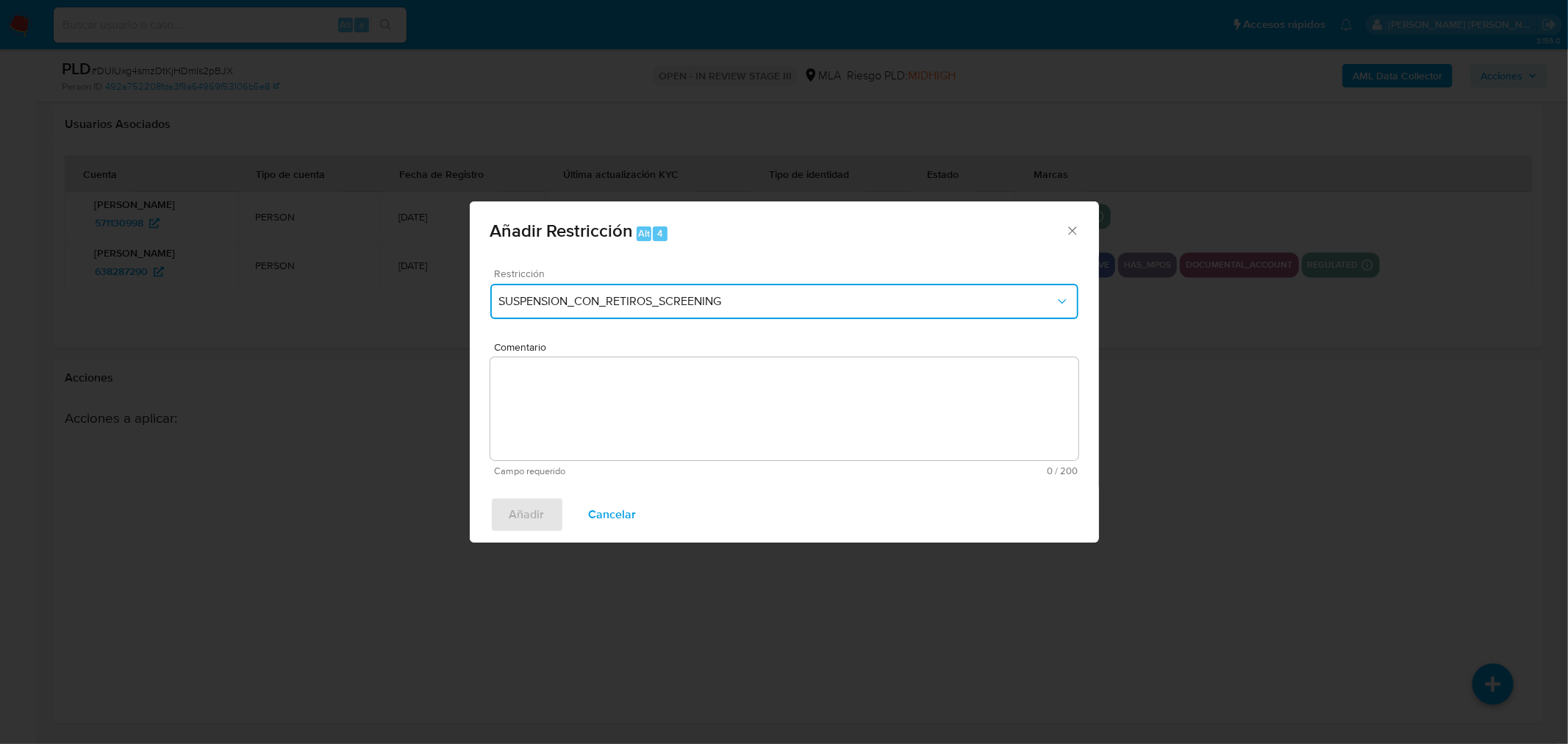
click at [782, 301] on span "SUSPENSION_CON_RETIROS_SCREENING" at bounding box center [777, 301] width 556 height 15
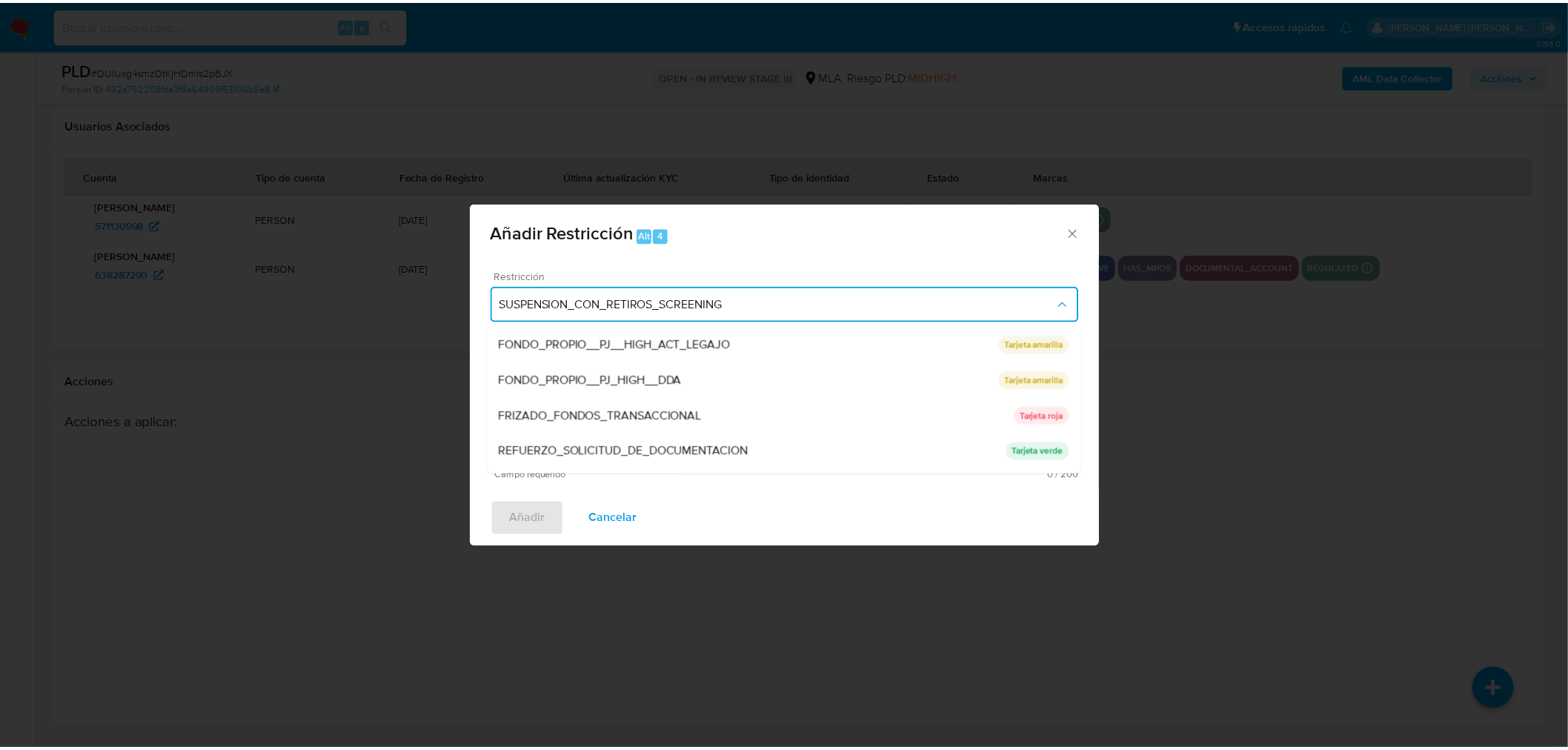
scroll to position [314, 0]
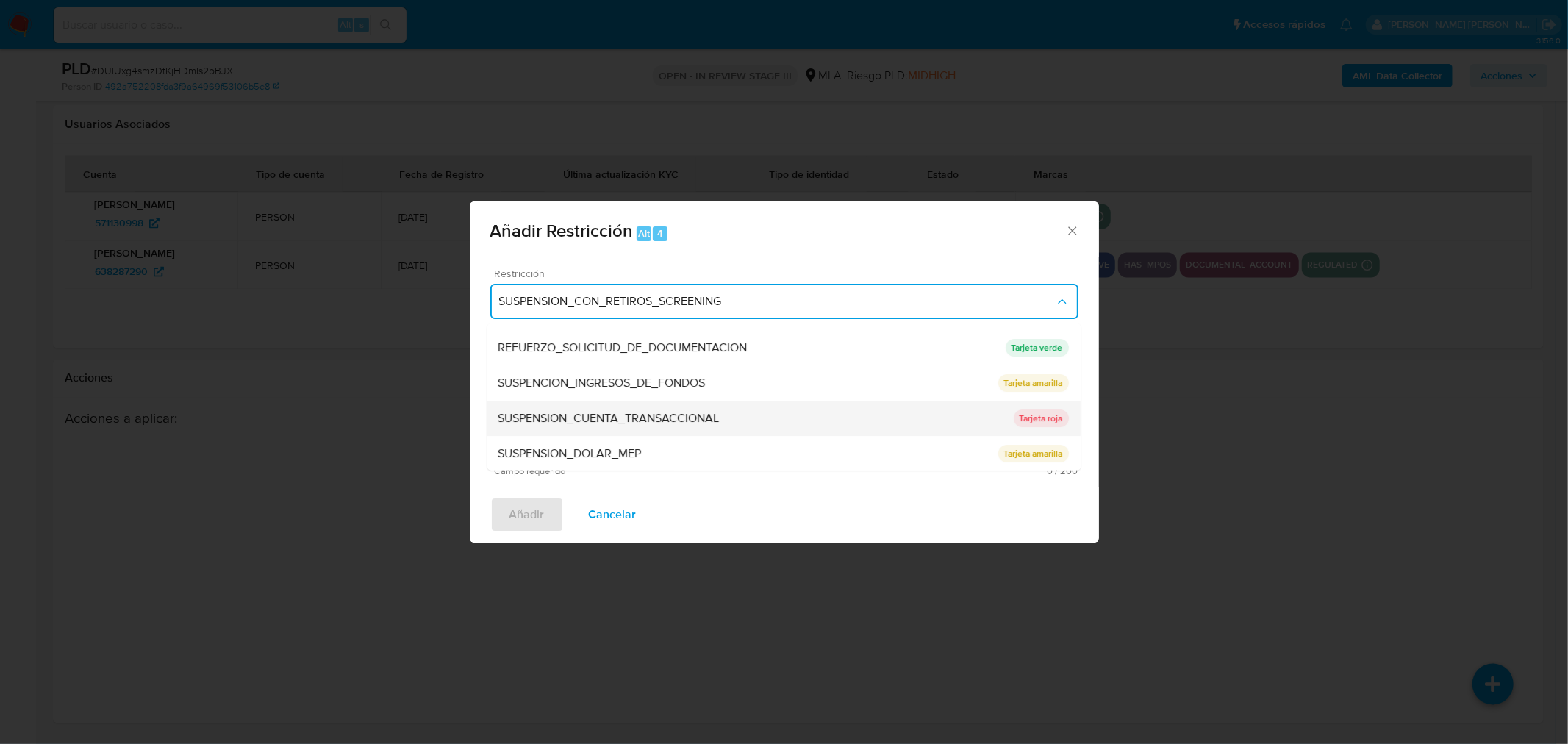
click at [729, 420] on div "SUSPENSION_CUENTA_TRANSACCIONAL" at bounding box center [756, 418] width 515 height 35
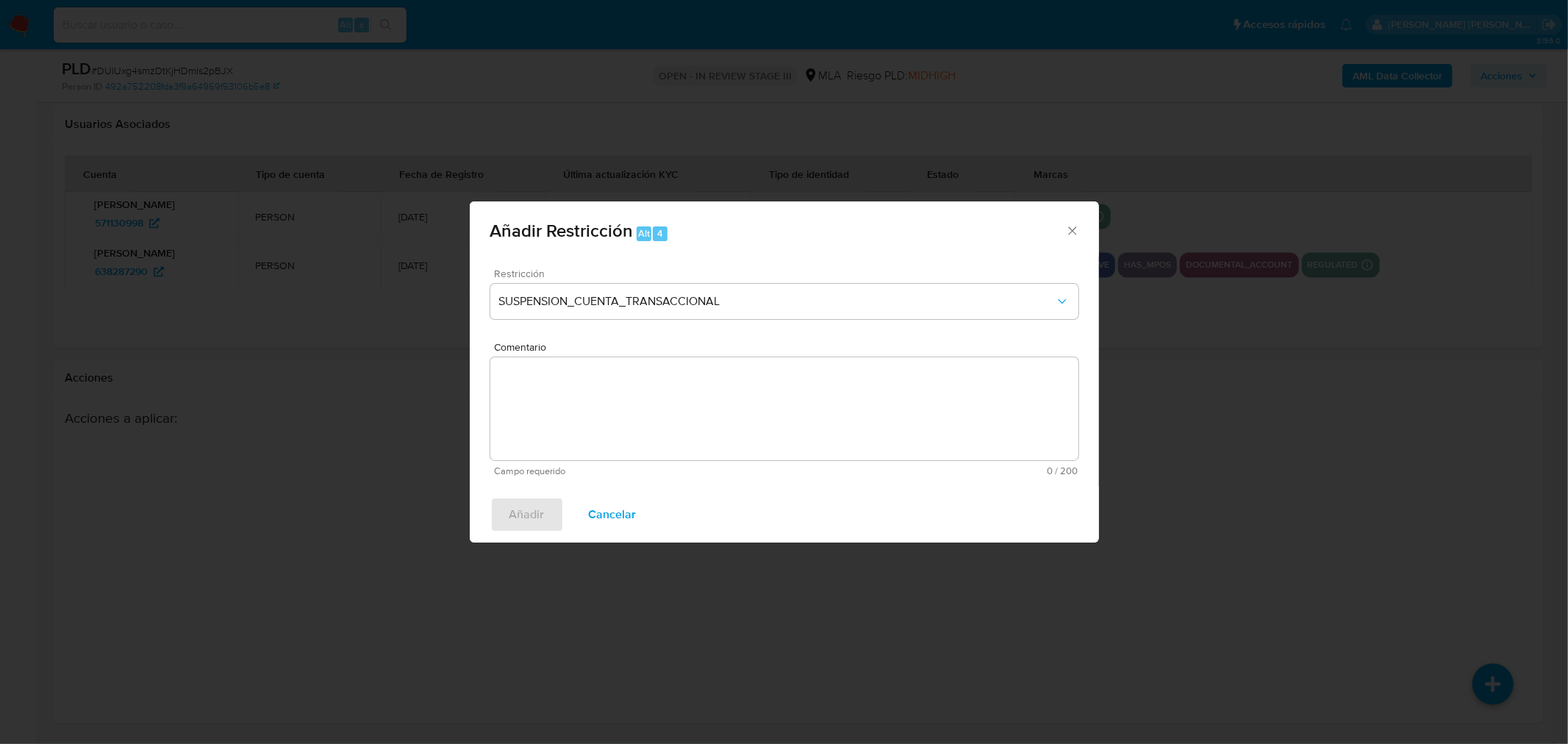
click at [745, 437] on textarea "Comentario" at bounding box center [784, 409] width 588 height 103
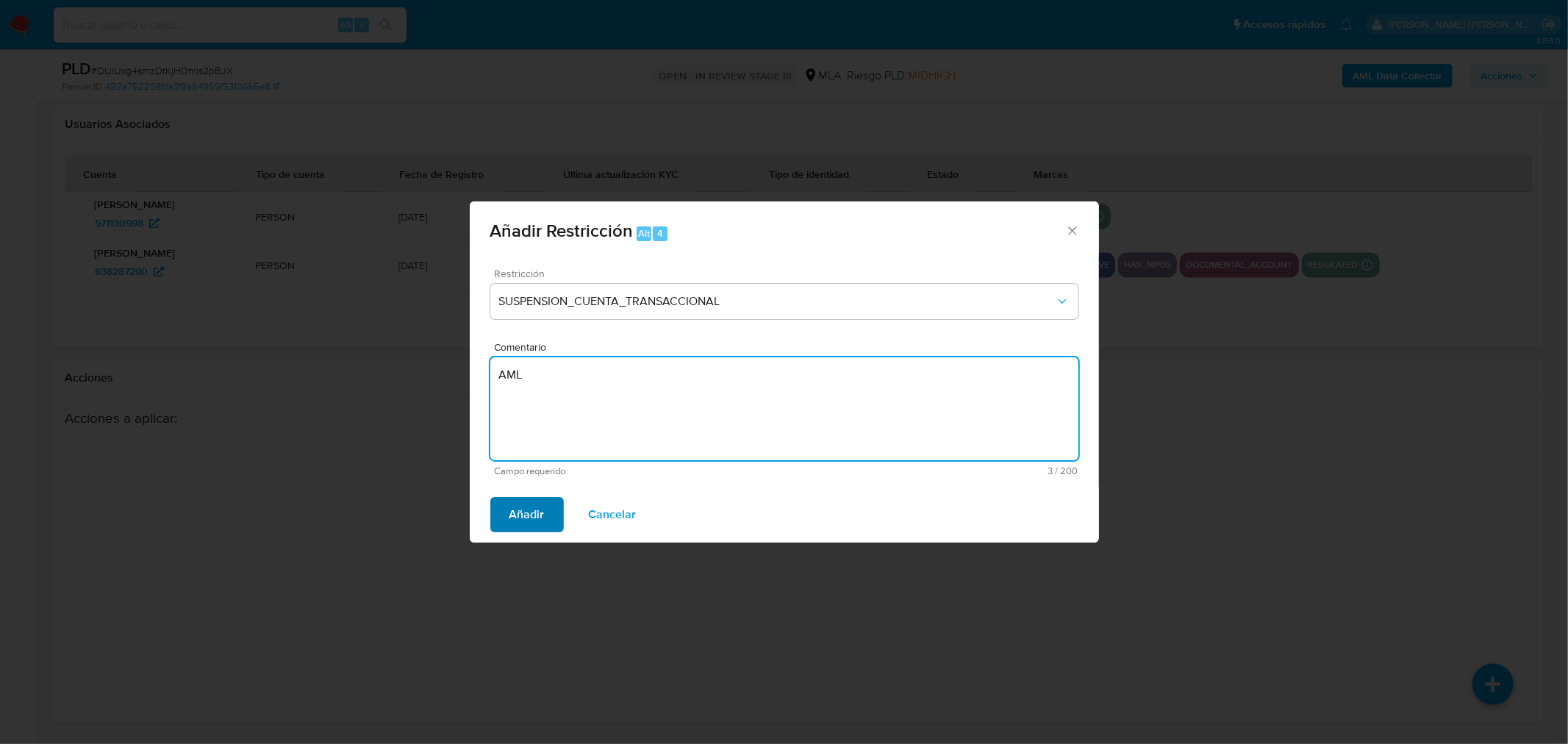
type textarea "AML"
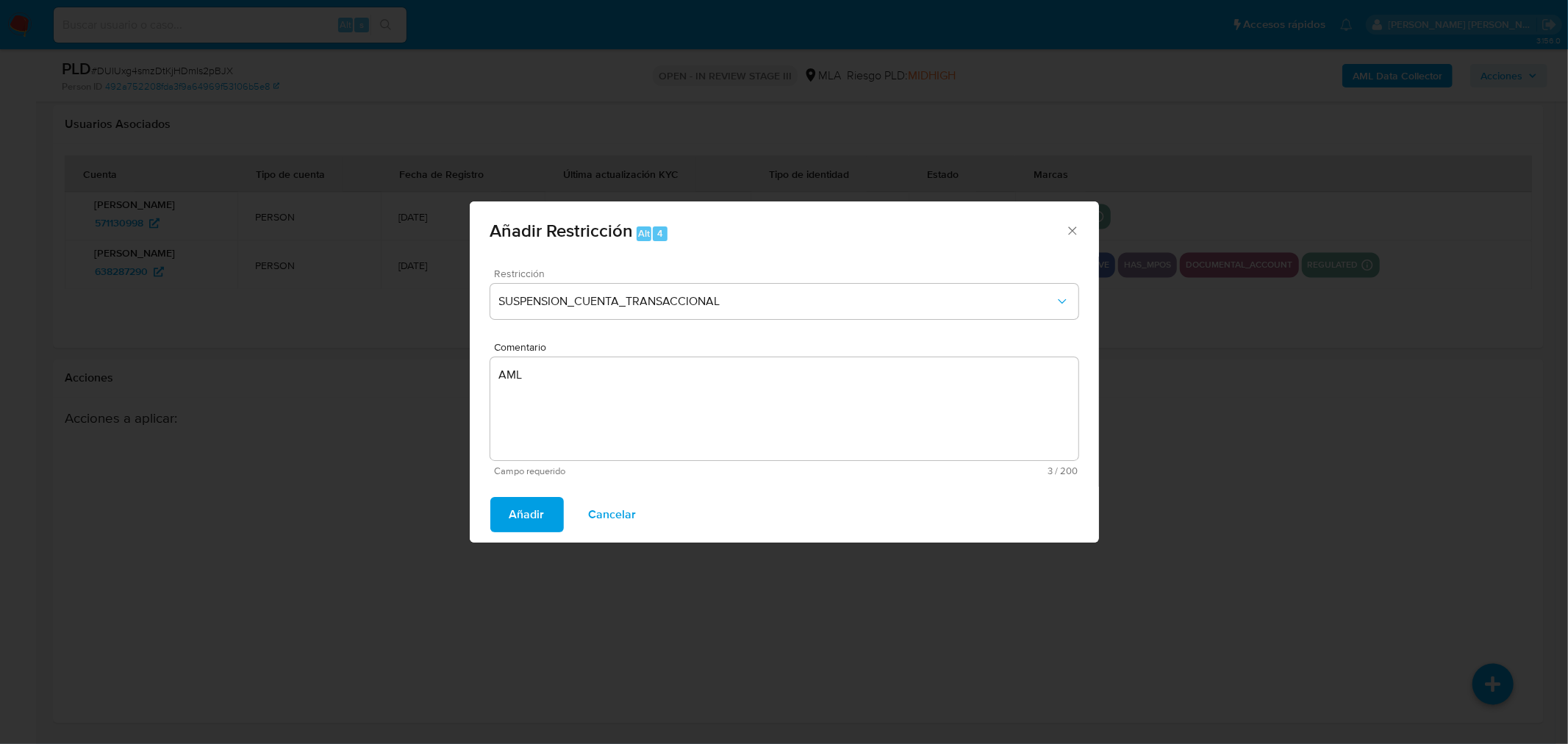
click at [548, 502] on button "Añadir" at bounding box center [527, 514] width 73 height 35
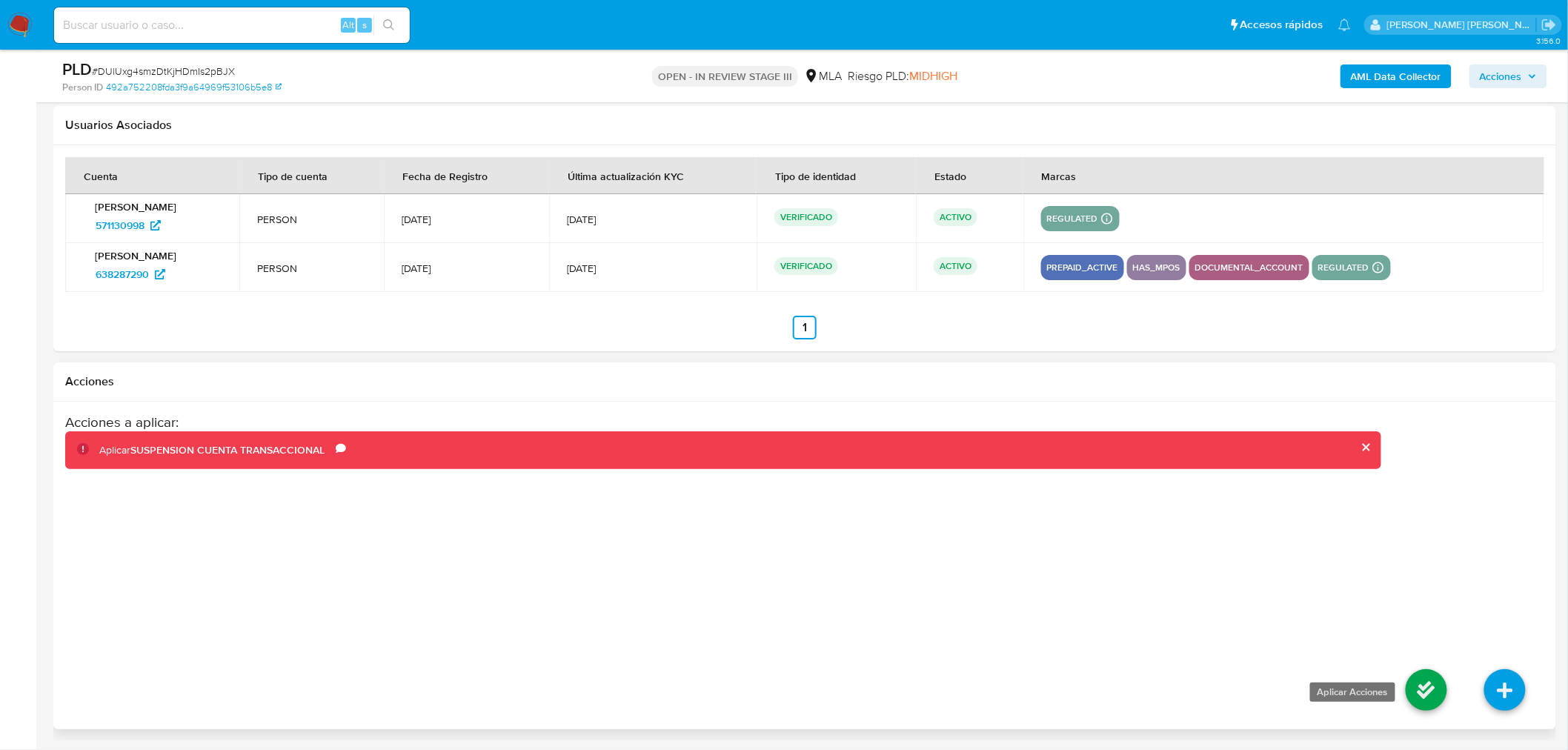
click at [1422, 677] on icon at bounding box center [1425, 689] width 41 height 41
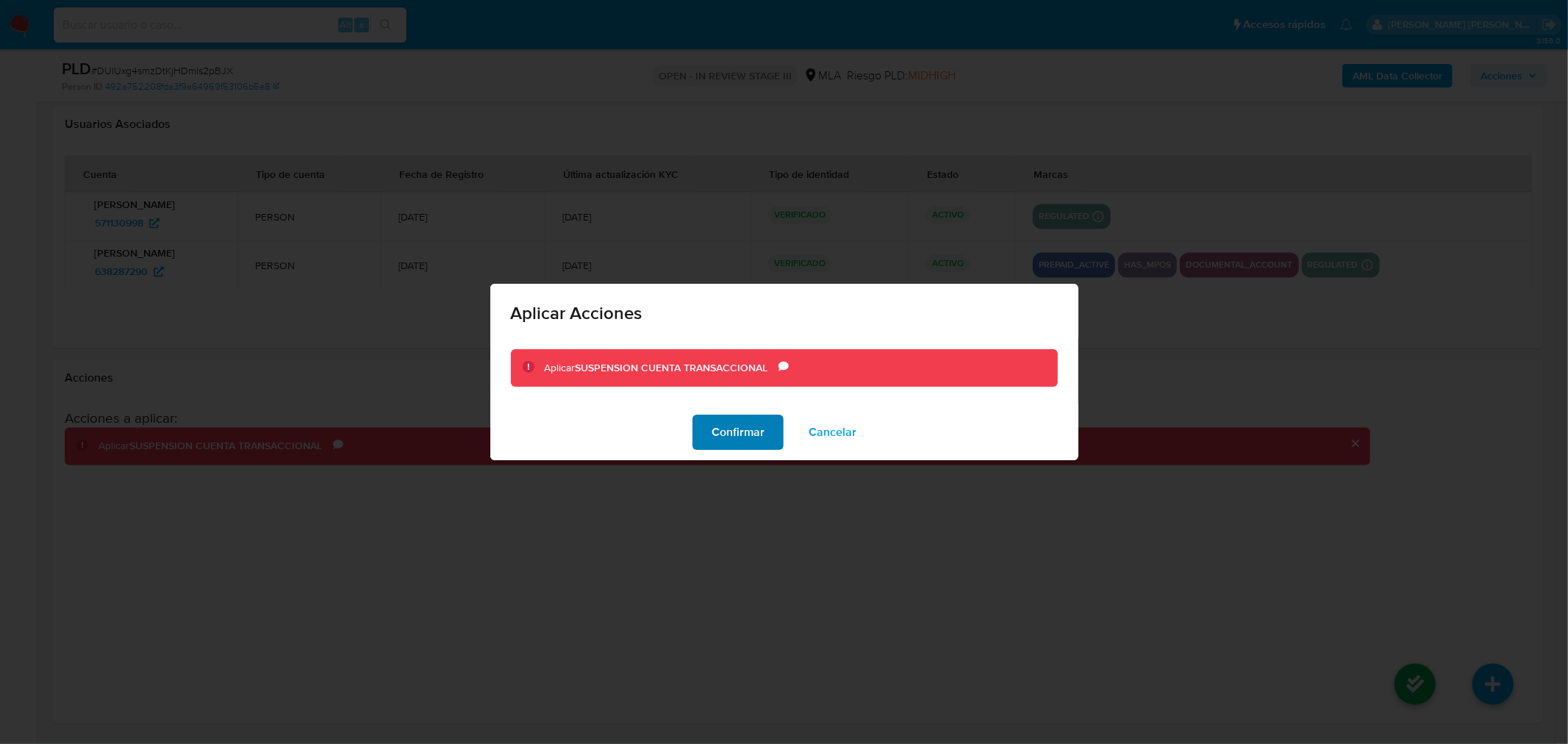
drag, startPoint x: 763, startPoint y: 430, endPoint x: 777, endPoint y: 431, distance: 14.0
click at [764, 429] on span "Confirmar" at bounding box center [738, 432] width 53 height 32
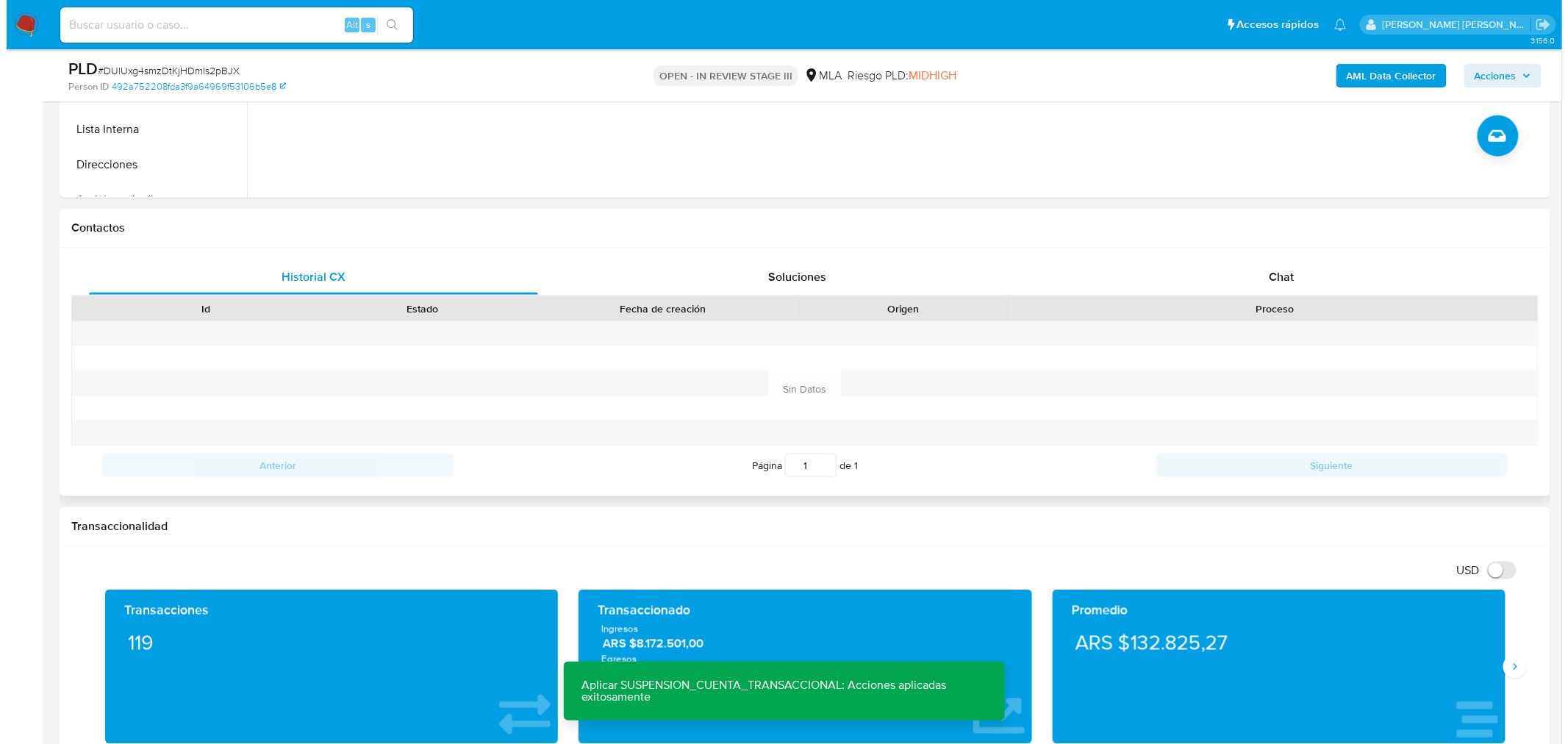
scroll to position [151, 0]
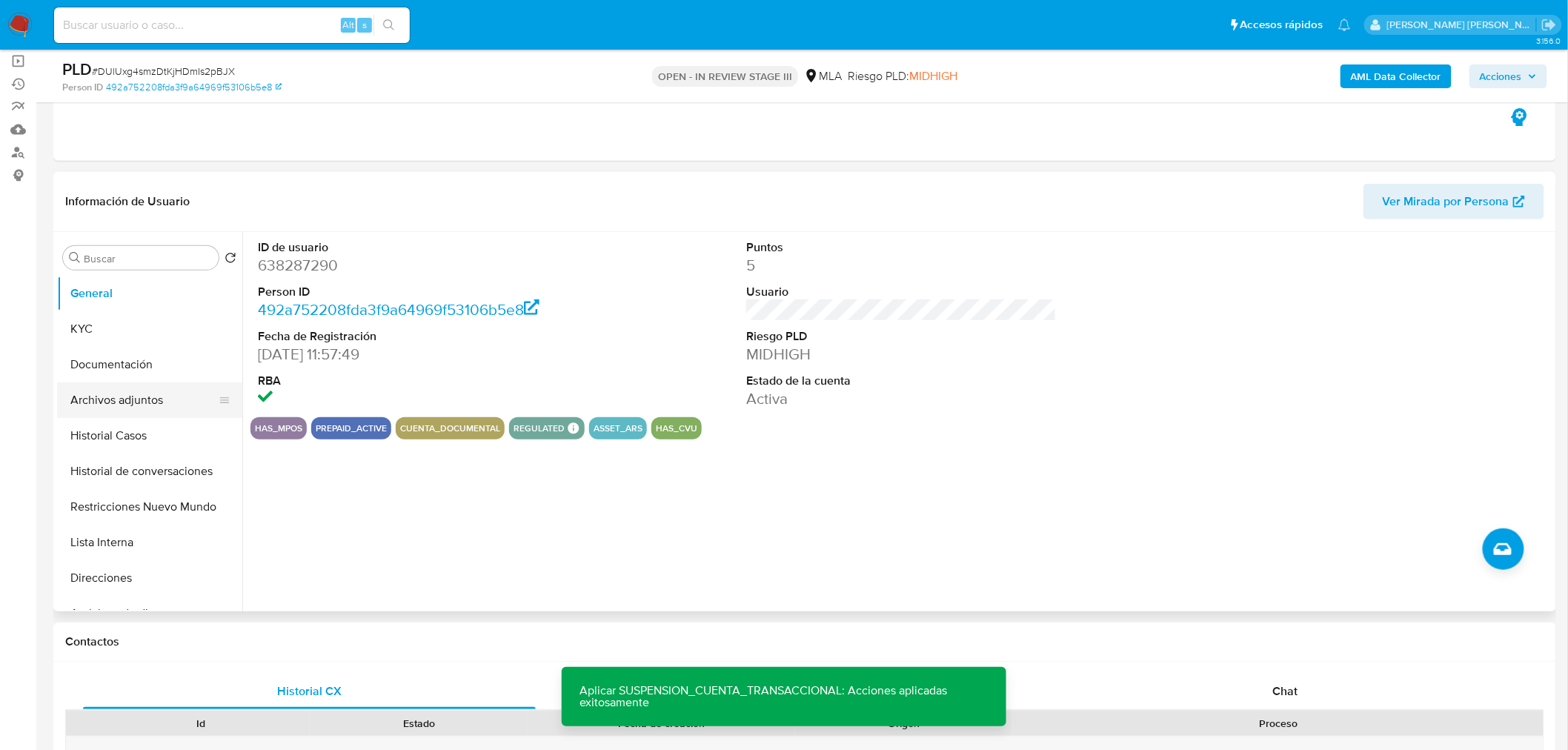
click at [143, 383] on button "Archivos adjuntos" at bounding box center [143, 400] width 174 height 35
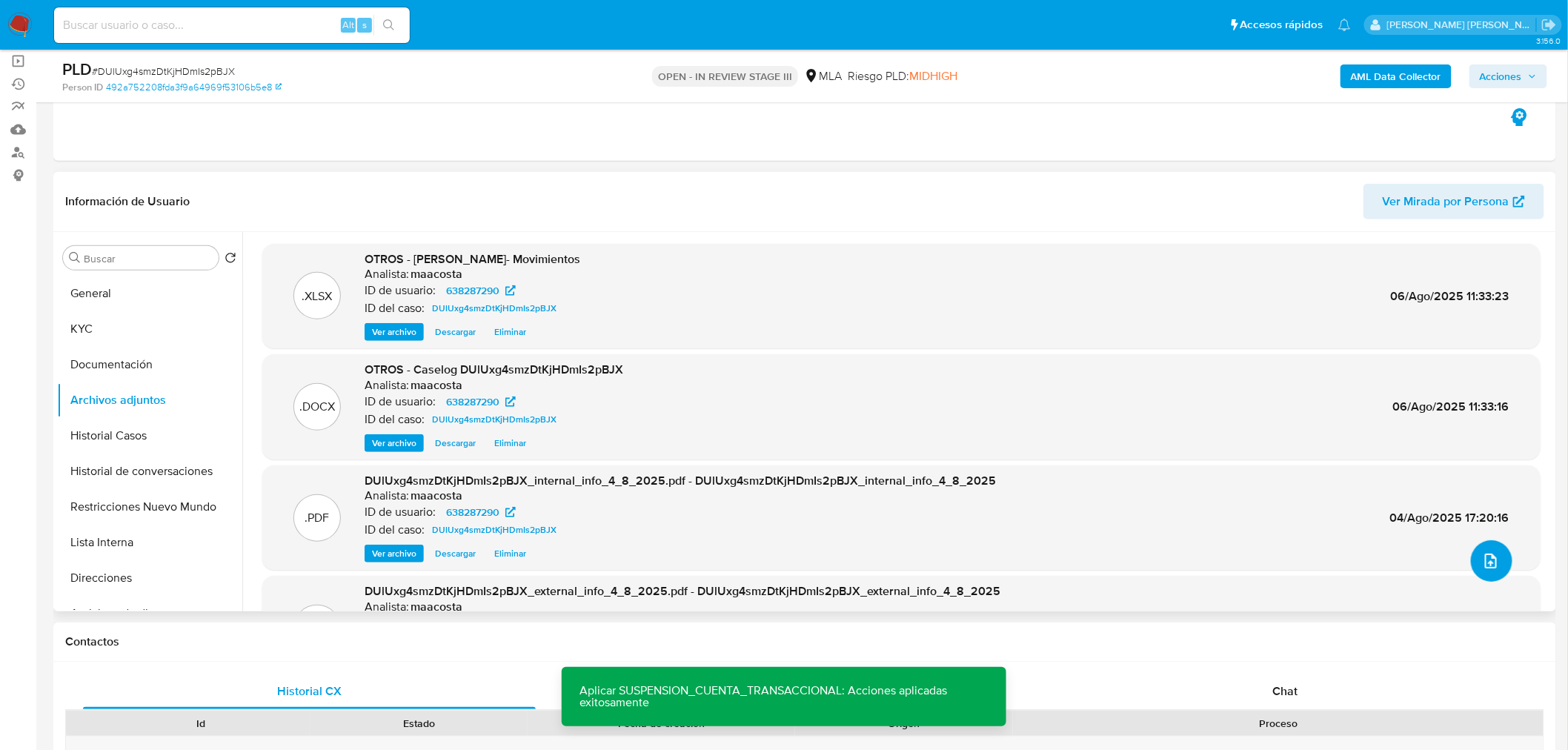
click at [1472, 549] on button "upload-file" at bounding box center [1491, 560] width 41 height 41
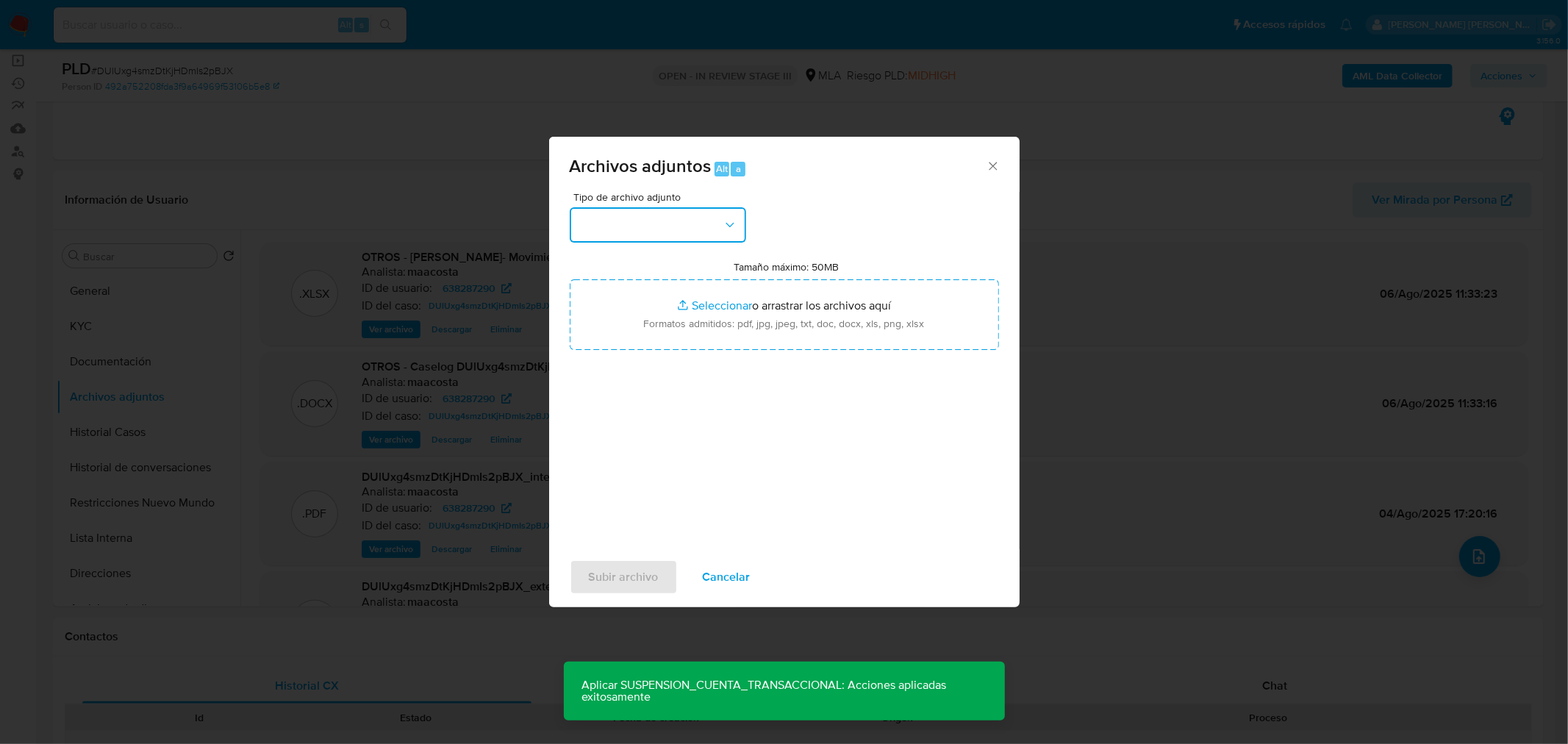
drag, startPoint x: 663, startPoint y: 218, endPoint x: 657, endPoint y: 236, distance: 19.0
click at [663, 219] on button "button" at bounding box center [657, 225] width 176 height 35
drag, startPoint x: 648, startPoint y: 255, endPoint x: 652, endPoint y: 268, distance: 13.6
click at [648, 258] on span "IDENTIFICACIÓN" at bounding box center [622, 264] width 88 height 15
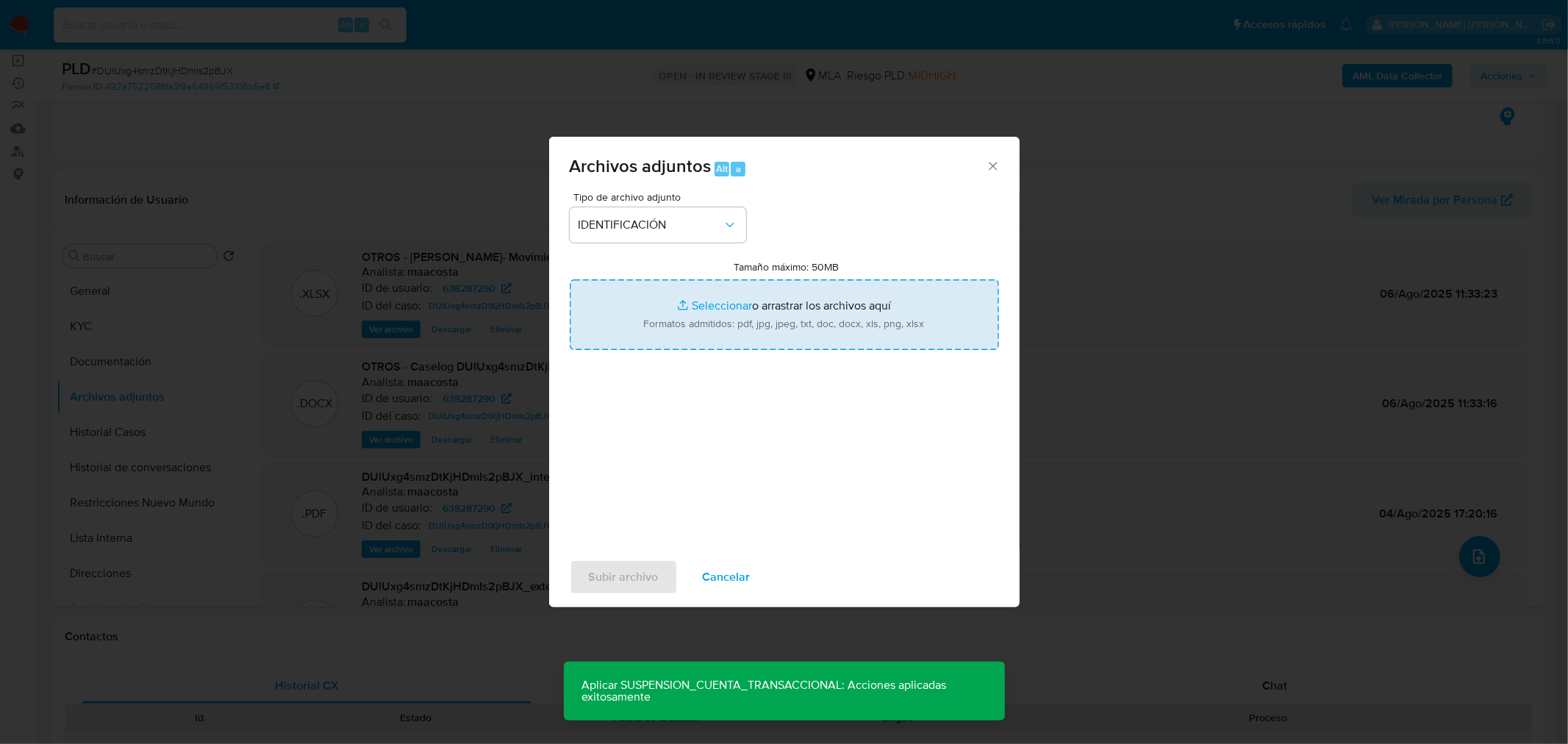
click at [710, 324] on input "Tamaño máximo: 50MB Seleccionar archivos" at bounding box center [784, 315] width 429 height 71
type input "C:\fakepath\Caselog DUlUxg4smzDtKjHDmIs2pBJX VII.docx"
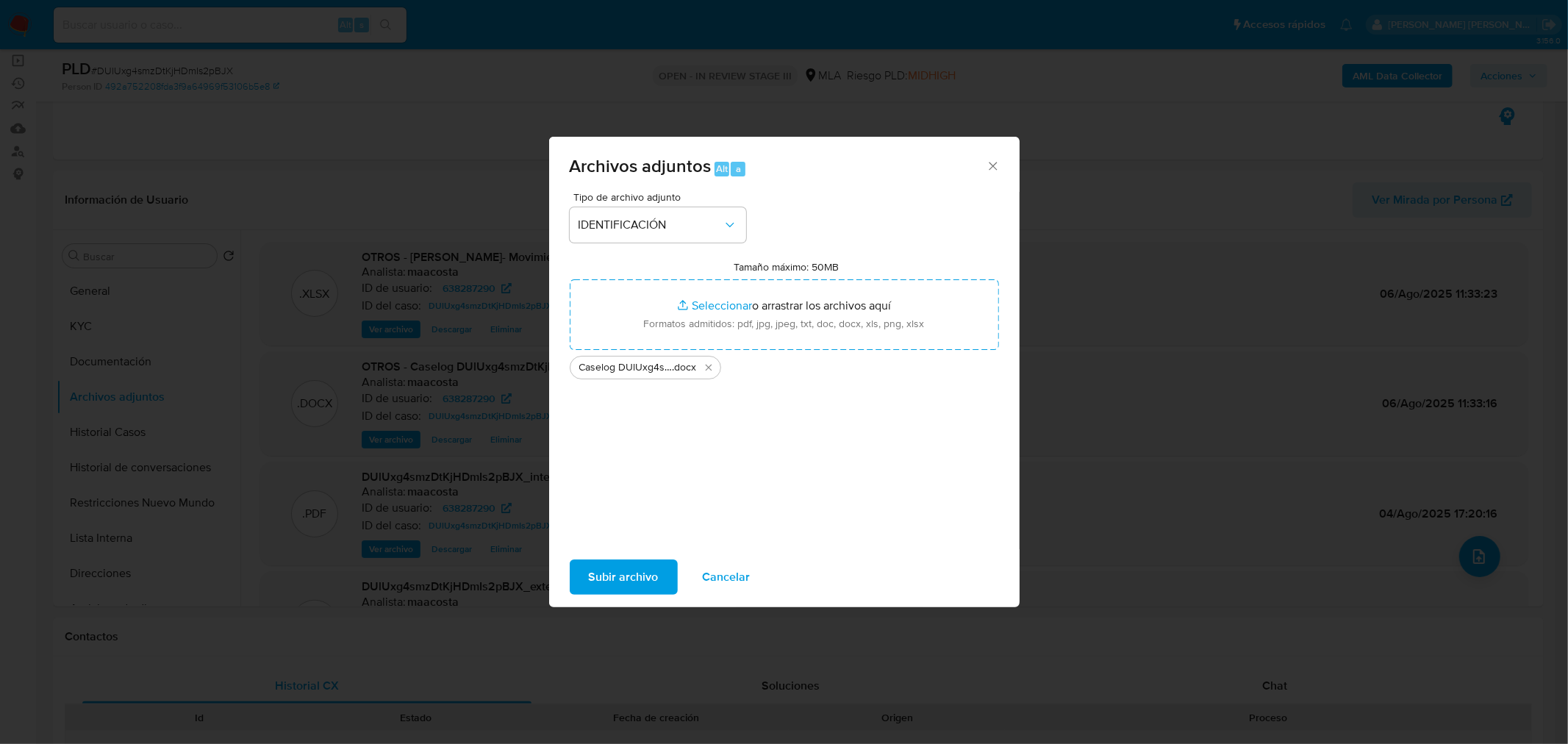
click at [604, 575] on span "Subir archivo" at bounding box center [623, 577] width 70 height 32
